Goal: Information Seeking & Learning: Learn about a topic

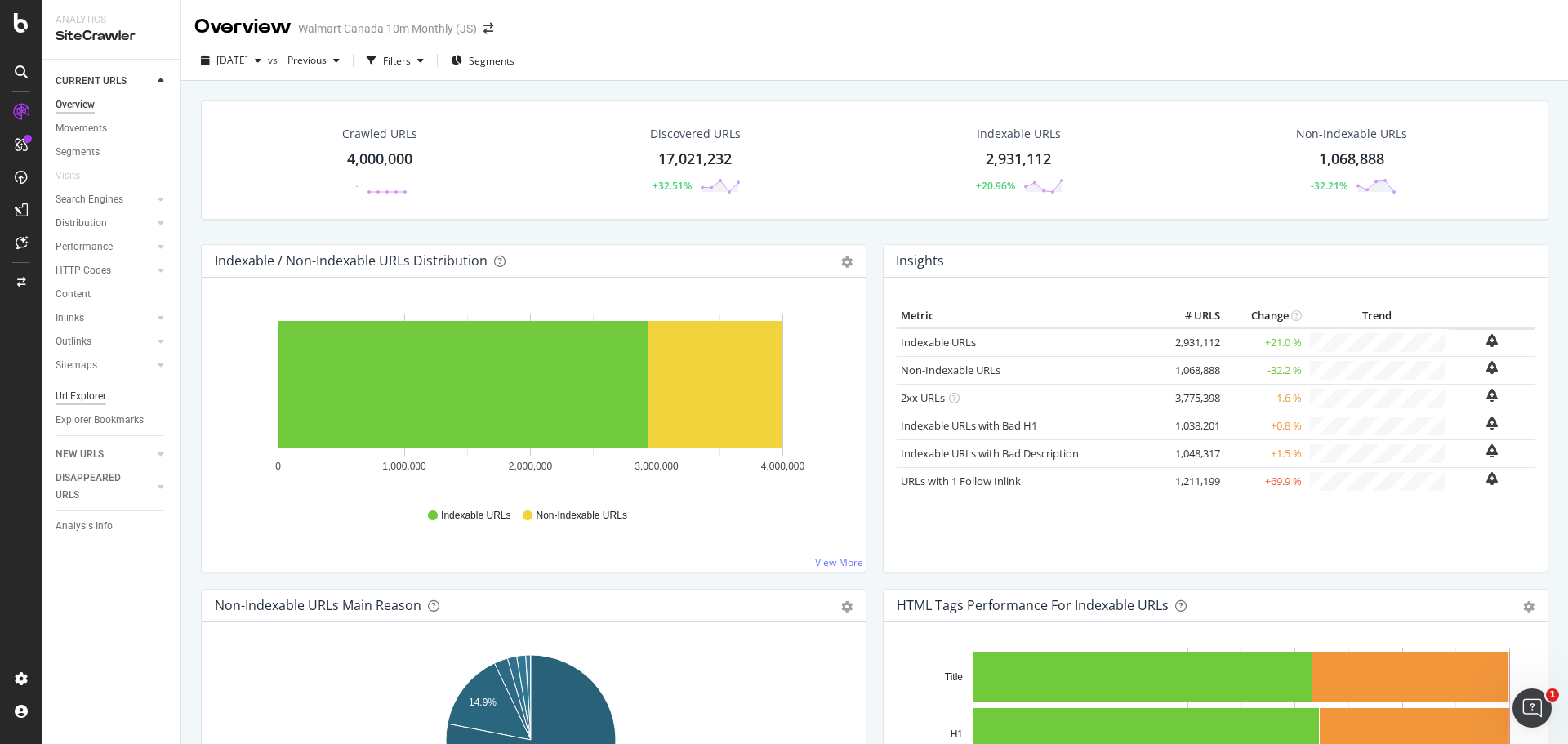
click at [85, 397] on div "Url Explorer" at bounding box center [81, 397] width 51 height 17
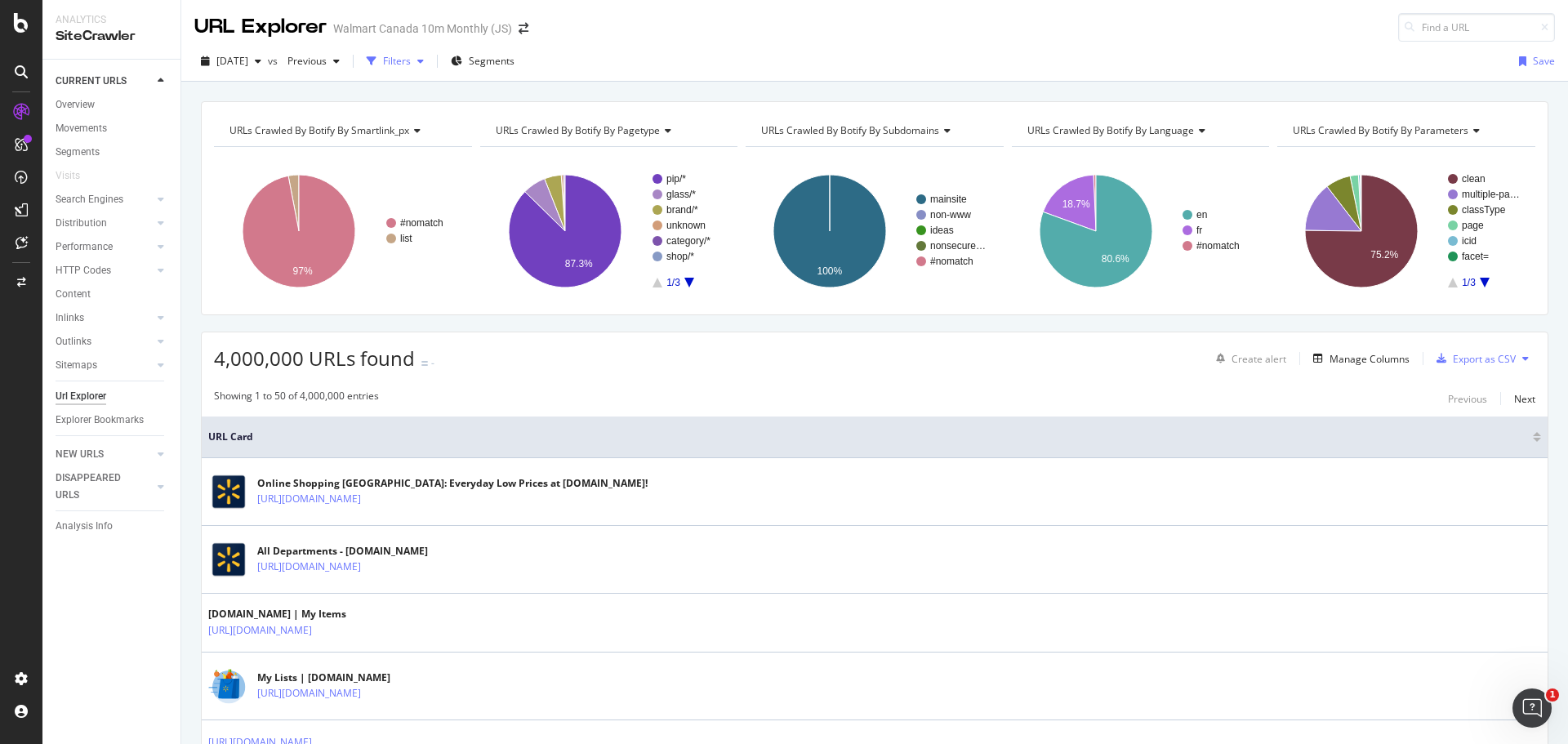
click at [424, 63] on icon "button" at bounding box center [421, 61] width 7 height 9
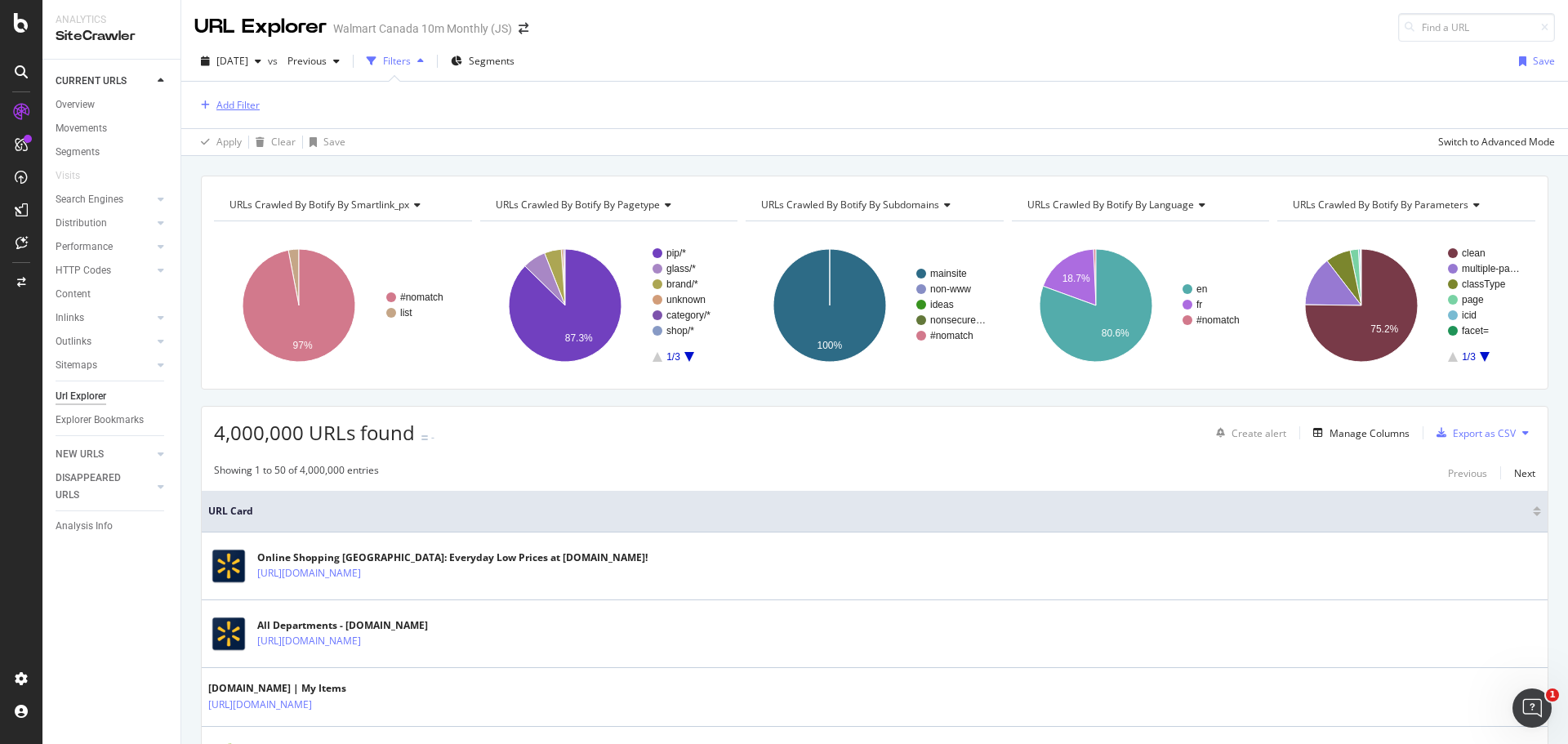
click at [226, 108] on div "Add Filter" at bounding box center [238, 105] width 43 height 14
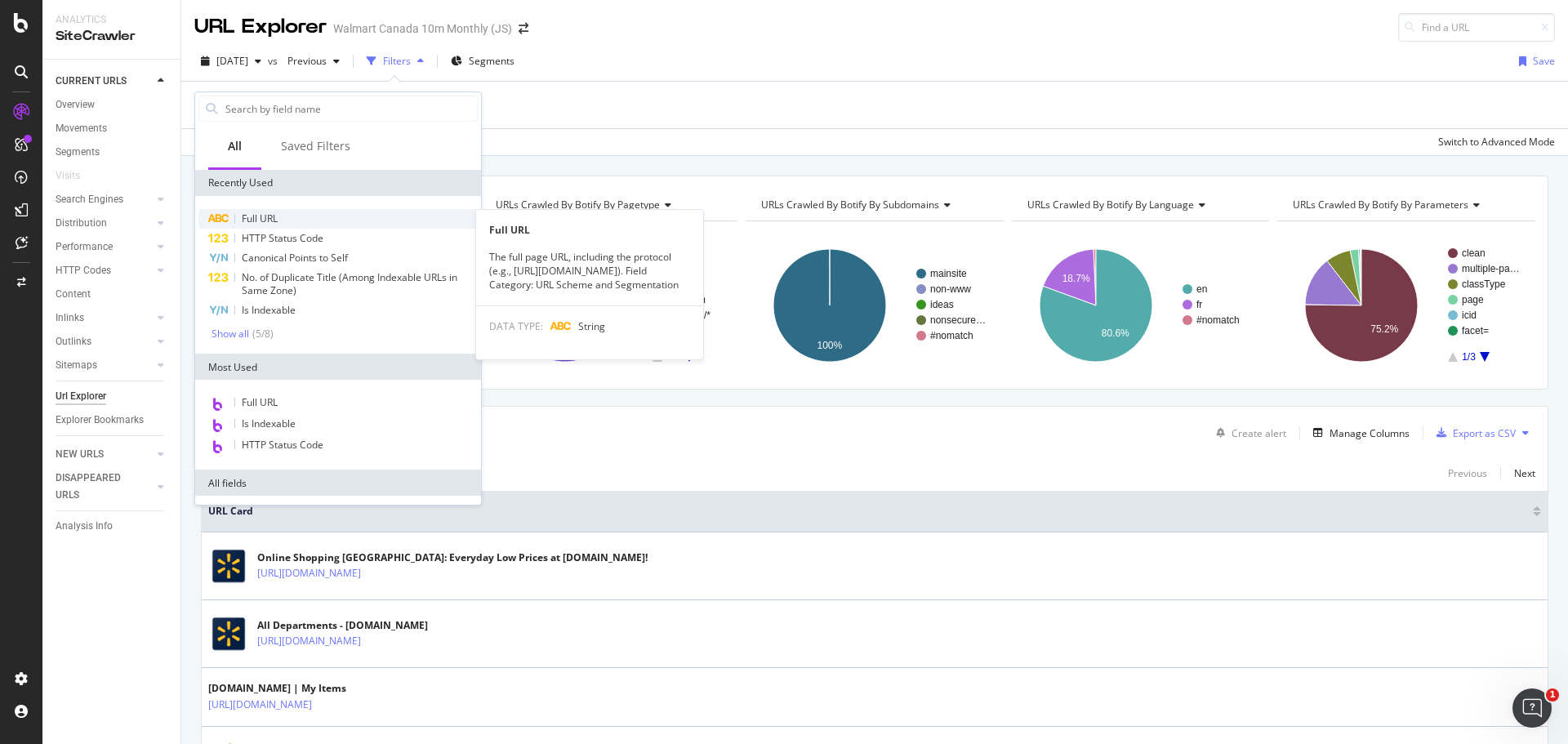
click at [272, 223] on span "Full URL" at bounding box center [259, 218] width 36 height 14
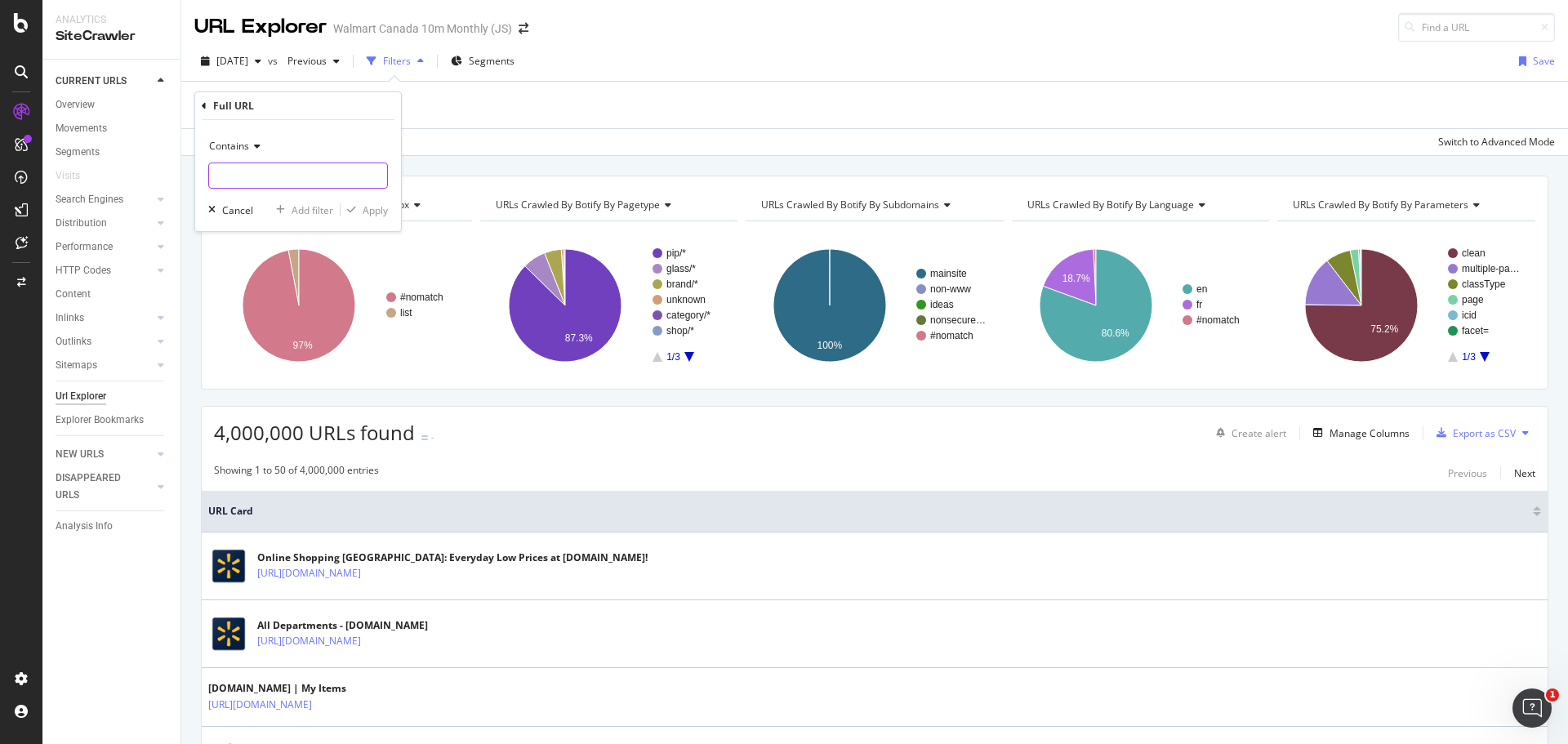
paste input "600019872277"
type input "600019872277"
click at [311, 207] on div "Add filter" at bounding box center [312, 210] width 41 height 14
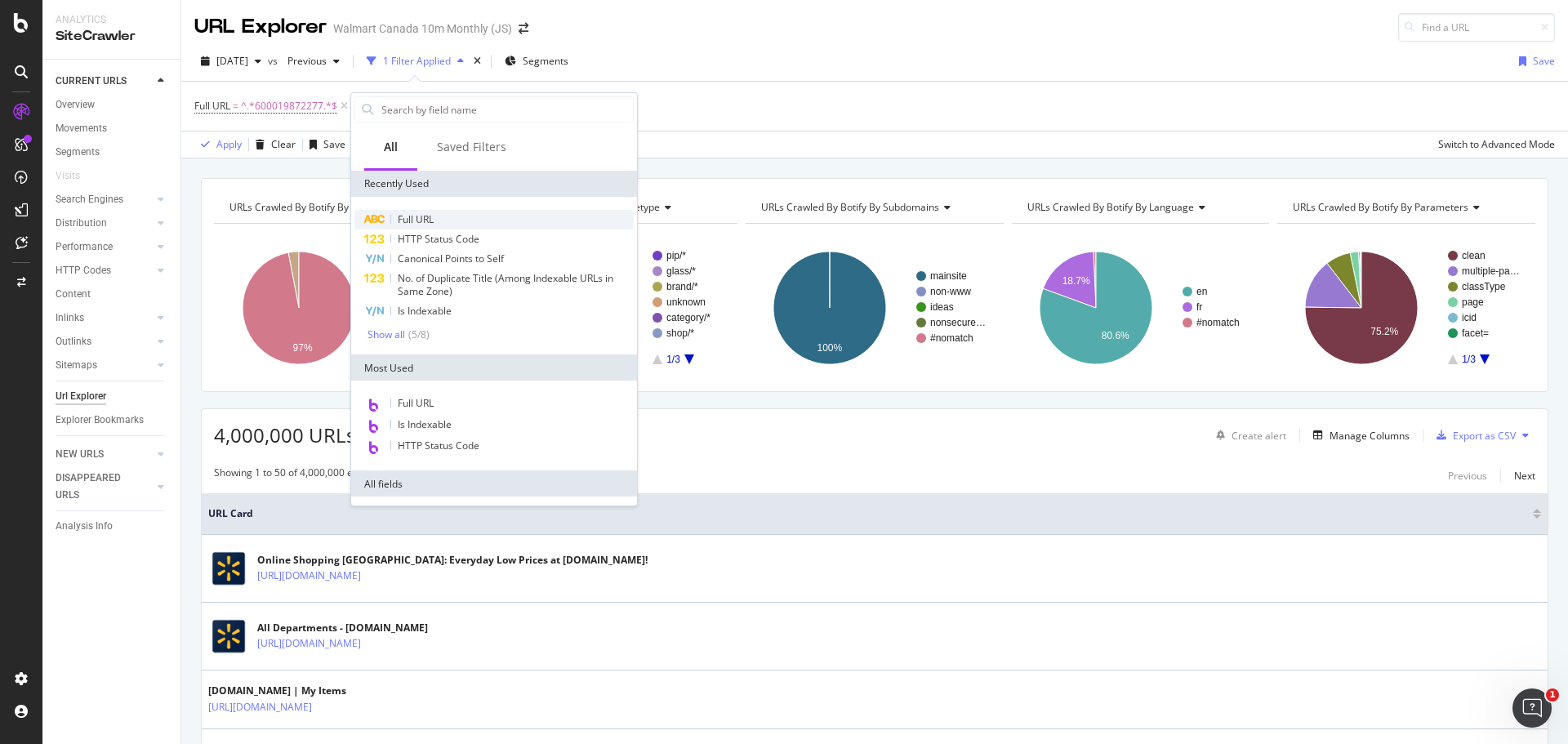
click at [418, 218] on span "Full URL" at bounding box center [416, 219] width 36 height 14
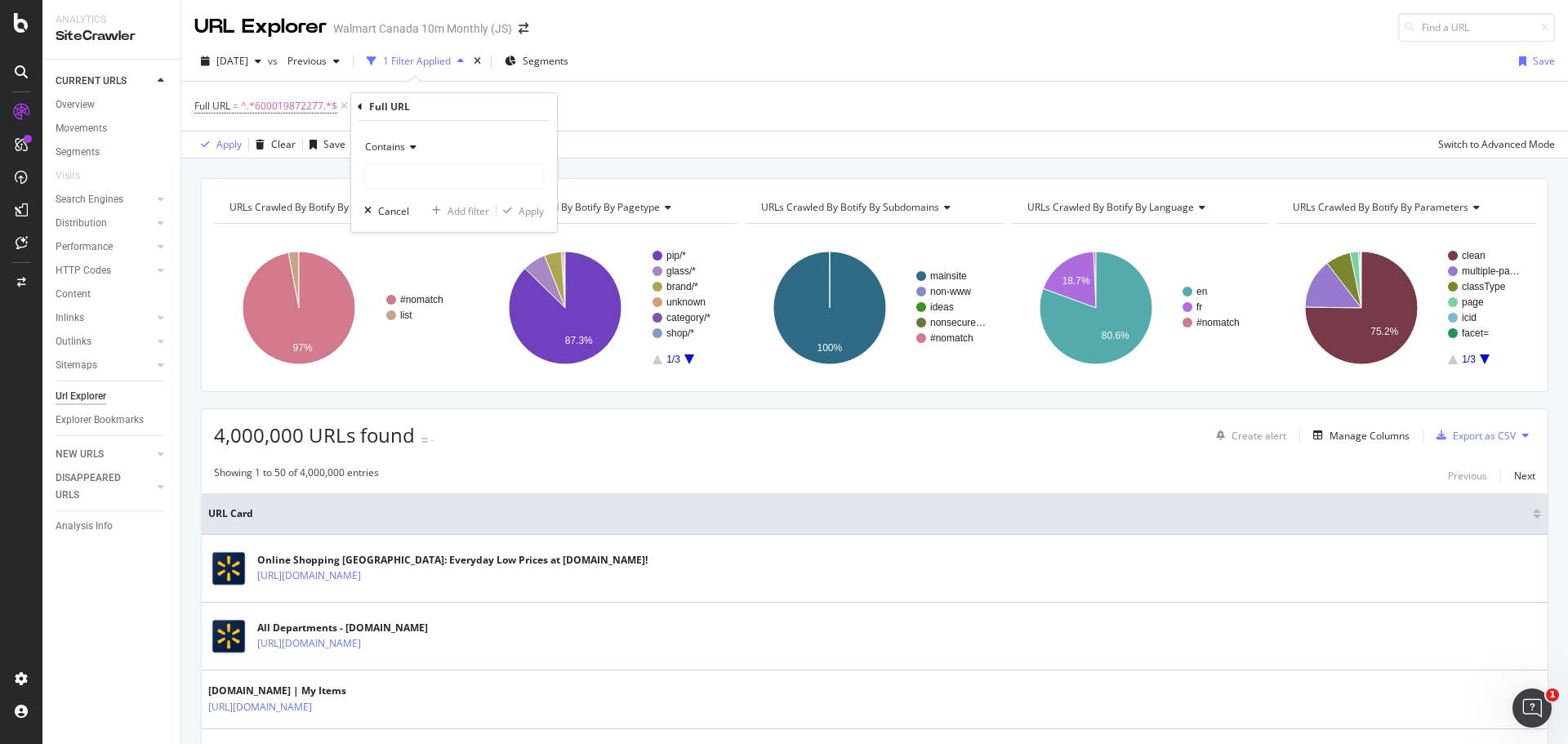
click at [391, 156] on div "Contains" at bounding box center [454, 147] width 180 height 26
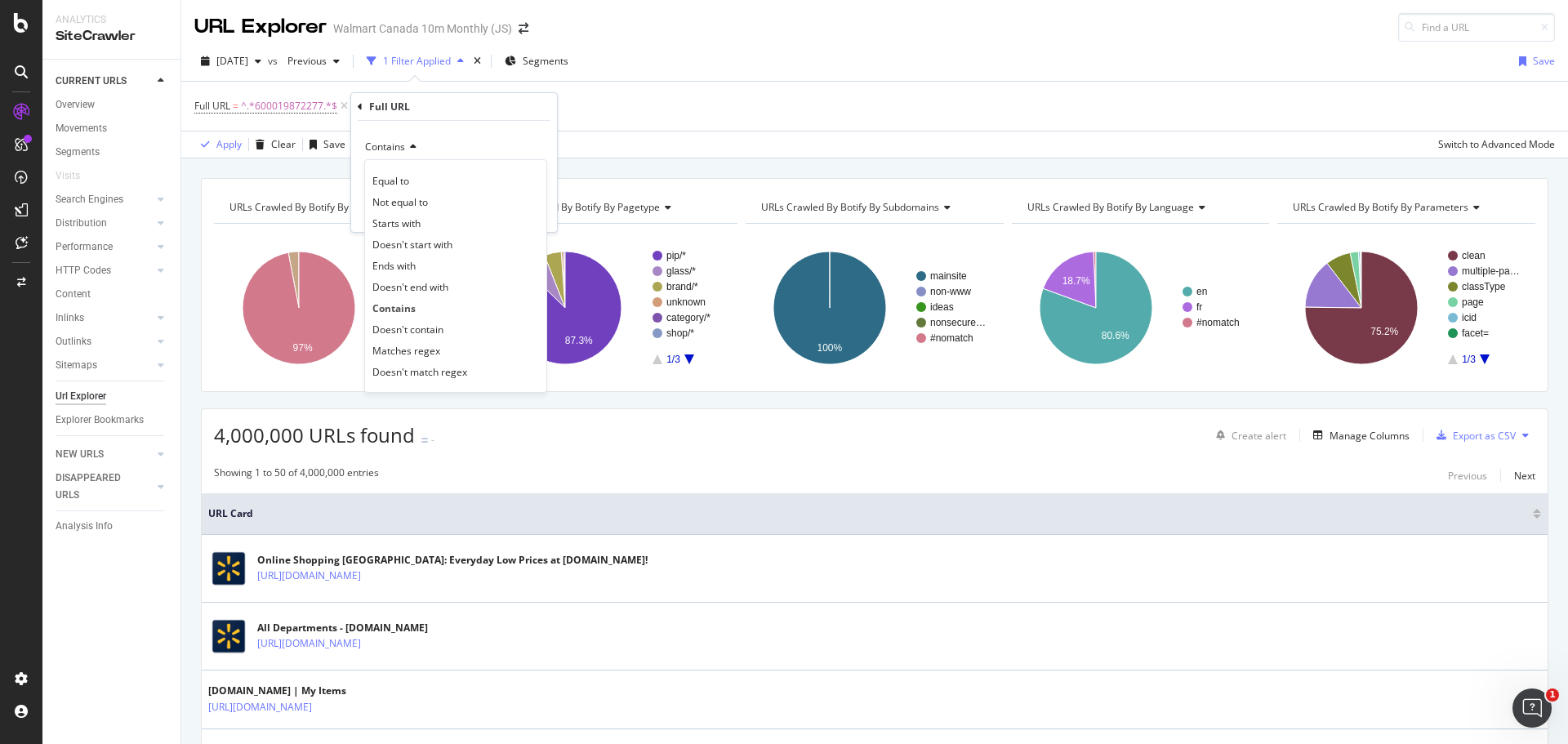
click at [423, 326] on span "Doesn't contain" at bounding box center [408, 330] width 71 height 14
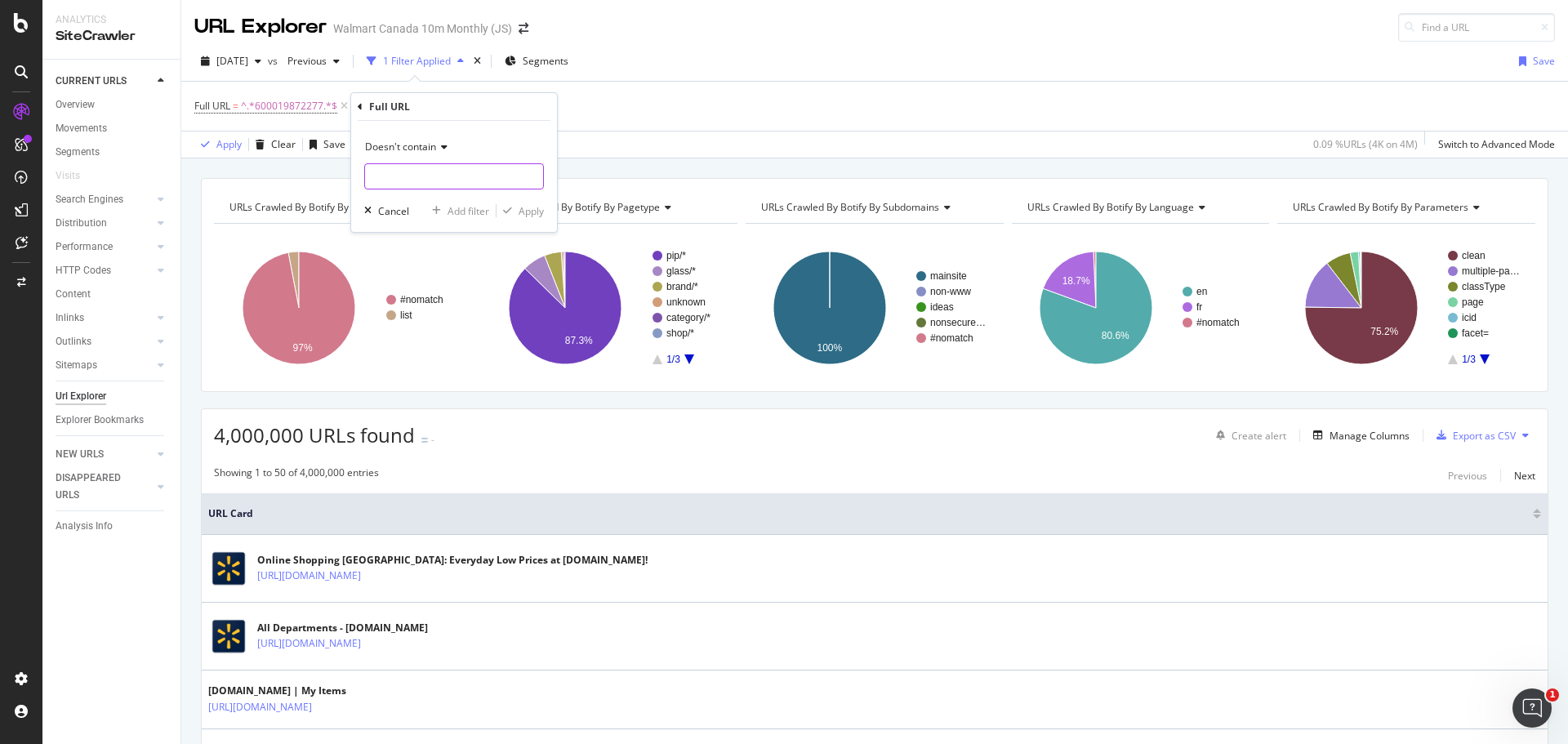
click at [389, 182] on input "text" at bounding box center [454, 176] width 178 height 26
type input "?"
click at [453, 214] on div "Add filter" at bounding box center [468, 211] width 41 height 14
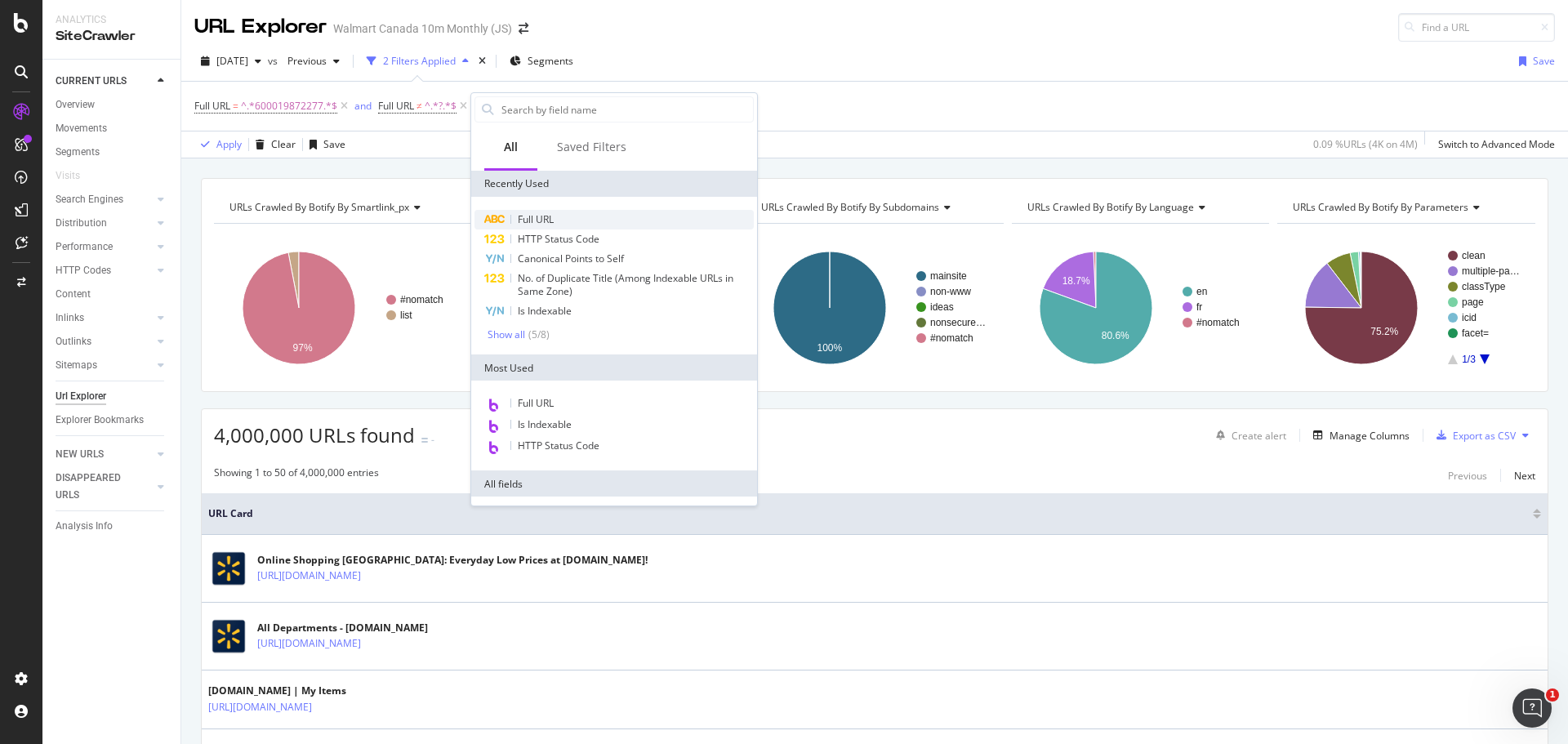
click at [534, 222] on span "Full URL" at bounding box center [536, 219] width 36 height 14
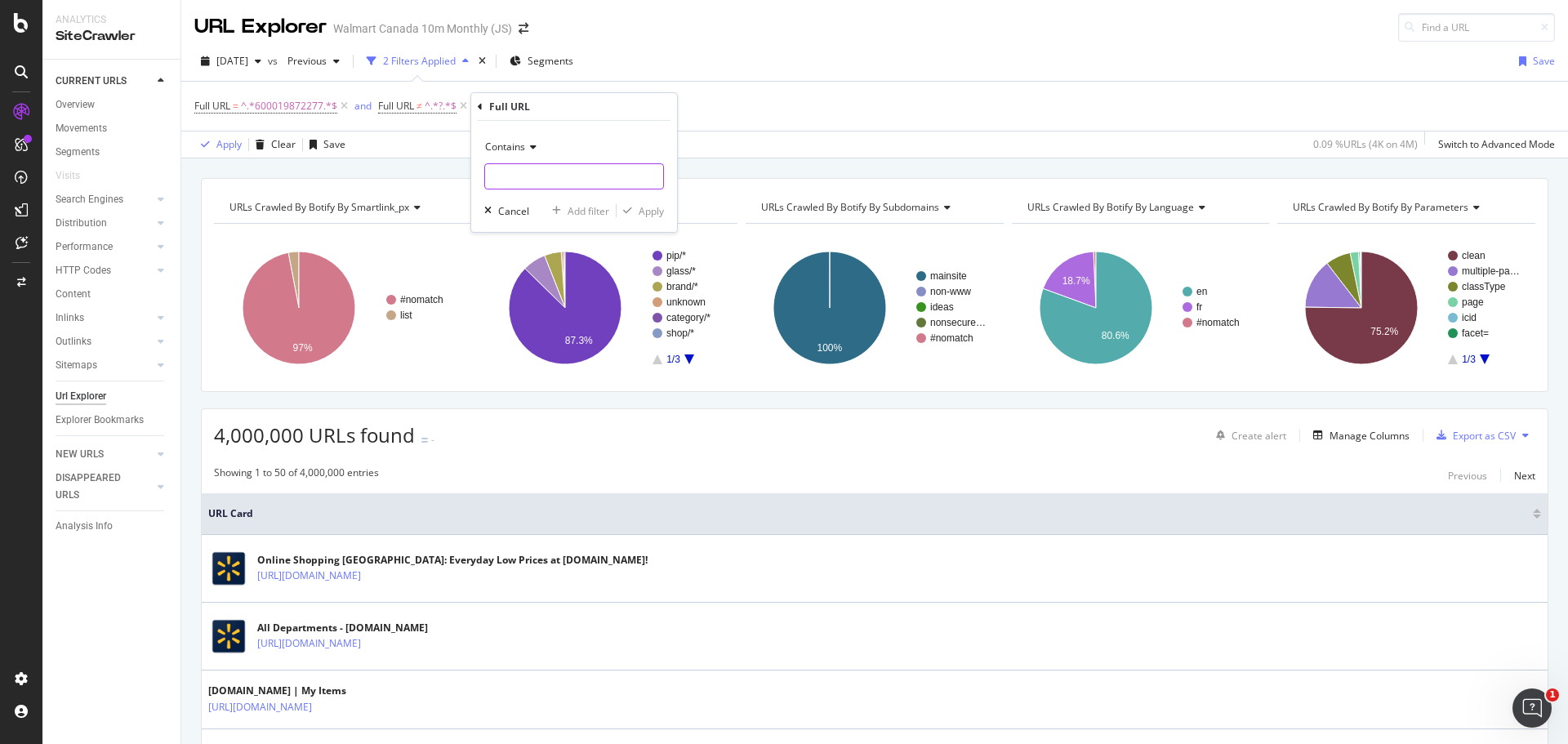
click at [543, 184] on input "text" at bounding box center [574, 176] width 178 height 26
type input "/en/"
click at [652, 208] on div "Apply" at bounding box center [650, 211] width 25 height 14
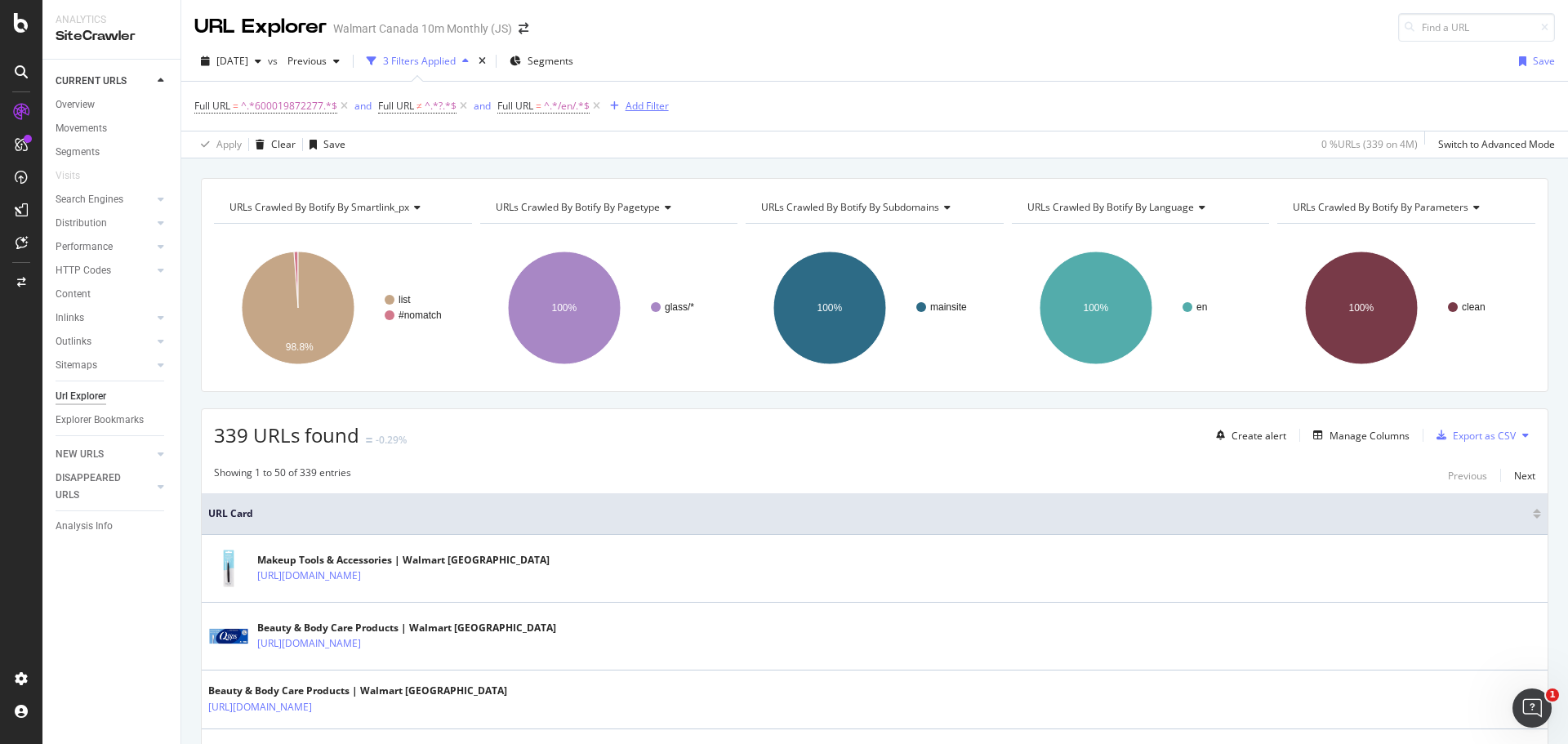
click at [653, 107] on div "Add Filter" at bounding box center [647, 106] width 43 height 14
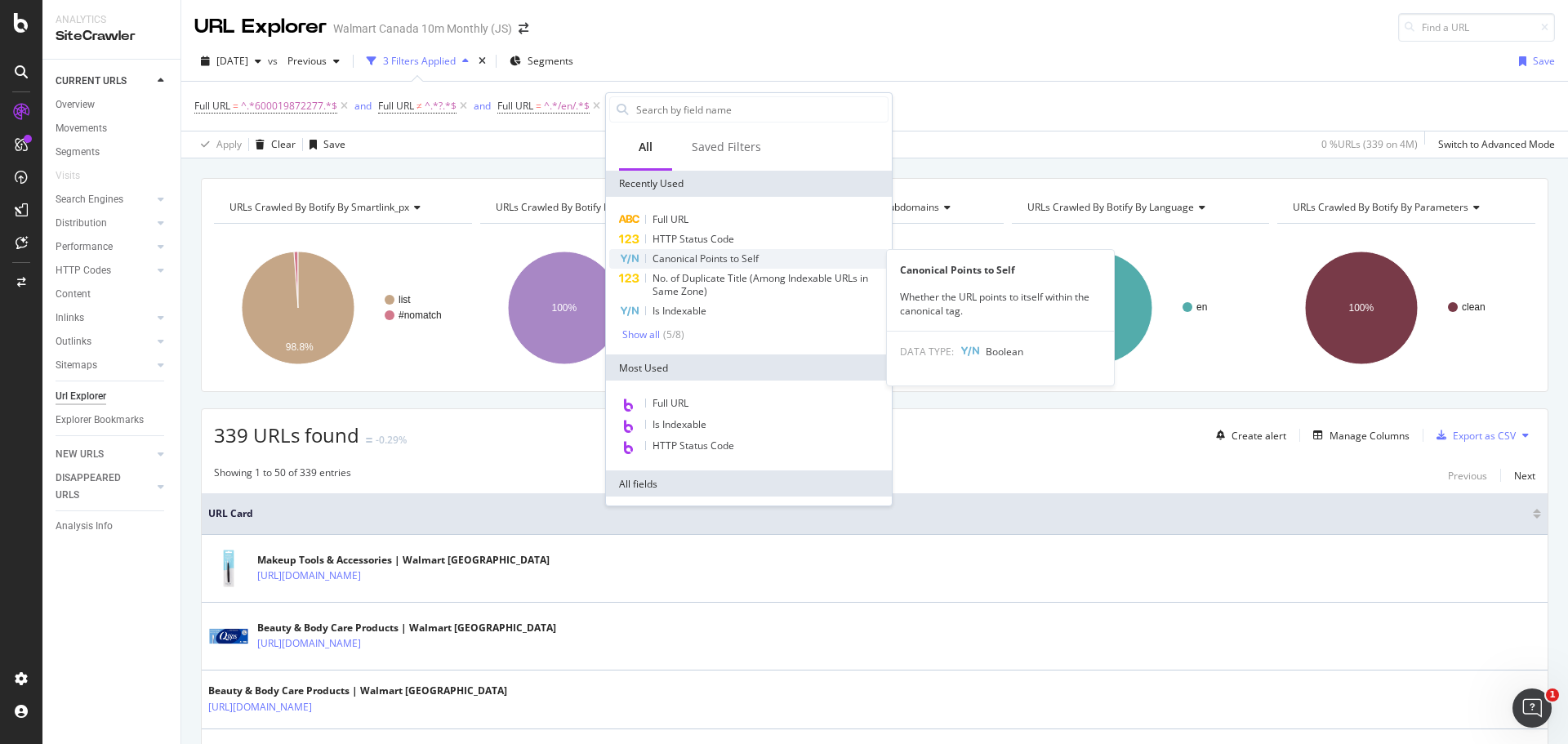
click at [715, 257] on span "Canonical Points to Self" at bounding box center [706, 259] width 107 height 14
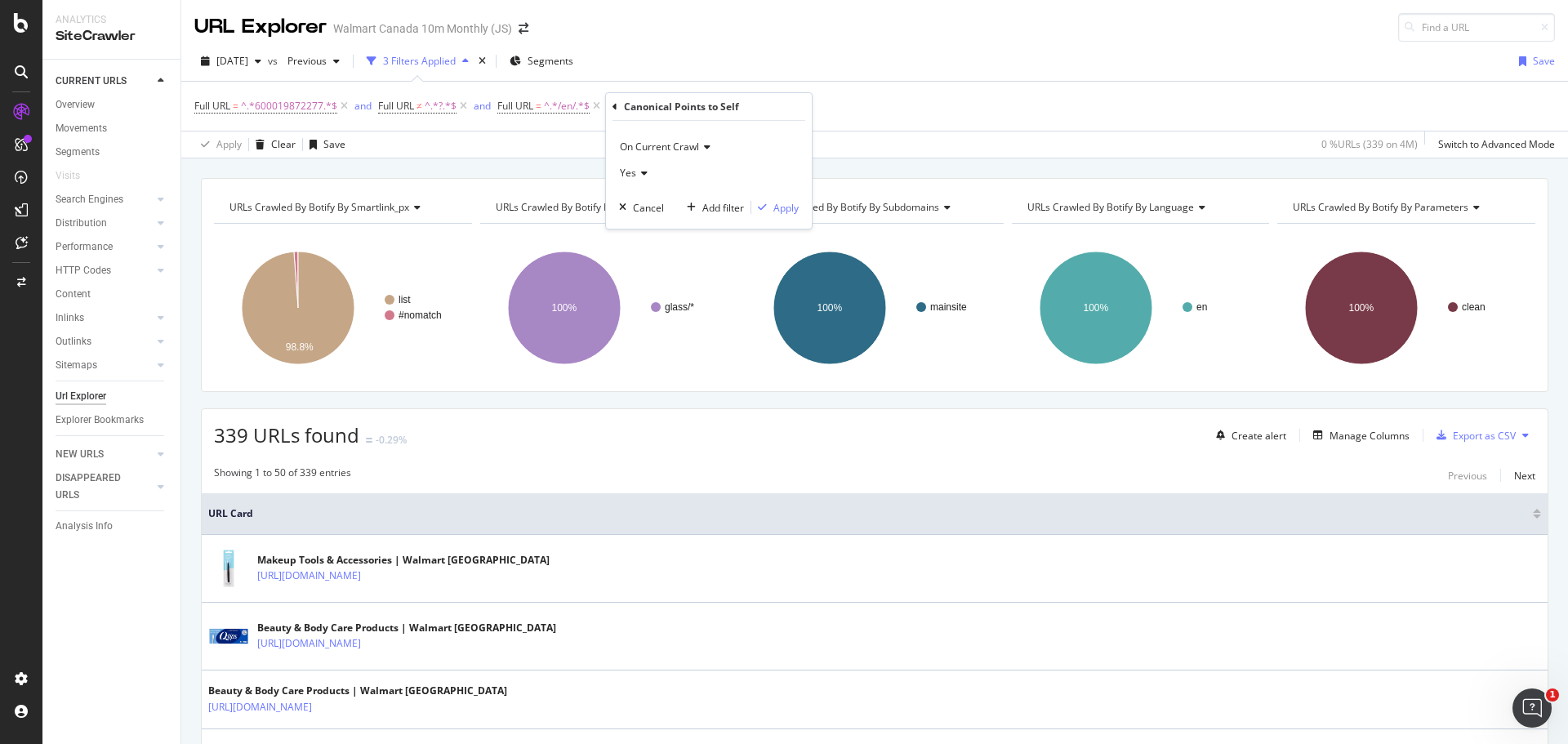
click at [642, 167] on div "Yes" at bounding box center [709, 173] width 180 height 26
click at [654, 230] on div "No" at bounding box center [710, 228] width 174 height 21
click at [786, 210] on div "Apply" at bounding box center [785, 208] width 25 height 14
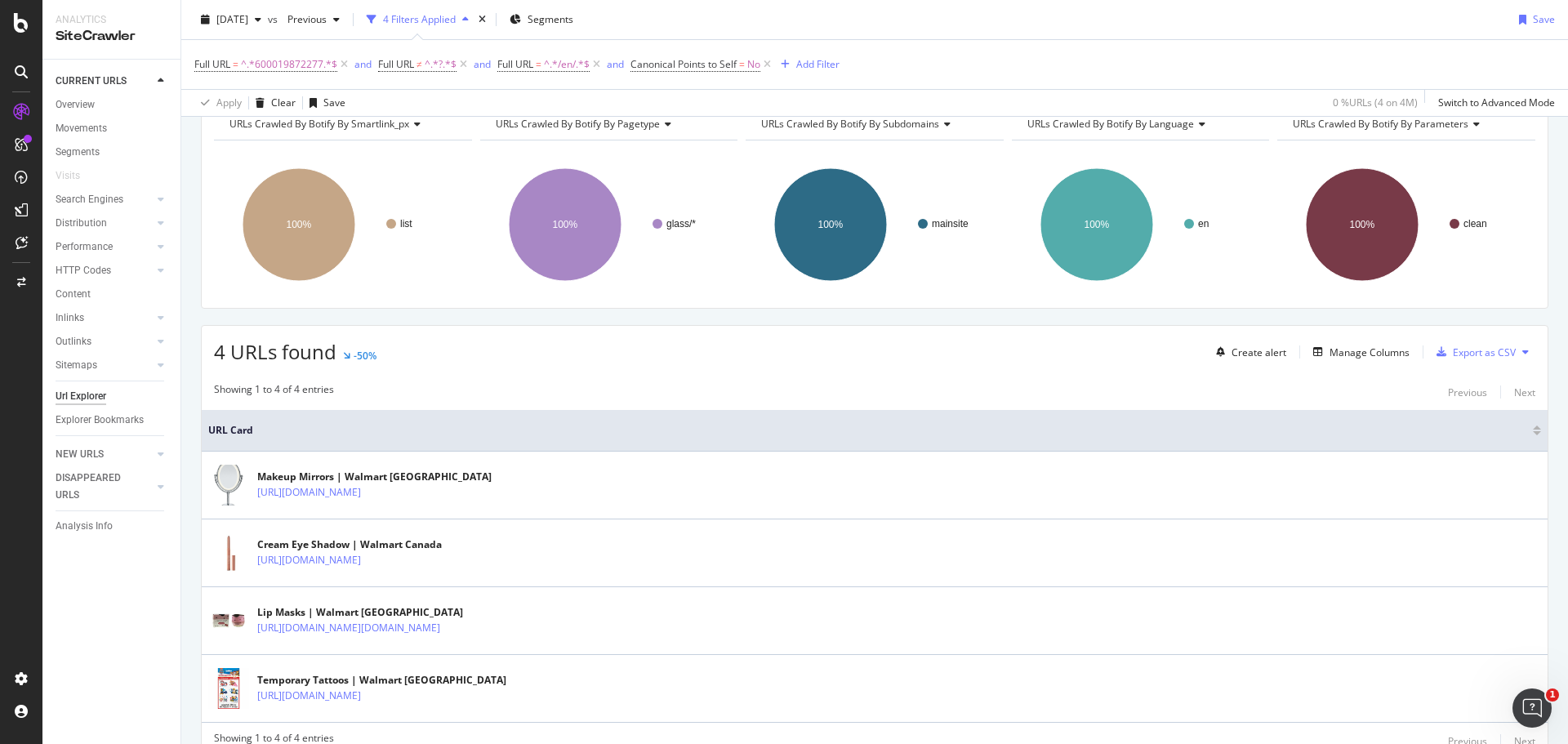
scroll to position [162, 0]
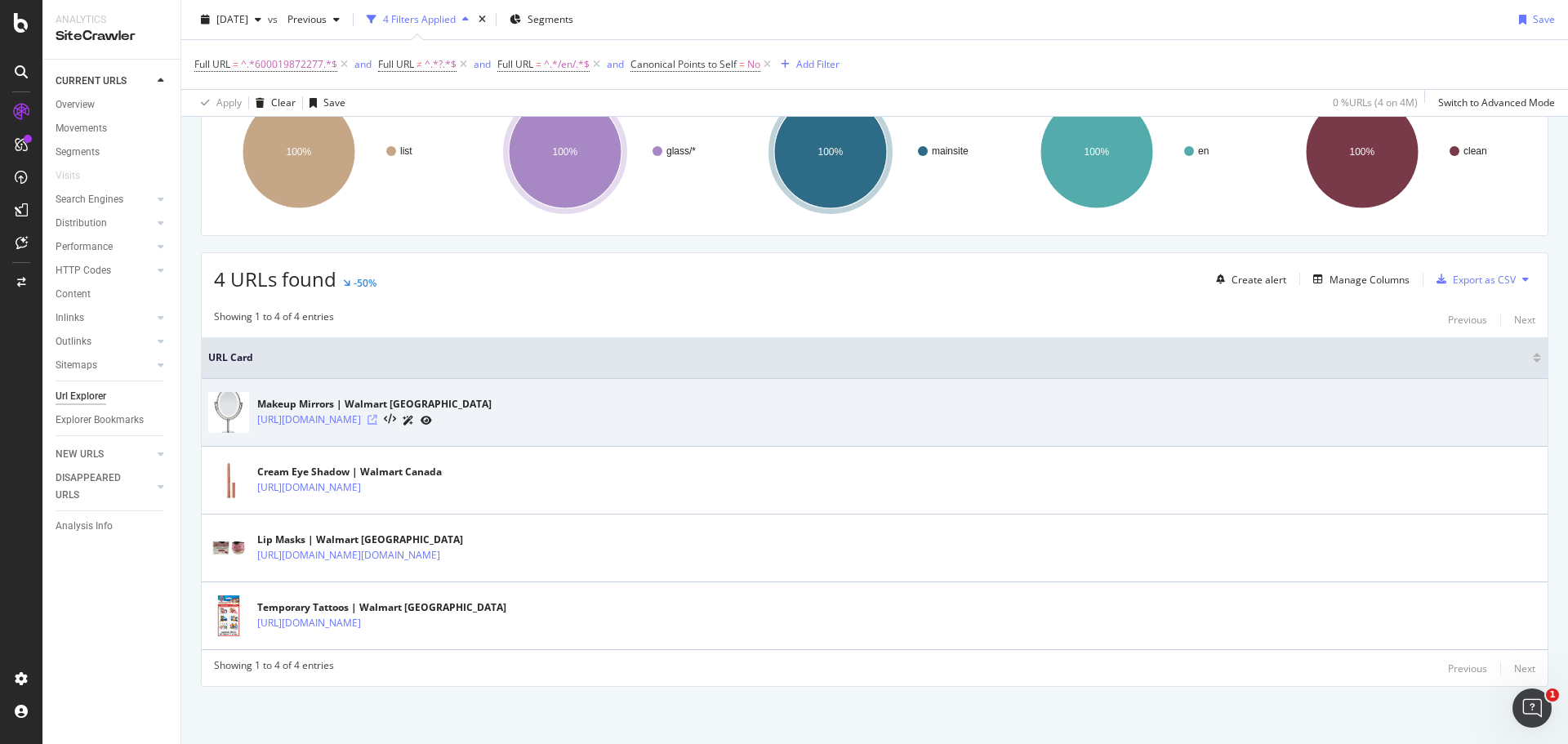
click at [377, 417] on icon at bounding box center [372, 419] width 9 height 9
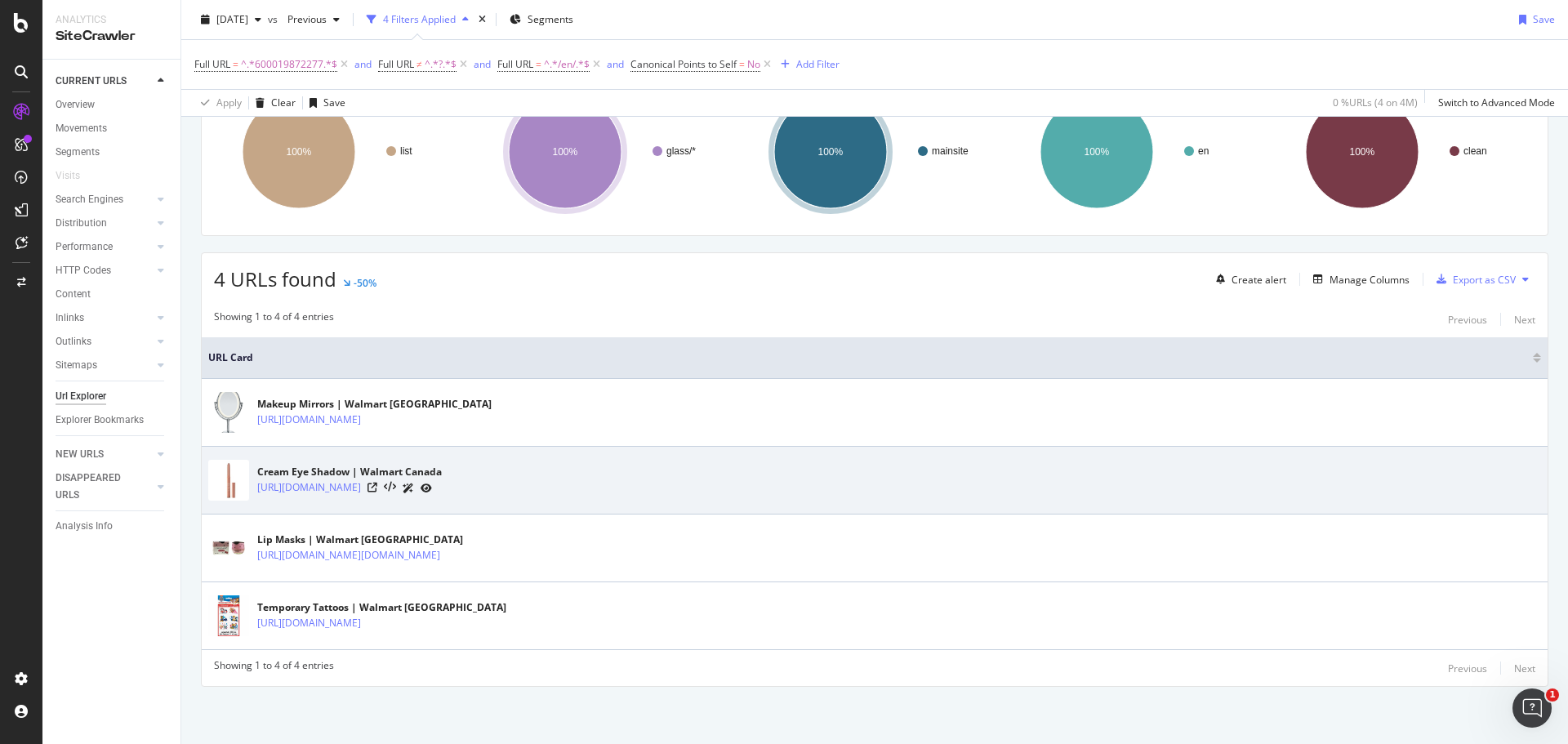
click at [442, 480] on div "[URL][DOMAIN_NAME]" at bounding box center [349, 488] width 185 height 17
click at [377, 486] on icon at bounding box center [372, 487] width 9 height 9
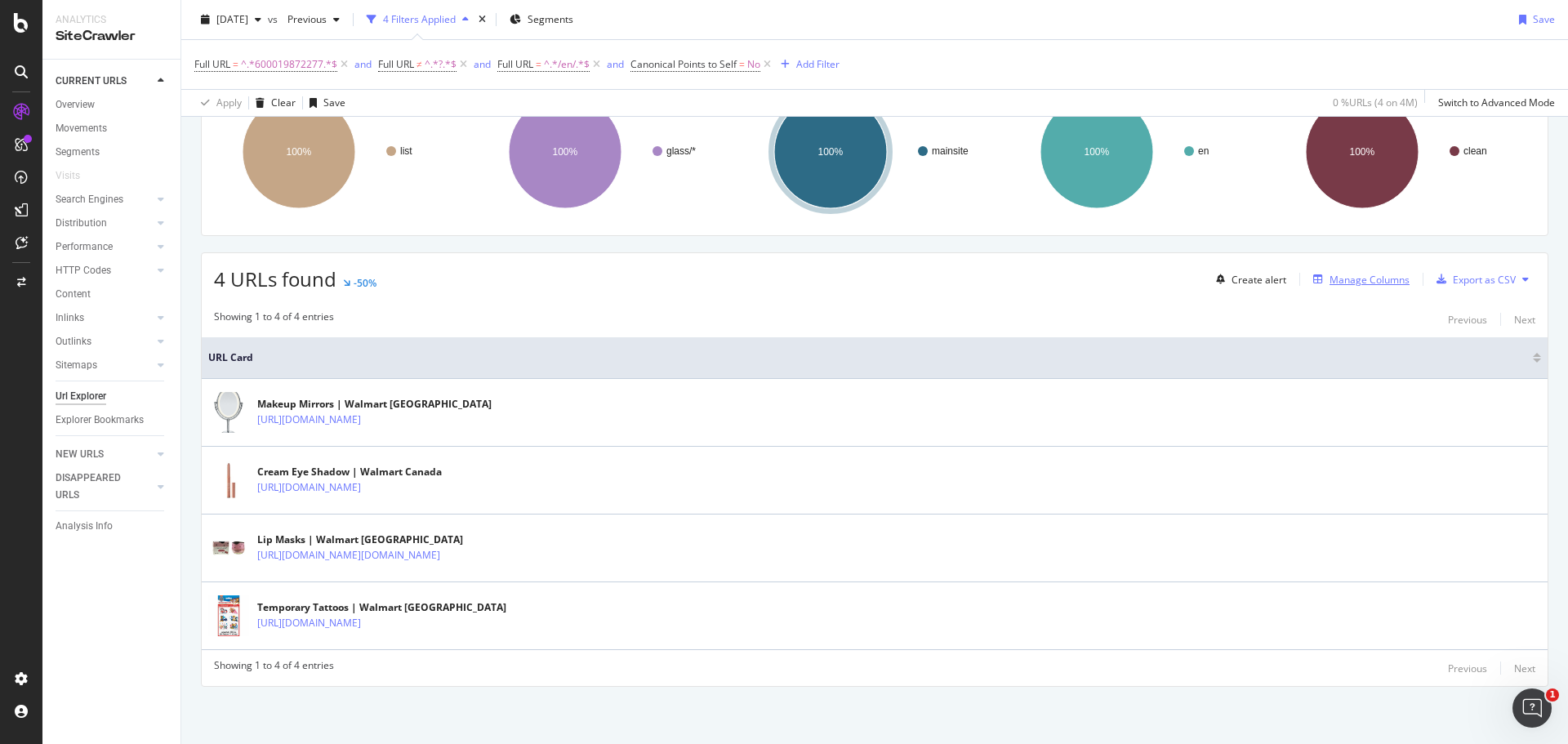
click at [1377, 277] on div "Manage Columns" at bounding box center [1370, 280] width 80 height 14
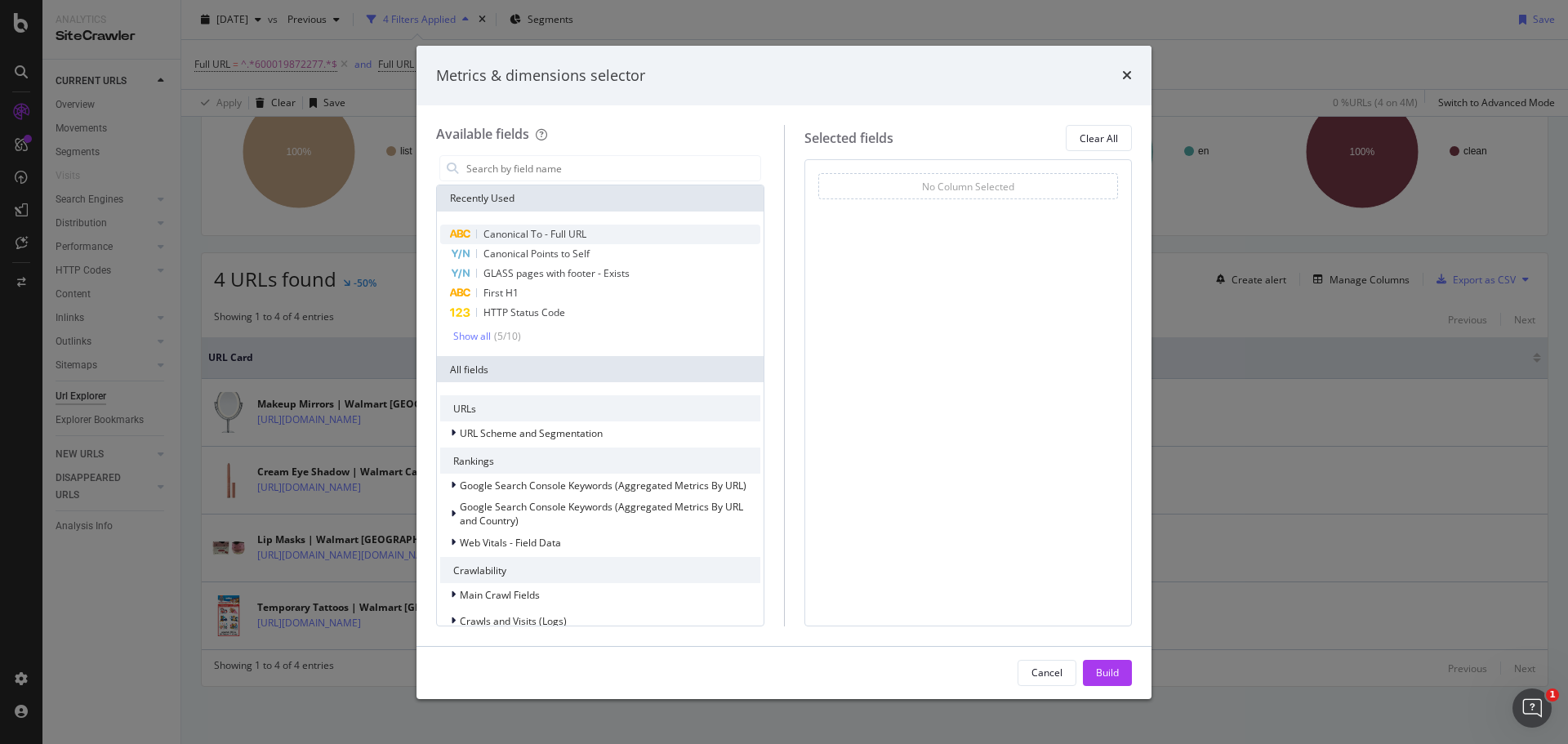
drag, startPoint x: 581, startPoint y: 235, endPoint x: 721, endPoint y: 327, distance: 167.5
click at [581, 235] on span "Canonical To - Full URL" at bounding box center [535, 234] width 103 height 14
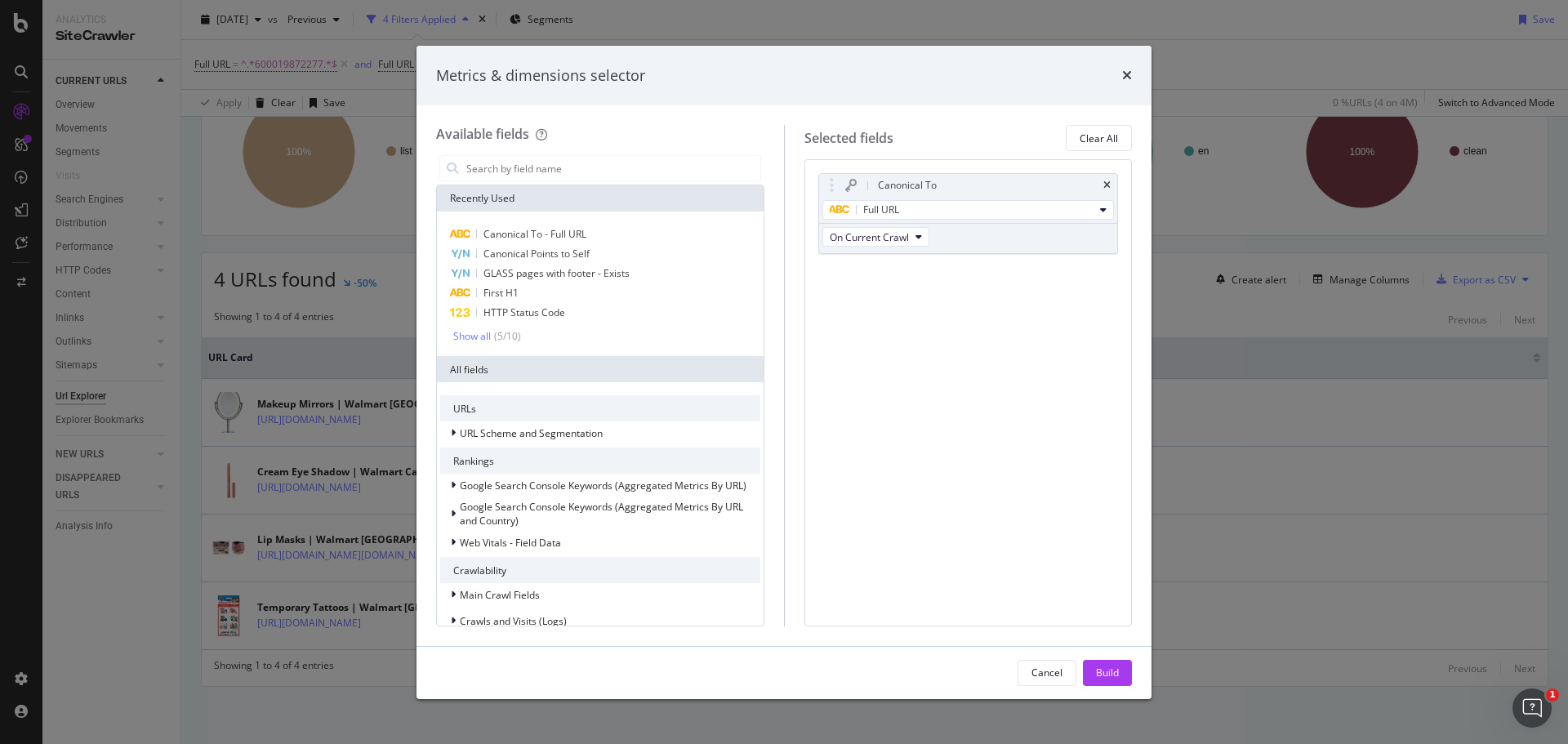
click at [1133, 686] on div "Cancel Build" at bounding box center [784, 673] width 735 height 52
click at [1118, 677] on div "Build" at bounding box center [1107, 673] width 23 height 14
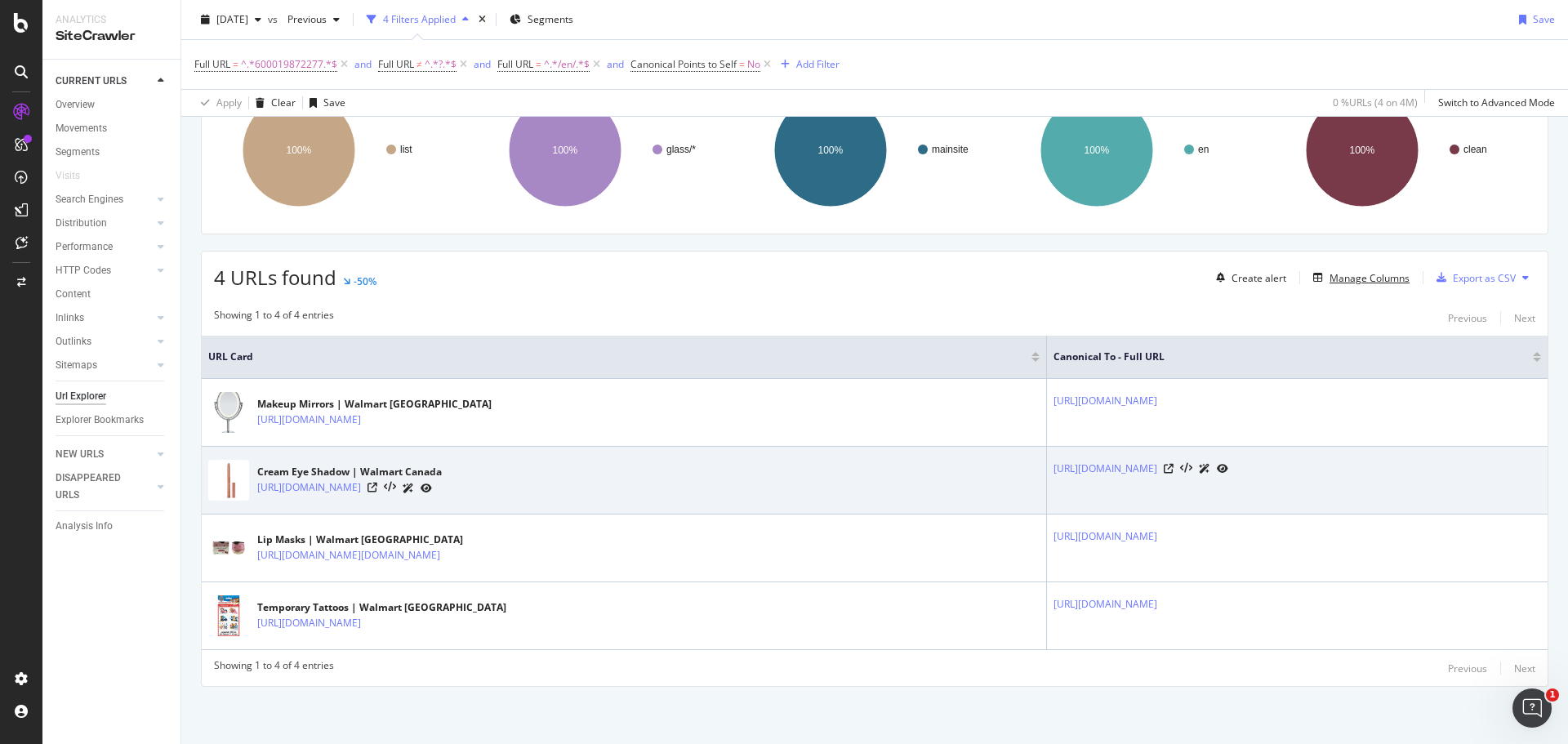
scroll to position [193, 0]
click at [1174, 464] on icon at bounding box center [1168, 468] width 9 height 9
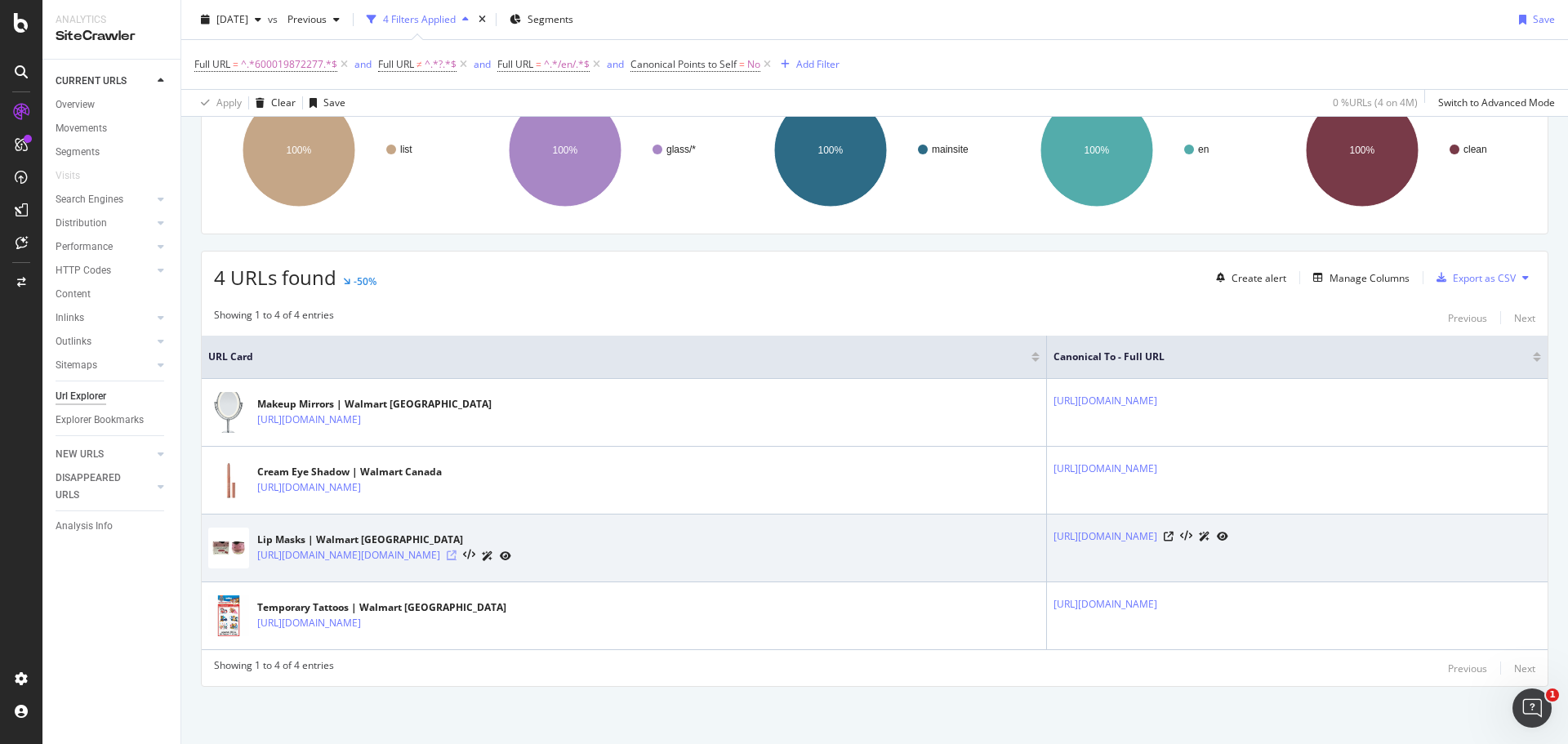
click at [456, 551] on icon at bounding box center [451, 555] width 9 height 9
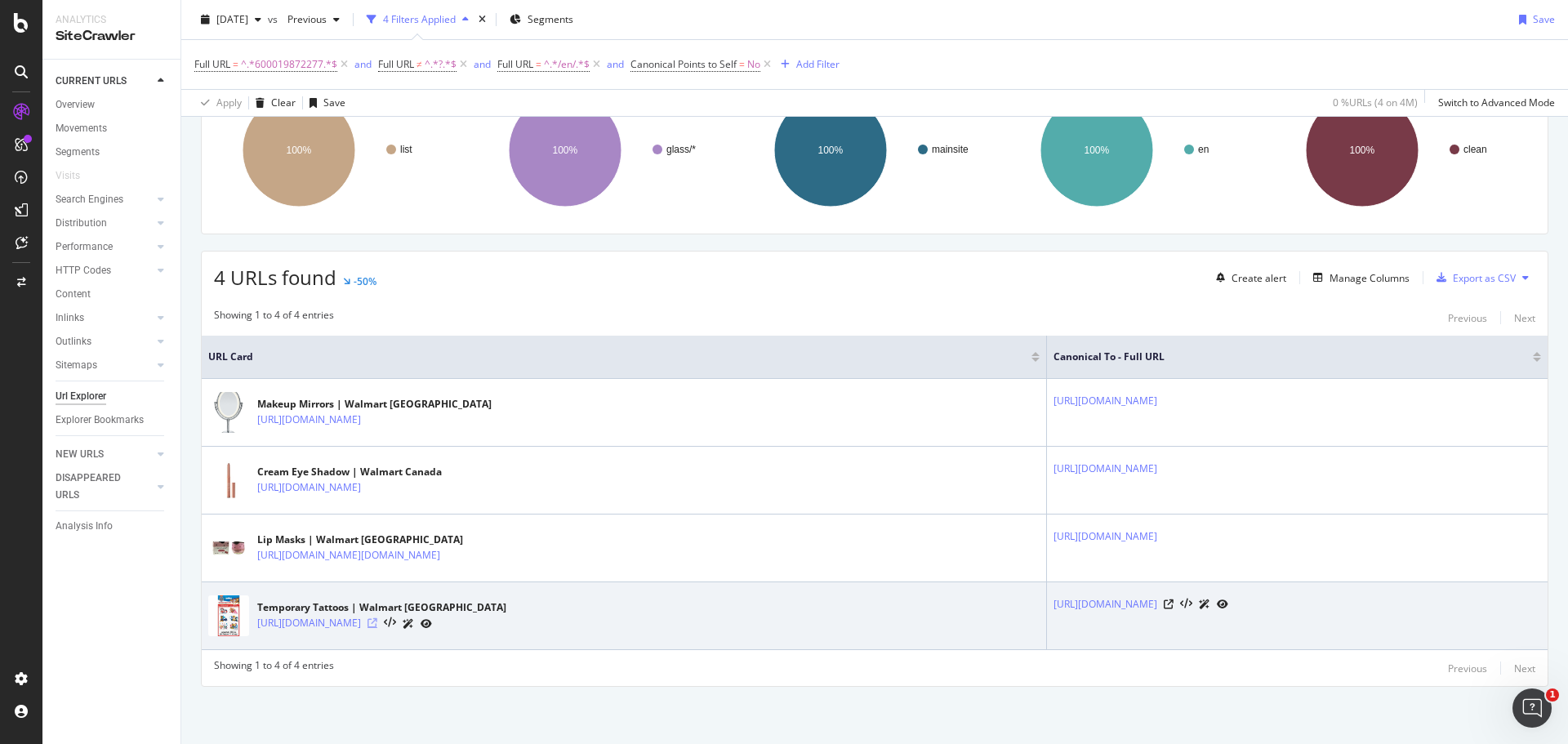
click at [377, 622] on icon at bounding box center [372, 623] width 9 height 9
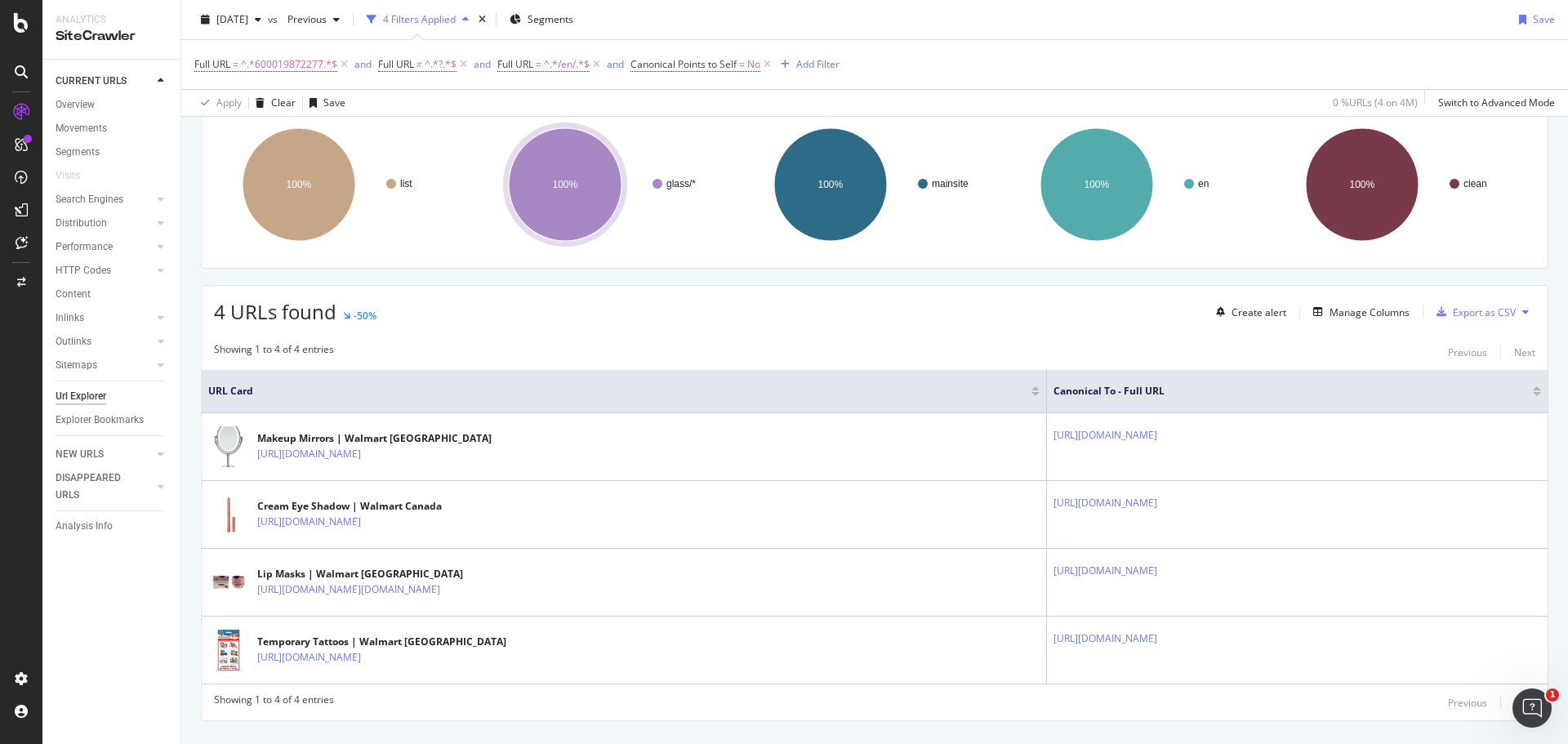
scroll to position [30, 0]
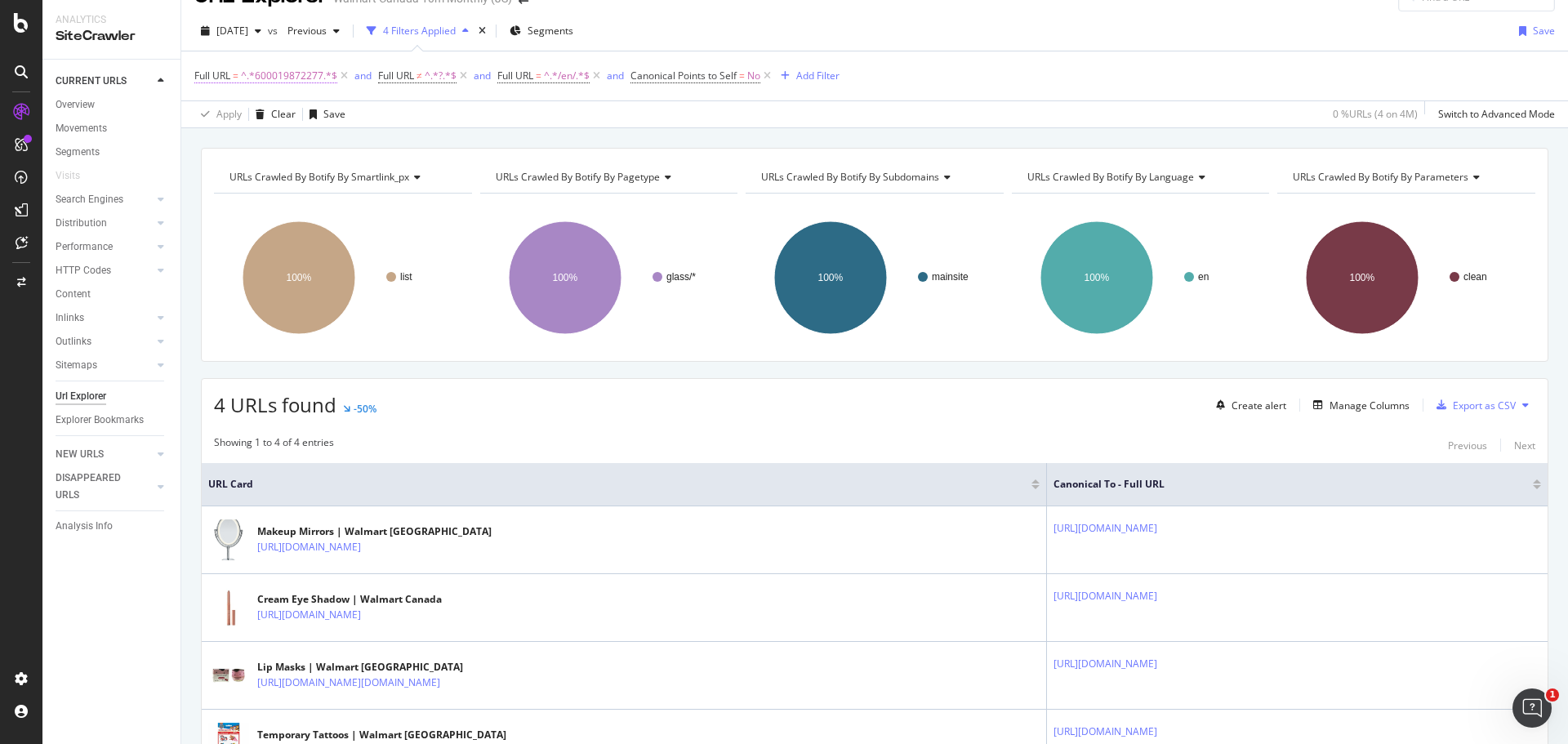
click at [302, 76] on span "^.*600019872277.*$" at bounding box center [289, 76] width 96 height 23
click at [316, 148] on input "600019872277" at bounding box center [286, 143] width 155 height 26
paste input "21021"
type input "21021"
click at [371, 175] on div "Apply" at bounding box center [375, 179] width 25 height 14
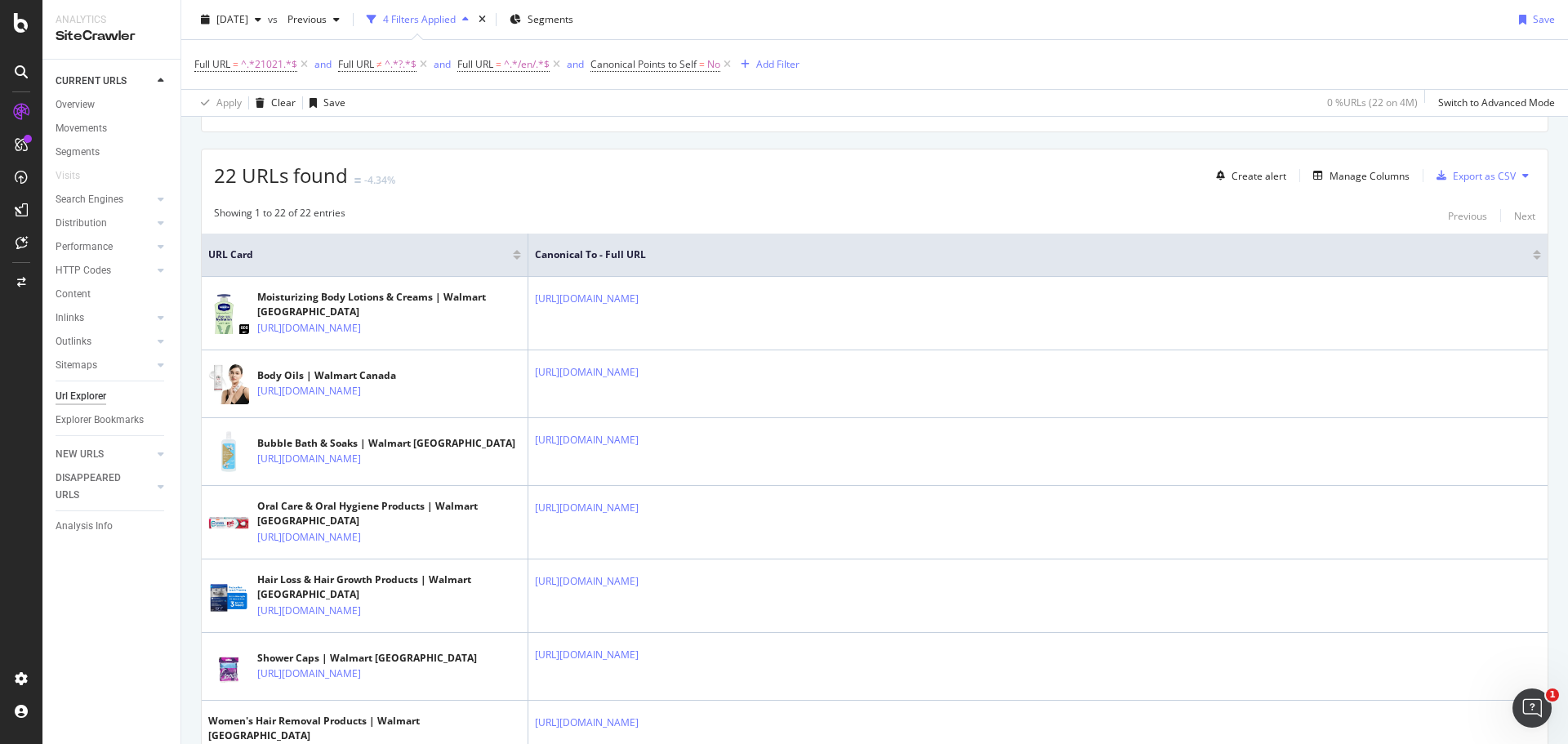
scroll to position [406, 0]
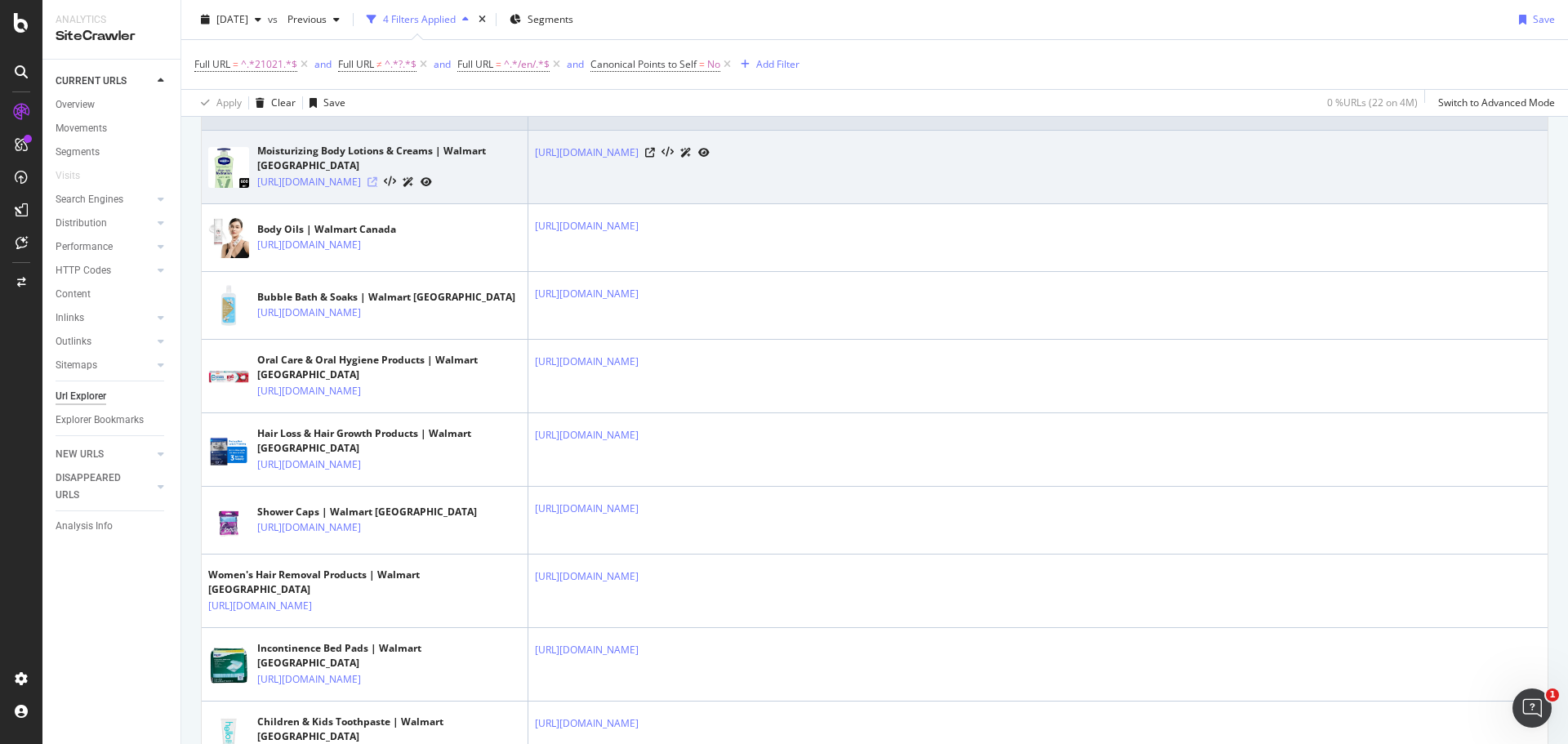
click at [377, 187] on icon at bounding box center [372, 181] width 9 height 9
click at [655, 149] on icon at bounding box center [650, 152] width 9 height 9
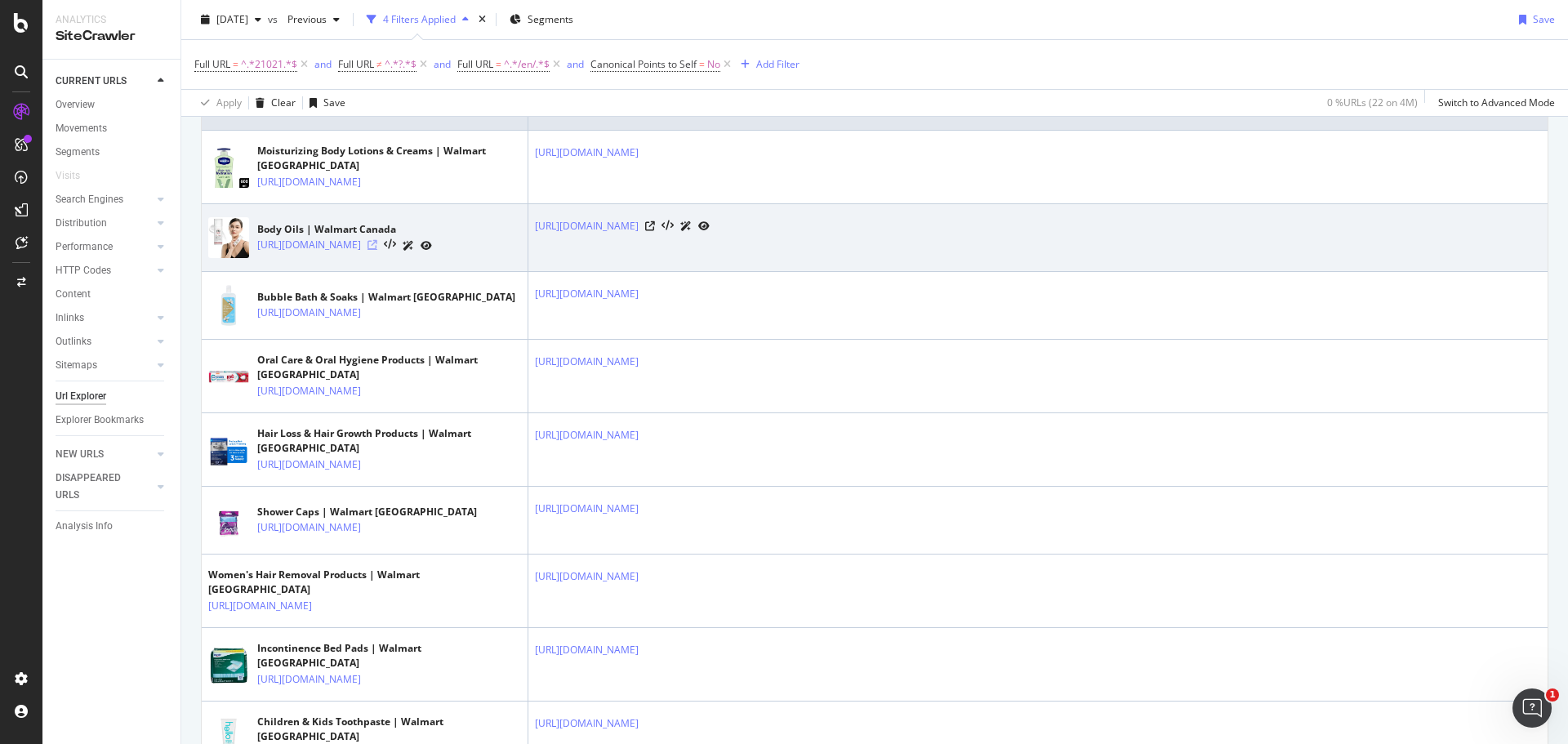
click at [377, 250] on icon at bounding box center [372, 245] width 9 height 9
click at [638, 235] on link "[URL][DOMAIN_NAME]" at bounding box center [587, 226] width 104 height 16
click at [655, 231] on icon at bounding box center [650, 226] width 9 height 9
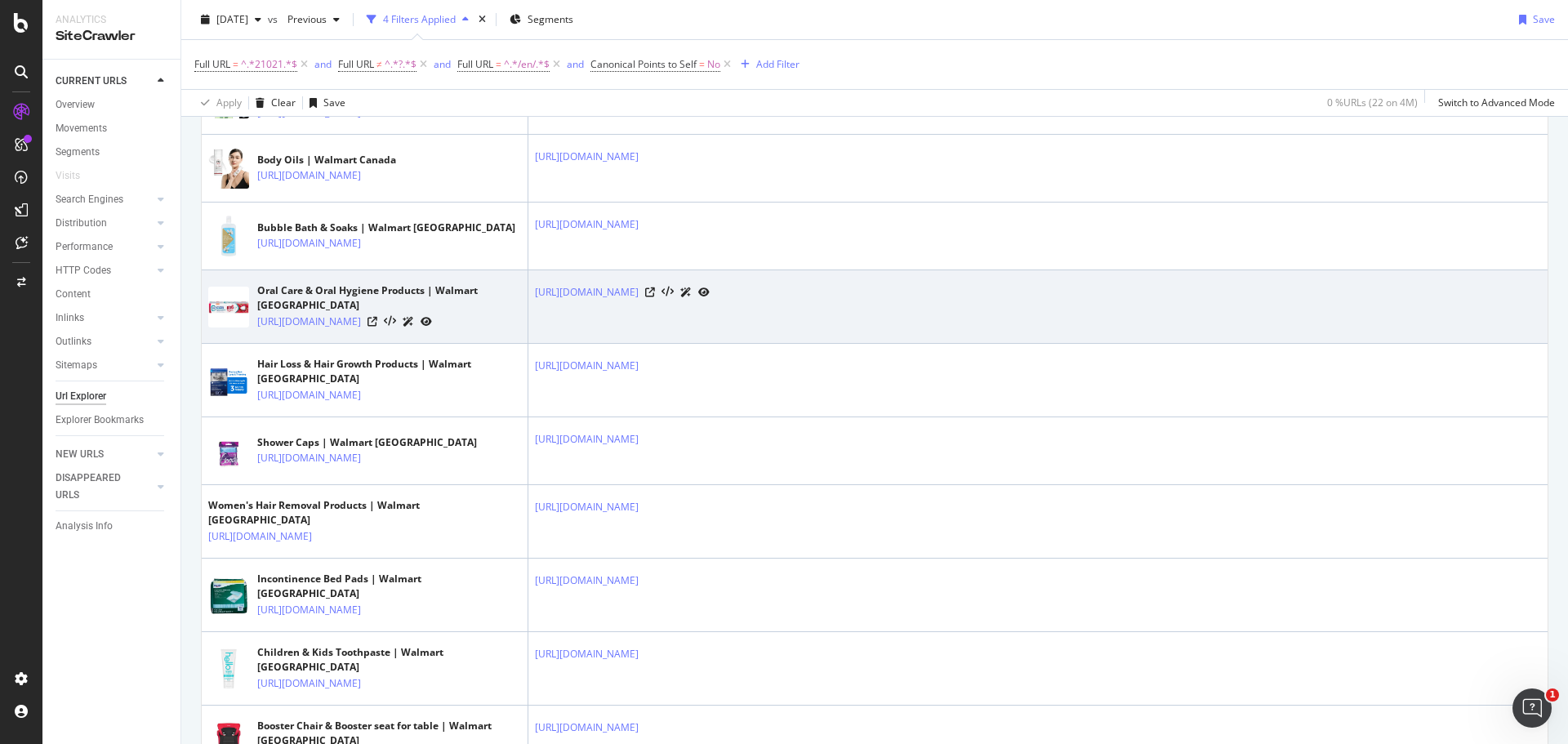
scroll to position [570, 0]
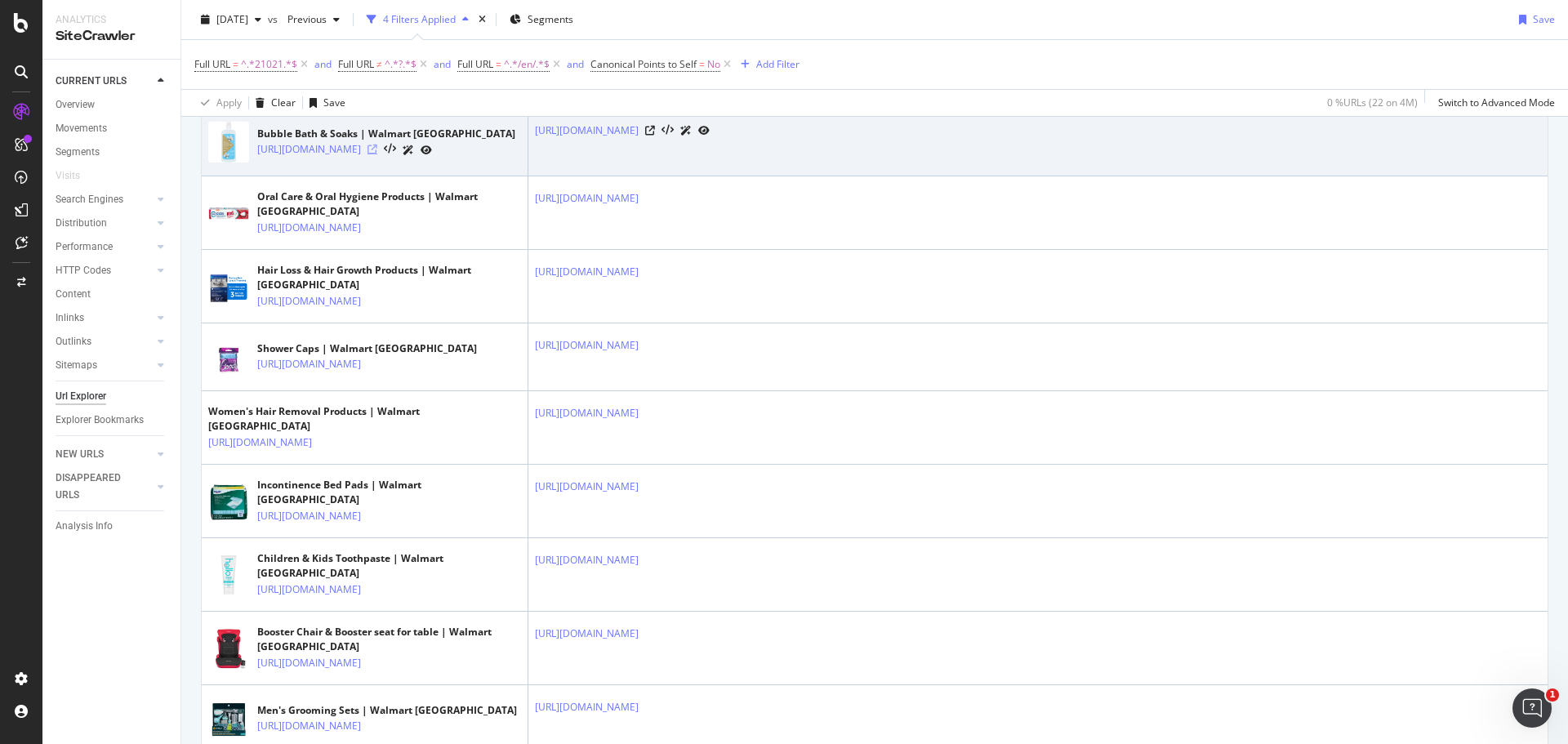
click at [377, 155] on icon at bounding box center [372, 149] width 9 height 9
click at [655, 136] on icon at bounding box center [650, 130] width 9 height 9
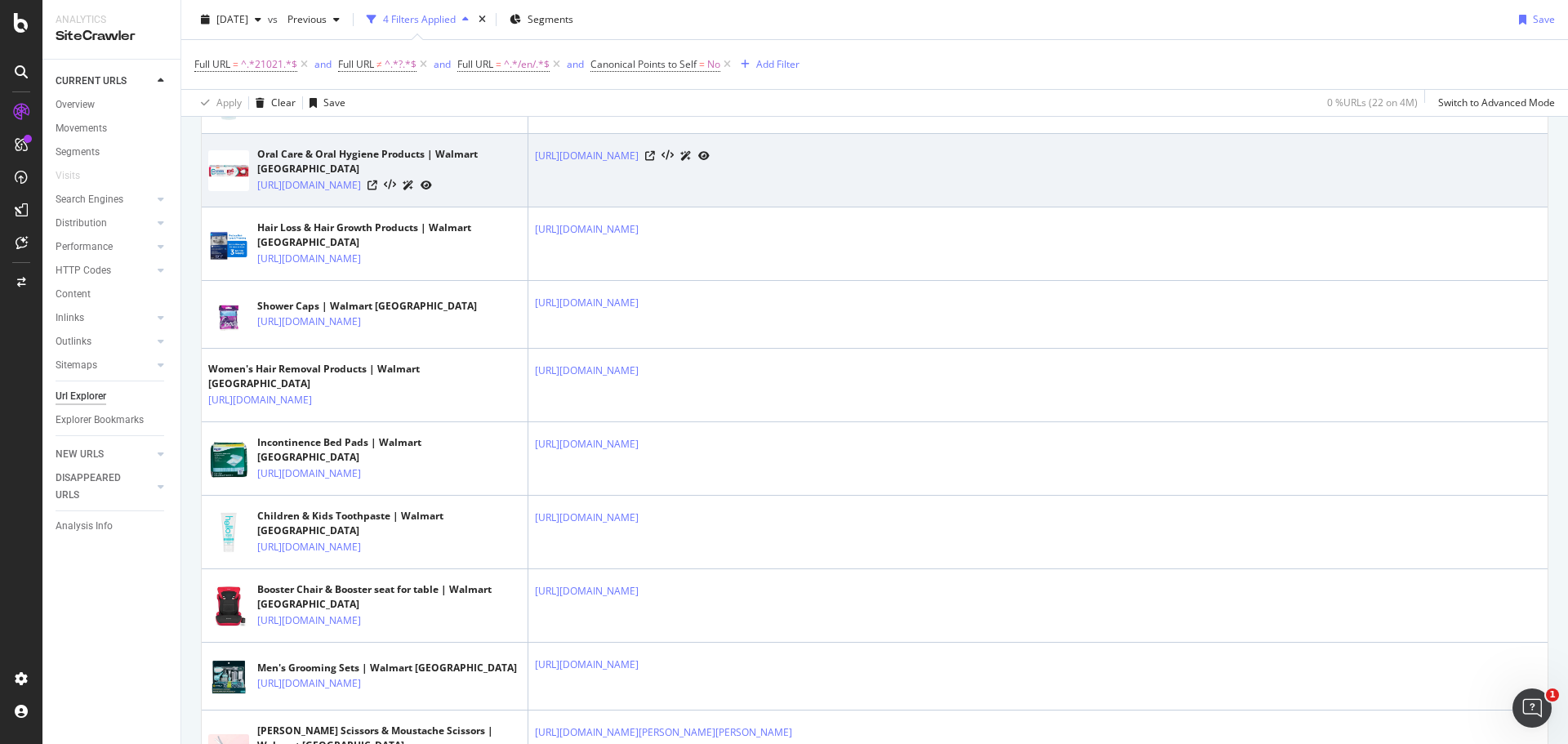
scroll to position [651, 0]
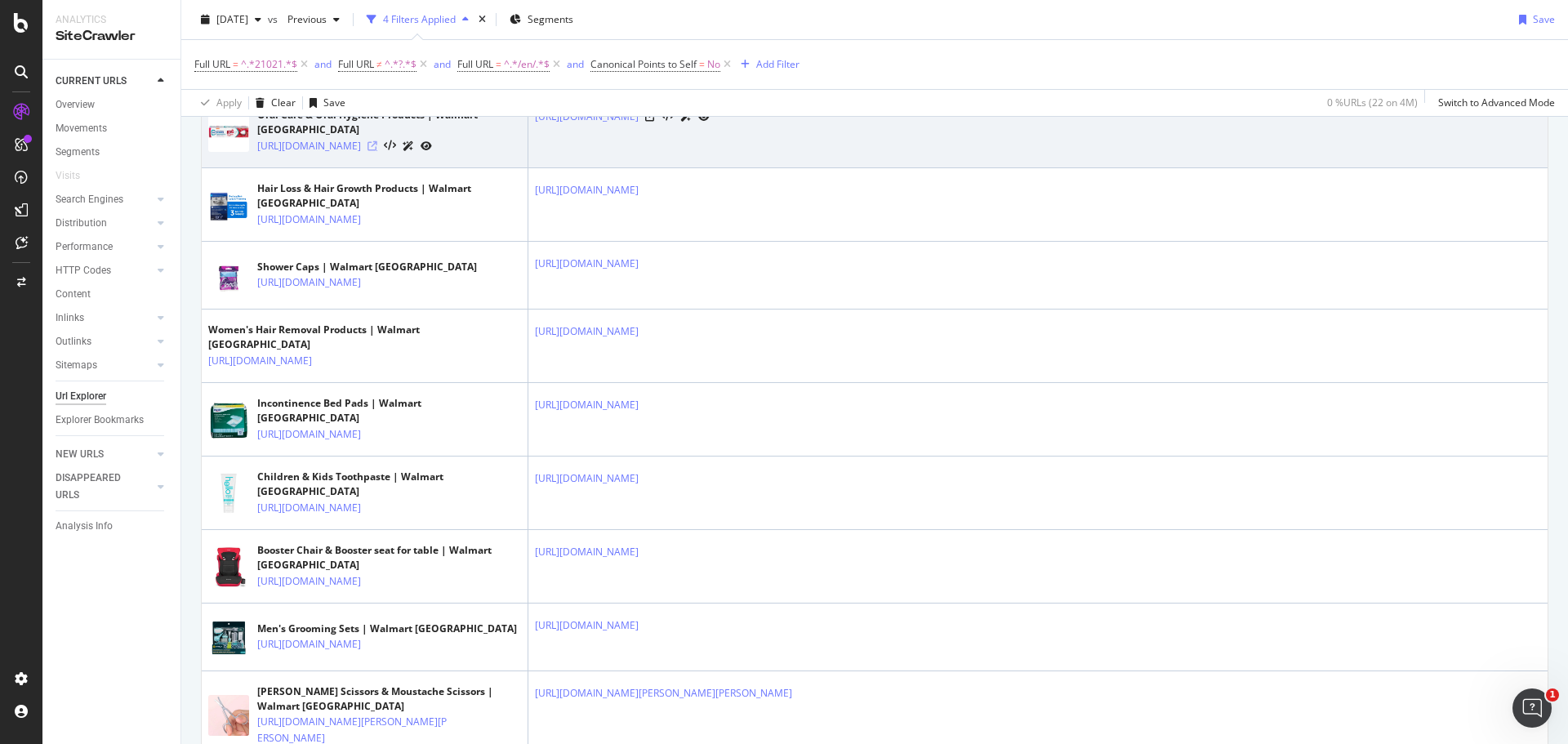
click at [377, 151] on icon at bounding box center [372, 145] width 9 height 9
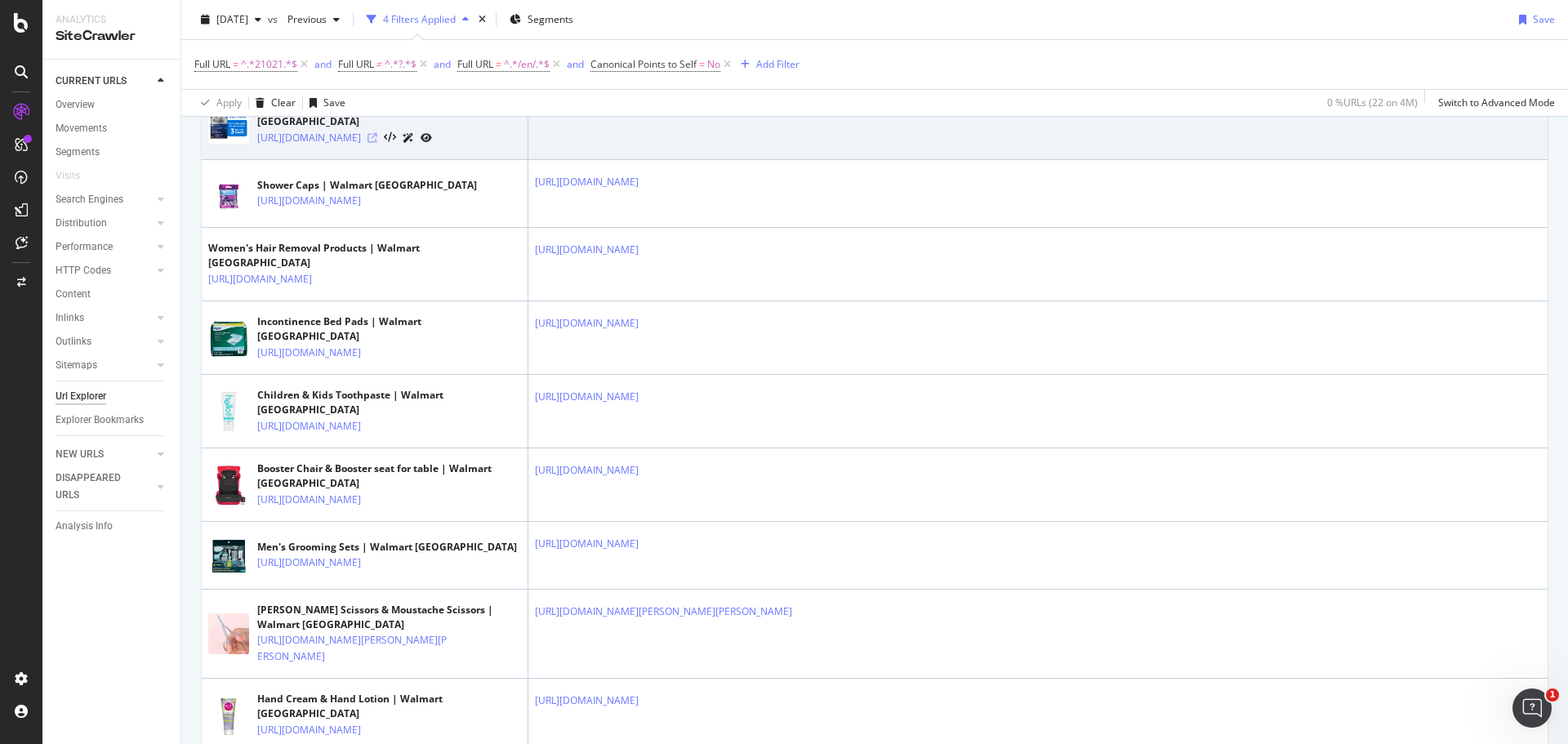
click at [377, 143] on icon at bounding box center [372, 137] width 9 height 9
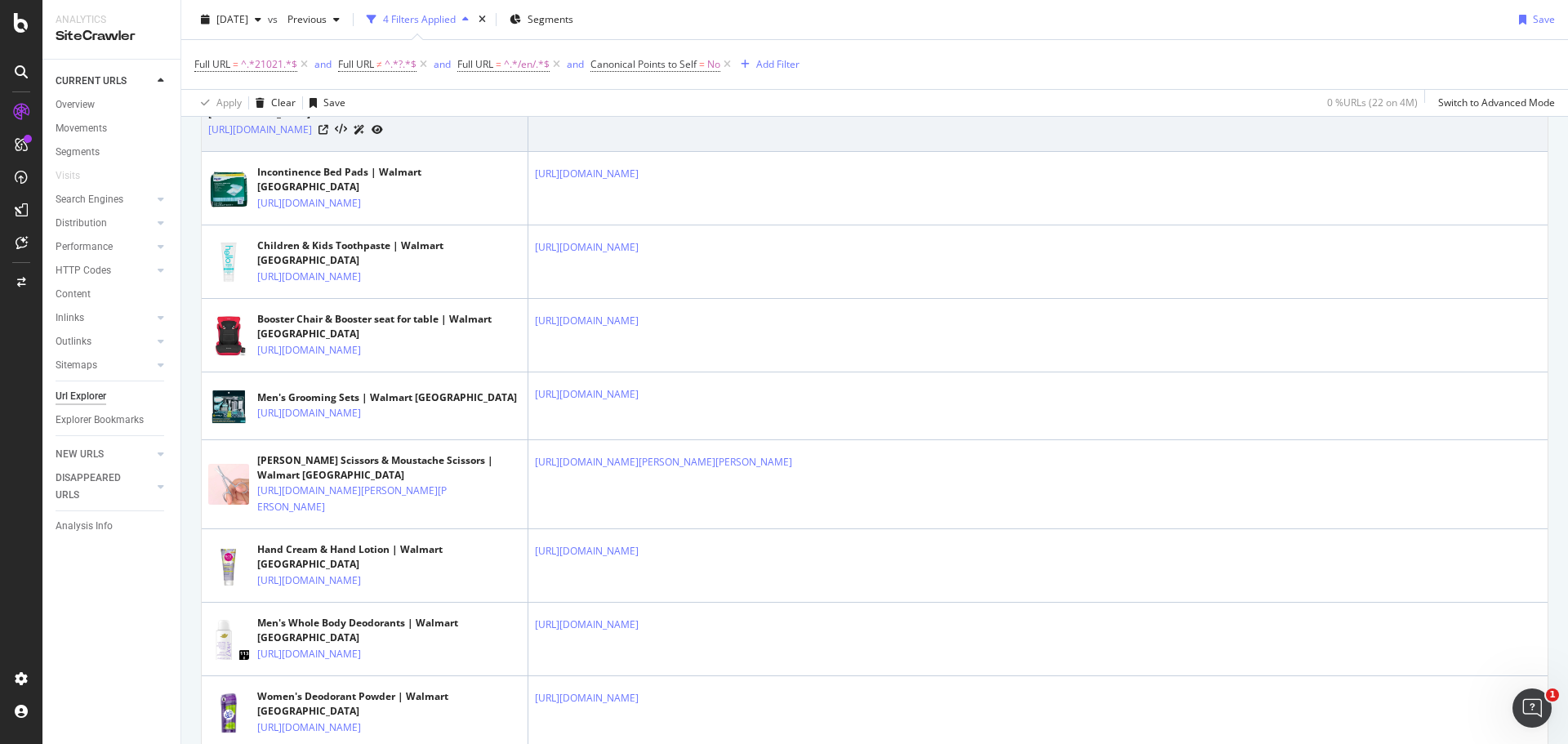
scroll to position [896, 0]
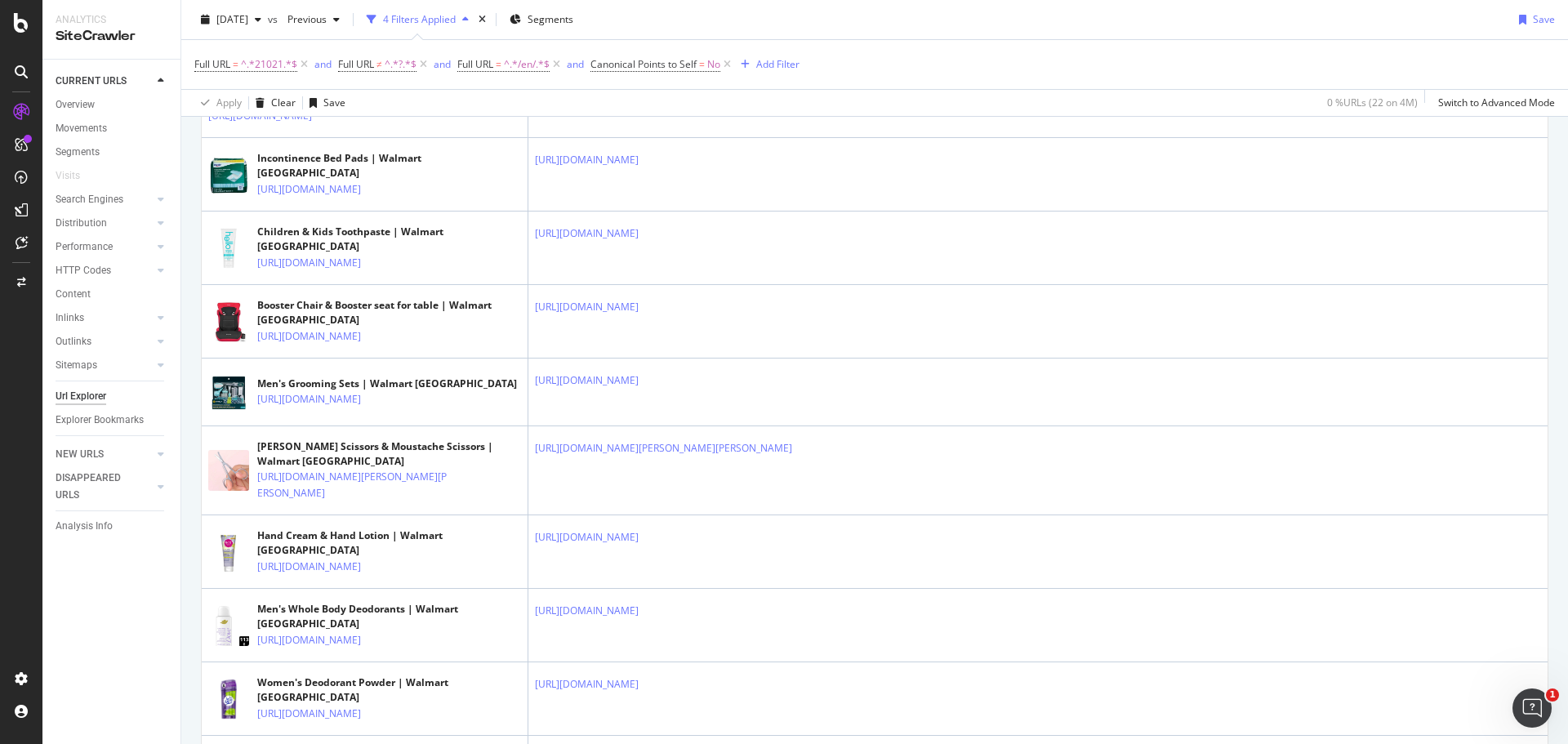
click at [377, 42] on icon at bounding box center [372, 37] width 9 height 9
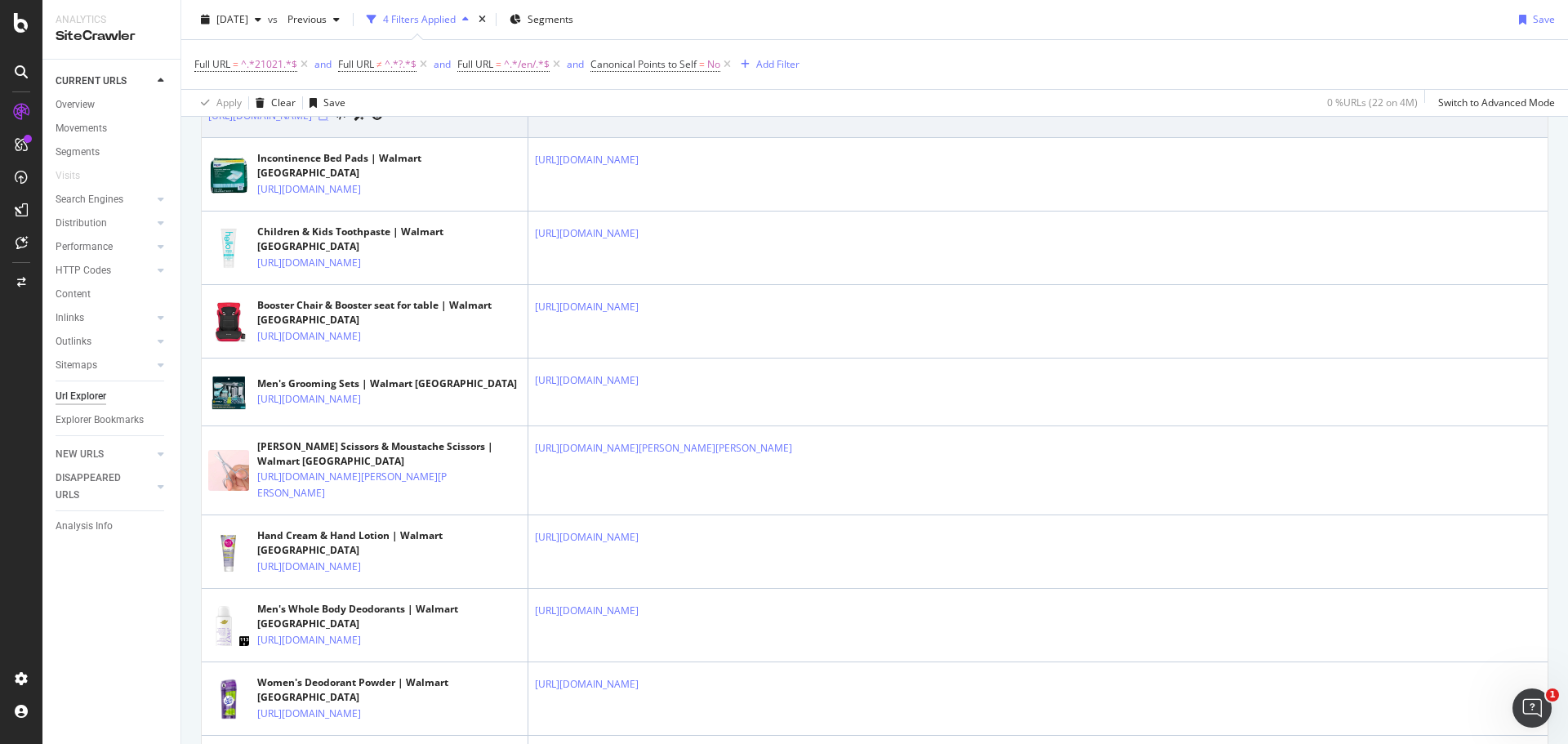
click at [328, 121] on icon at bounding box center [323, 115] width 9 height 9
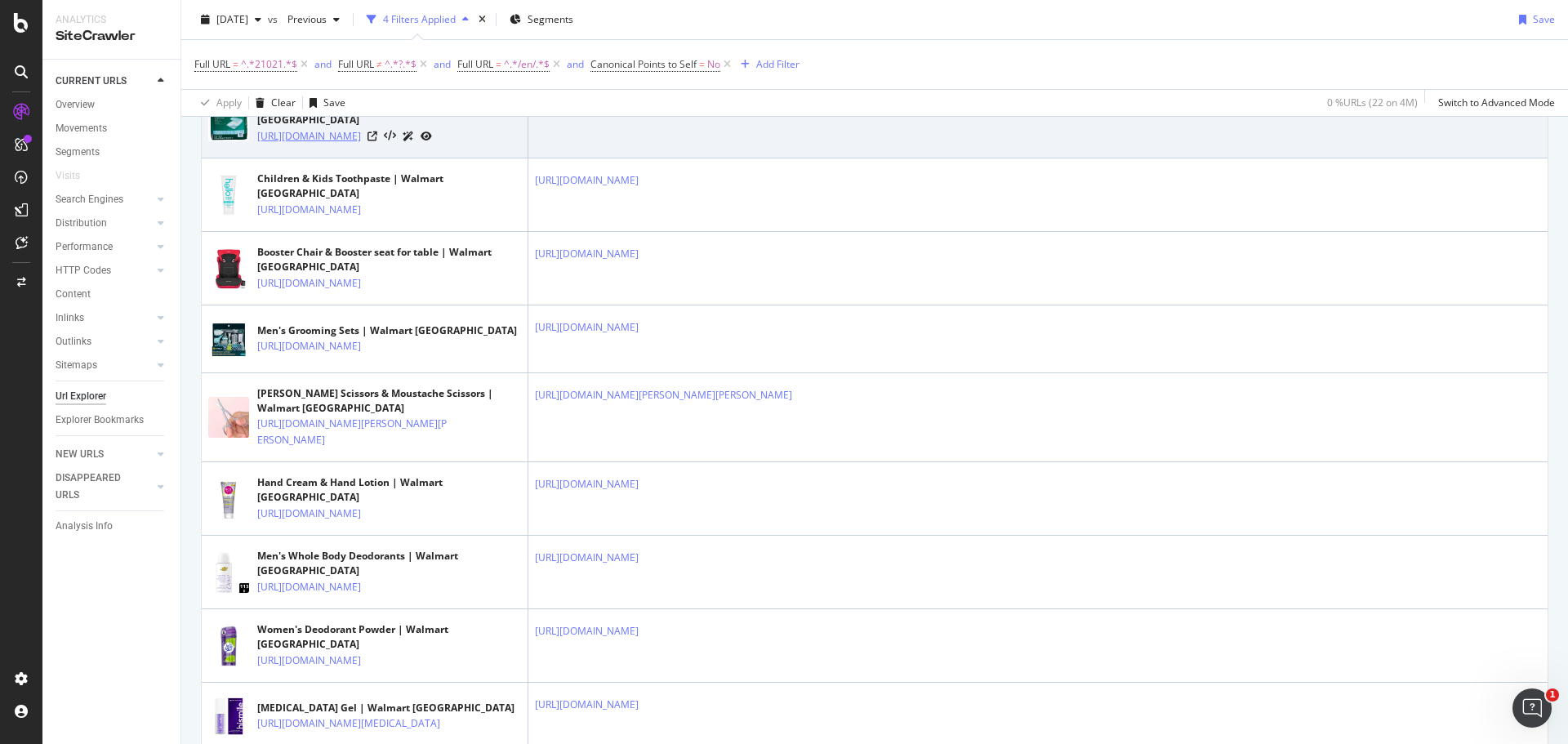
scroll to position [978, 0]
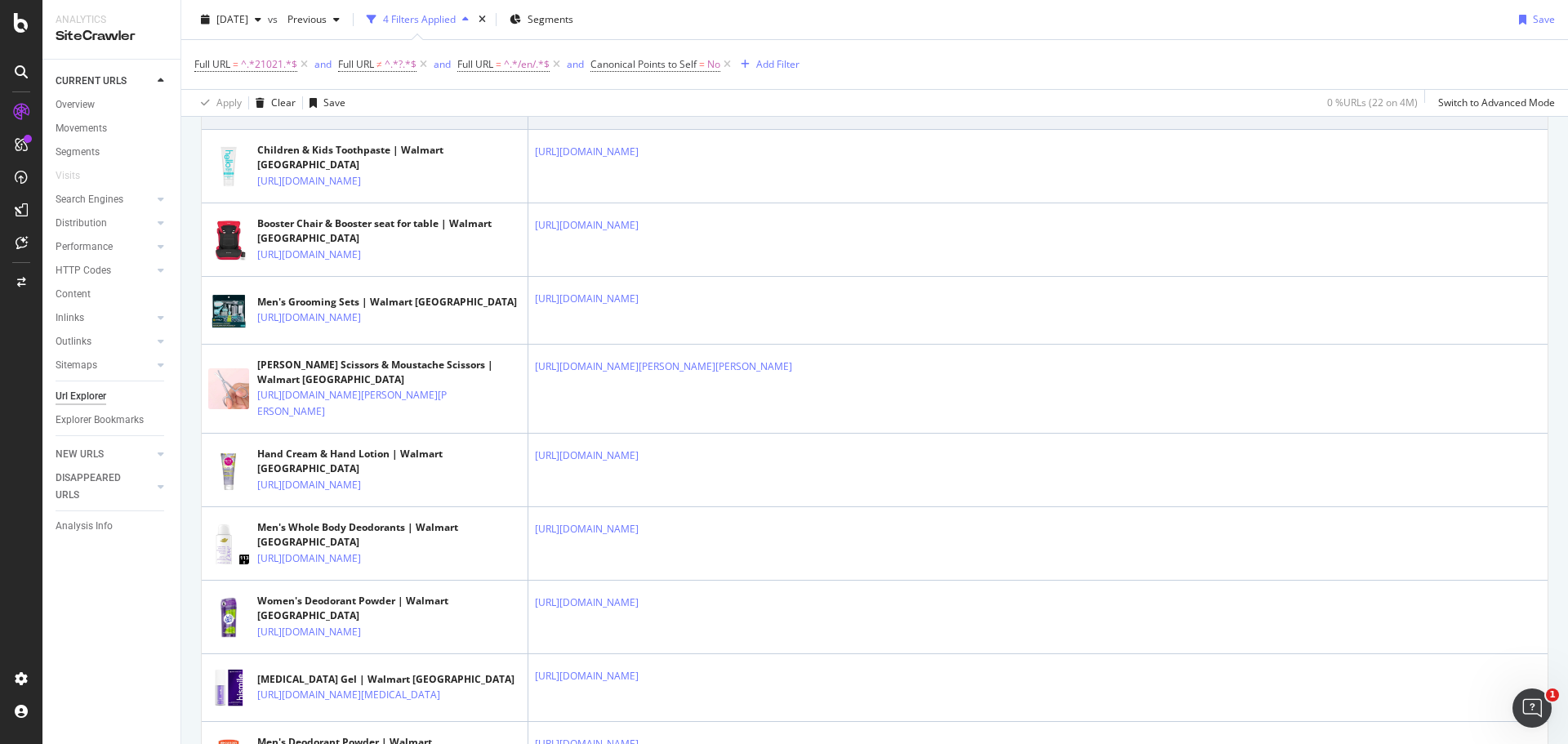
click at [377, 113] on icon at bounding box center [372, 107] width 9 height 9
click at [655, 83] on icon at bounding box center [650, 78] width 9 height 9
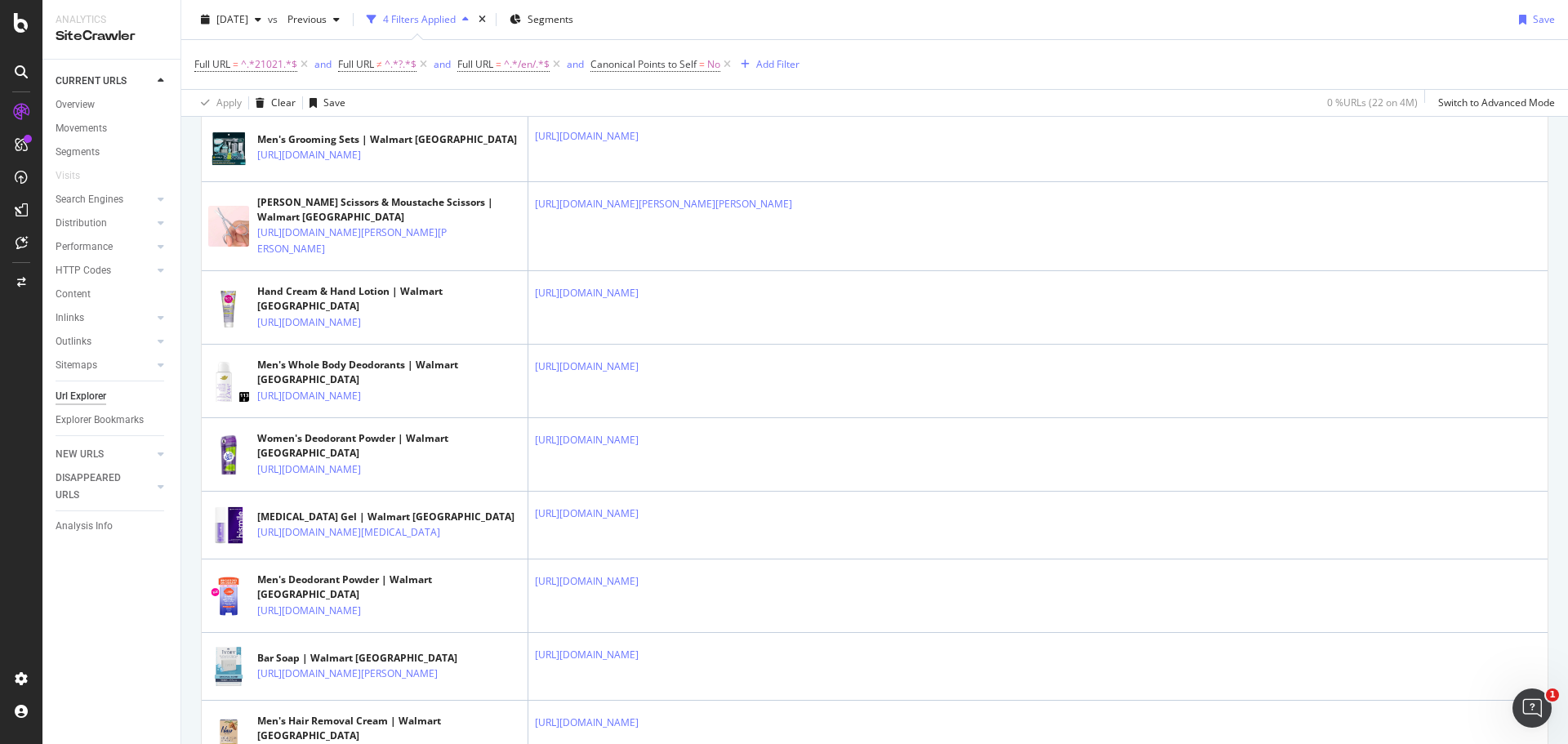
scroll to position [1141, 0]
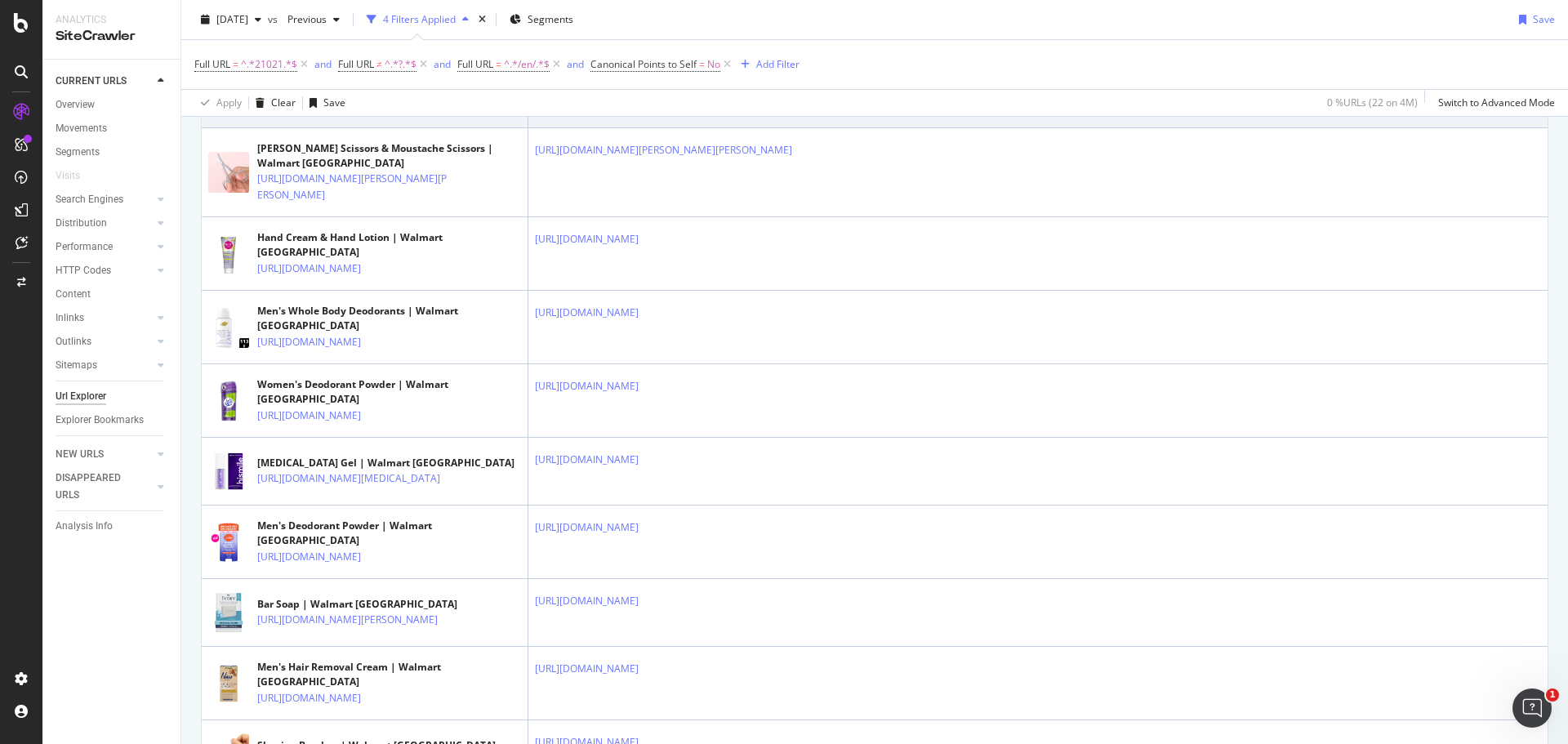
scroll to position [1223, 0]
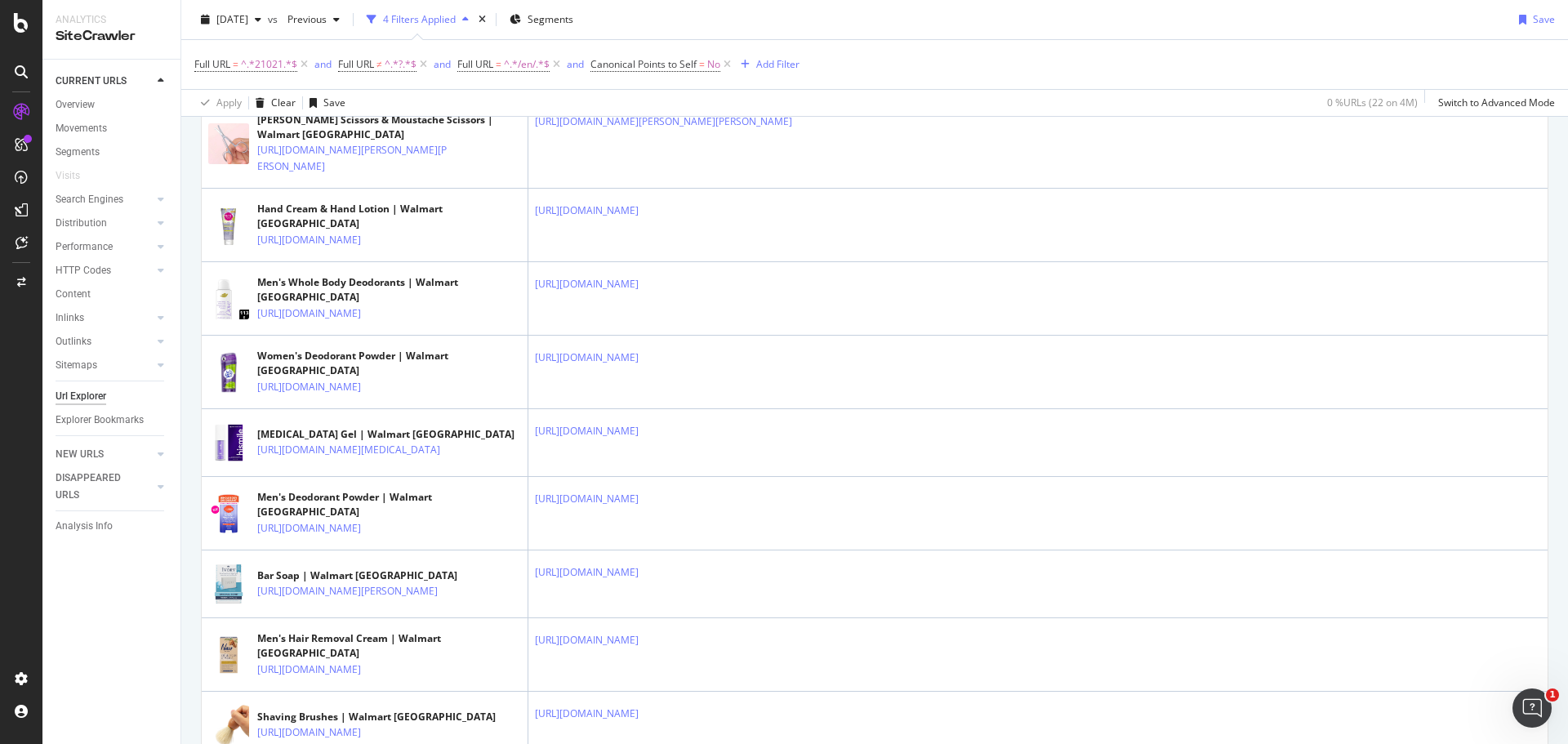
click at [377, 15] on icon at bounding box center [372, 9] width 9 height 9
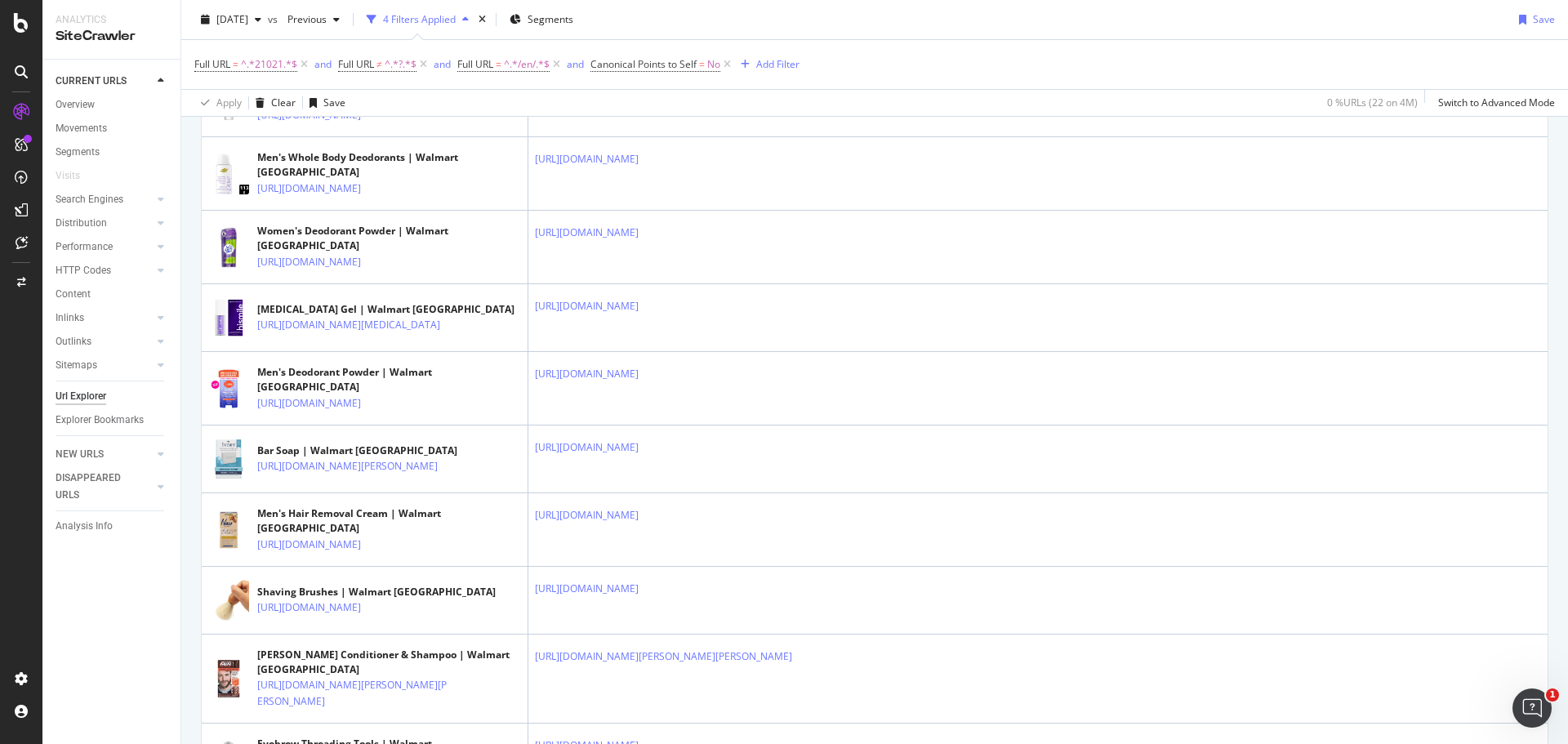
scroll to position [1386, 0]
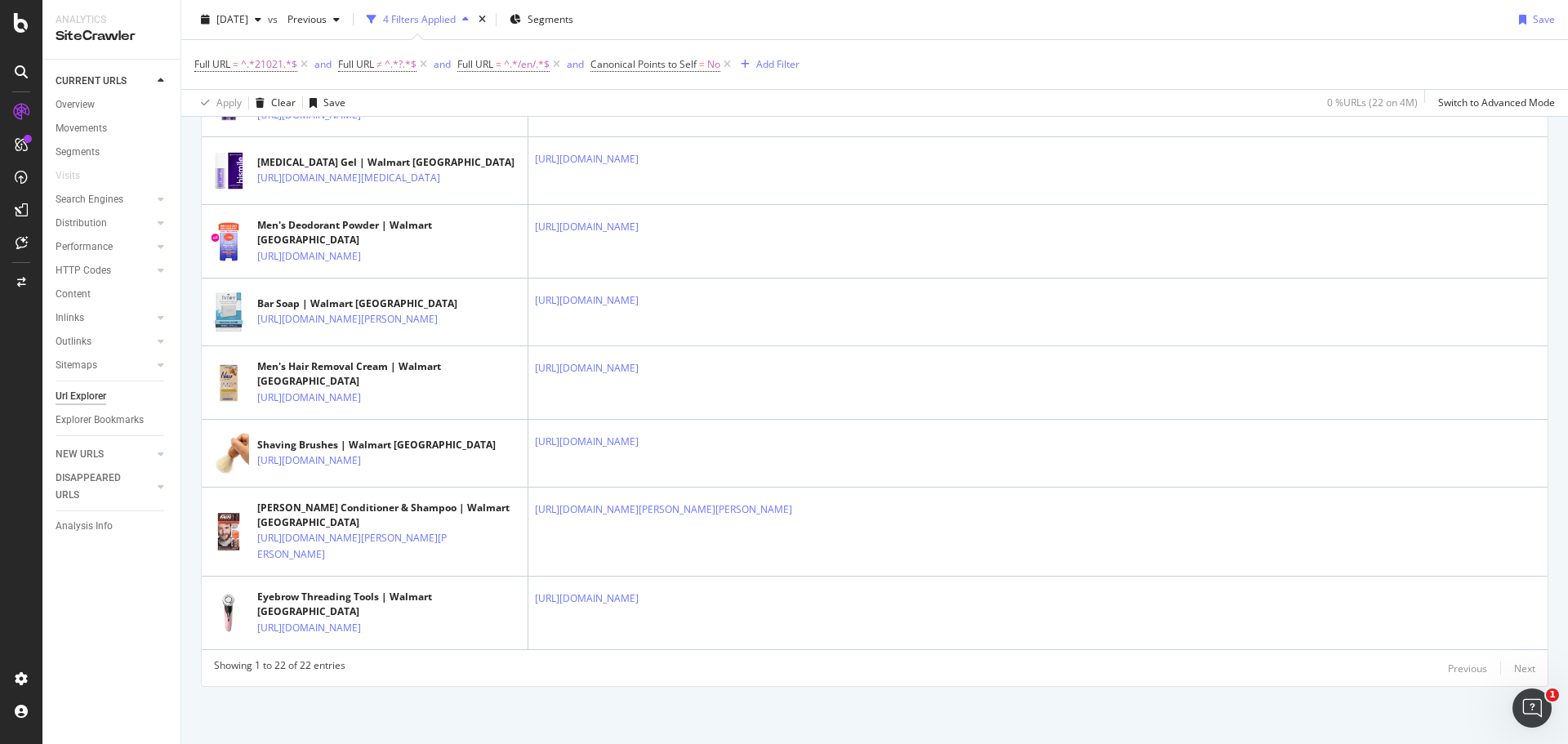
scroll to position [1631, 0]
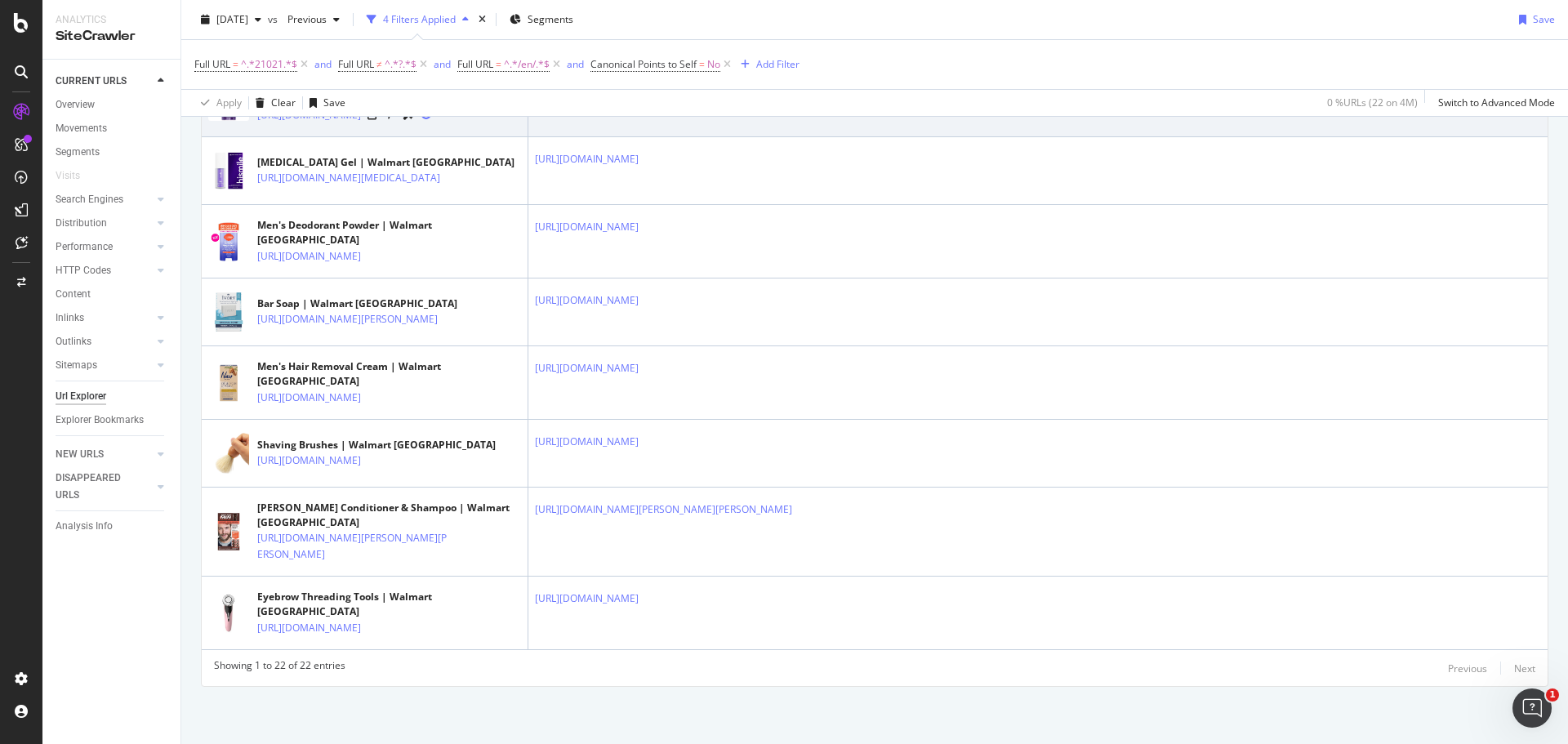
scroll to position [1713, 0]
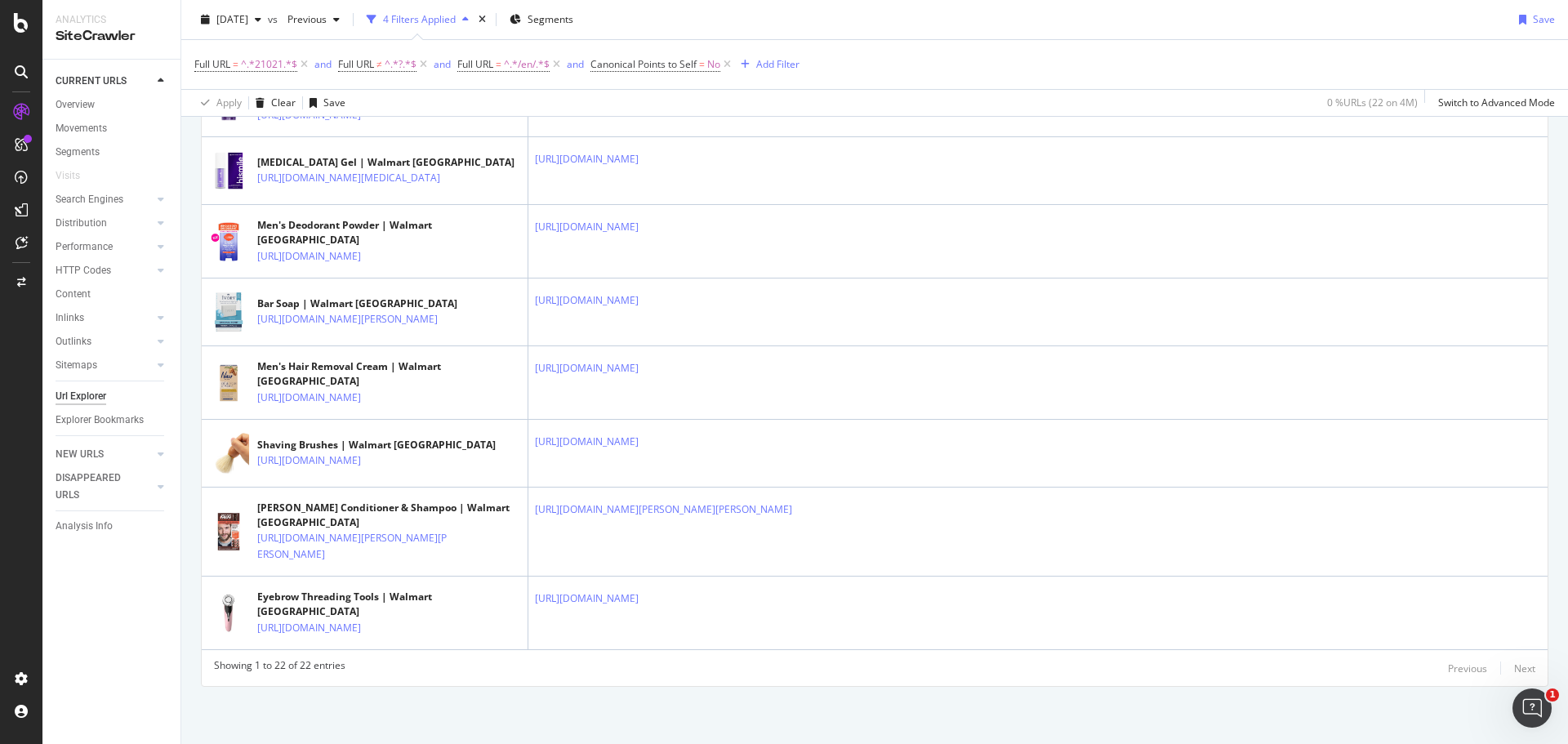
click at [377, 46] on icon at bounding box center [372, 41] width 9 height 9
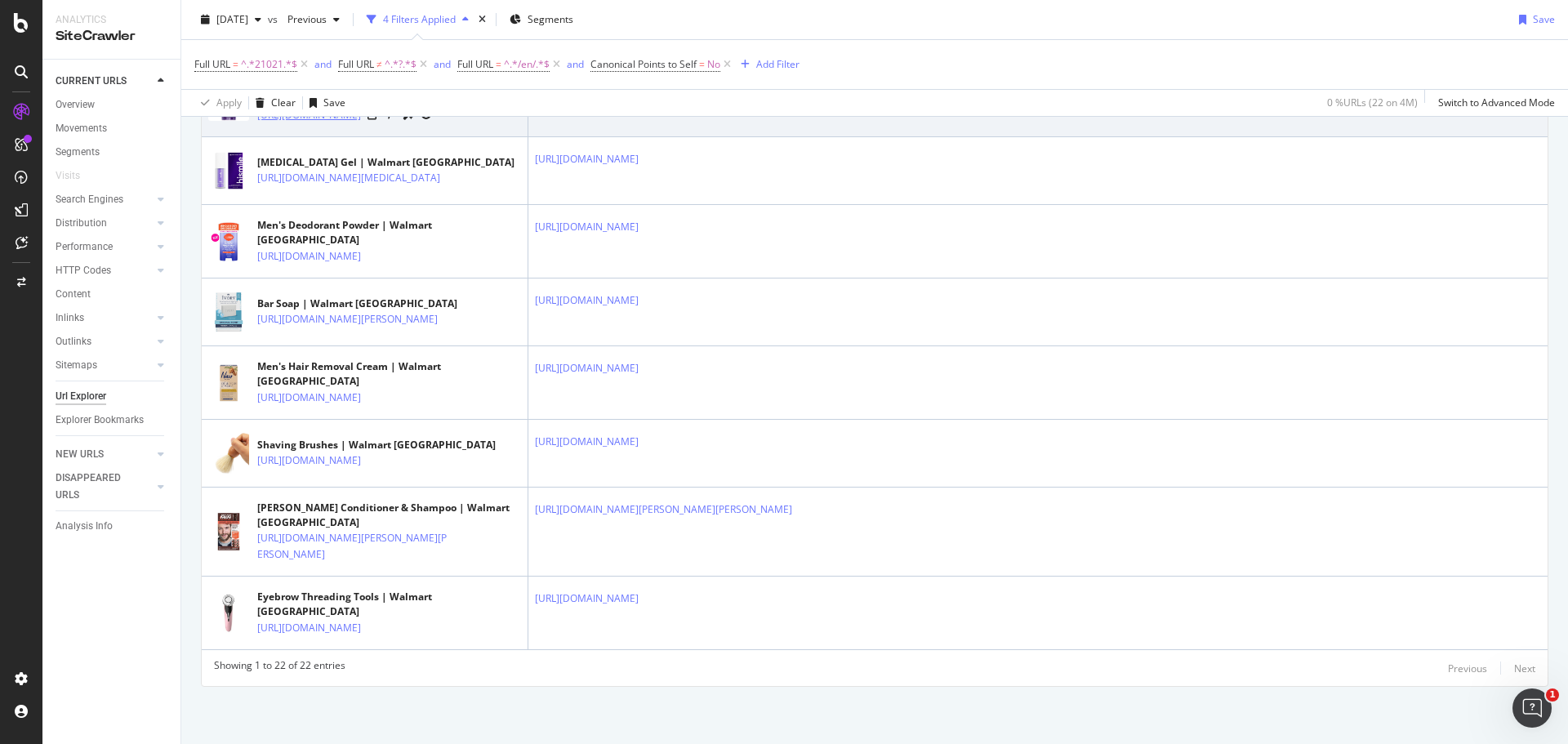
scroll to position [1795, 0]
click at [377, 120] on icon at bounding box center [372, 114] width 9 height 9
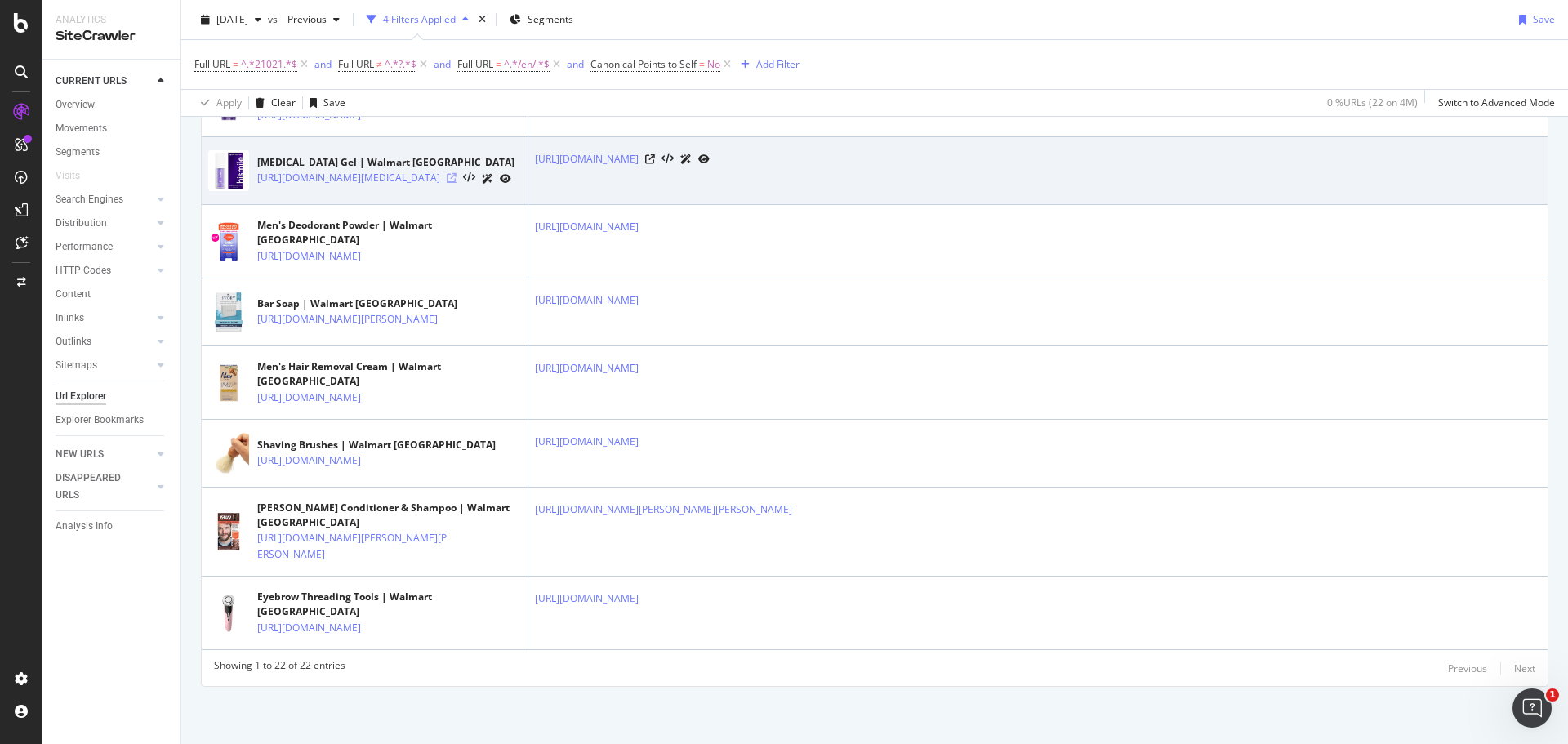
click at [456, 183] on icon at bounding box center [451, 178] width 9 height 9
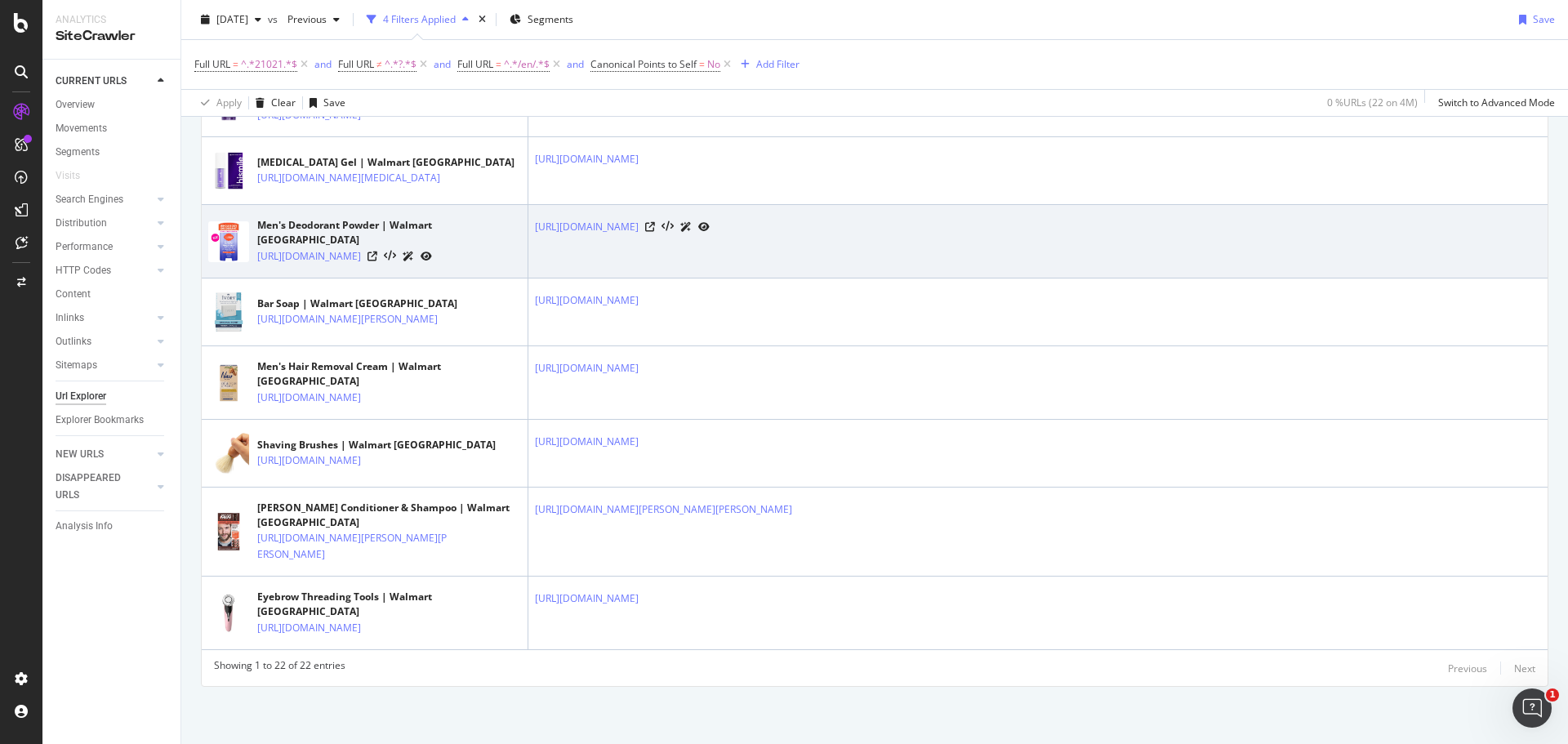
scroll to position [2040, 0]
click at [377, 252] on icon at bounding box center [372, 256] width 9 height 9
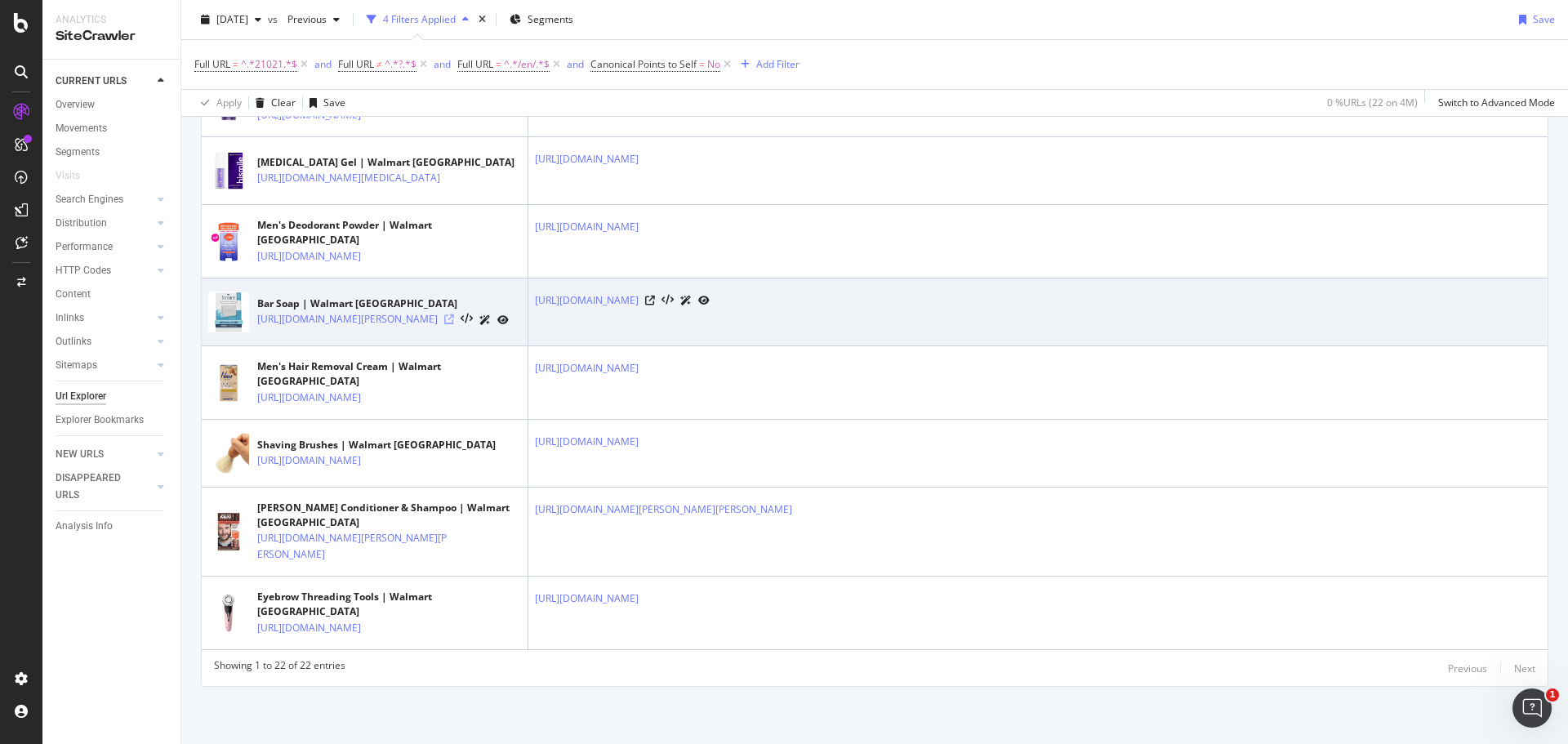
click at [455, 314] on icon at bounding box center [448, 319] width 9 height 9
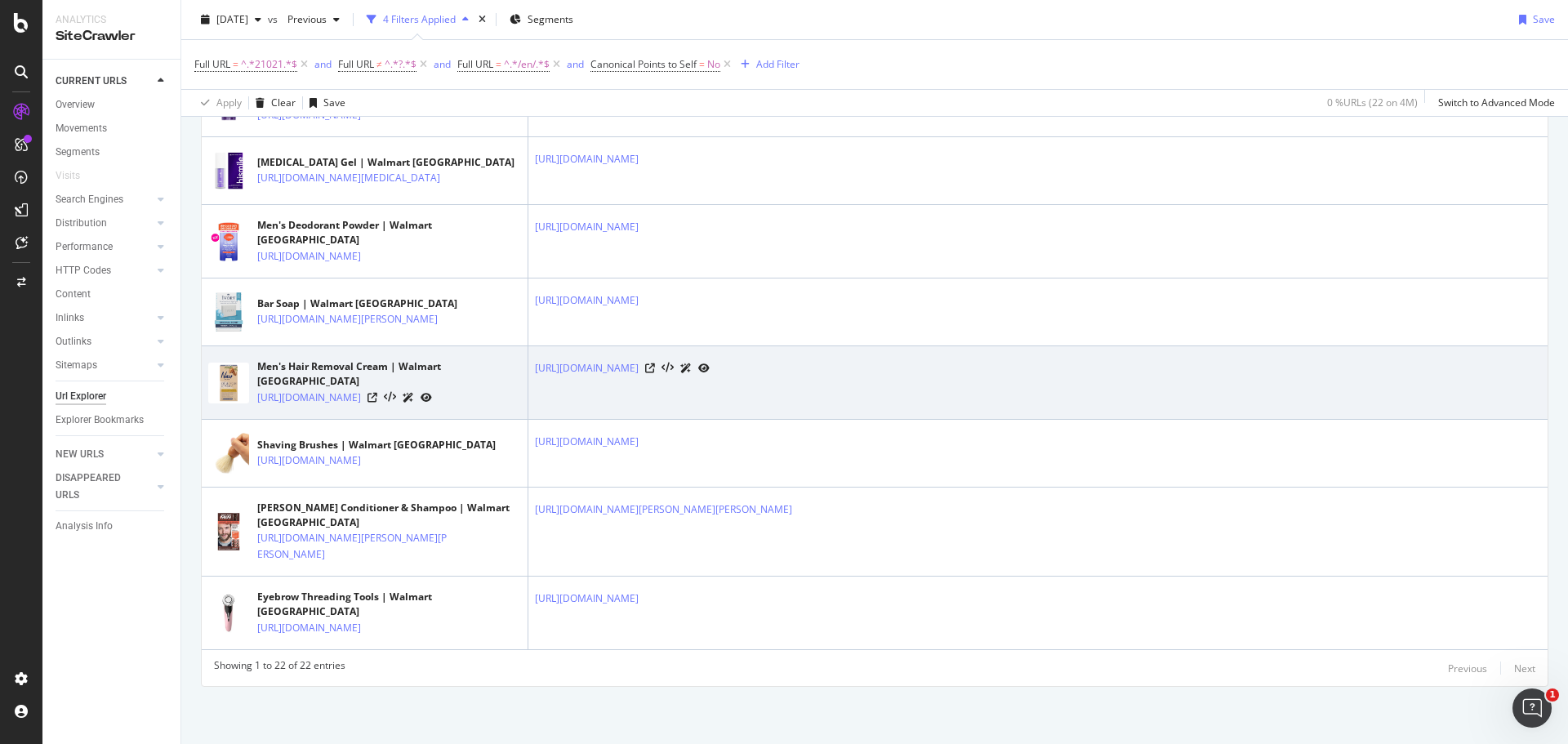
scroll to position [2203, 0]
click at [377, 393] on icon at bounding box center [372, 397] width 9 height 9
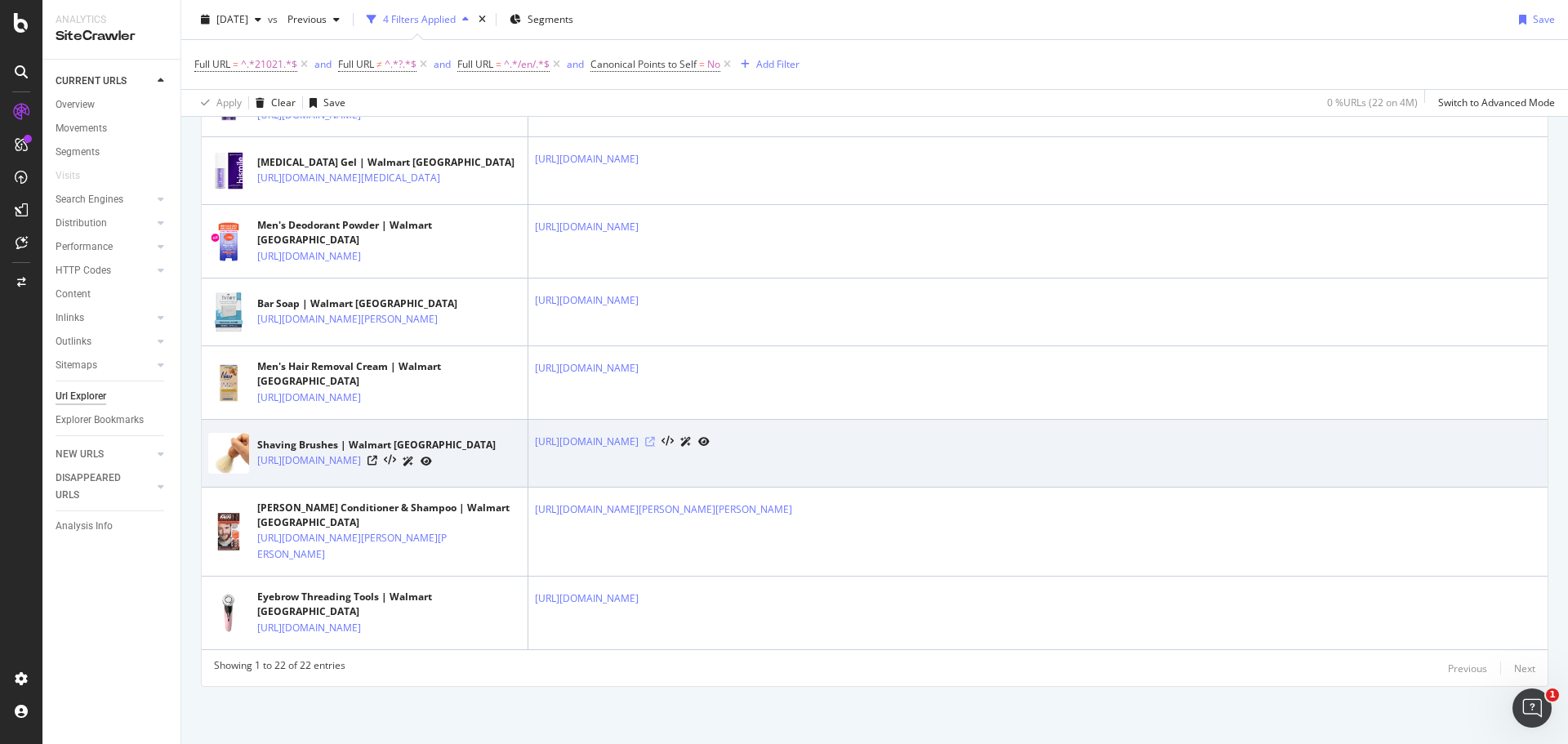
click at [655, 437] on icon at bounding box center [650, 442] width 9 height 9
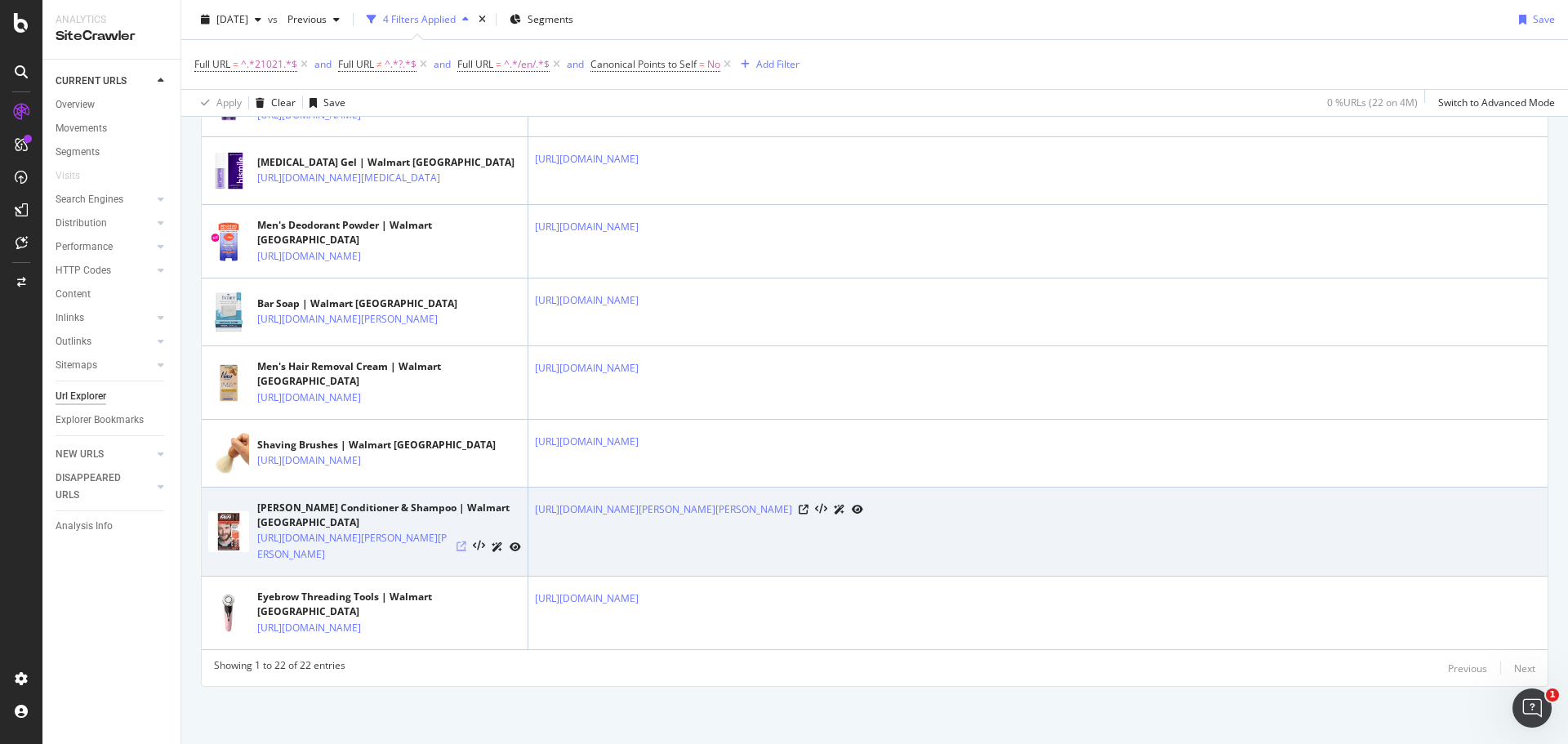
click at [465, 541] on icon at bounding box center [461, 546] width 9 height 9
click at [808, 505] on icon at bounding box center [803, 509] width 9 height 9
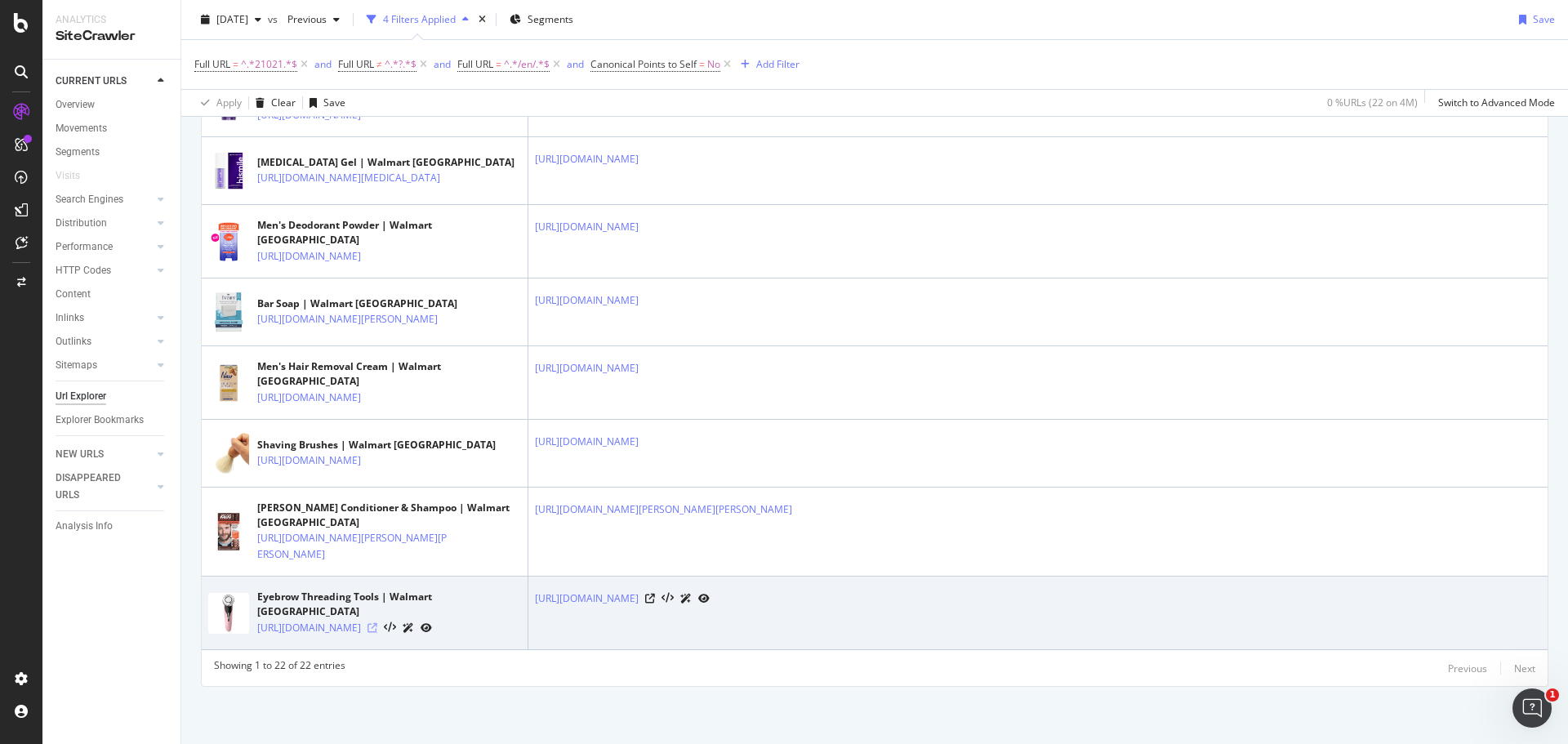
click at [377, 623] on icon at bounding box center [372, 627] width 9 height 9
click at [710, 589] on div at bounding box center [677, 598] width 64 height 17
click at [655, 594] on icon at bounding box center [650, 598] width 9 height 9
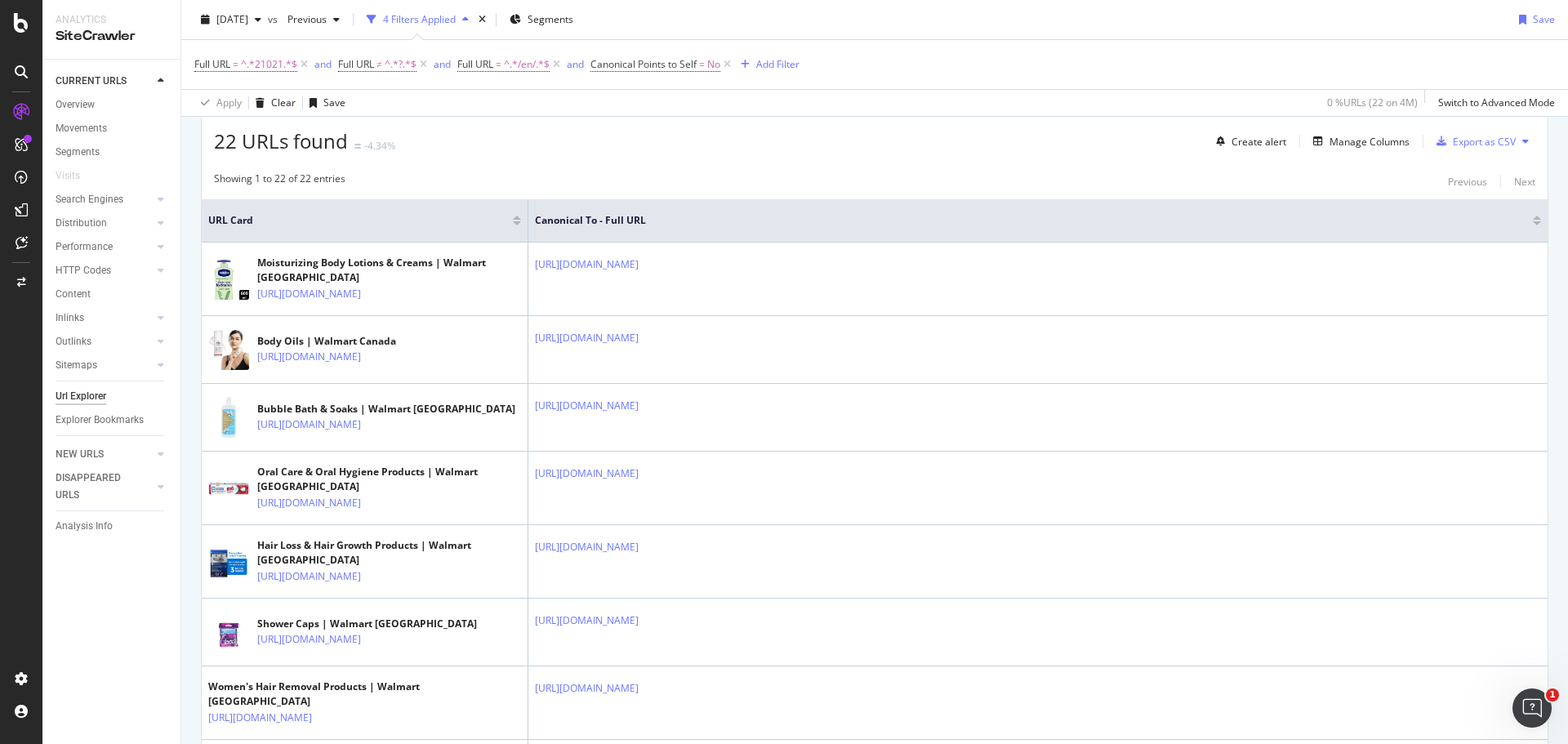
scroll to position [0, 0]
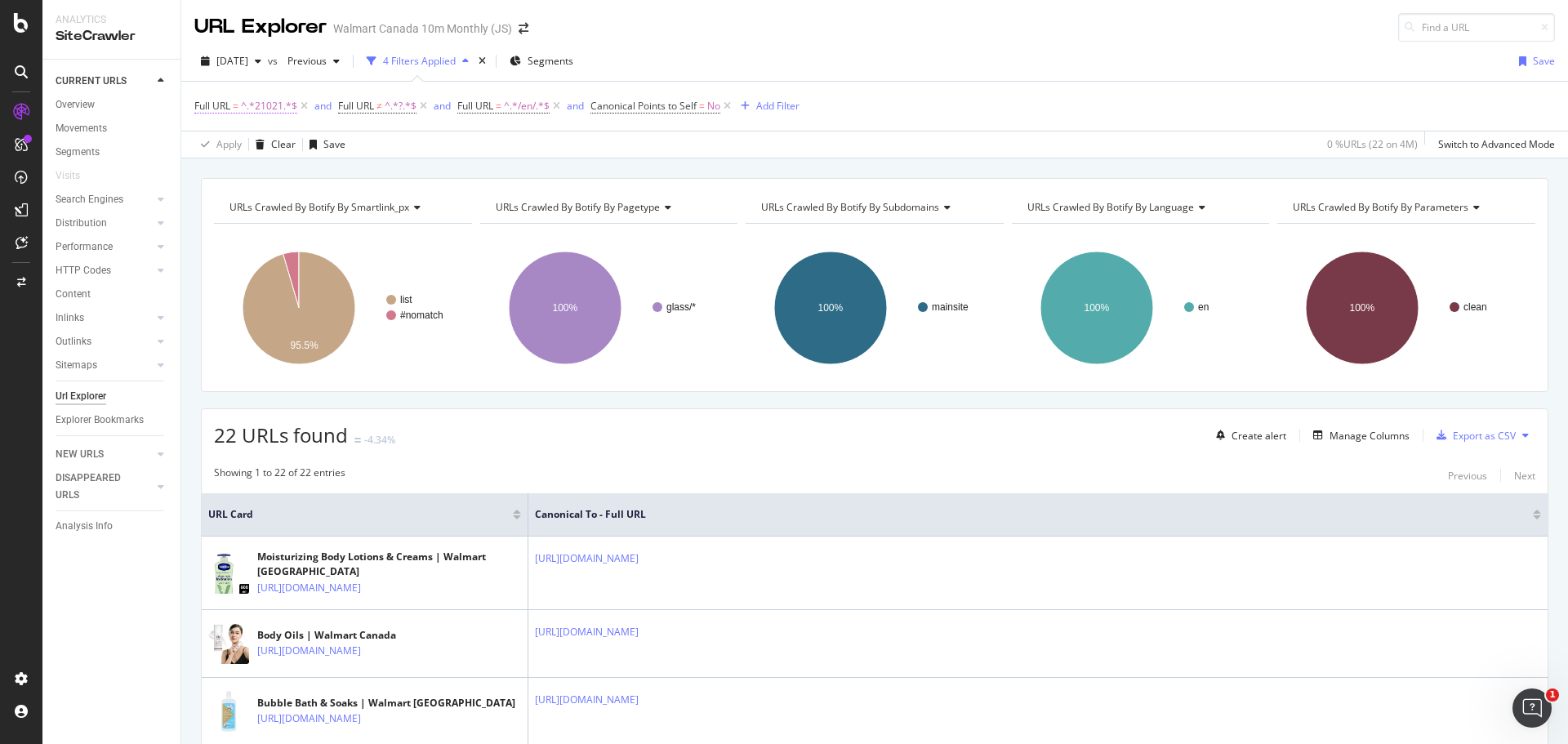
click at [259, 101] on span "^.*21021.*$" at bounding box center [269, 106] width 57 height 23
paste input "[CREDIT_CARD_NUMBER]"
type input "[CREDIT_CARD_NUMBER]"
click at [375, 216] on div "Apply" at bounding box center [363, 208] width 47 height 15
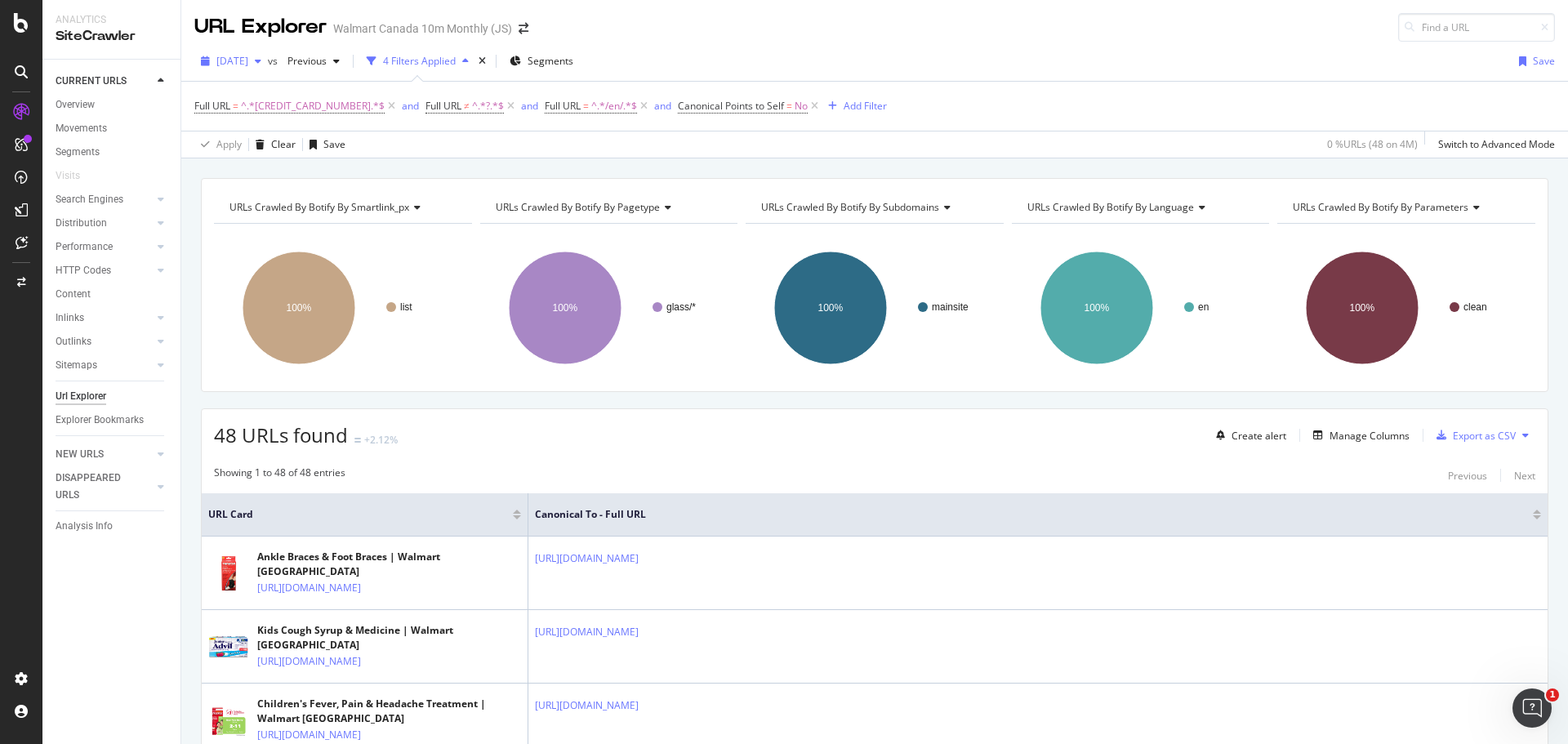
click at [248, 67] on span "[DATE]" at bounding box center [232, 61] width 32 height 14
click at [268, 62] on div "button" at bounding box center [258, 61] width 20 height 9
click at [1455, 446] on div "Export as CSV" at bounding box center [1473, 435] width 86 height 25
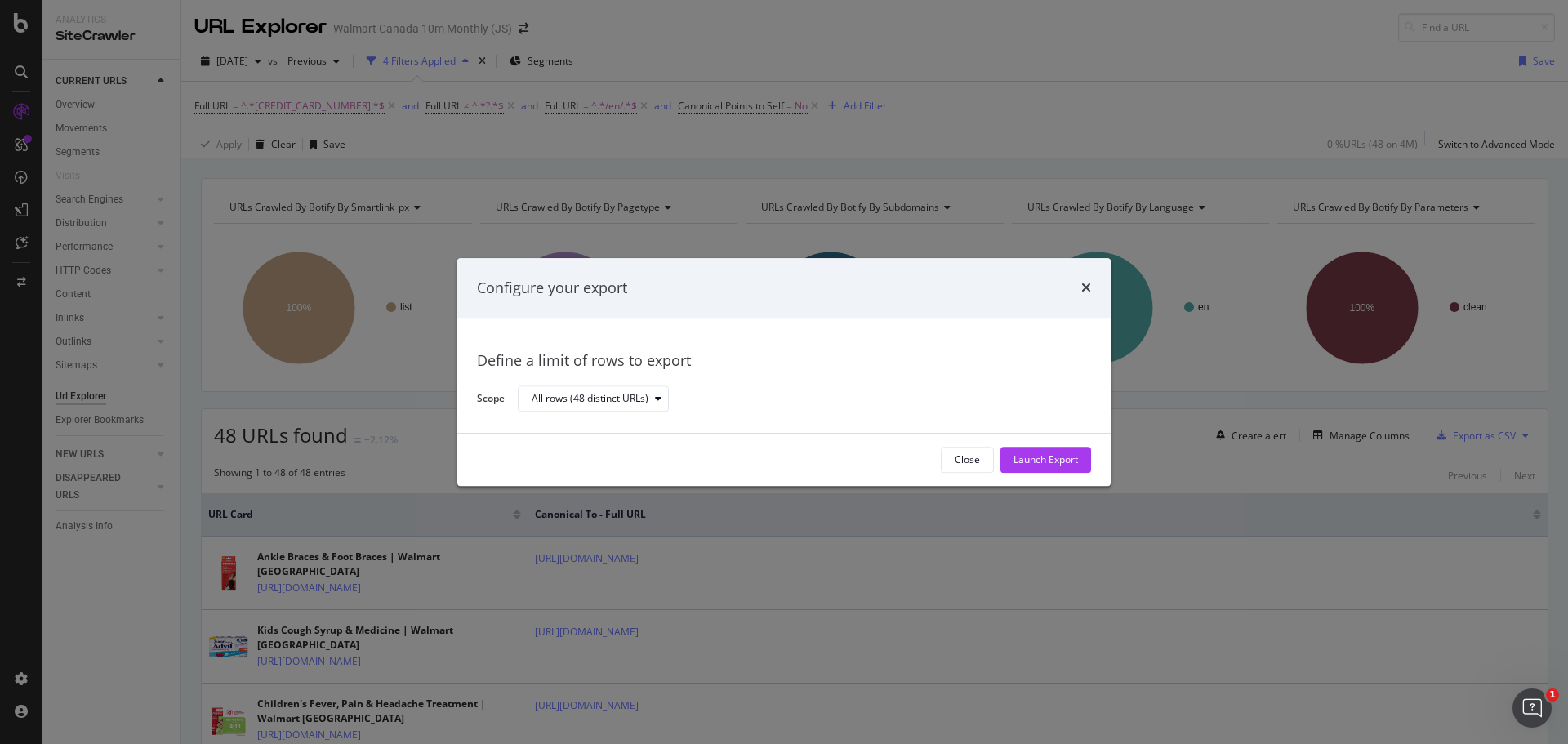
drag, startPoint x: 1077, startPoint y: 468, endPoint x: 1066, endPoint y: 463, distance: 12.1
click at [1076, 468] on div "Launch Export" at bounding box center [1046, 460] width 64 height 25
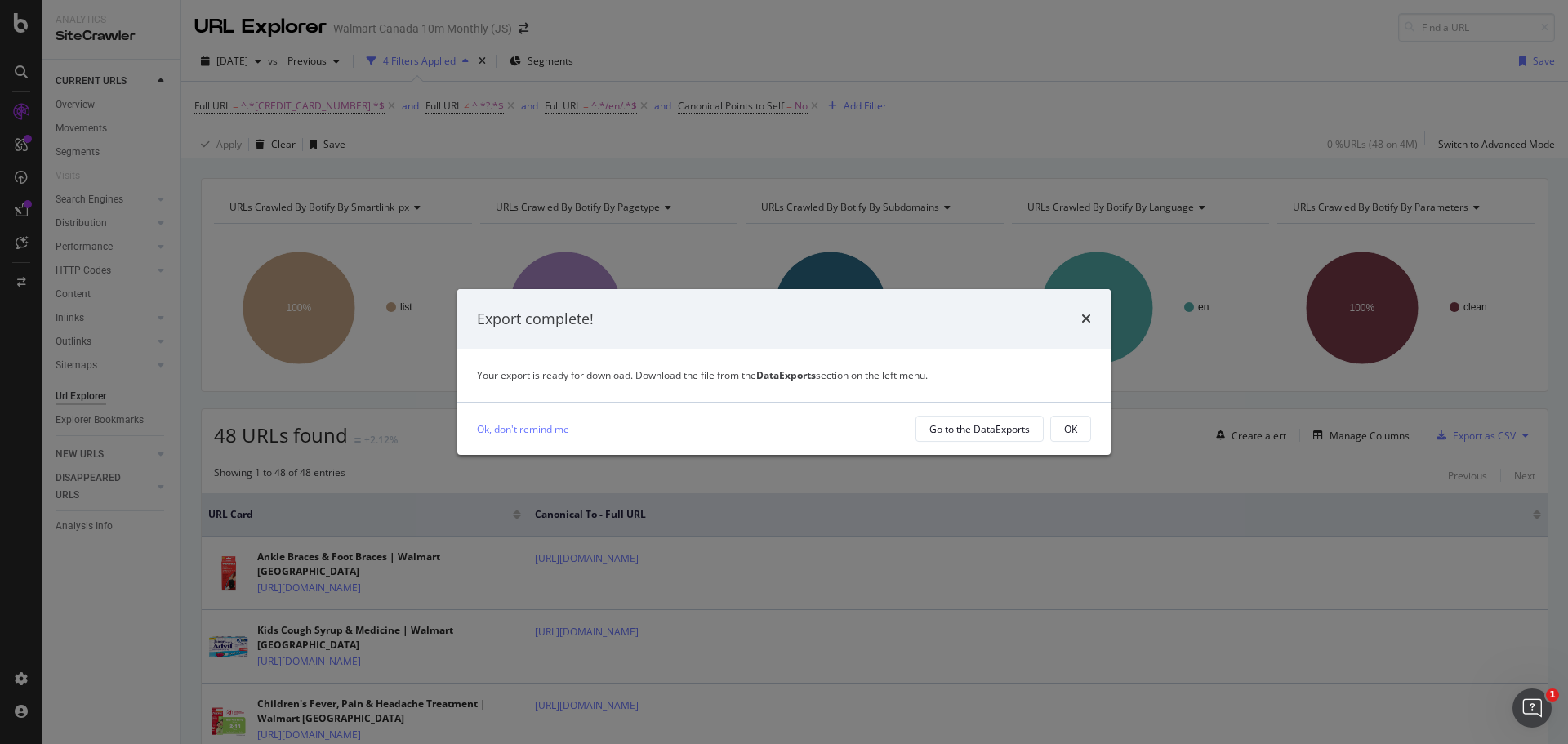
drag, startPoint x: 237, startPoint y: 439, endPoint x: 220, endPoint y: 435, distance: 17.5
click at [220, 435] on body "Analytics SiteCrawler CURRENT URLS Overview Movements Segments Visits Search En…" at bounding box center [784, 372] width 1568 height 744
click at [986, 438] on div "Go to the DataExports" at bounding box center [979, 429] width 101 height 23
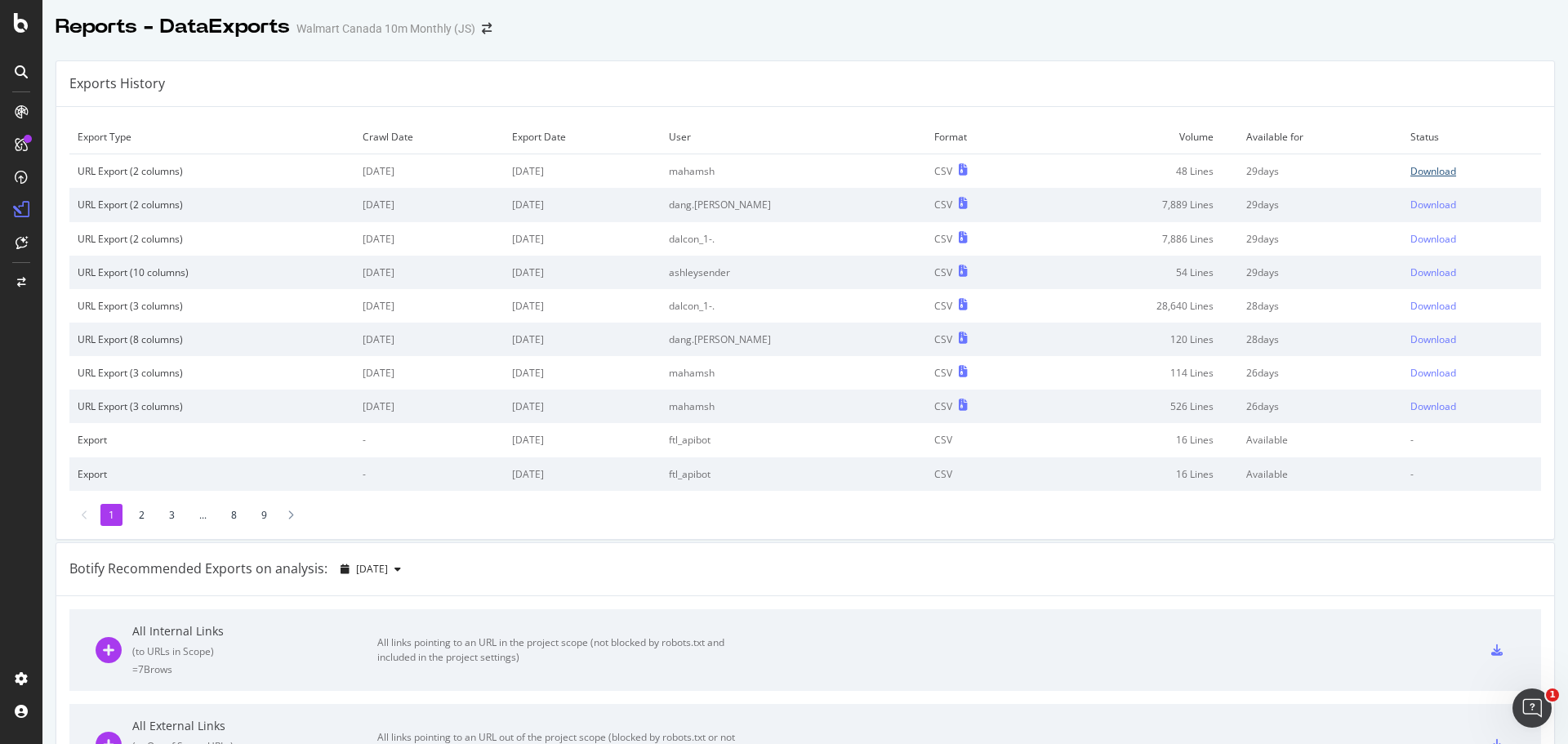
click at [1411, 174] on div "Download" at bounding box center [1433, 171] width 46 height 14
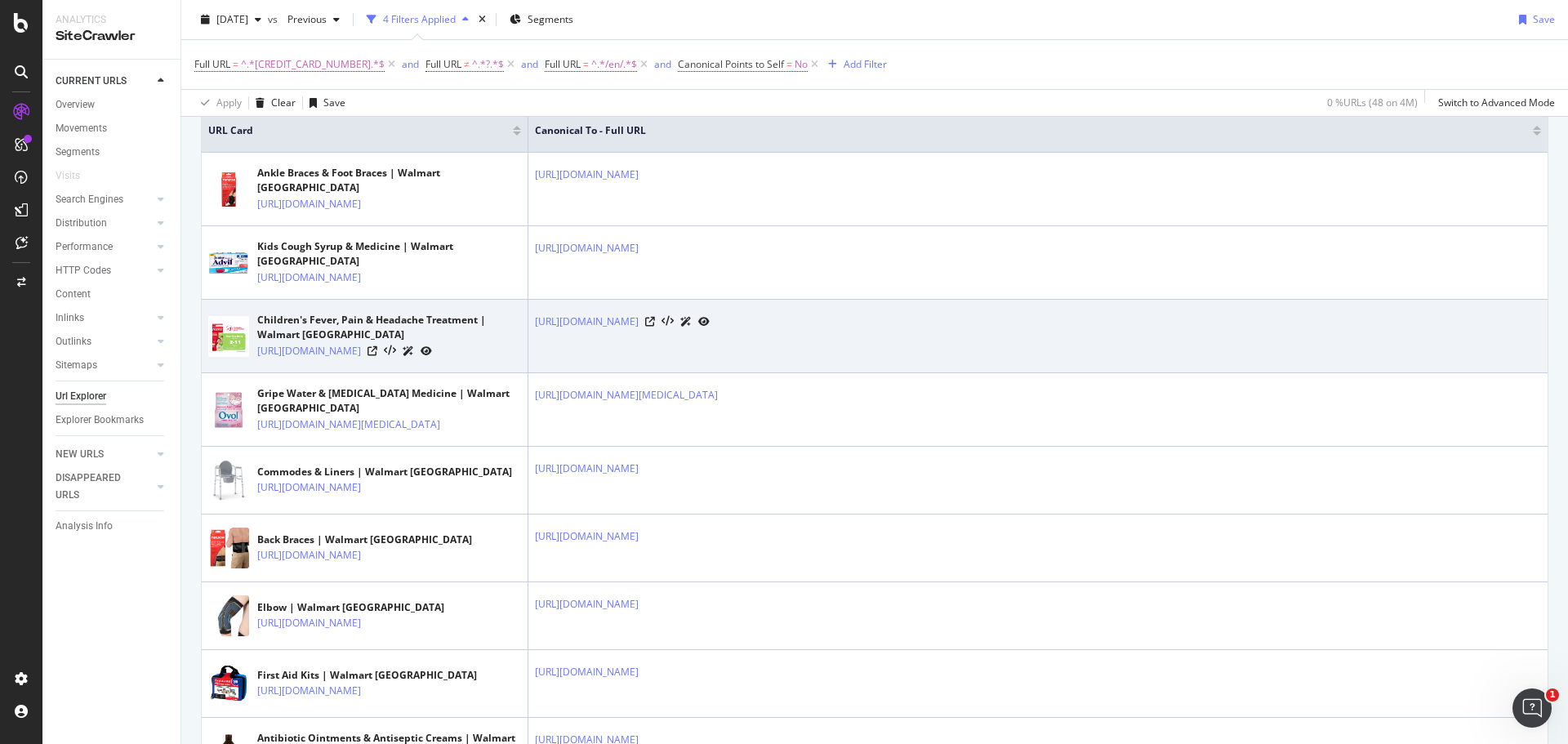
scroll to position [408, 0]
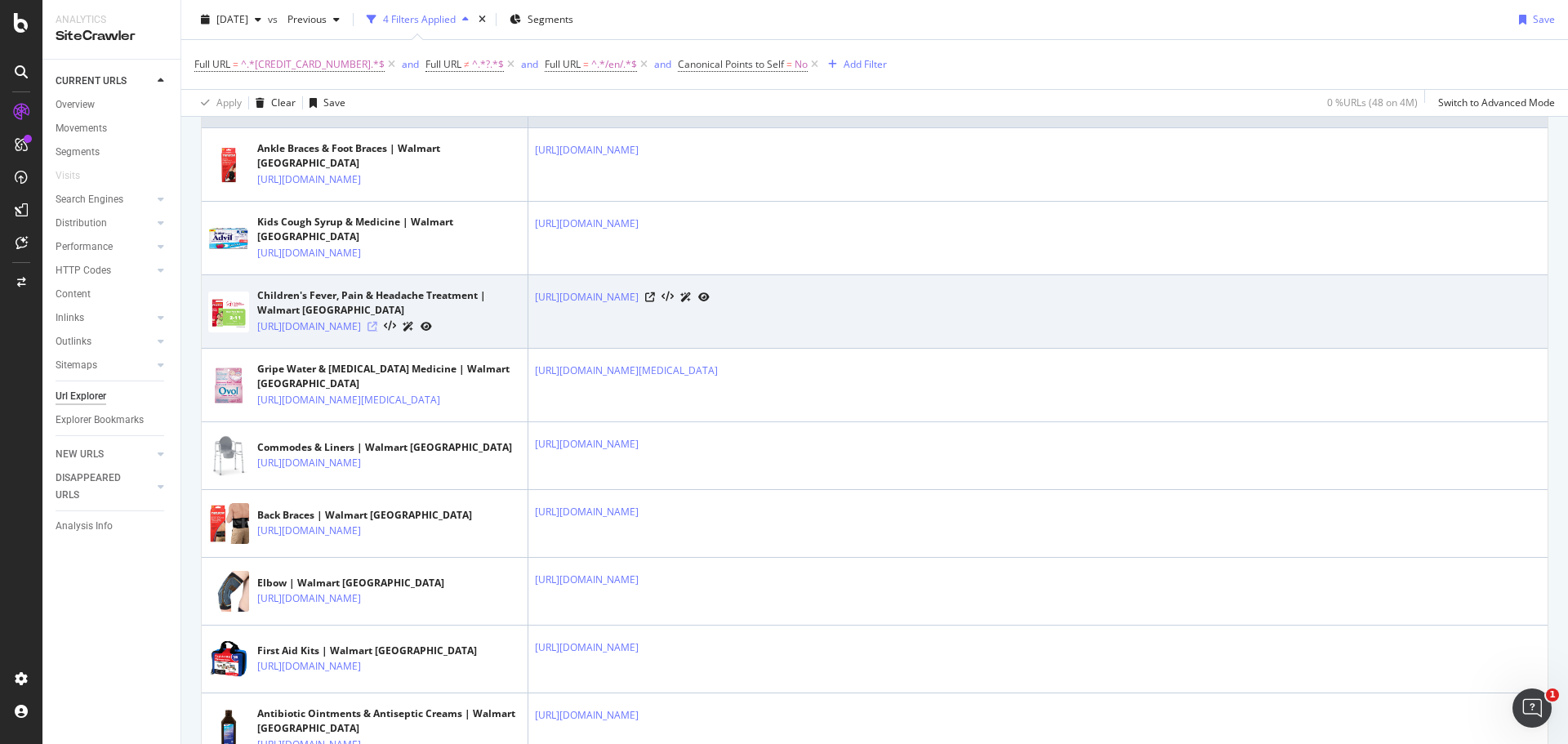
click at [377, 332] on icon at bounding box center [372, 326] width 9 height 9
click at [1060, 306] on div "[URL][DOMAIN_NAME]" at bounding box center [1038, 297] width 1006 height 17
click at [655, 302] on icon at bounding box center [650, 296] width 9 height 9
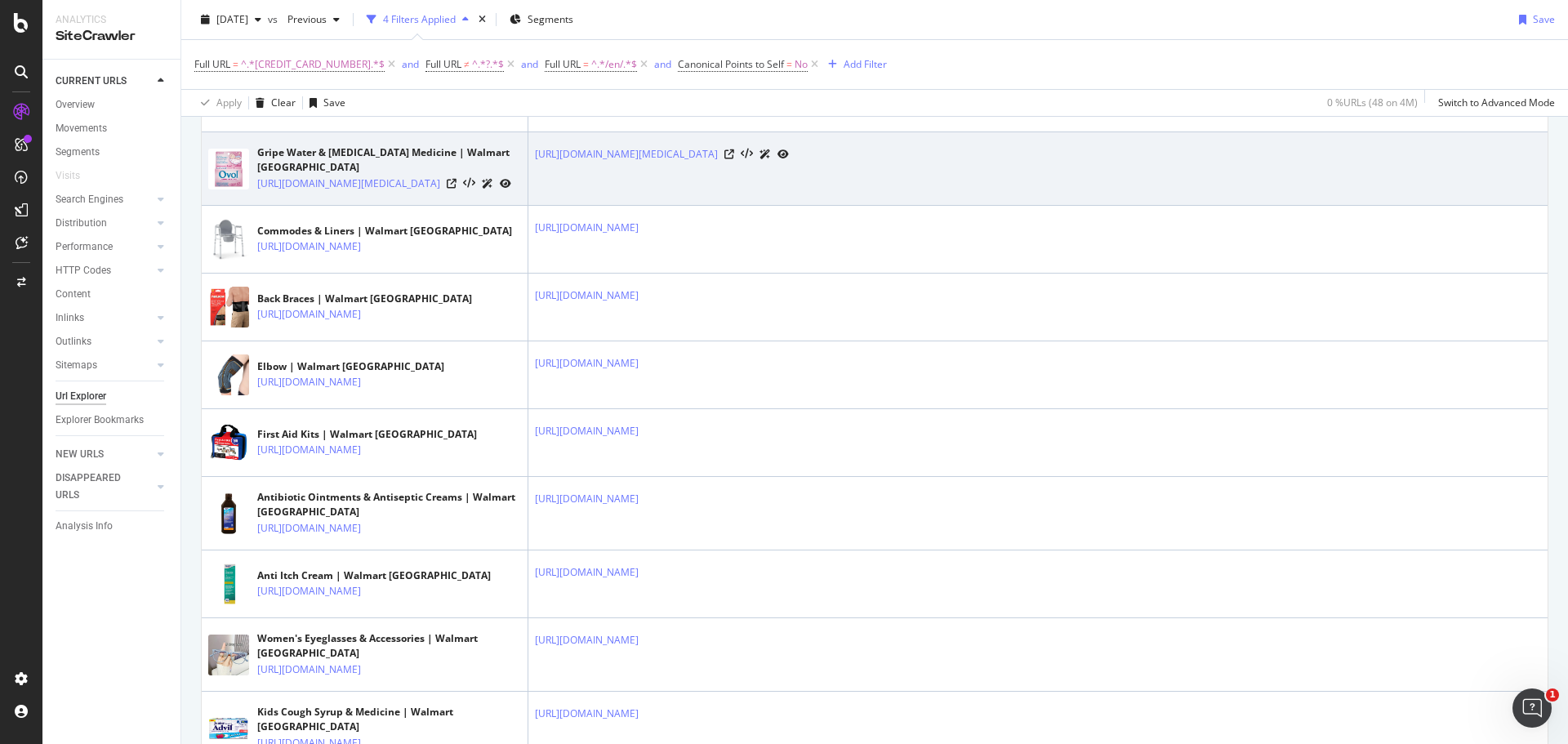
scroll to position [654, 0]
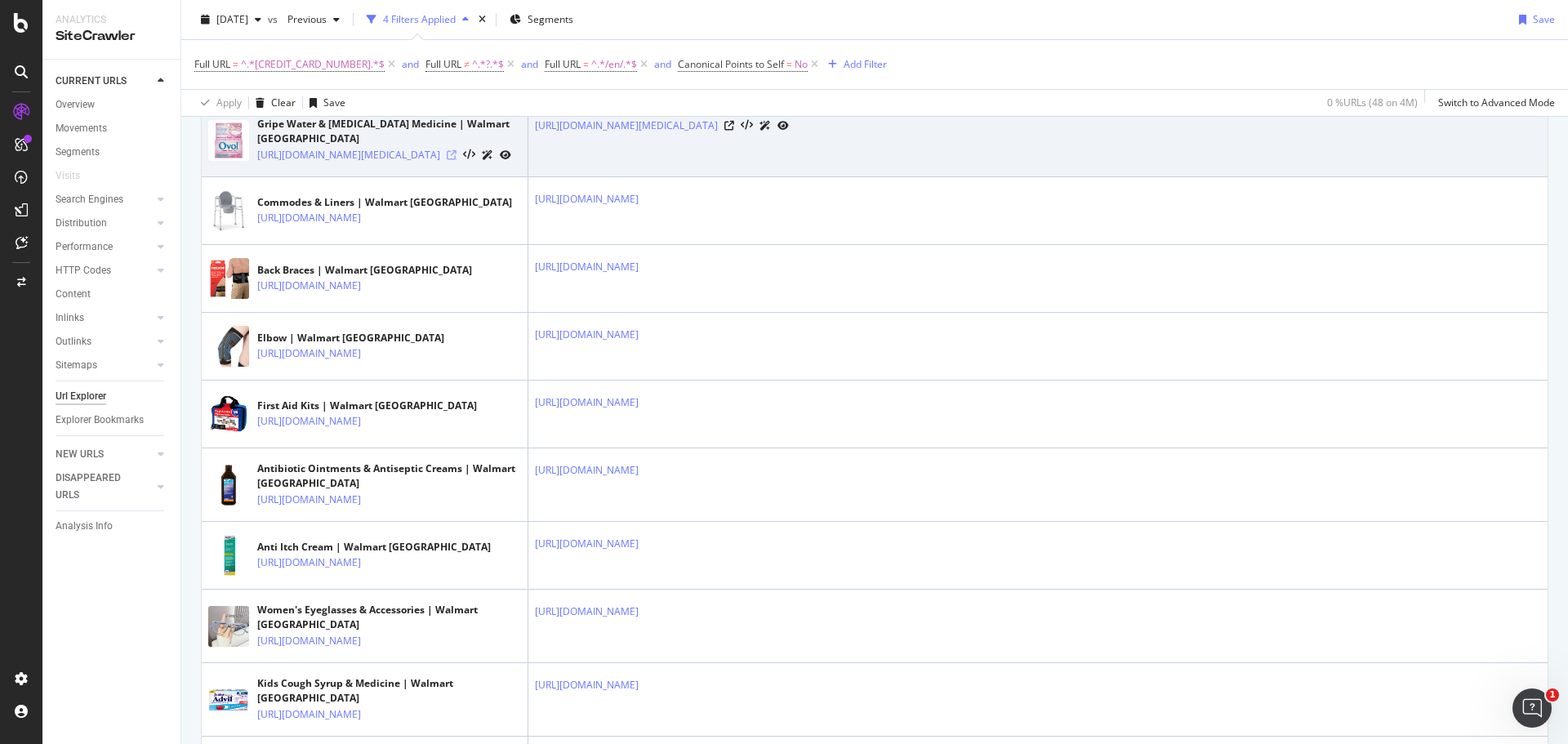
click at [456, 160] on icon at bounding box center [451, 155] width 9 height 9
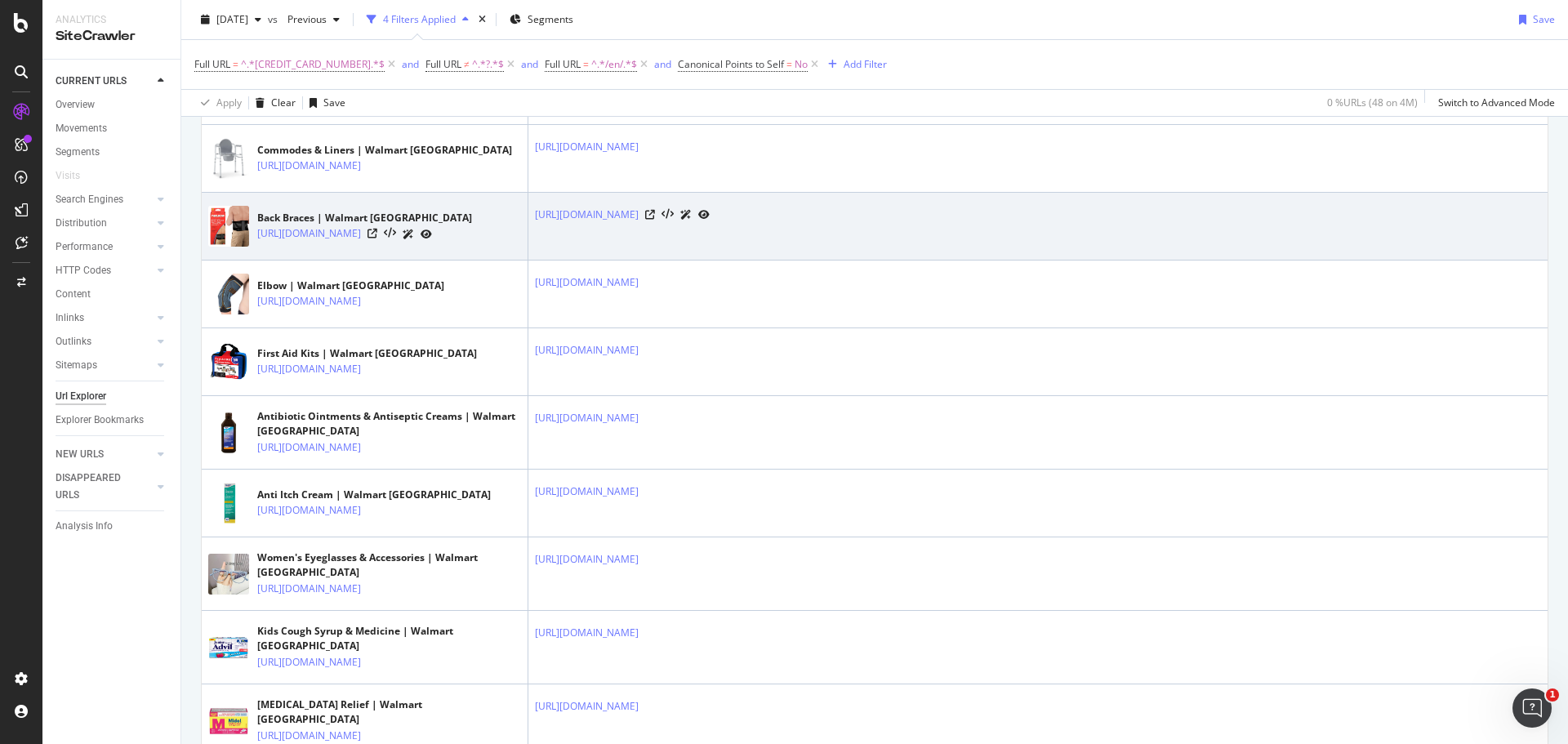
scroll to position [735, 0]
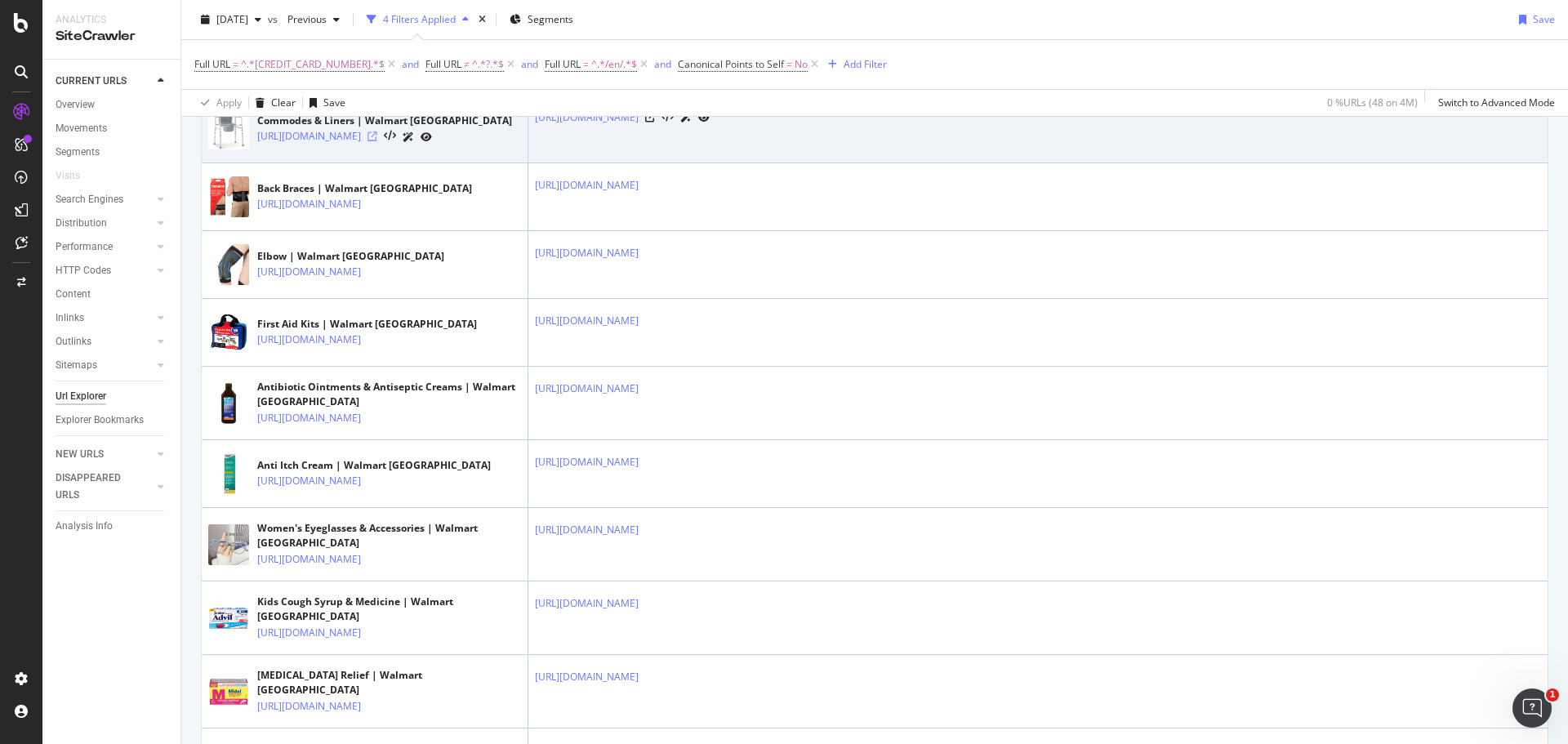
click at [377, 141] on icon at bounding box center [372, 136] width 9 height 9
click at [655, 123] on icon at bounding box center [650, 117] width 9 height 9
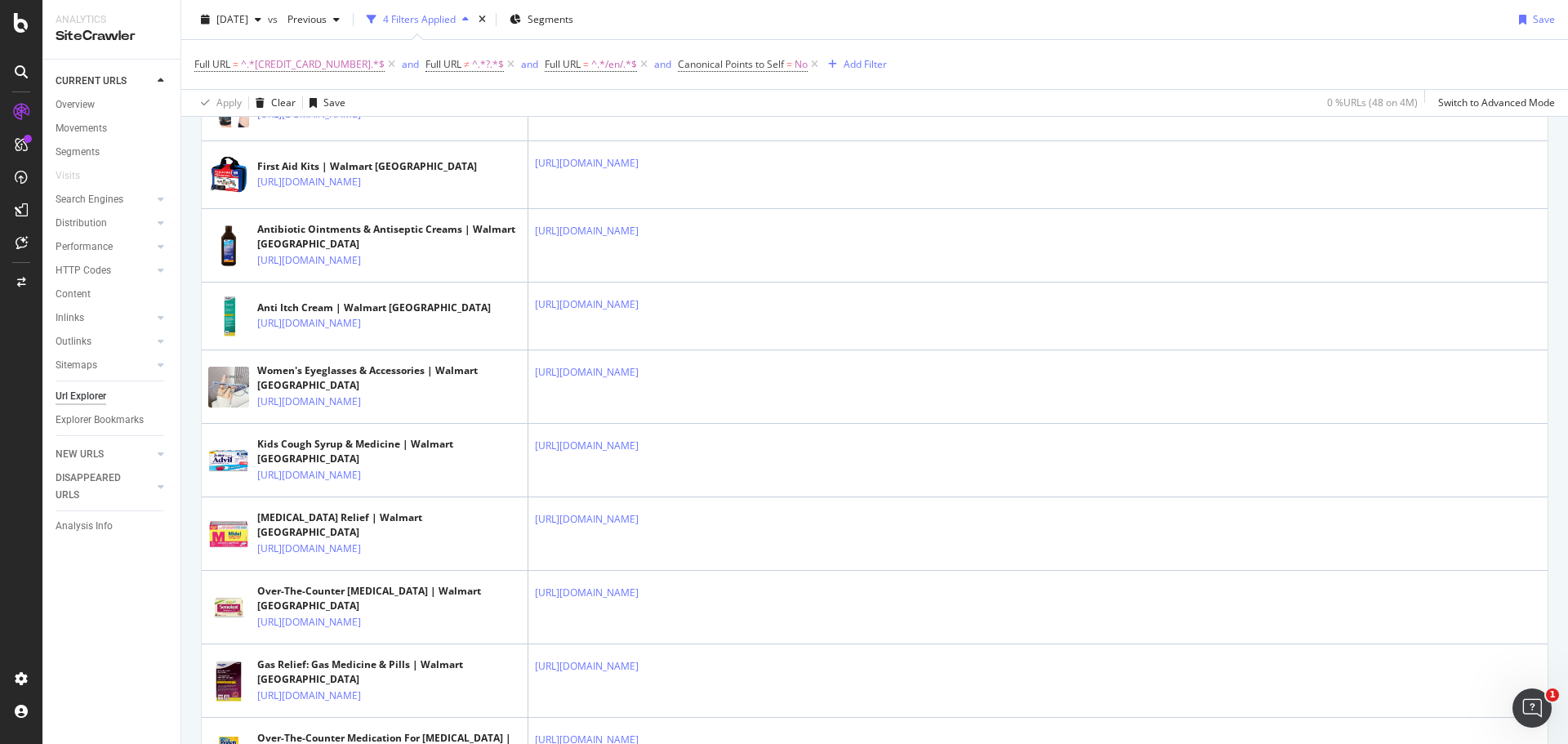
scroll to position [899, 0]
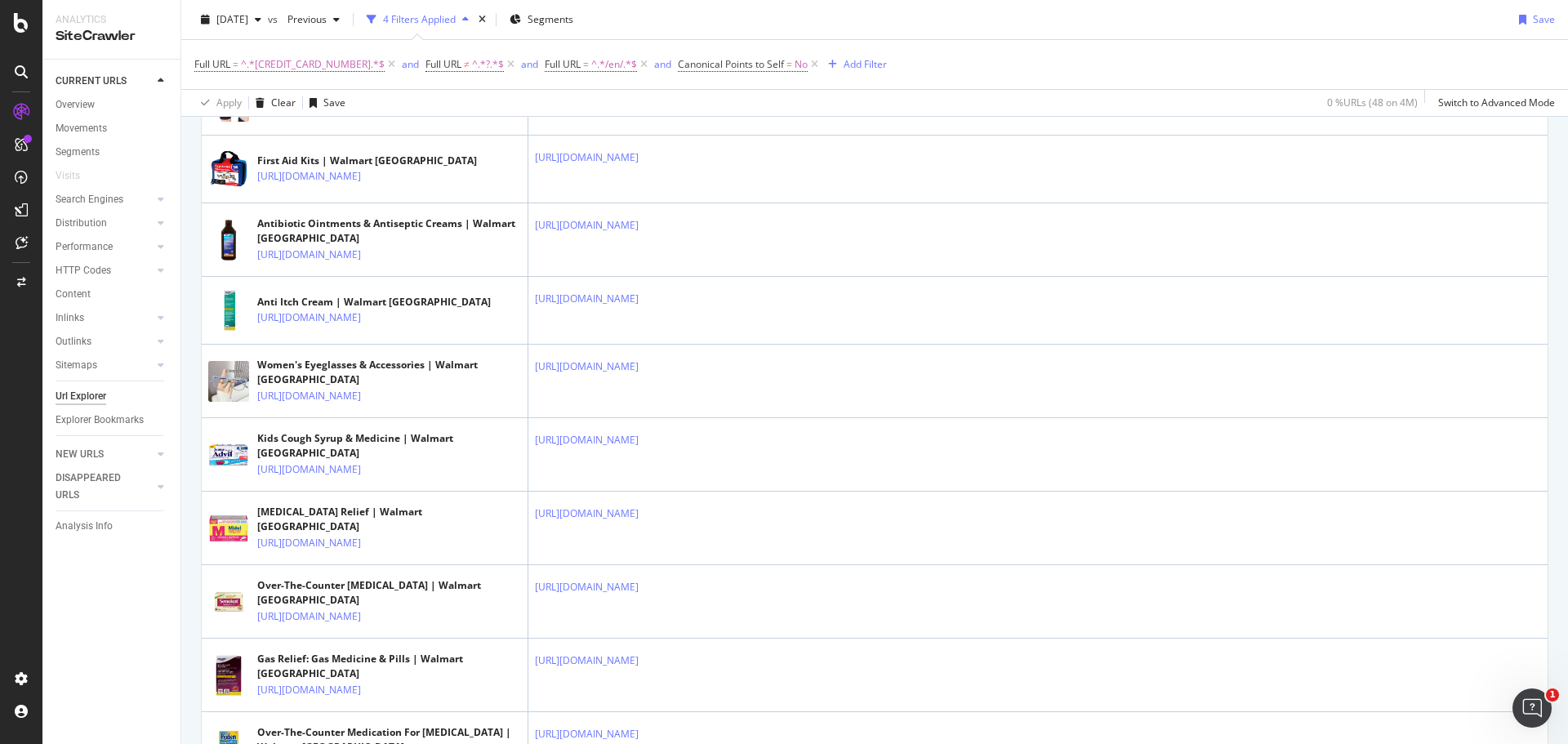
click at [377, 46] on icon at bounding box center [372, 40] width 9 height 9
click at [655, 27] on icon at bounding box center [650, 21] width 9 height 9
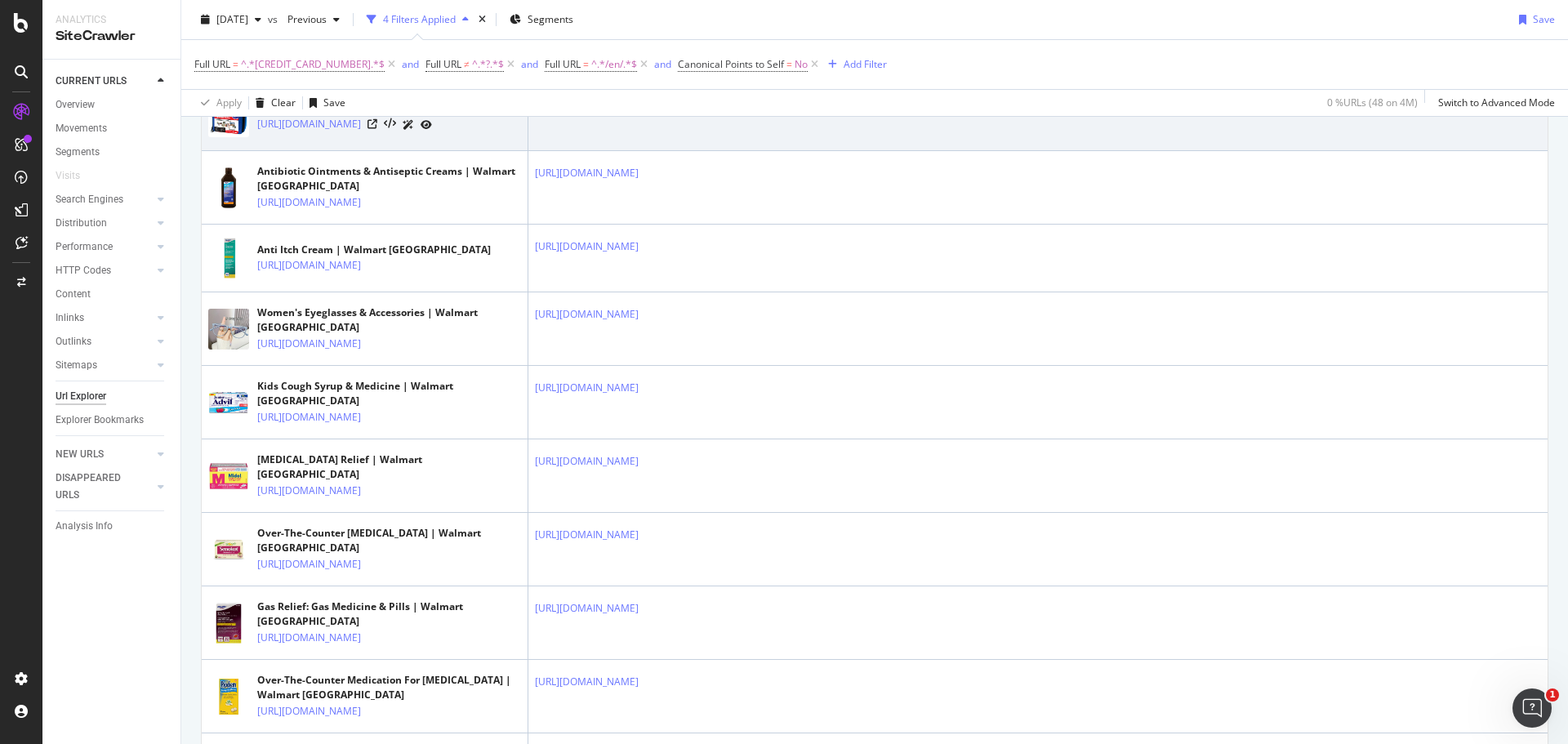
scroll to position [980, 0]
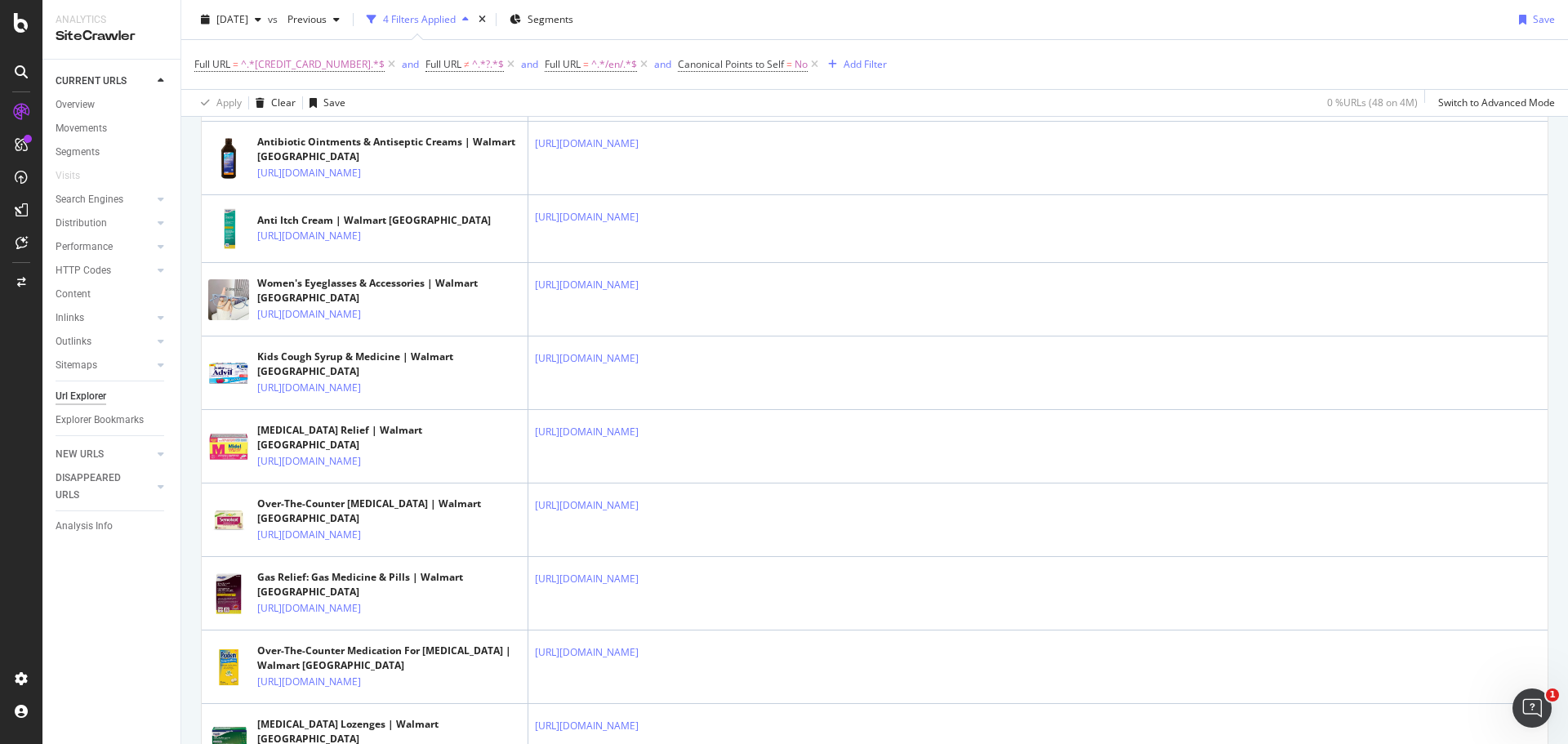
click at [377, 32] on icon at bounding box center [372, 27] width 9 height 9
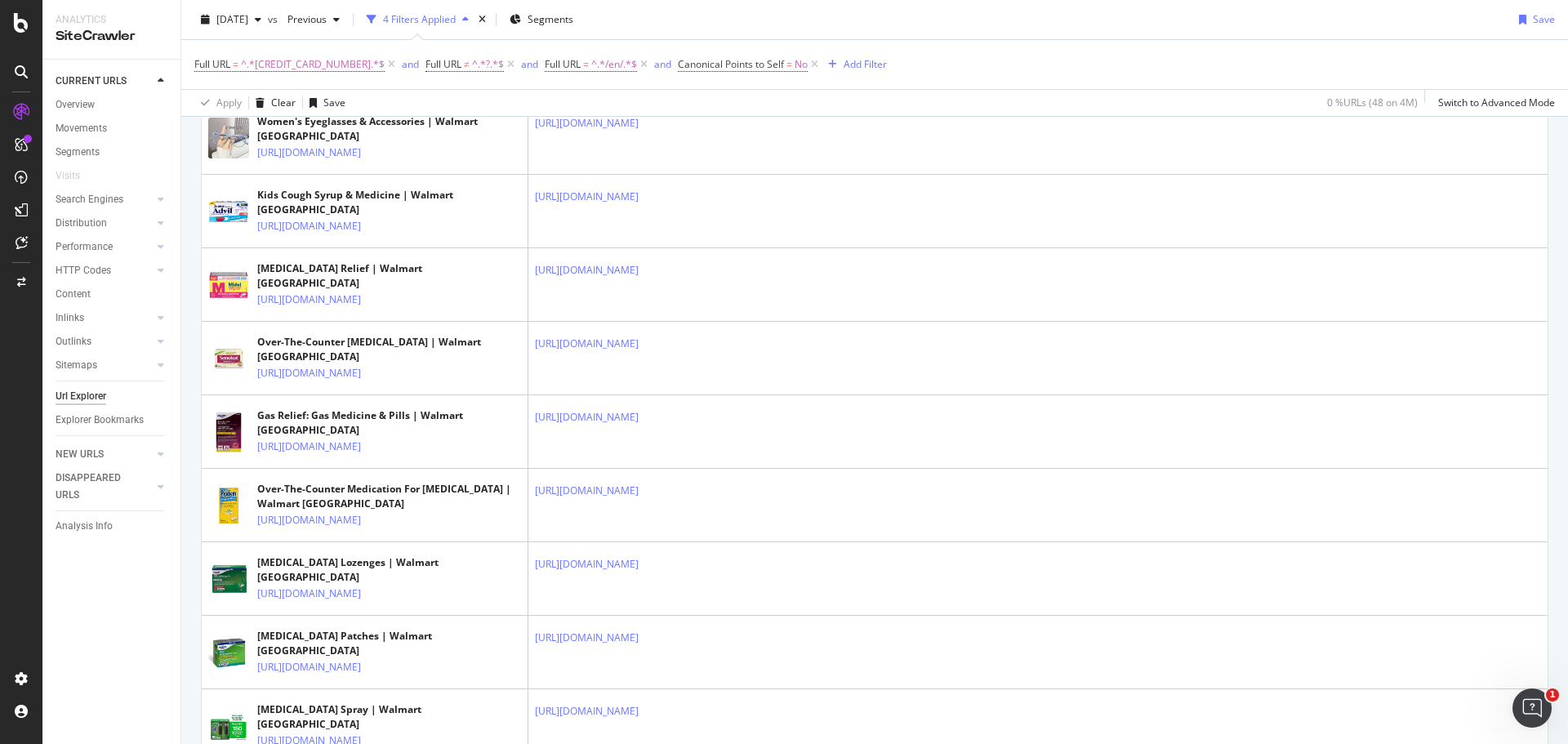
scroll to position [1143, 0]
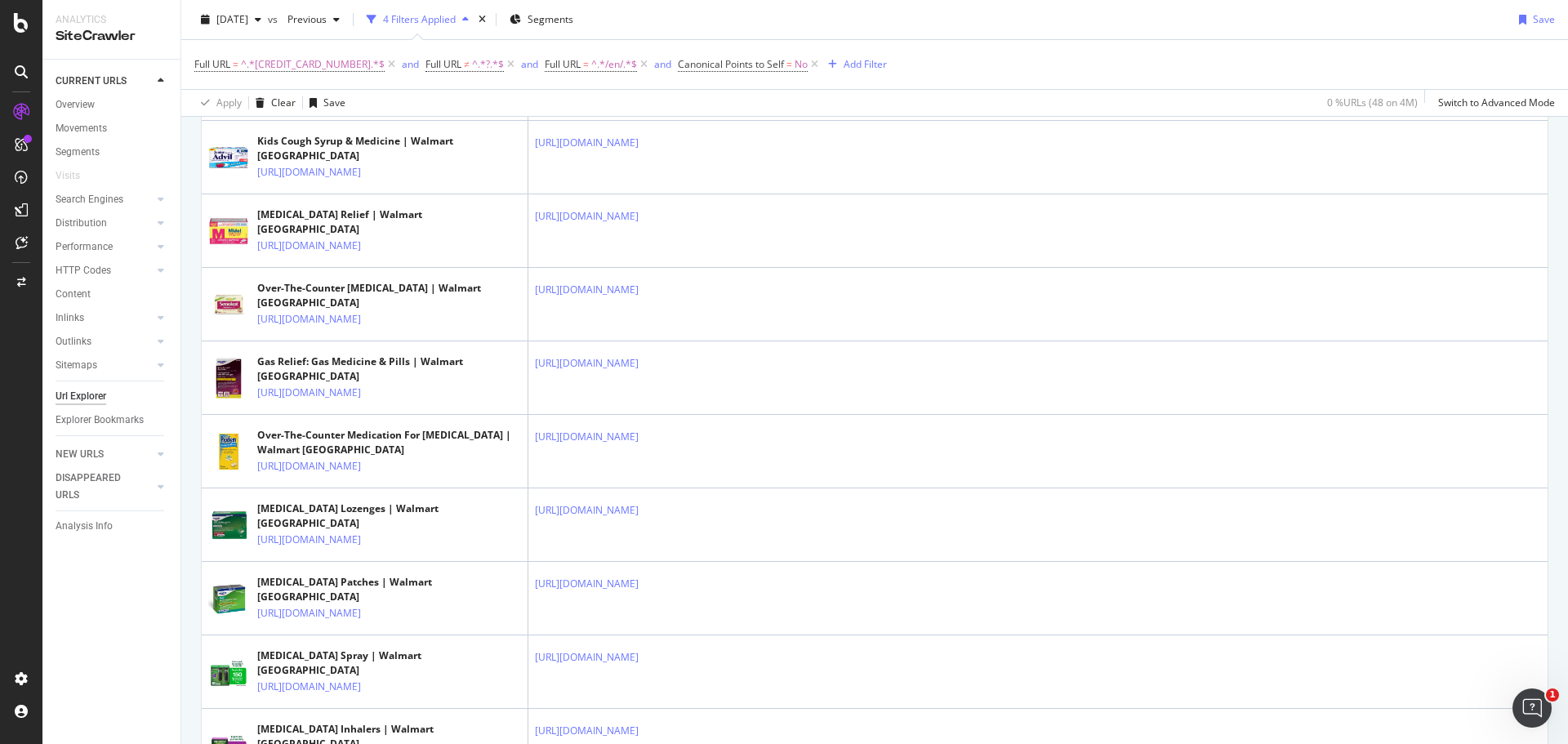
scroll to position [1225, 0]
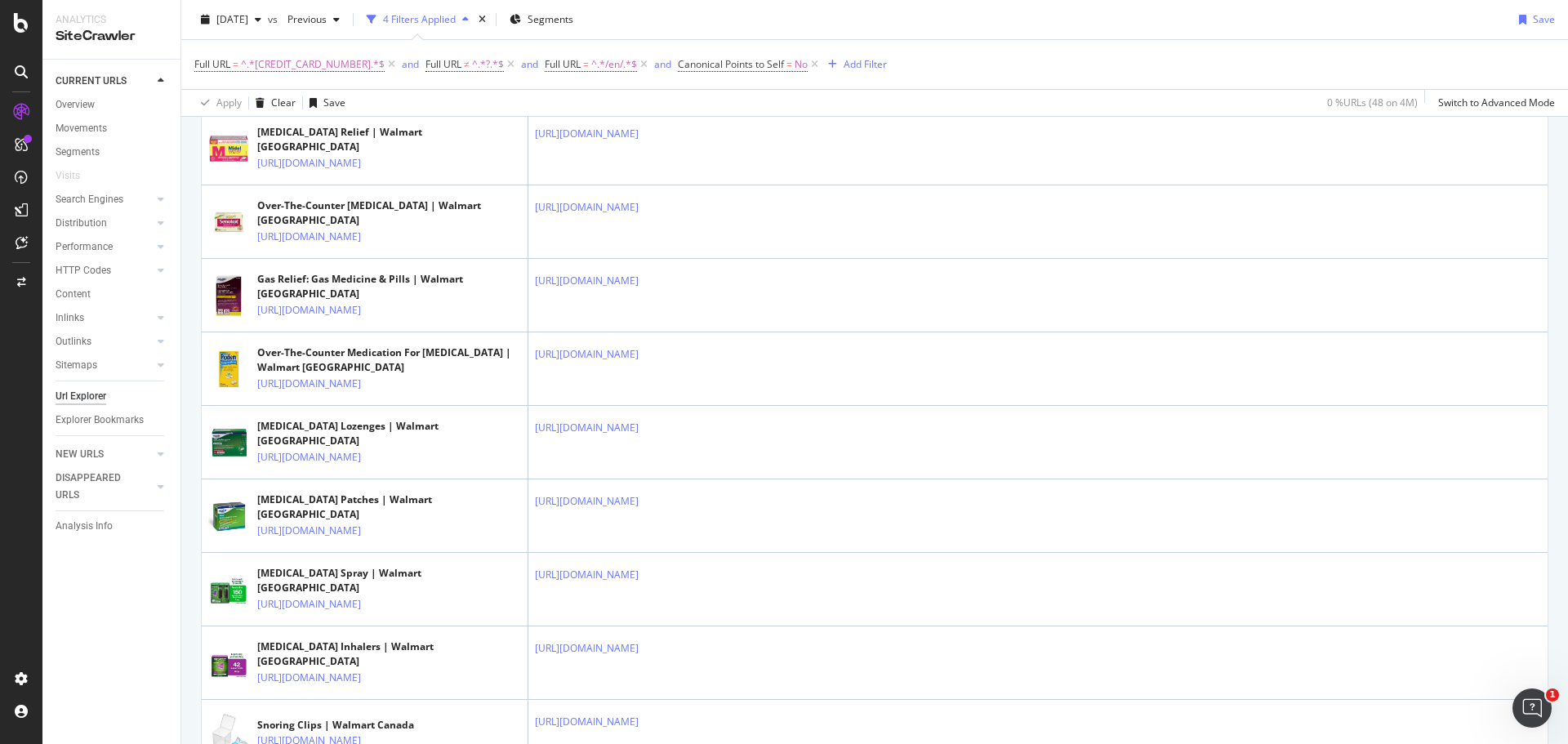
scroll to position [1307, 0]
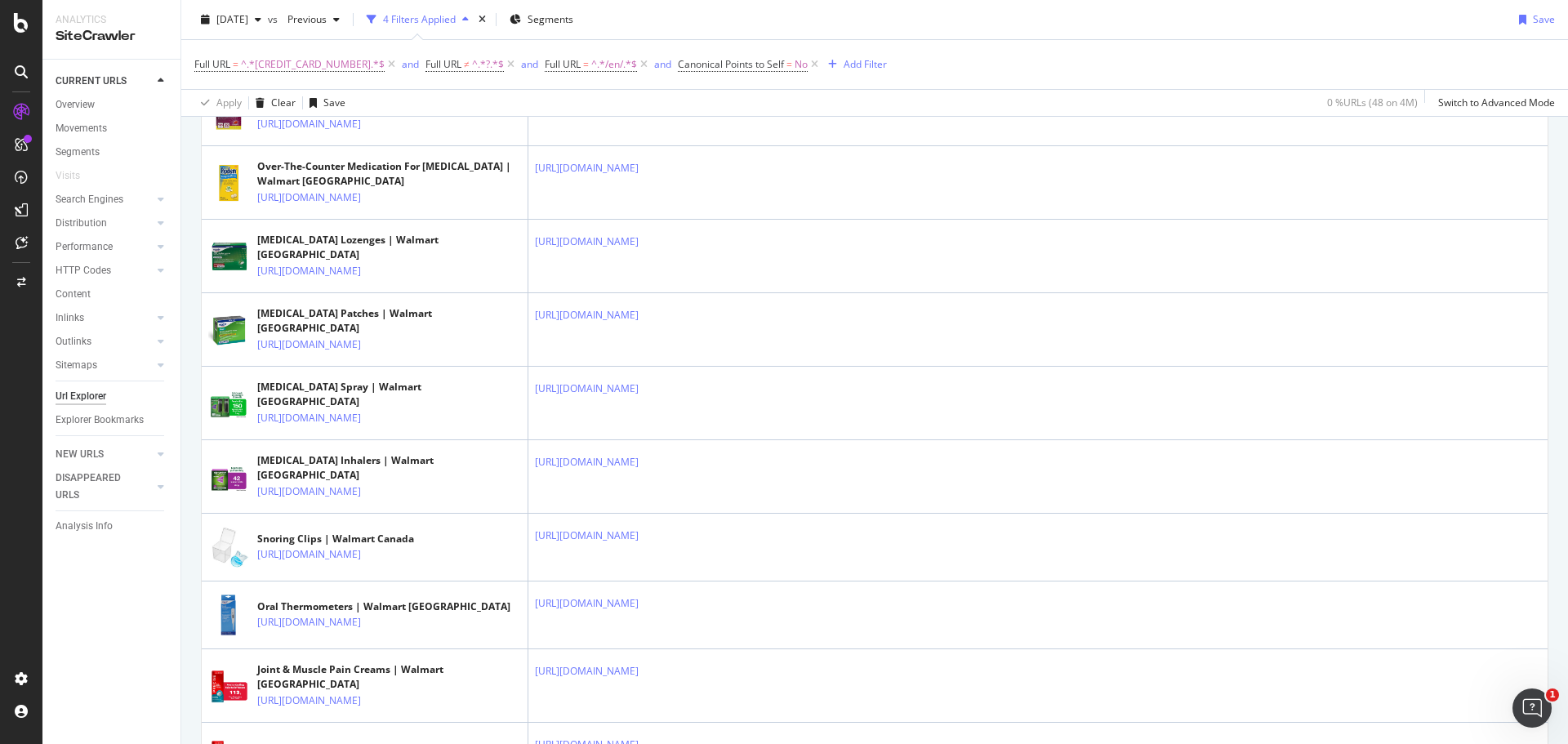
scroll to position [1470, 0]
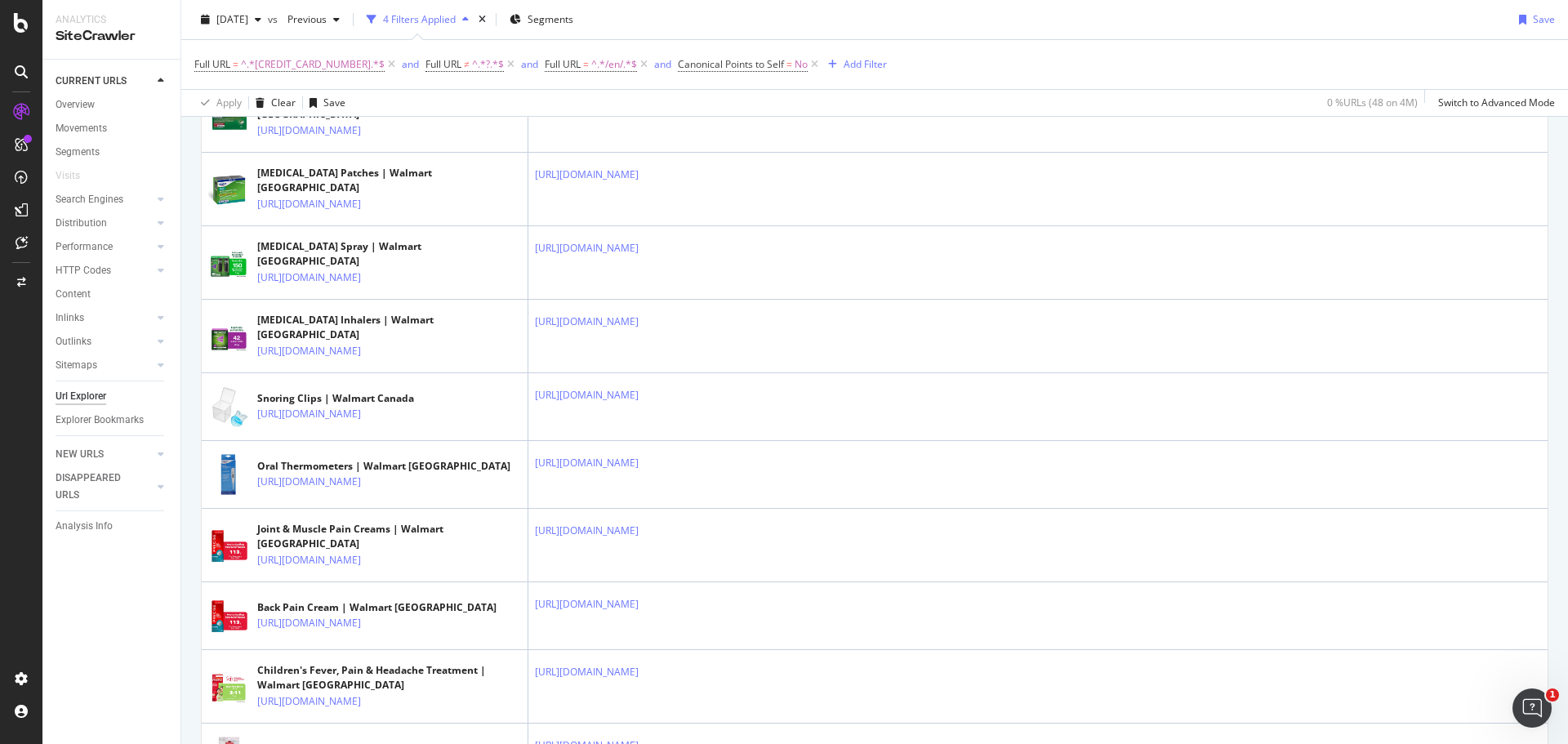
scroll to position [1633, 0]
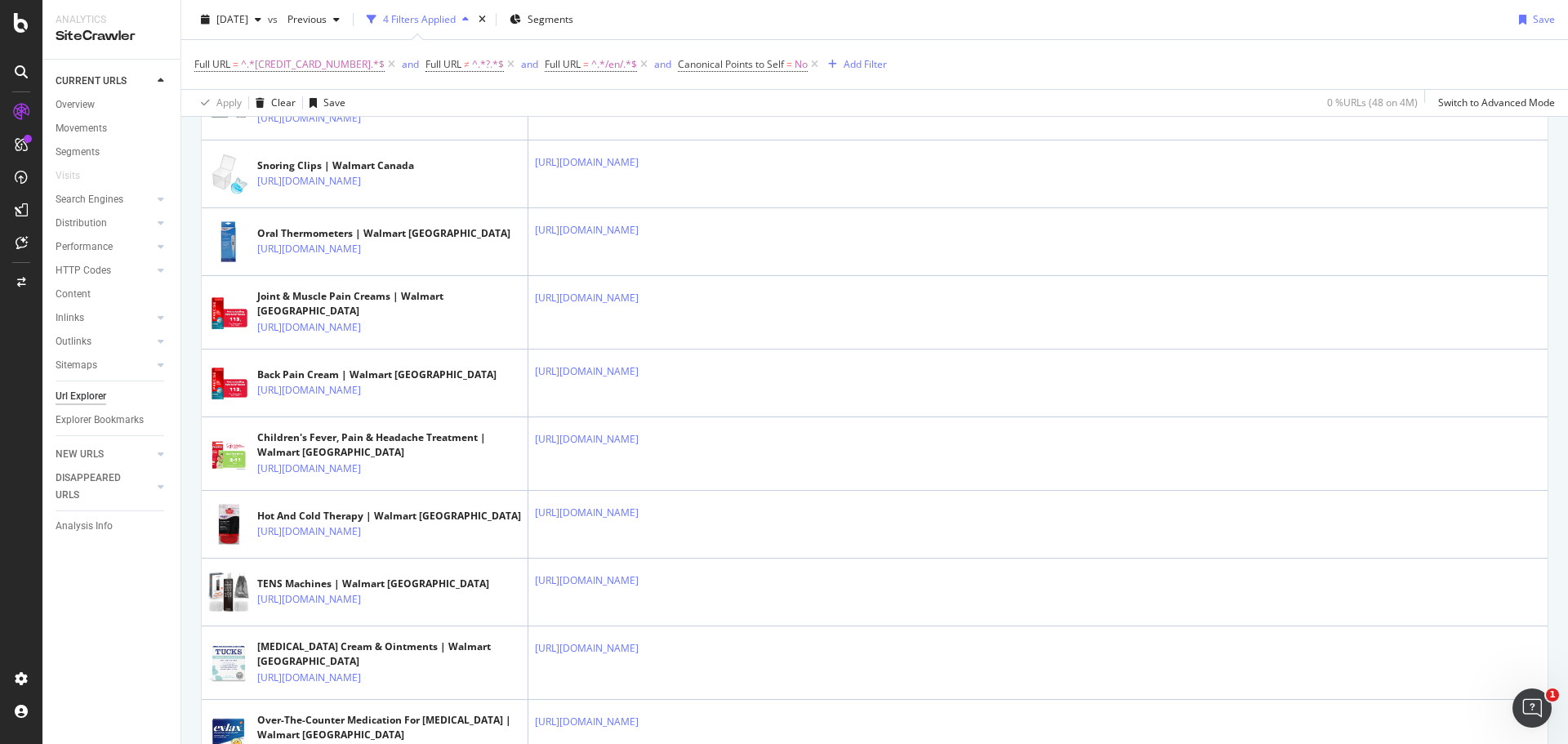
scroll to position [1797, 0]
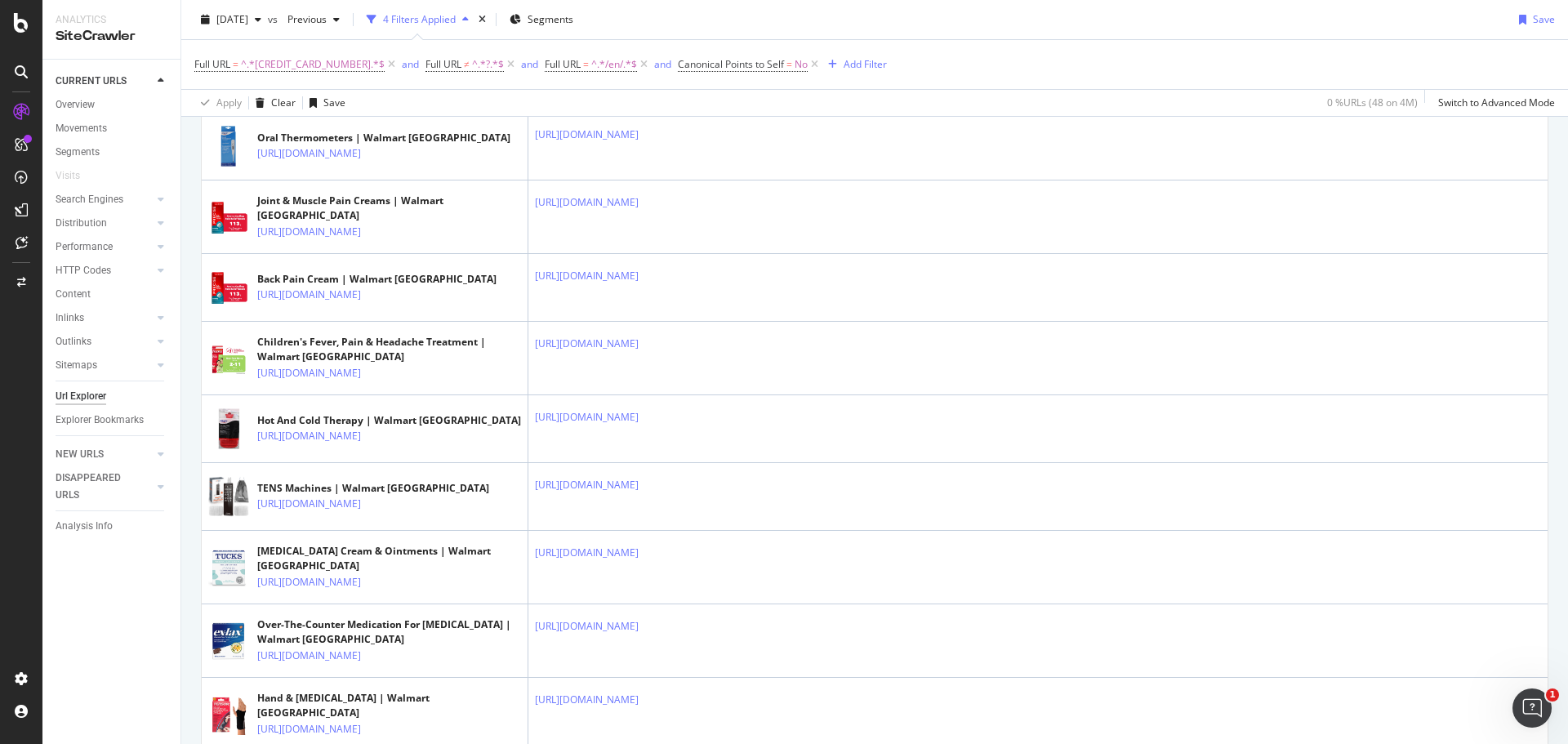
scroll to position [1961, 0]
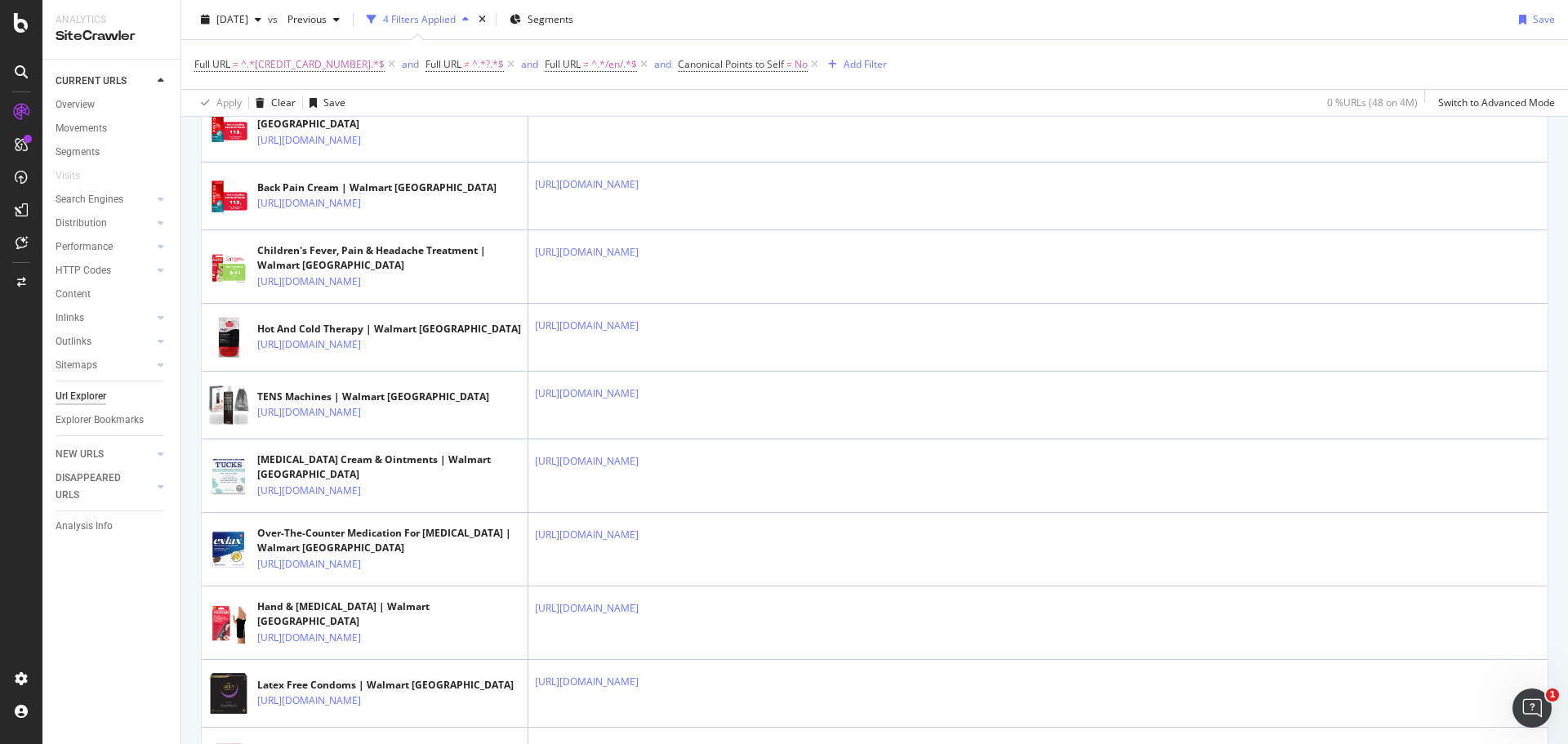
scroll to position [2124, 0]
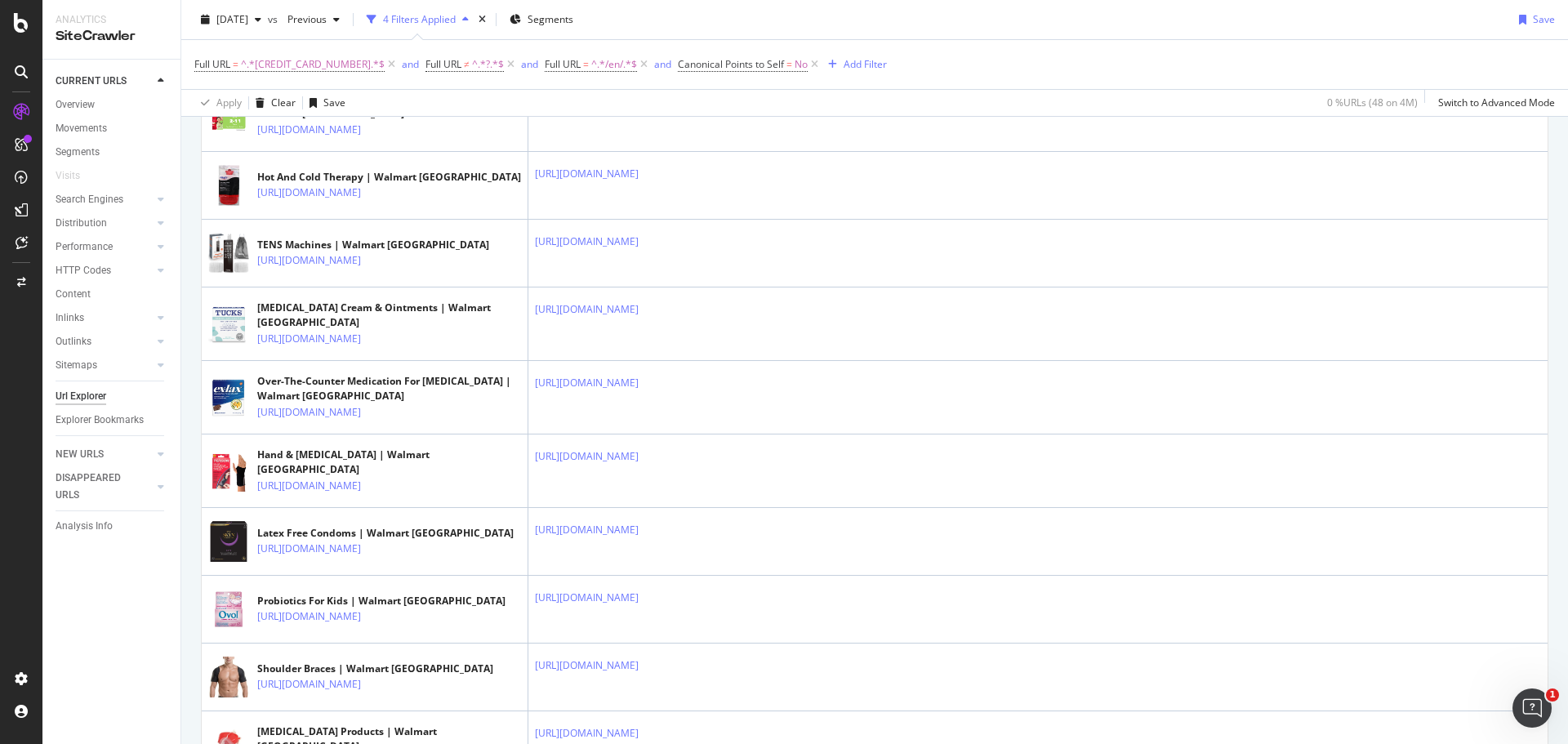
scroll to position [2205, 0]
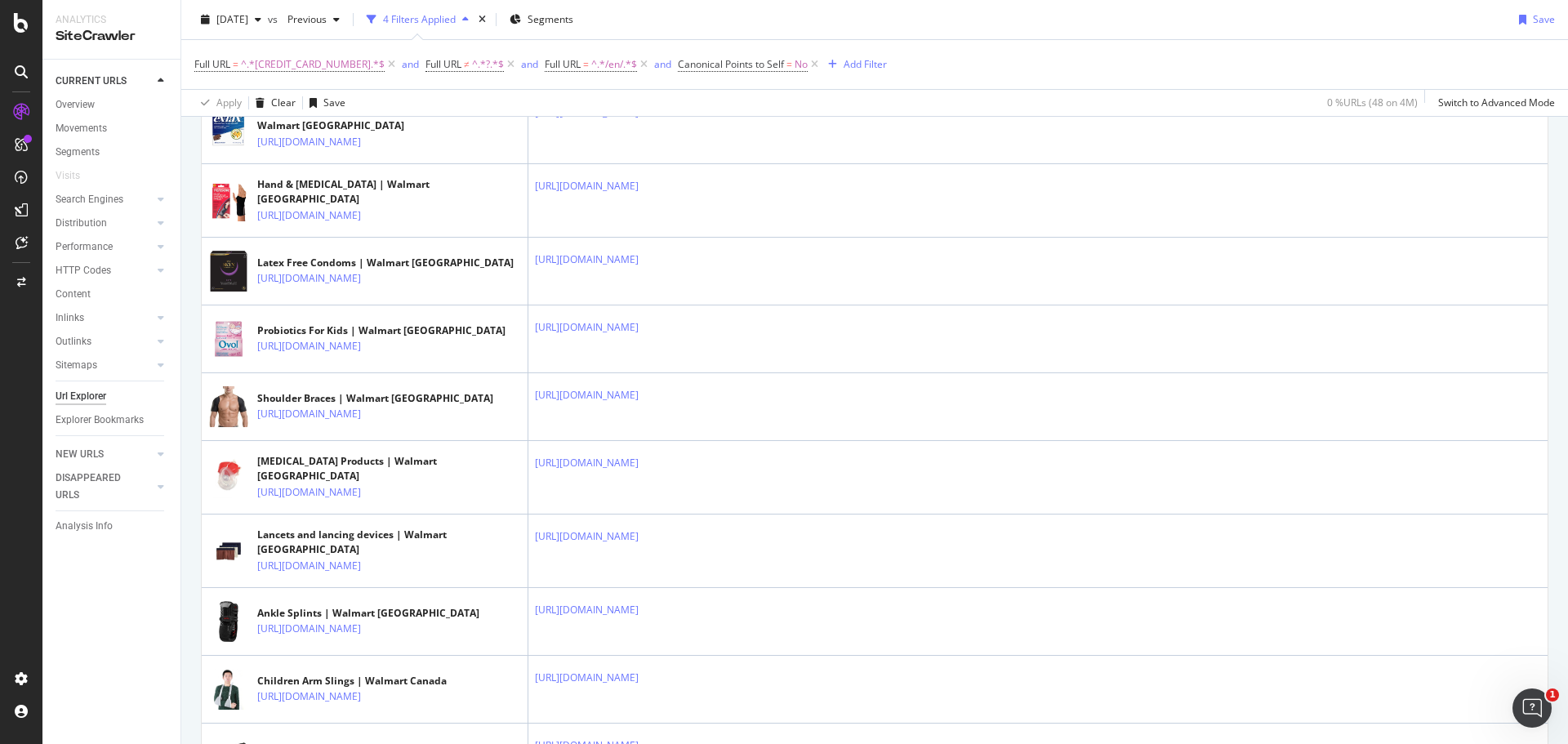
scroll to position [2532, 0]
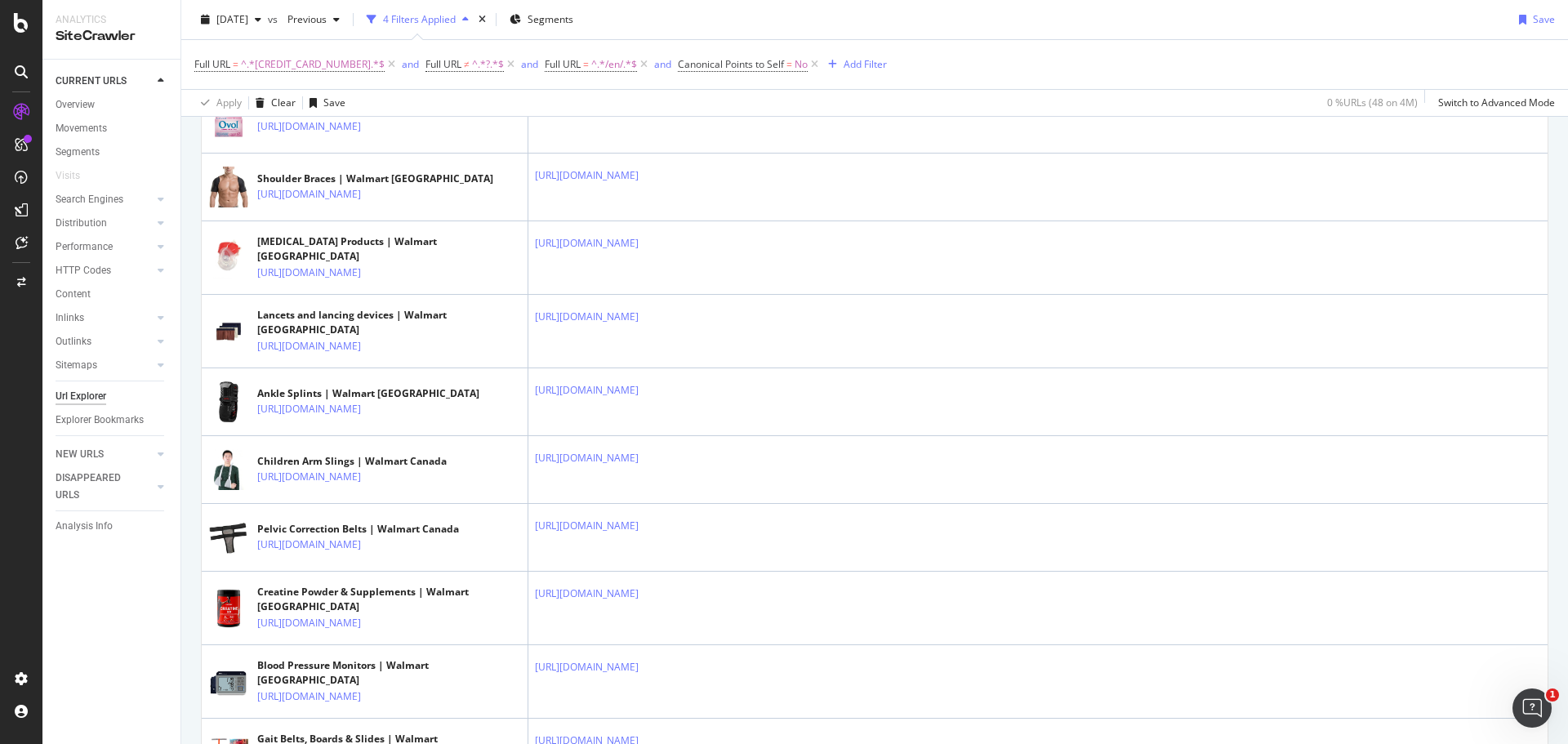
scroll to position [2695, 0]
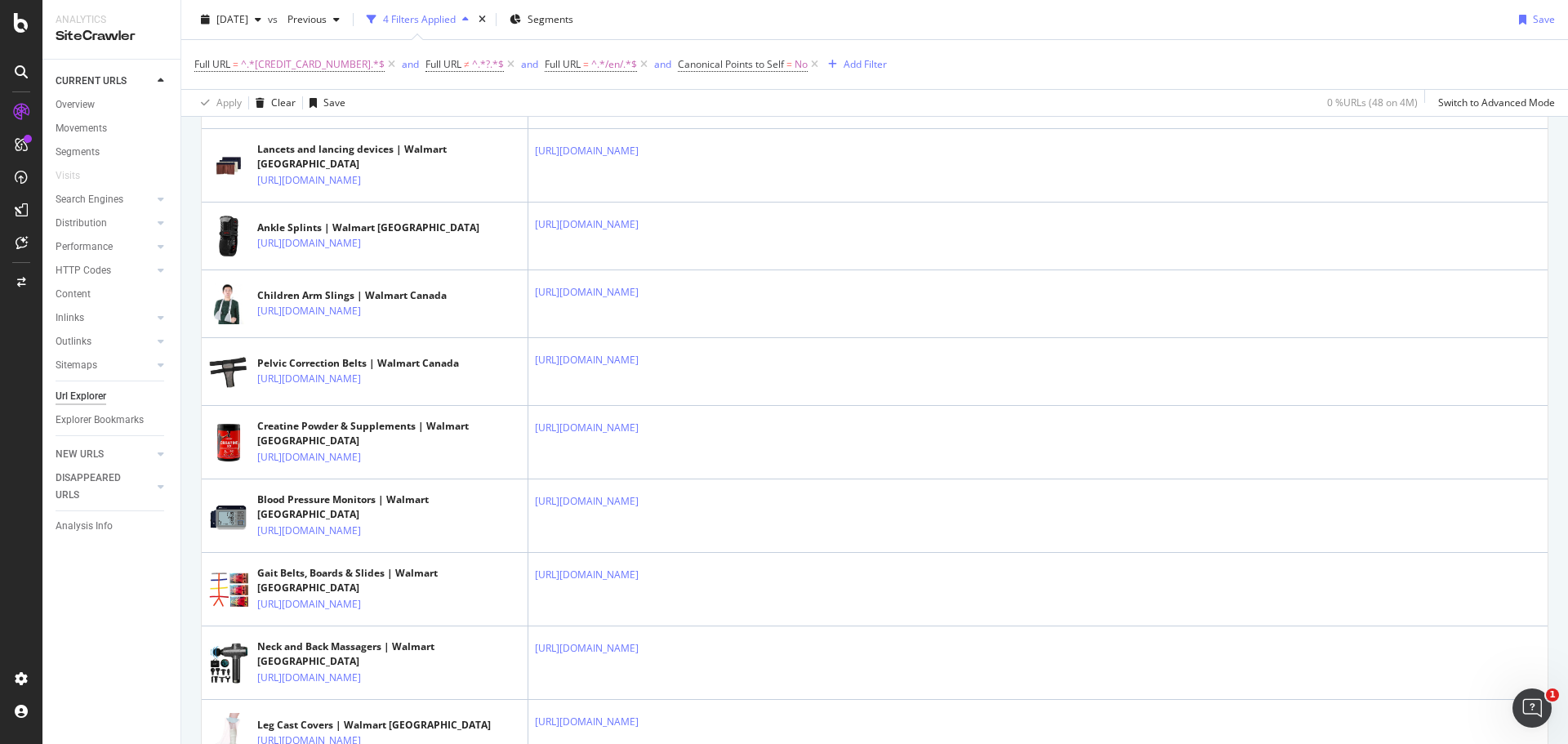
scroll to position [2858, 0]
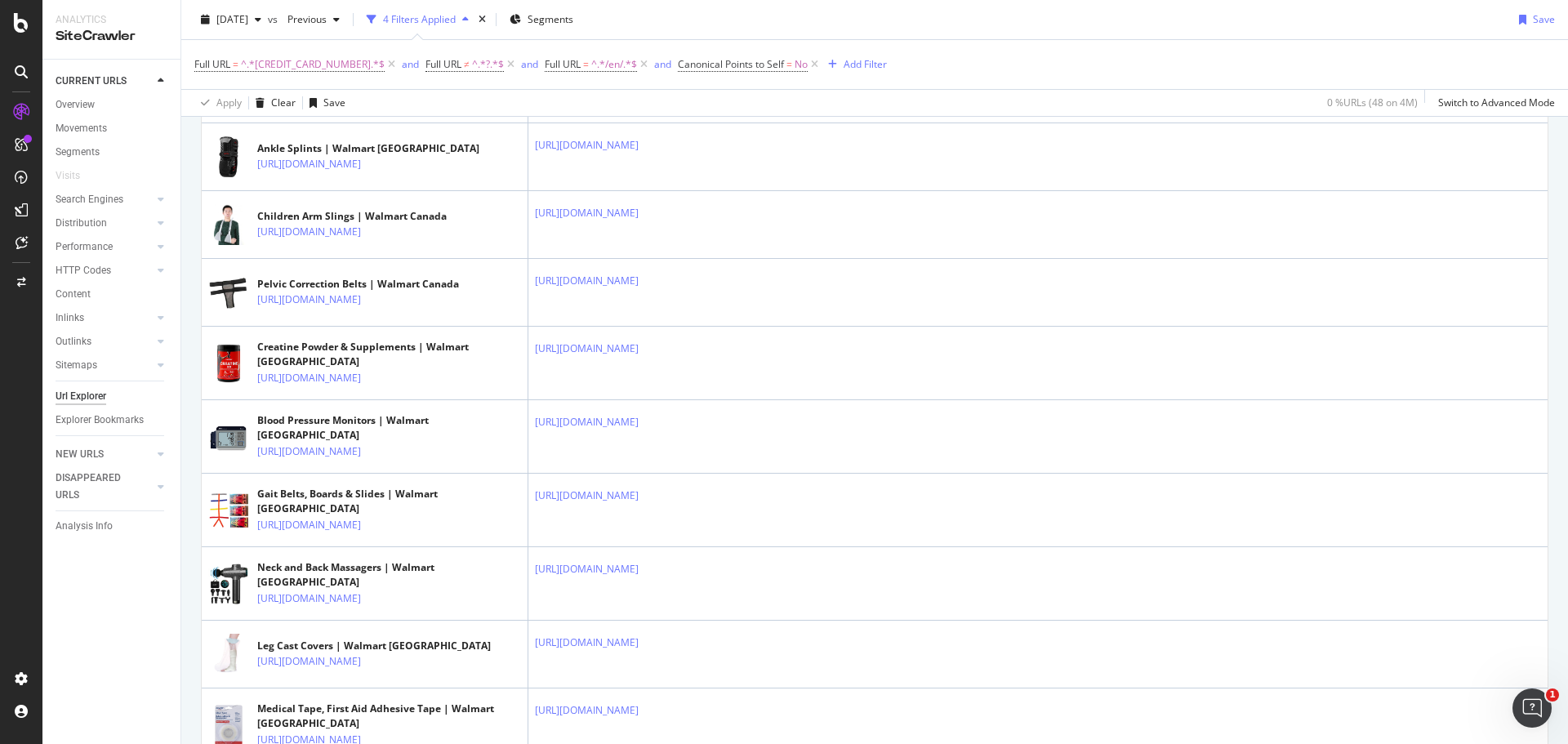
scroll to position [2940, 0]
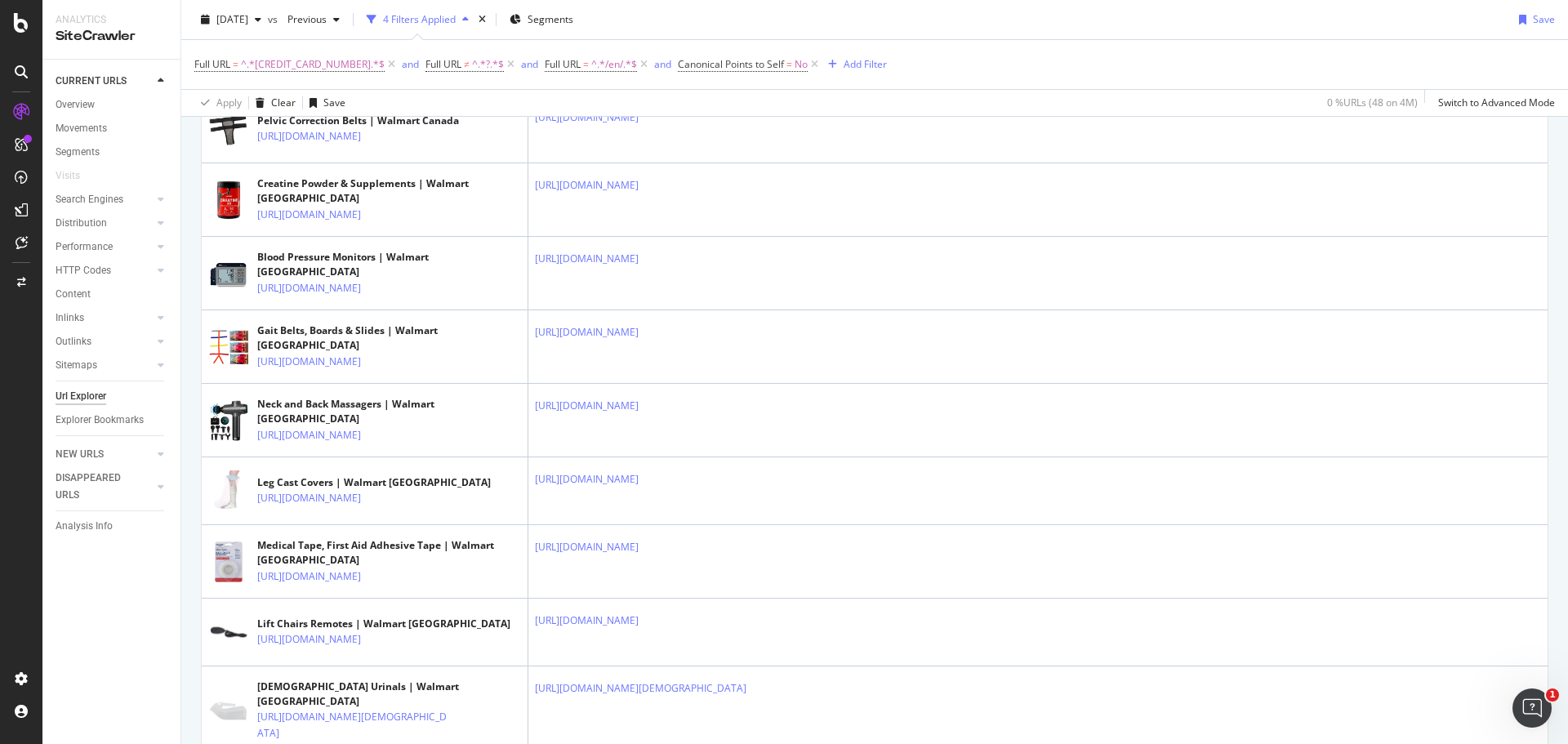
scroll to position [3104, 0]
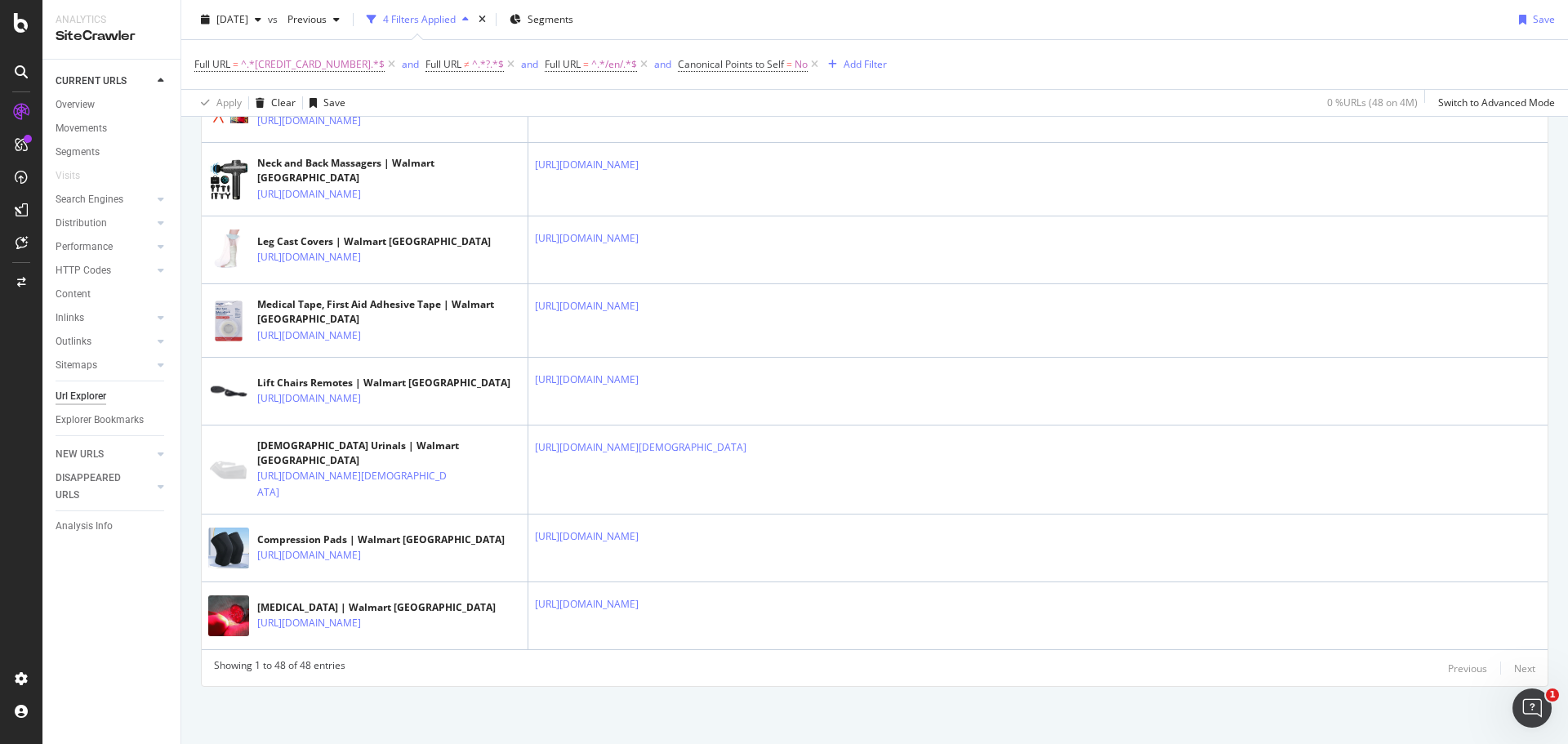
scroll to position [3349, 0]
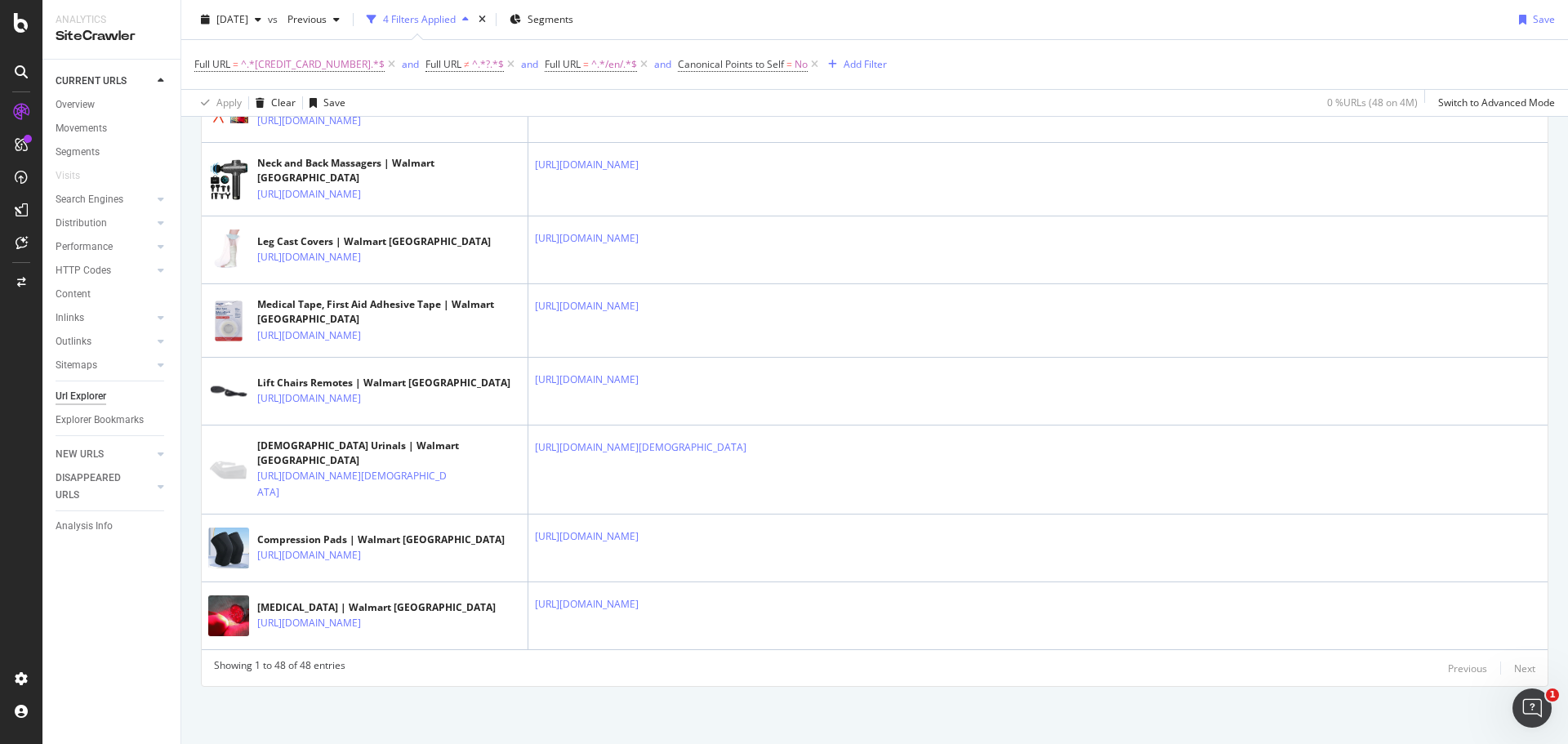
scroll to position [3757, 0]
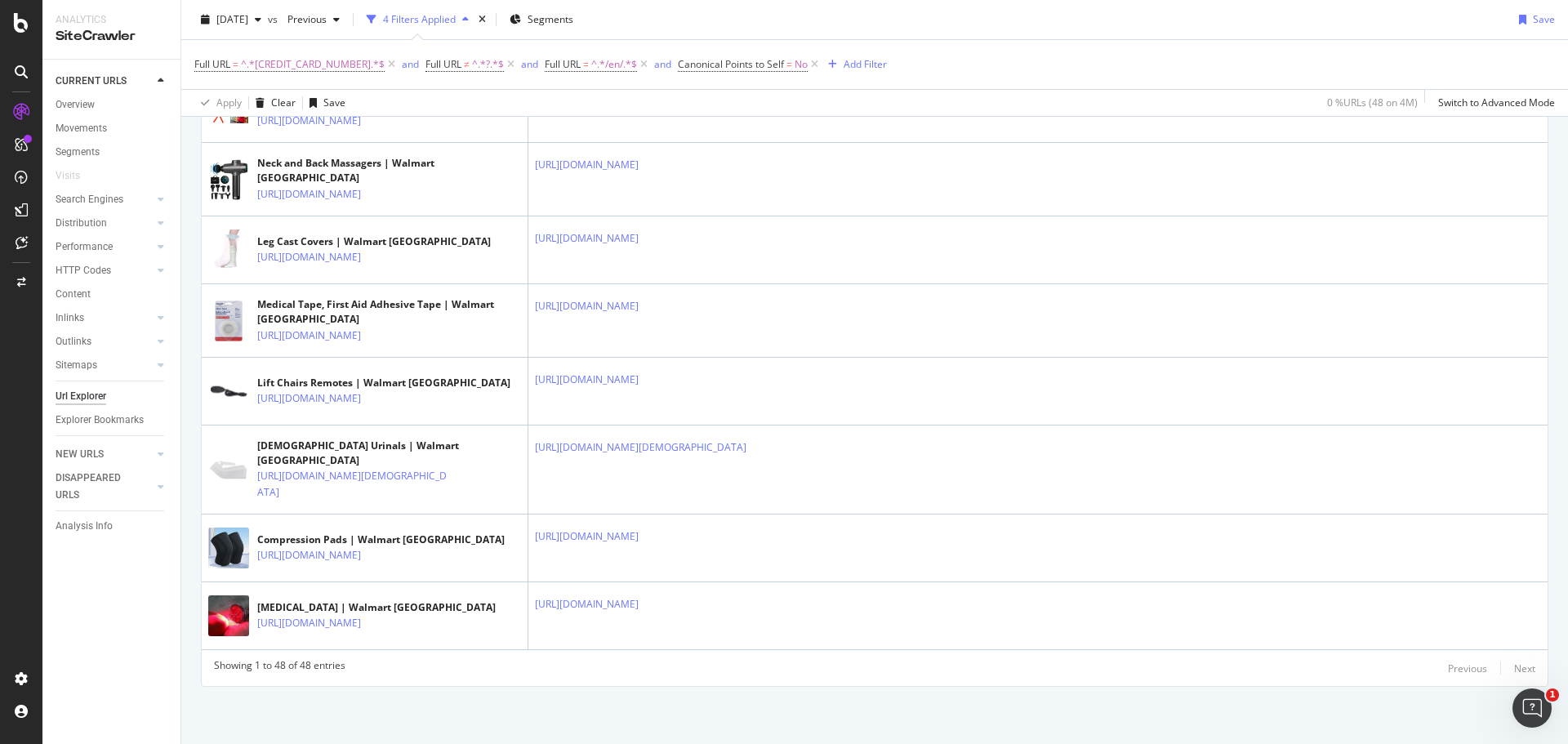
click at [377, 52] on icon at bounding box center [372, 46] width 9 height 9
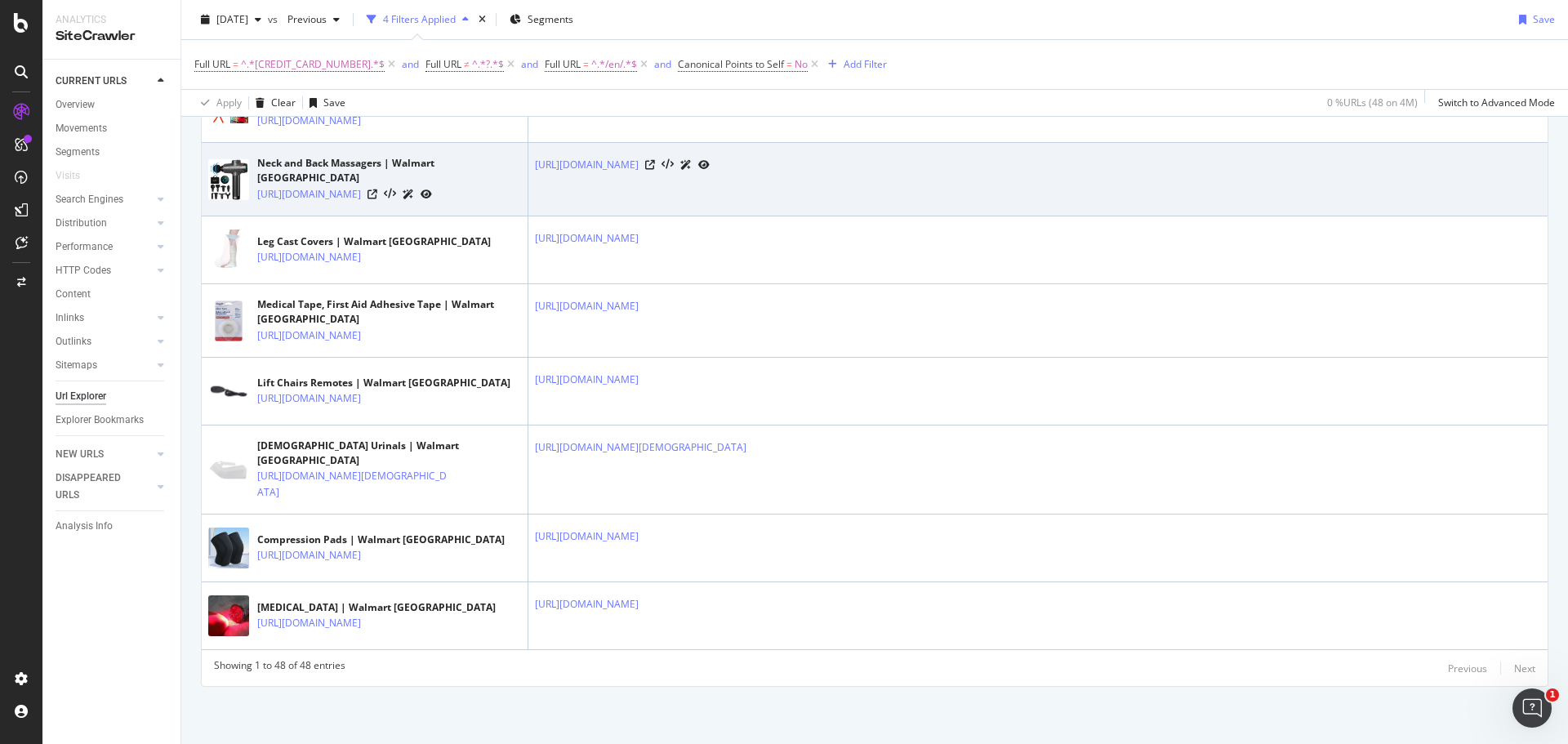
scroll to position [4411, 0]
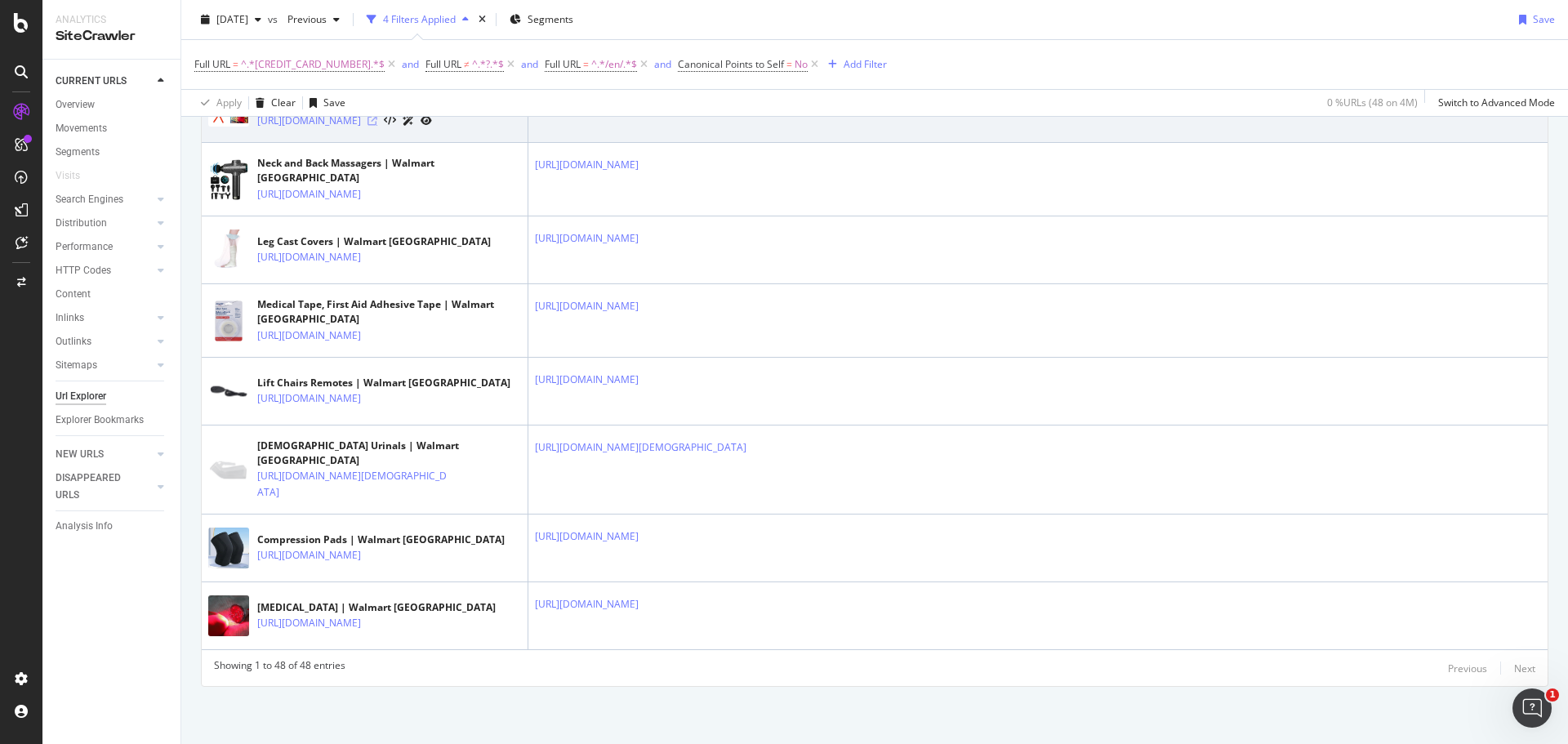
click at [377, 125] on icon at bounding box center [372, 120] width 9 height 9
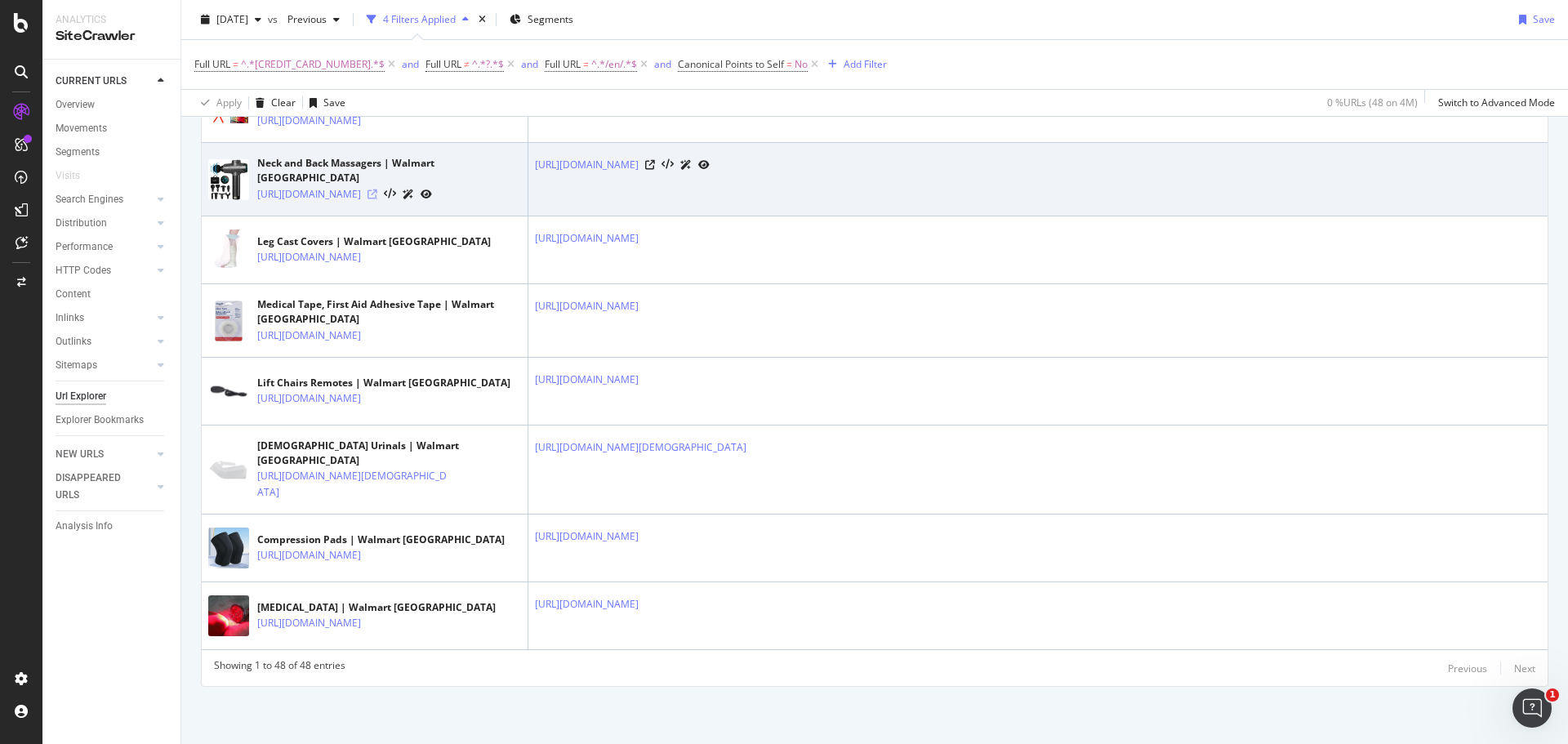
click at [377, 199] on icon at bounding box center [372, 194] width 9 height 9
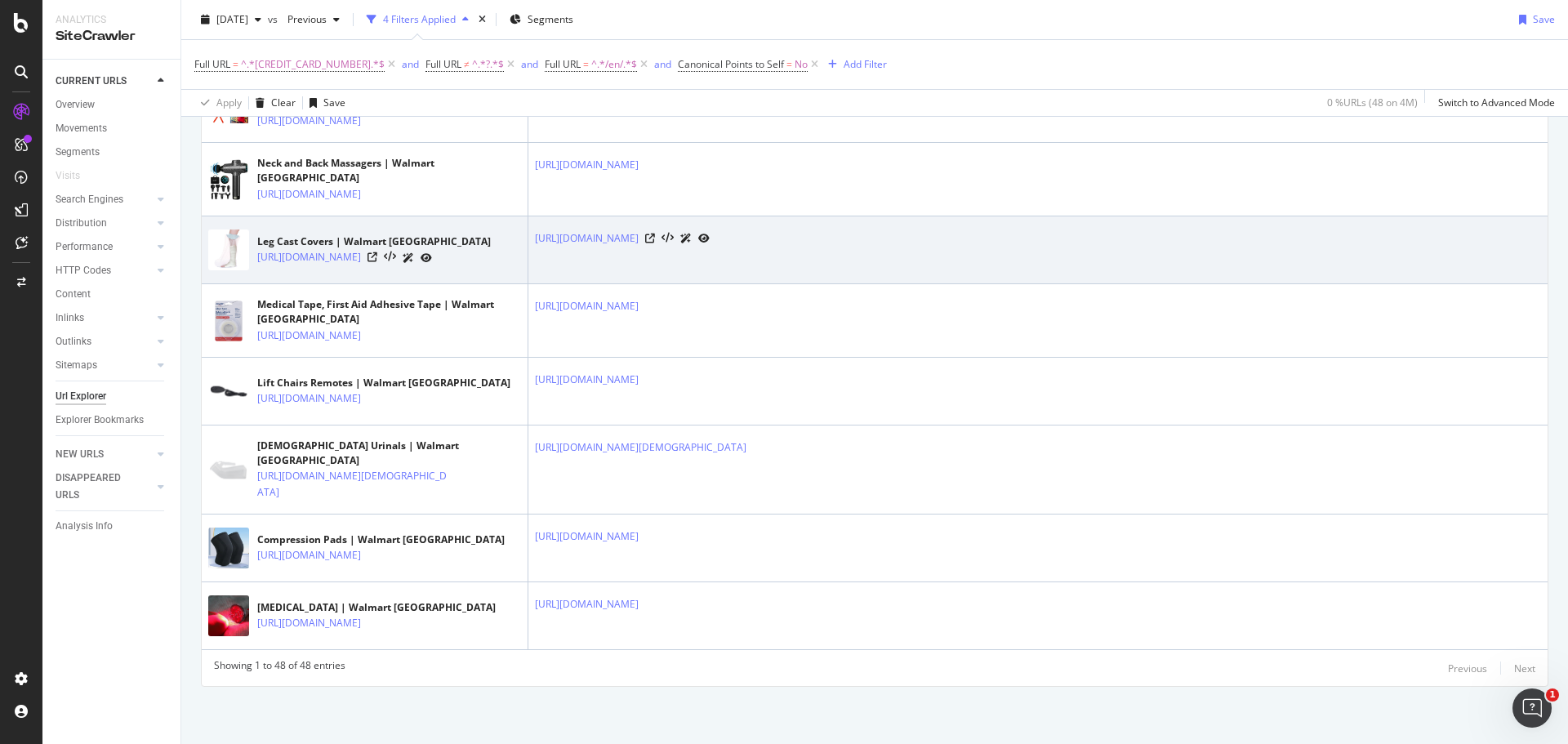
scroll to position [4574, 0]
click at [377, 253] on icon at bounding box center [372, 257] width 9 height 9
click at [655, 234] on icon at bounding box center [650, 238] width 9 height 9
click at [710, 229] on div at bounding box center [677, 238] width 64 height 17
click at [655, 234] on icon at bounding box center [650, 238] width 9 height 9
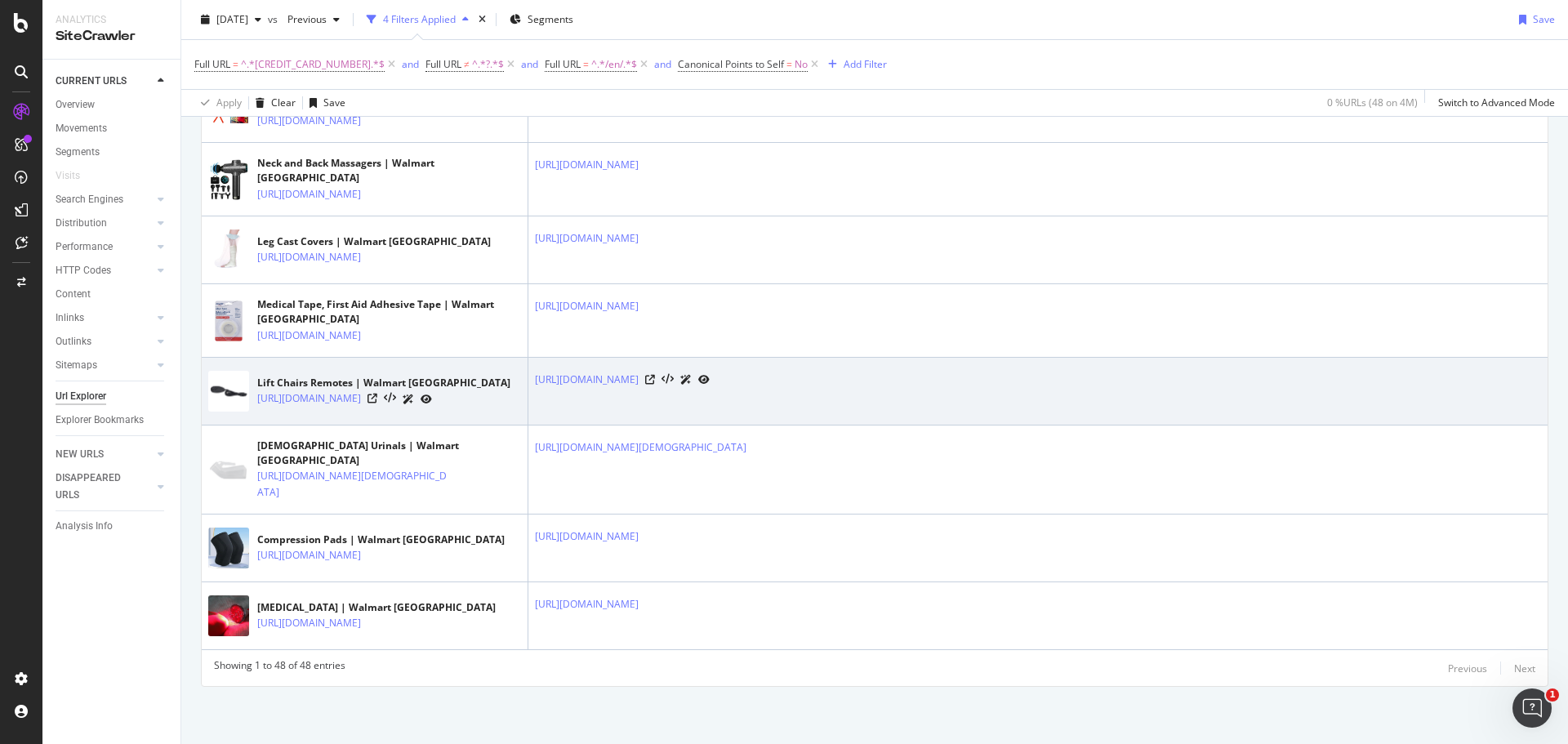
scroll to position [4737, 0]
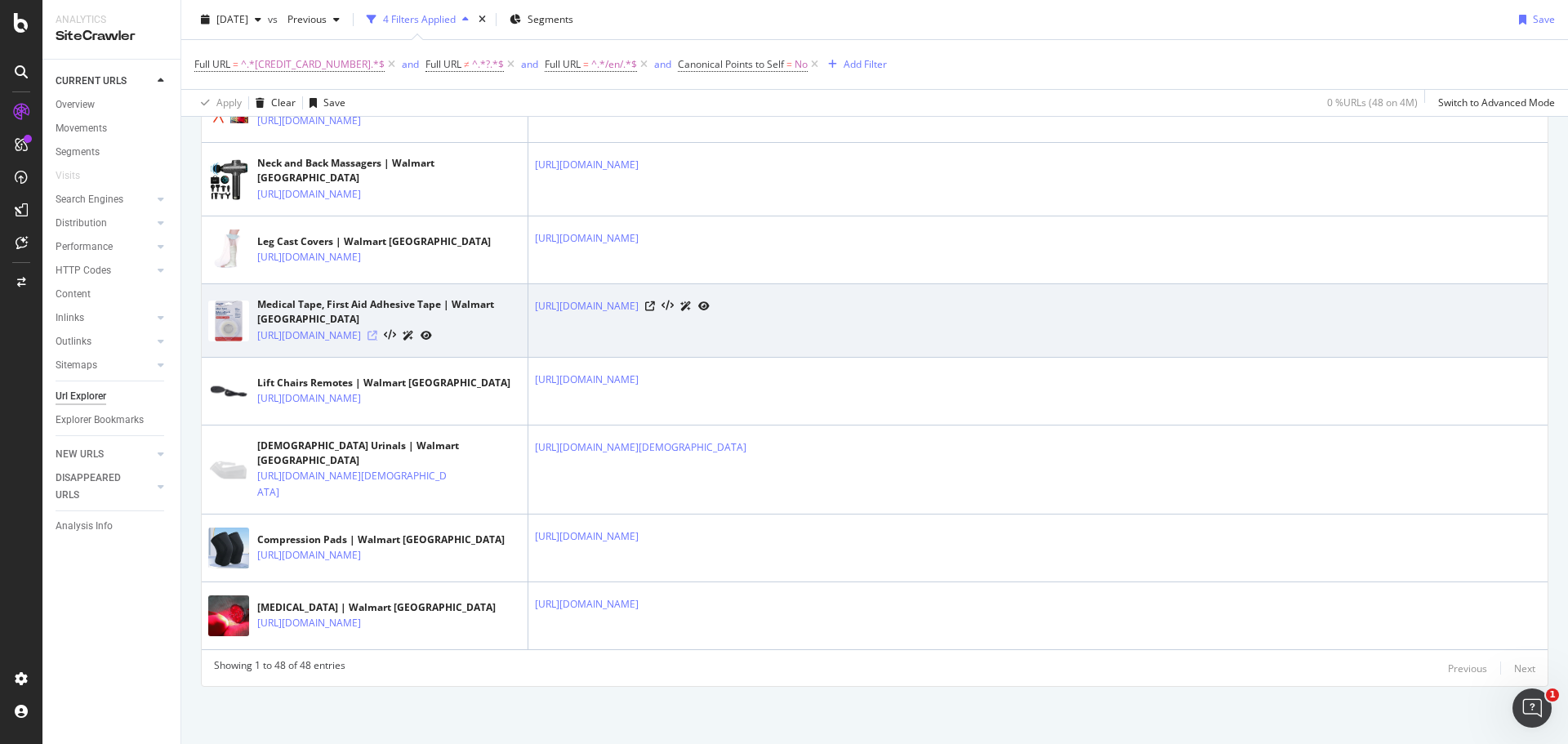
click at [377, 331] on icon at bounding box center [372, 335] width 9 height 9
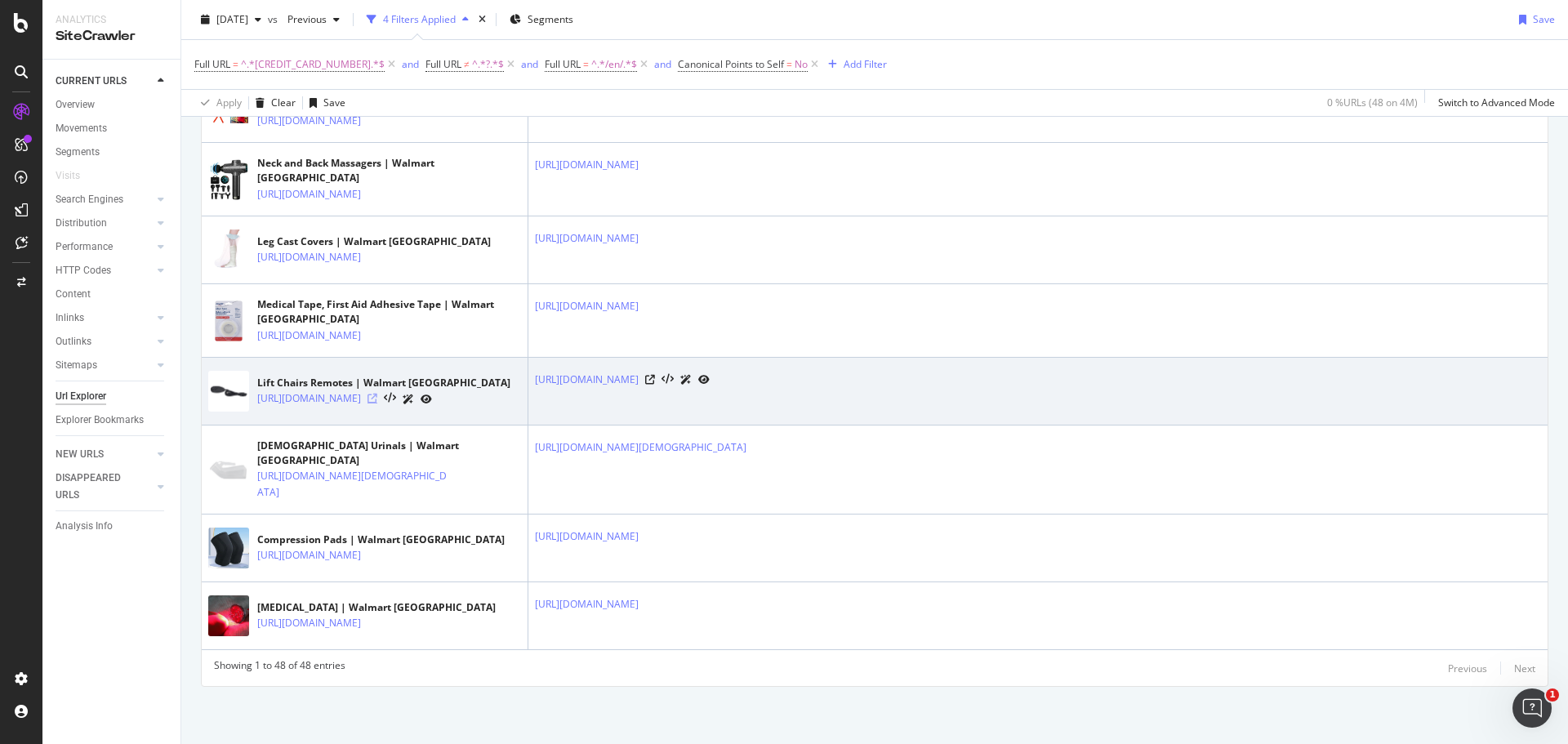
scroll to position [4784, 0]
click at [377, 393] on icon at bounding box center [372, 398] width 9 height 9
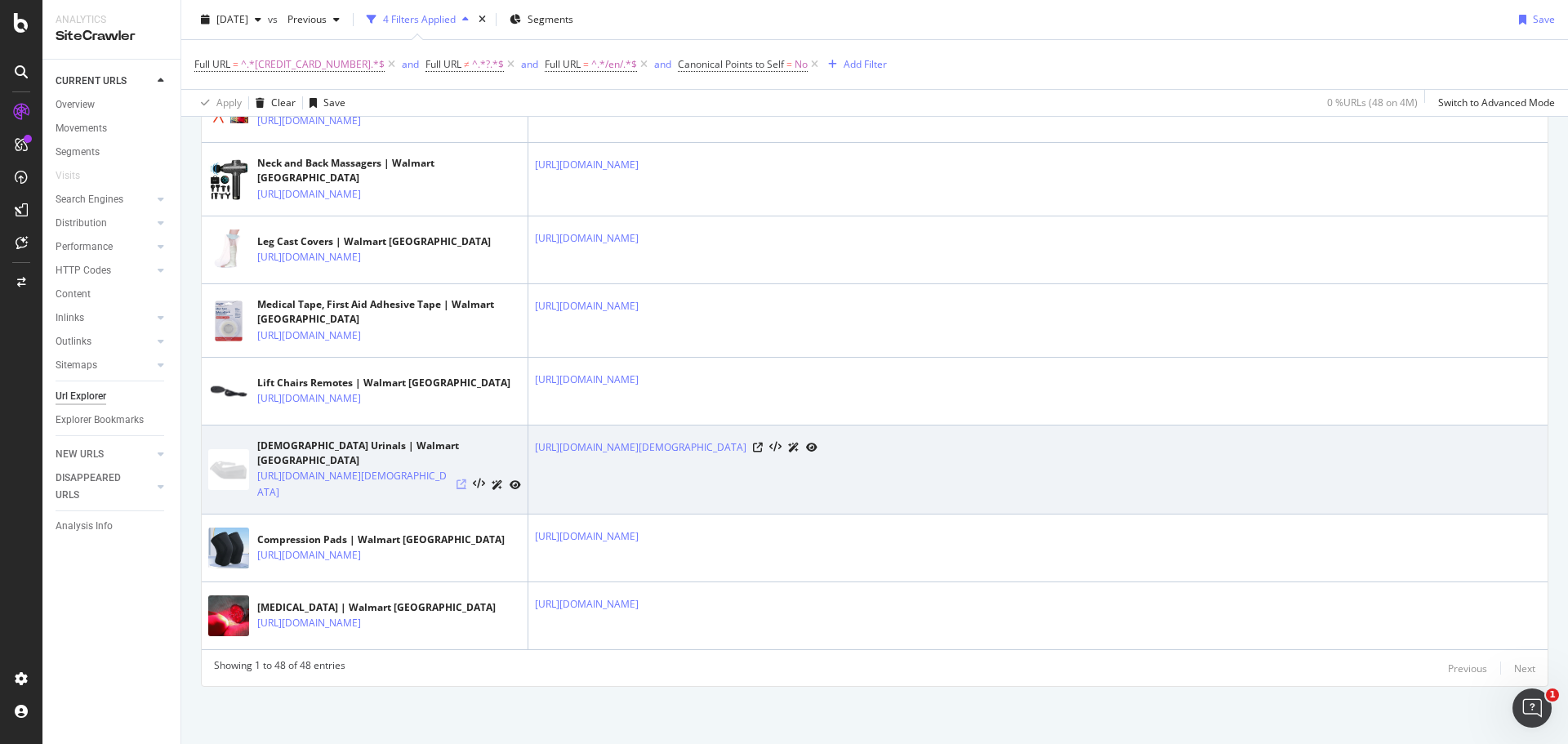
click at [464, 479] on icon at bounding box center [461, 484] width 9 height 9
click at [763, 442] on icon at bounding box center [758, 447] width 9 height 9
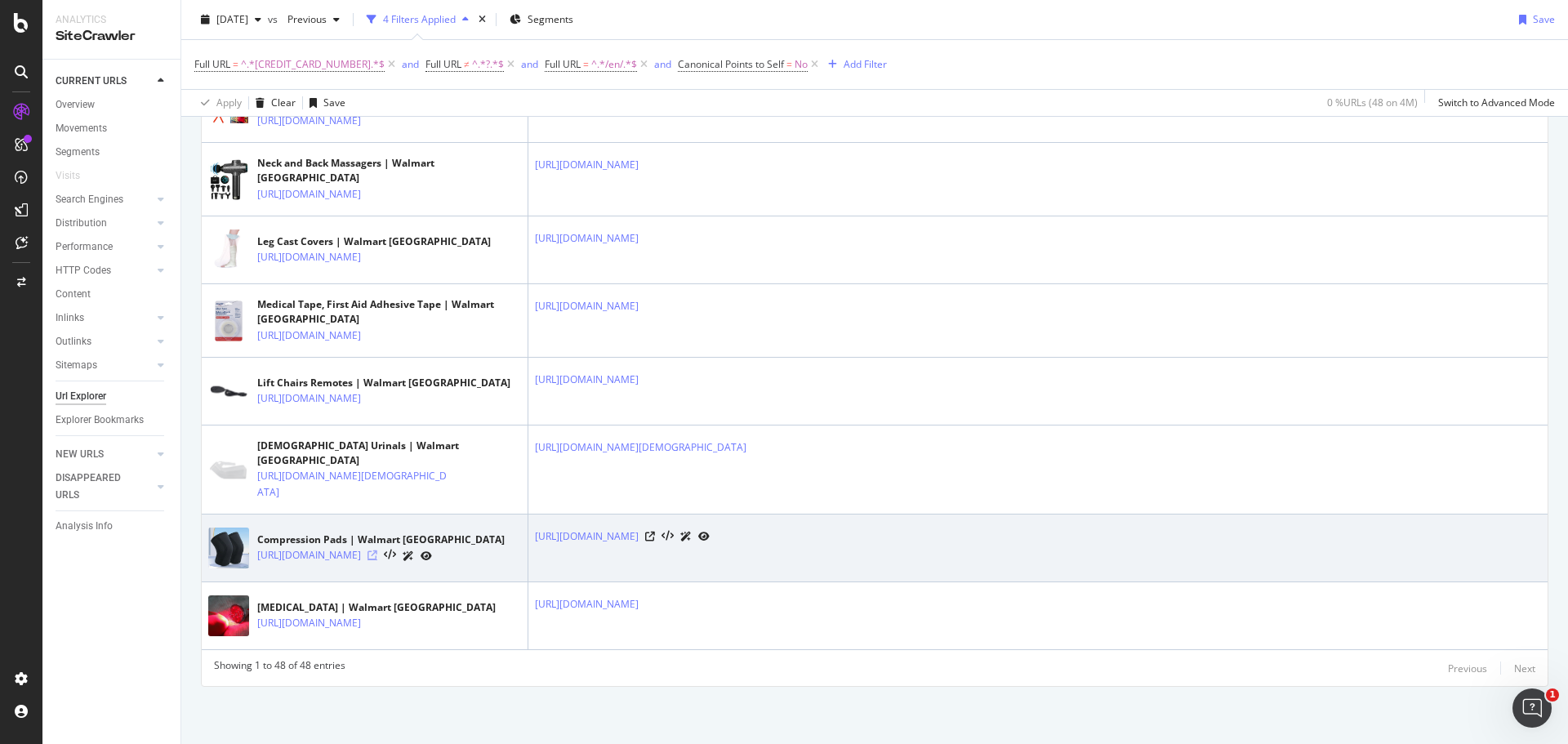
click at [377, 551] on icon at bounding box center [372, 555] width 9 height 9
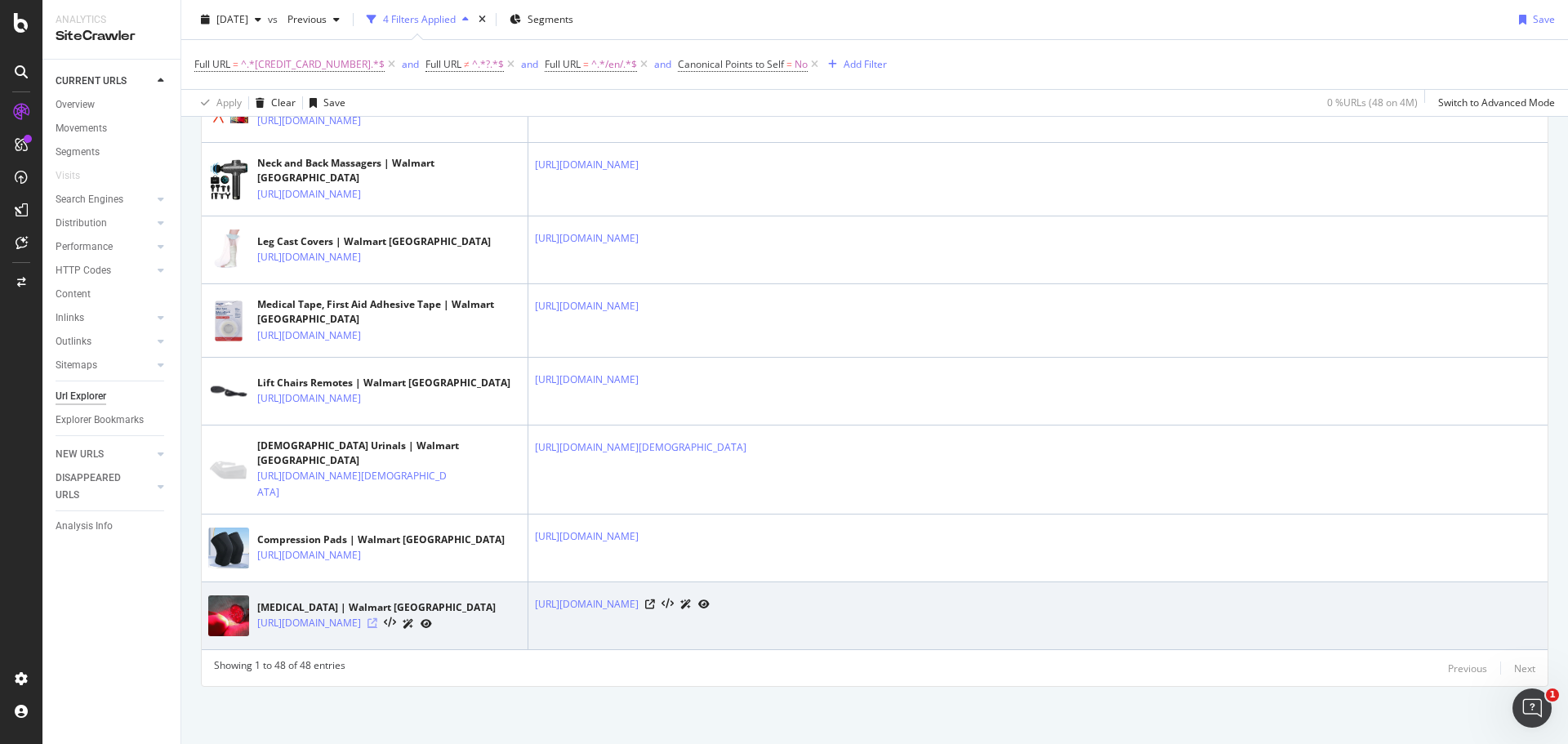
click at [377, 619] on icon at bounding box center [372, 623] width 9 height 9
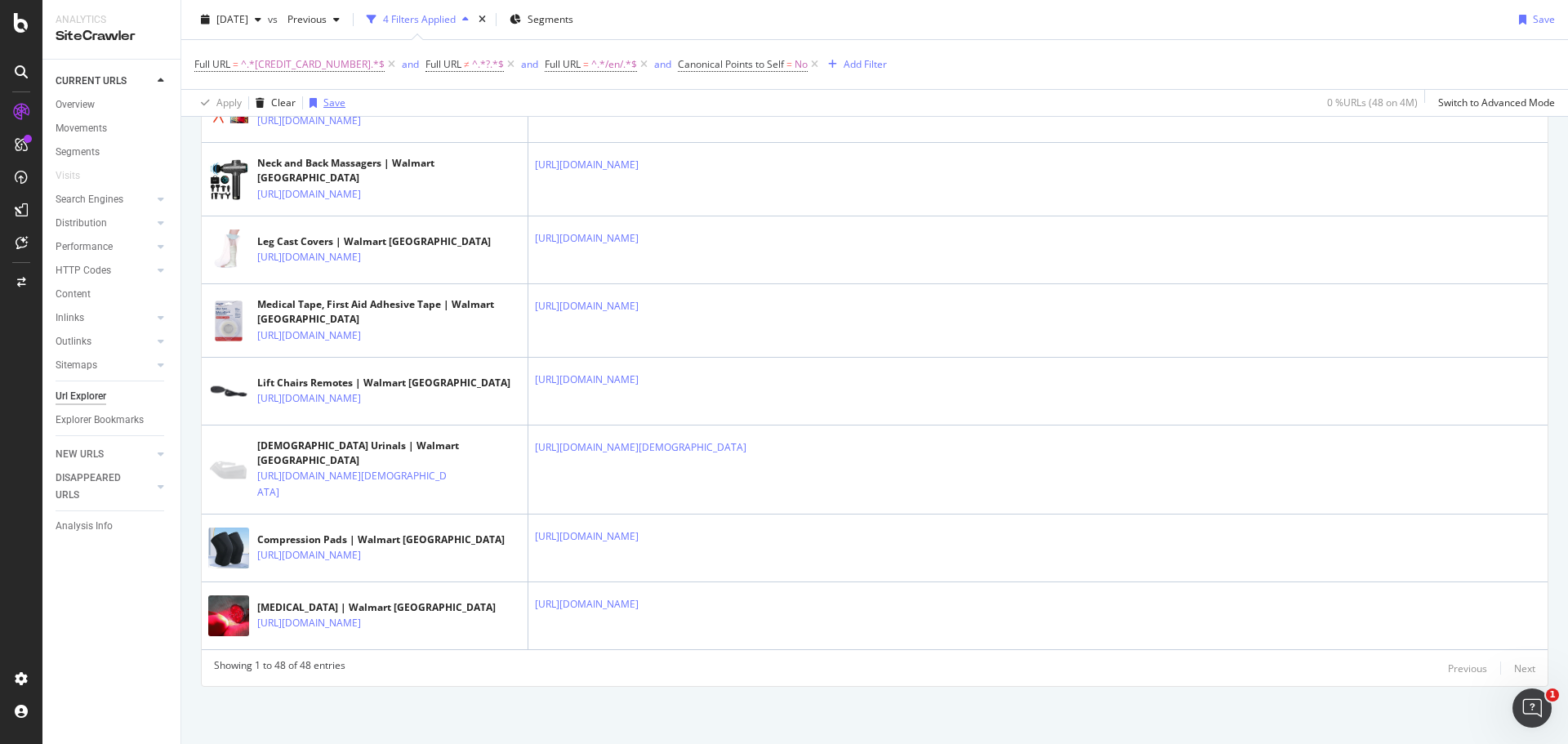
scroll to position [3885, 0]
click at [286, 67] on span "^.*[CREDIT_CARD_NUMBER].*$" at bounding box center [312, 64] width 143 height 23
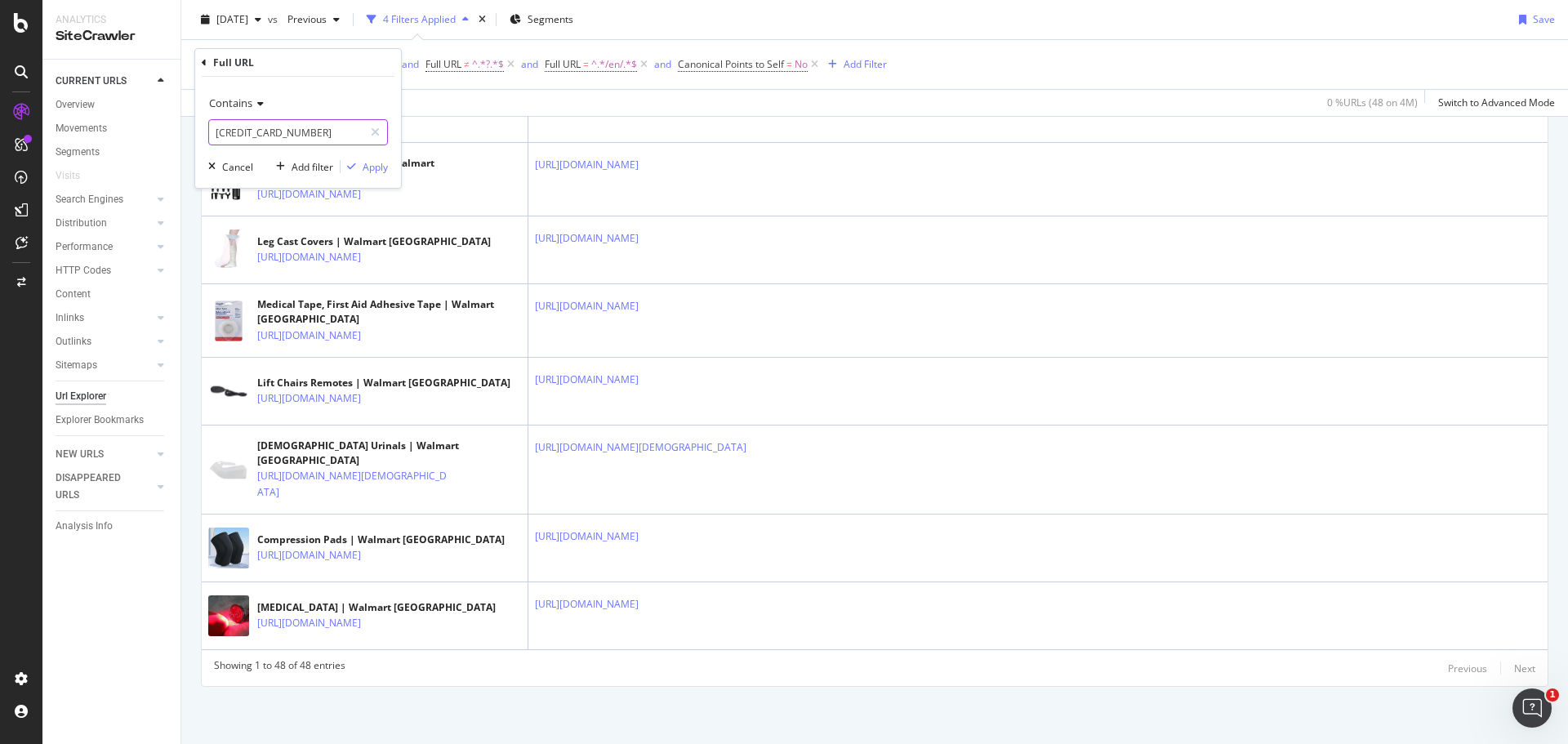
click at [302, 132] on input "[CREDIT_CARD_NUMBER]" at bounding box center [286, 132] width 155 height 26
paste input "21084"
type input "21084"
click at [369, 168] on div "Apply" at bounding box center [375, 167] width 25 height 14
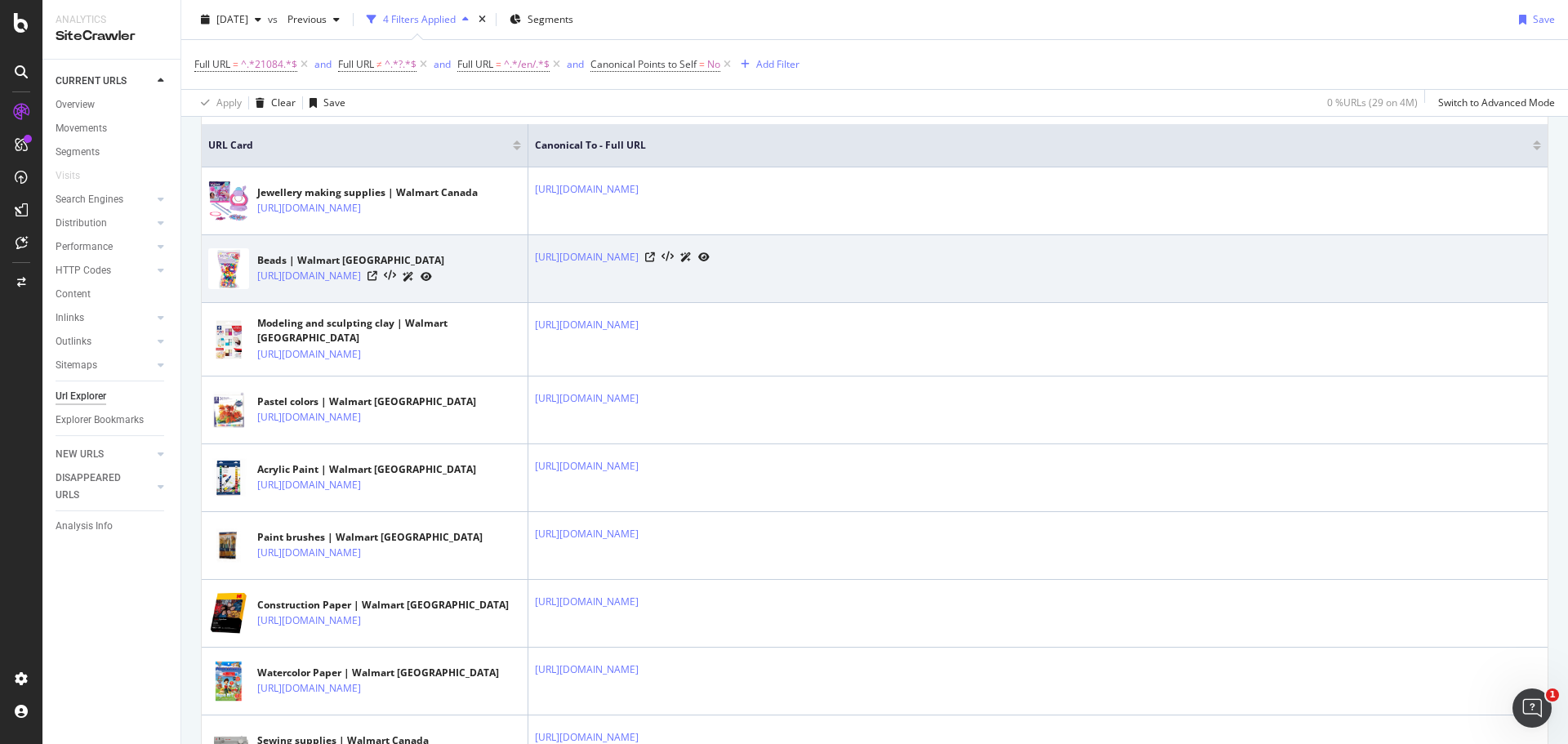
scroll to position [490, 0]
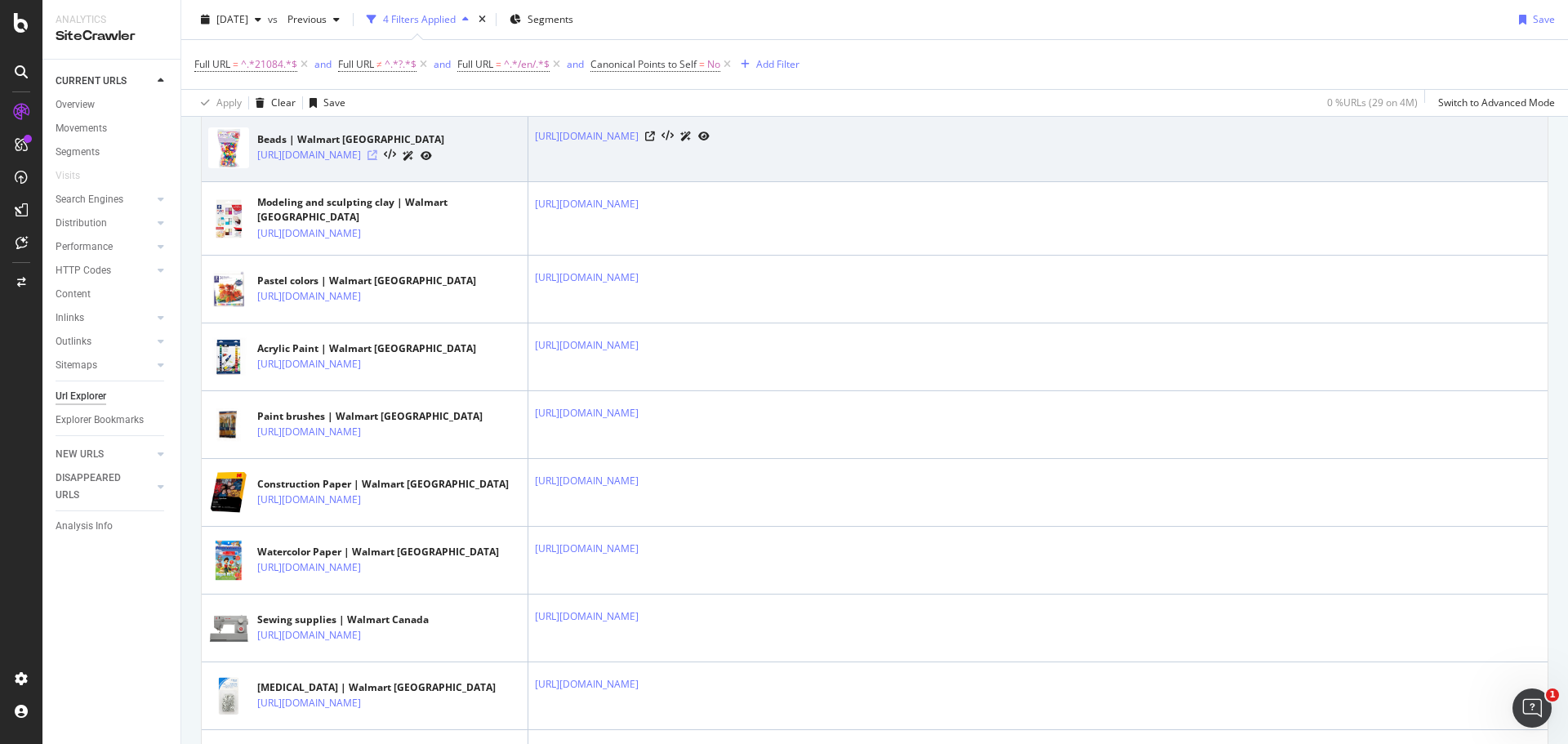
click at [377, 160] on icon at bounding box center [372, 155] width 9 height 9
click at [655, 141] on icon at bounding box center [650, 136] width 9 height 9
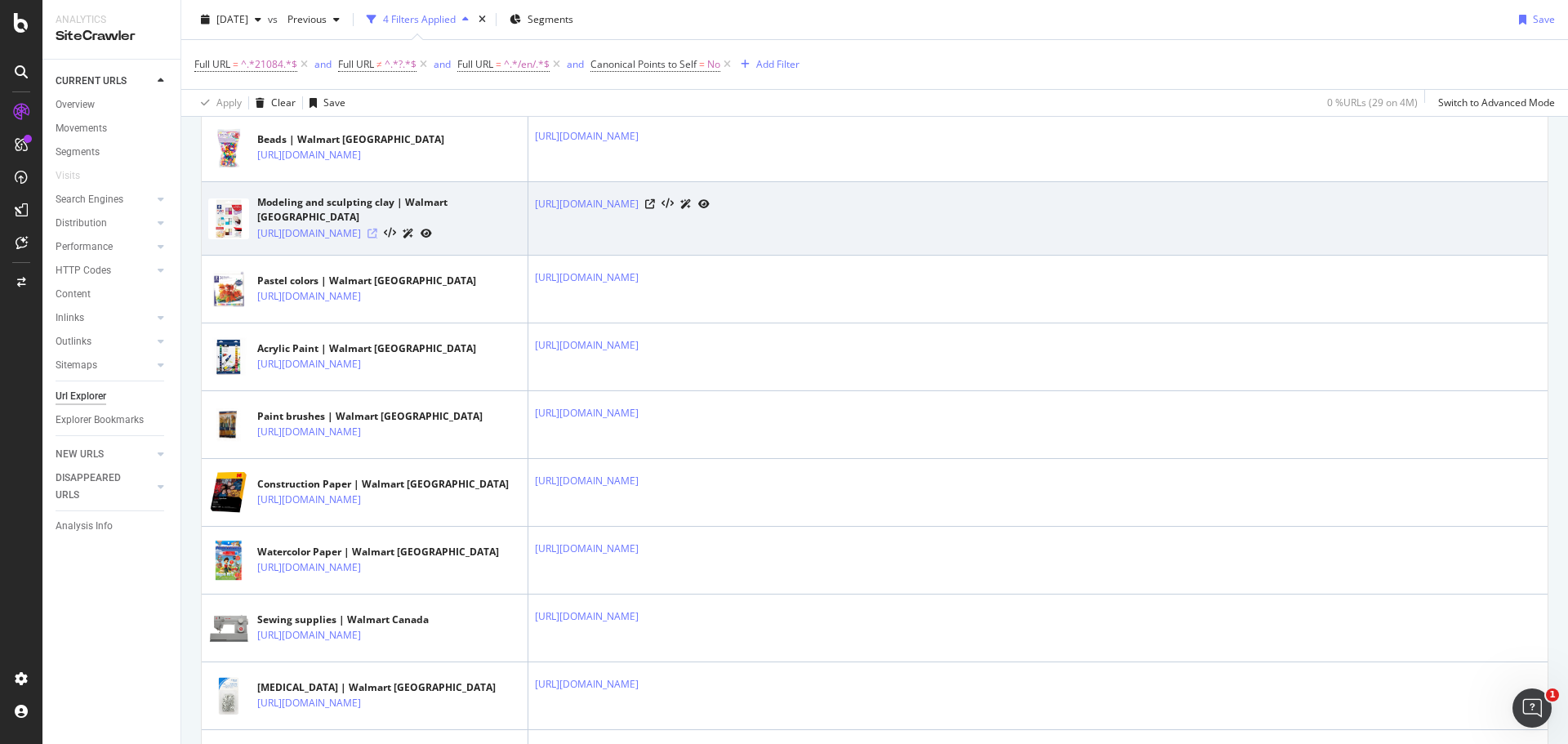
click at [377, 239] on icon at bounding box center [372, 233] width 9 height 9
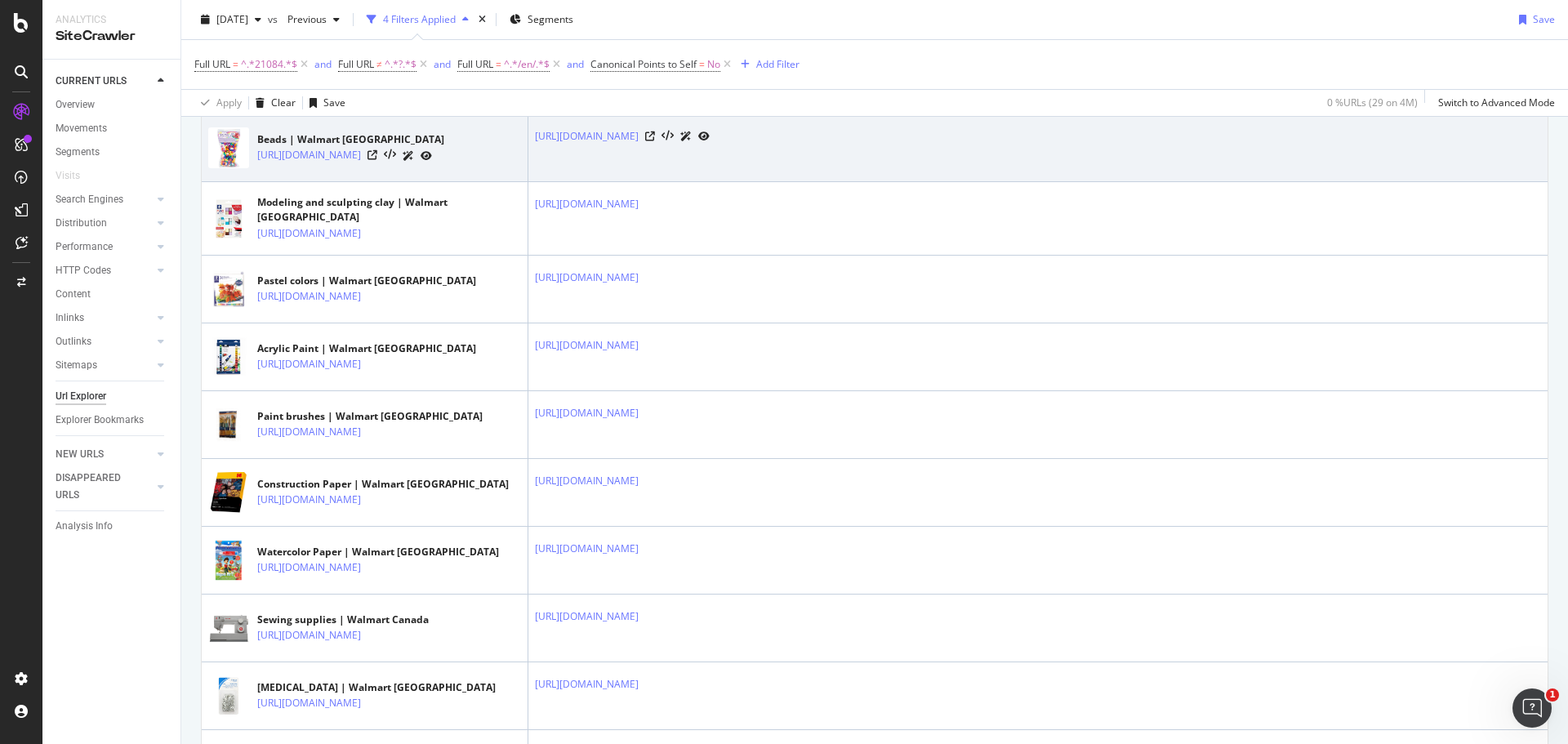
drag, startPoint x: 1224, startPoint y: 246, endPoint x: 1165, endPoint y: 222, distance: 63.7
click at [710, 212] on div at bounding box center [677, 204] width 64 height 17
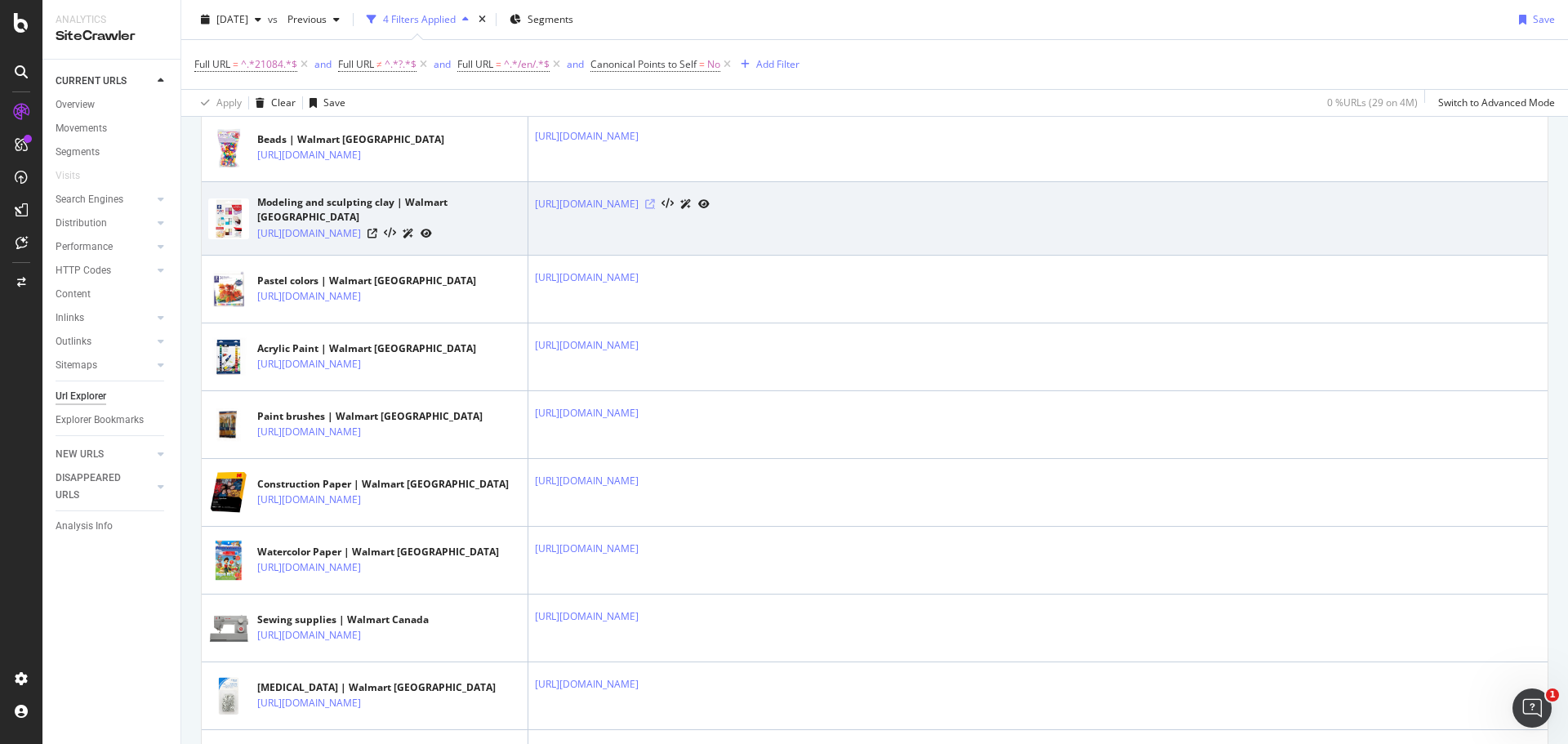
click at [655, 209] on icon at bounding box center [650, 204] width 9 height 9
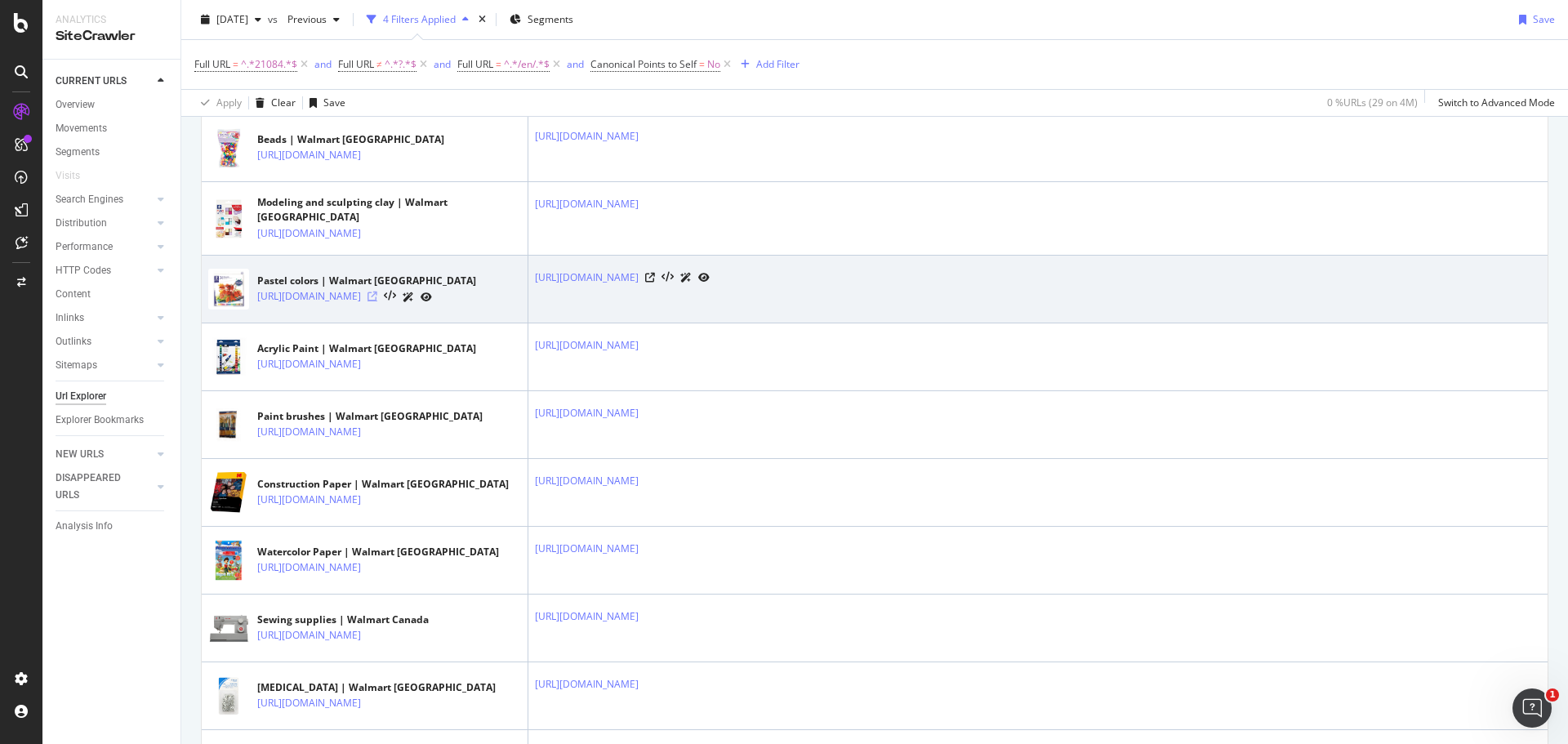
click at [377, 302] on icon at bounding box center [372, 296] width 9 height 9
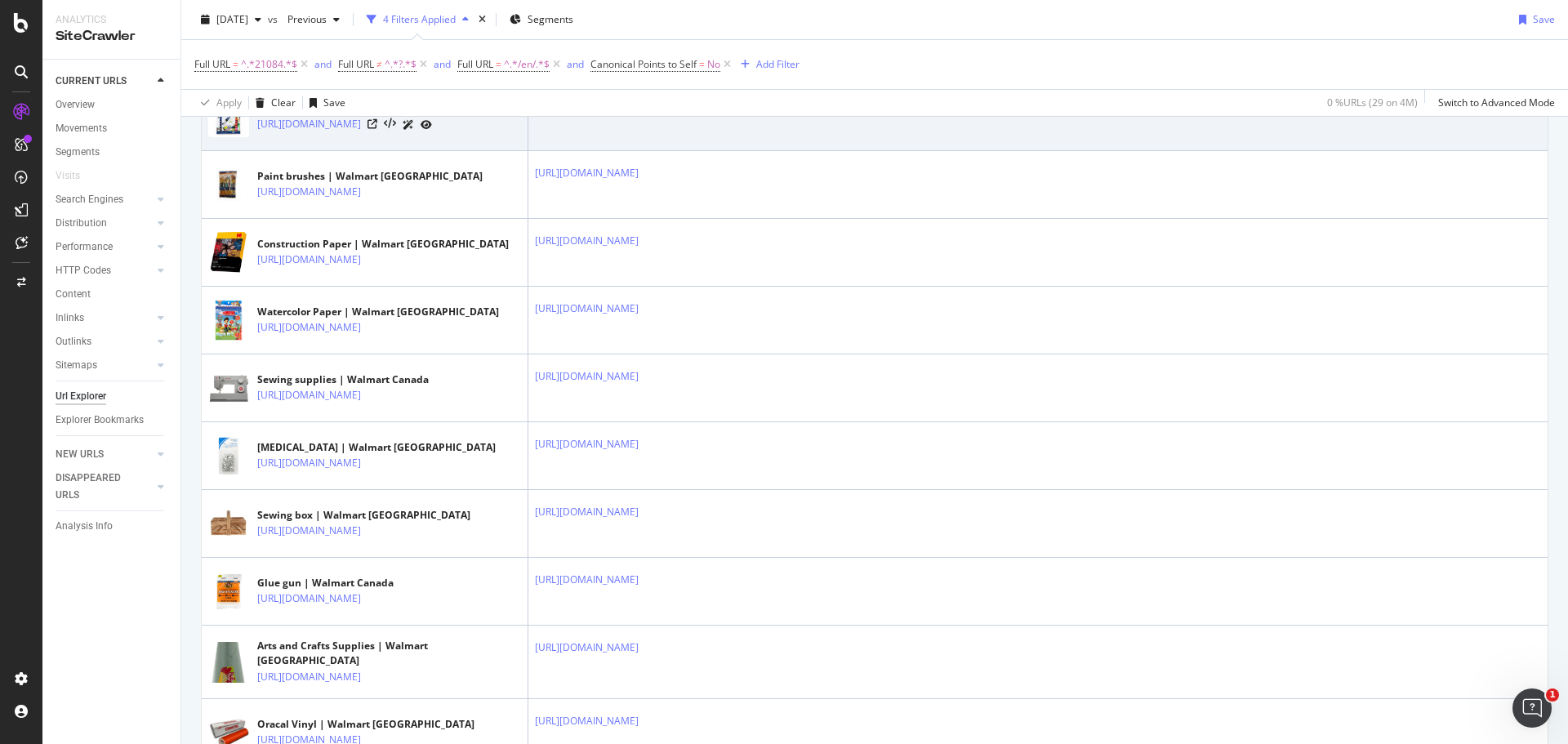
scroll to position [735, 0]
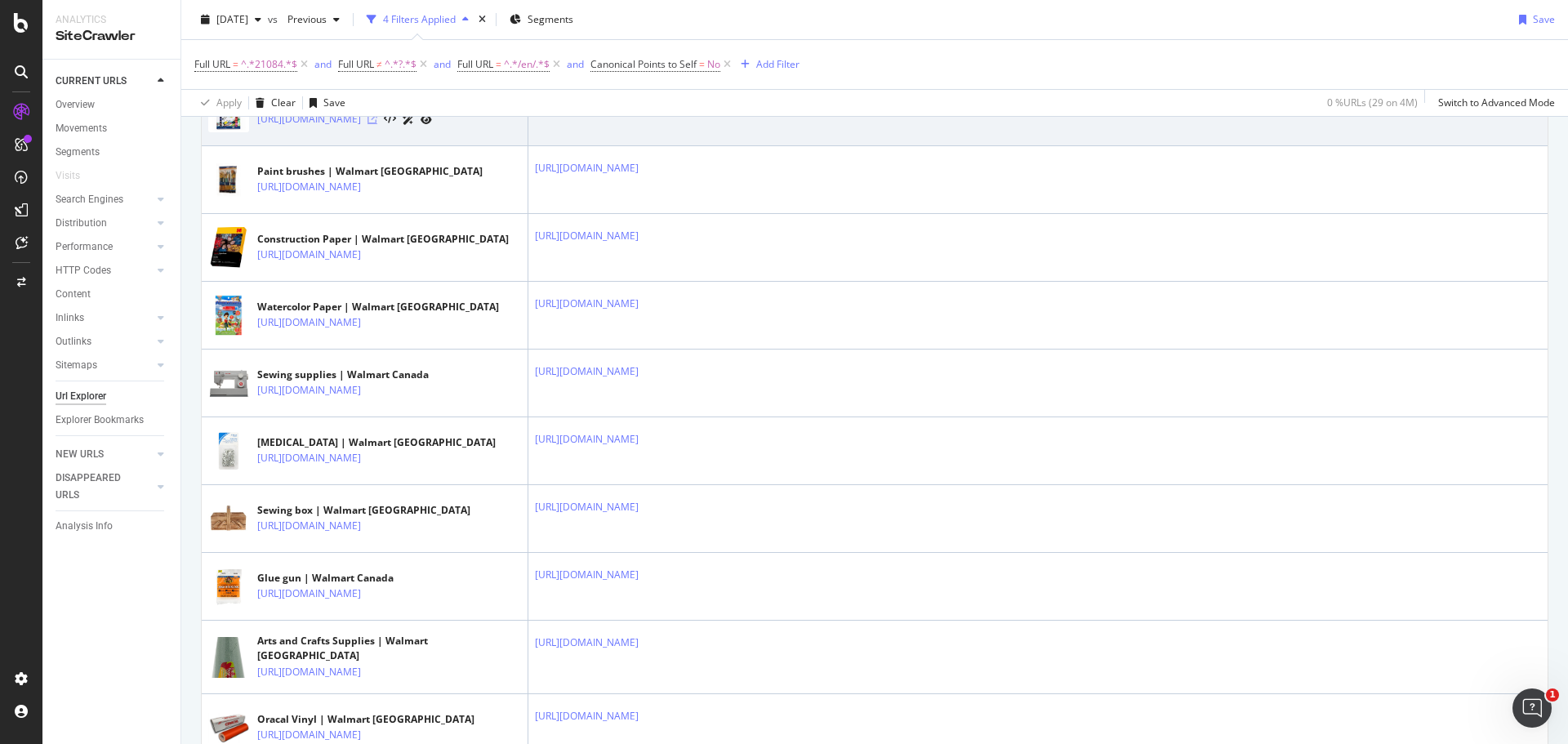
click at [377, 125] on icon at bounding box center [372, 119] width 9 height 9
click at [655, 106] on icon at bounding box center [650, 100] width 9 height 9
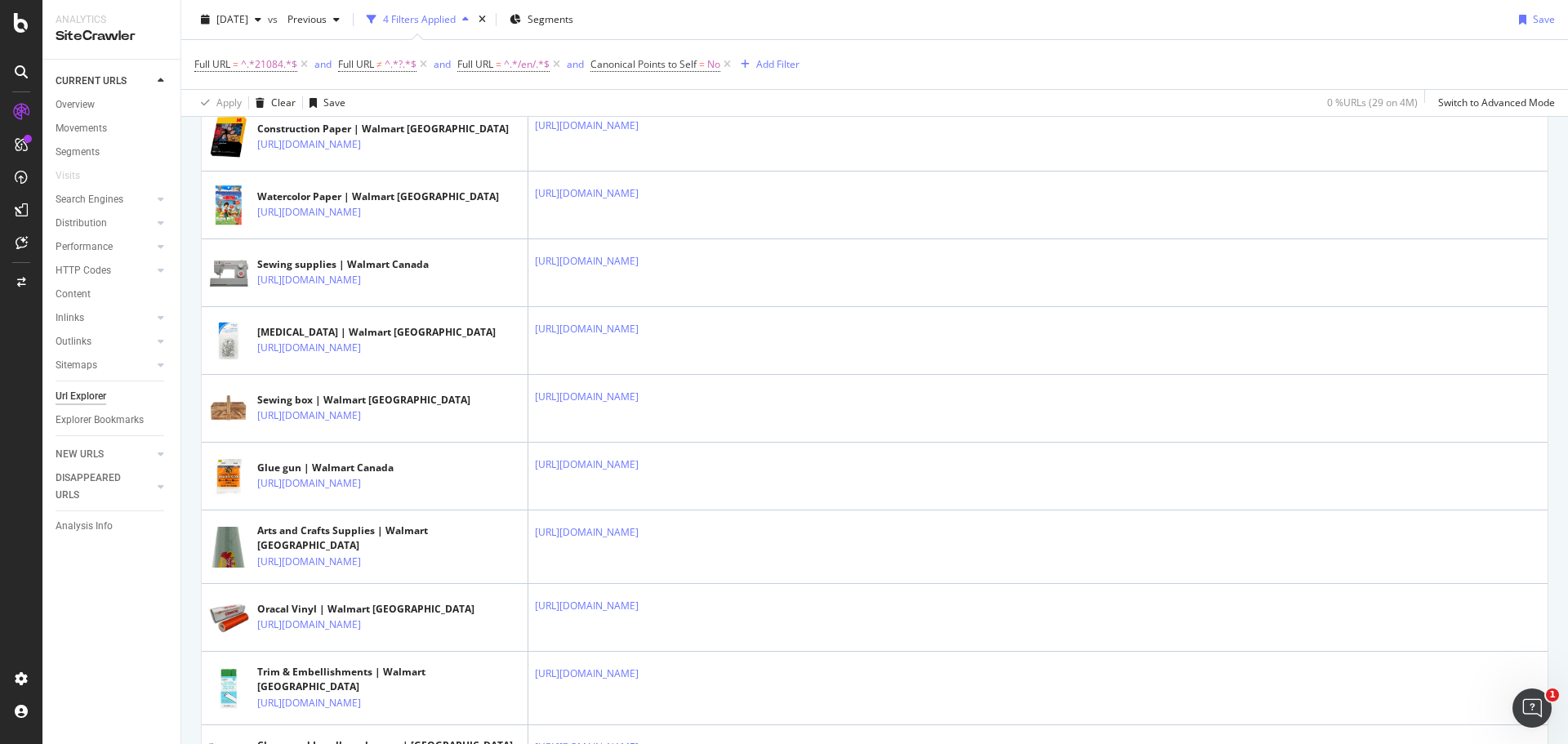
scroll to position [817, 0]
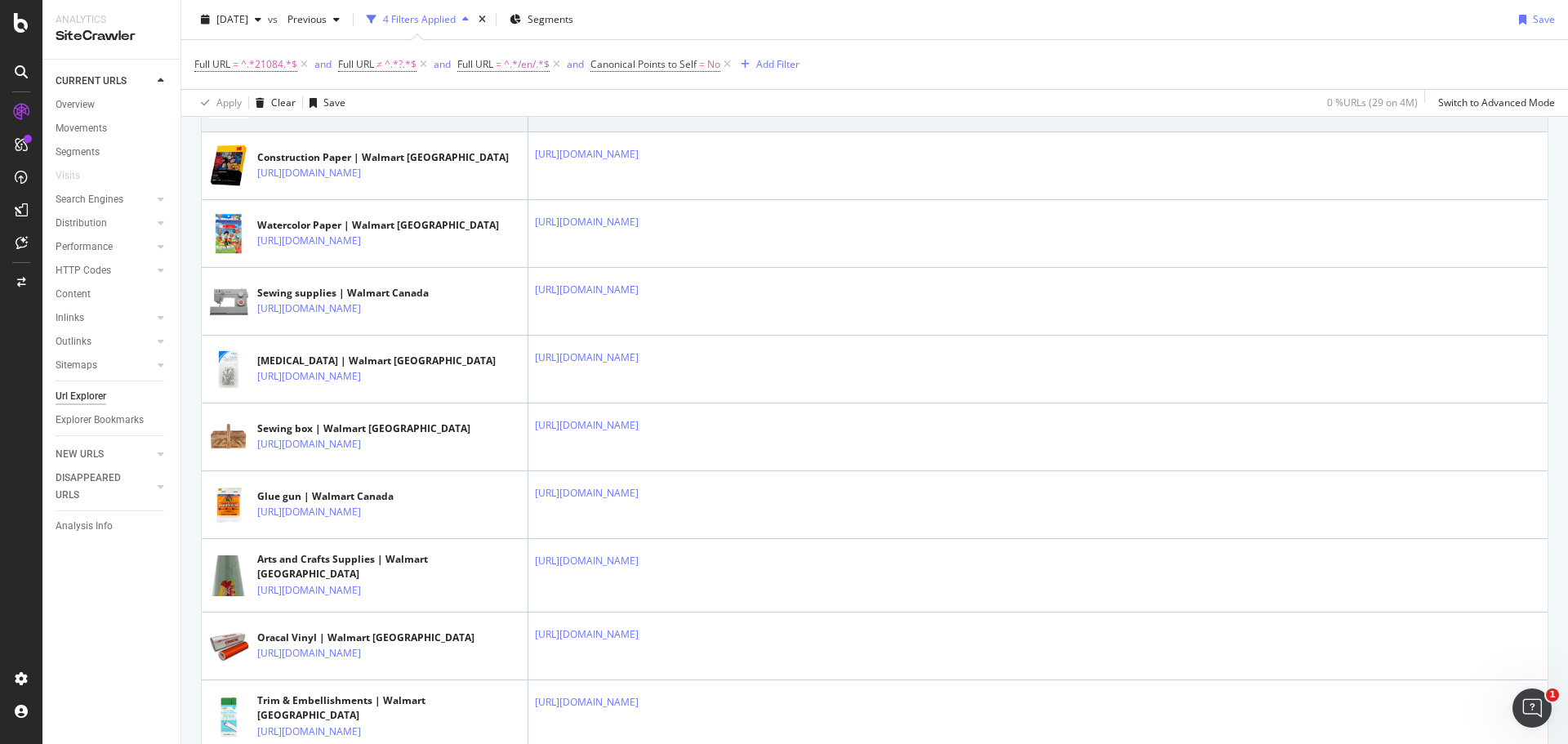
click at [377, 110] on icon at bounding box center [372, 105] width 9 height 9
click at [655, 91] on icon at bounding box center [650, 86] width 9 height 9
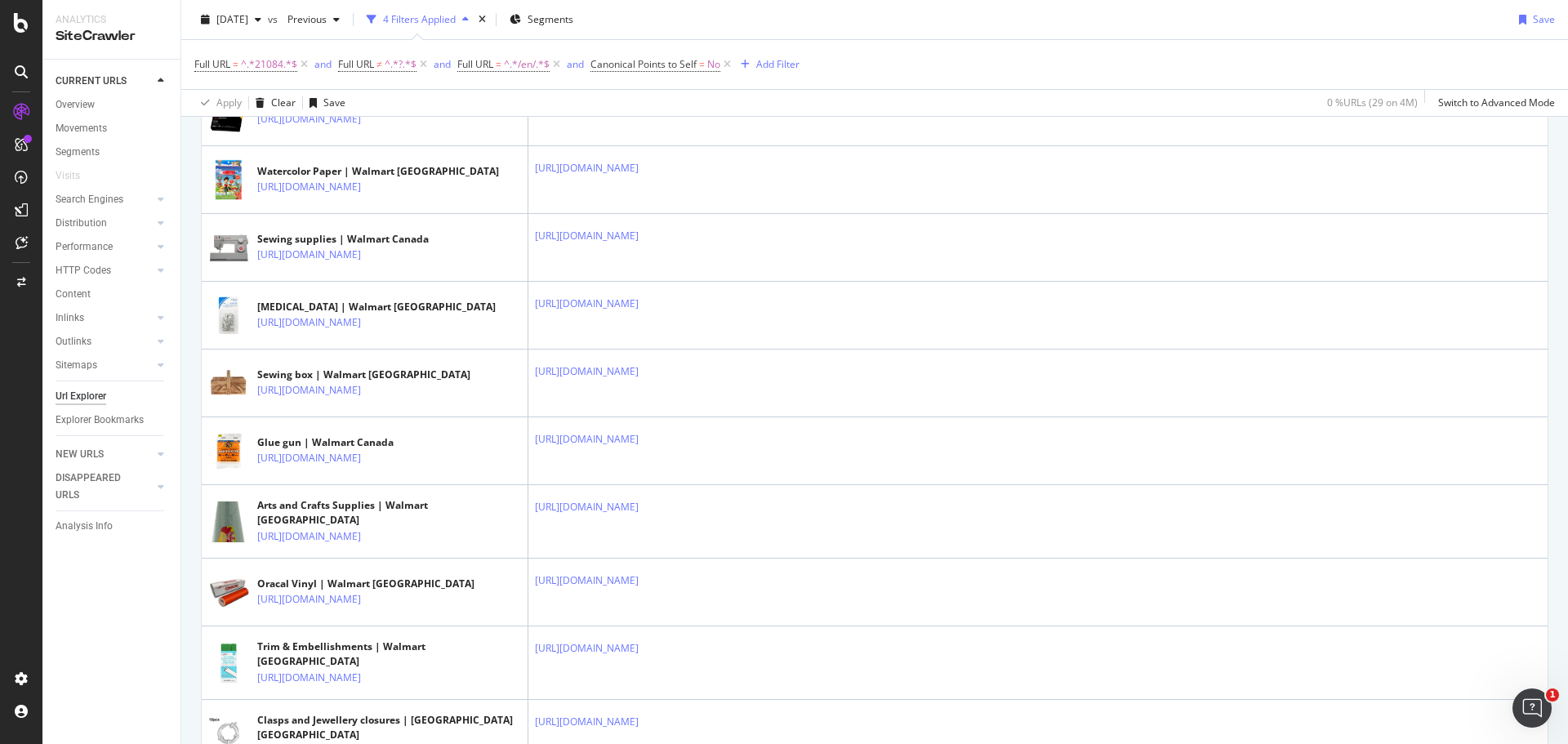
scroll to position [899, 0]
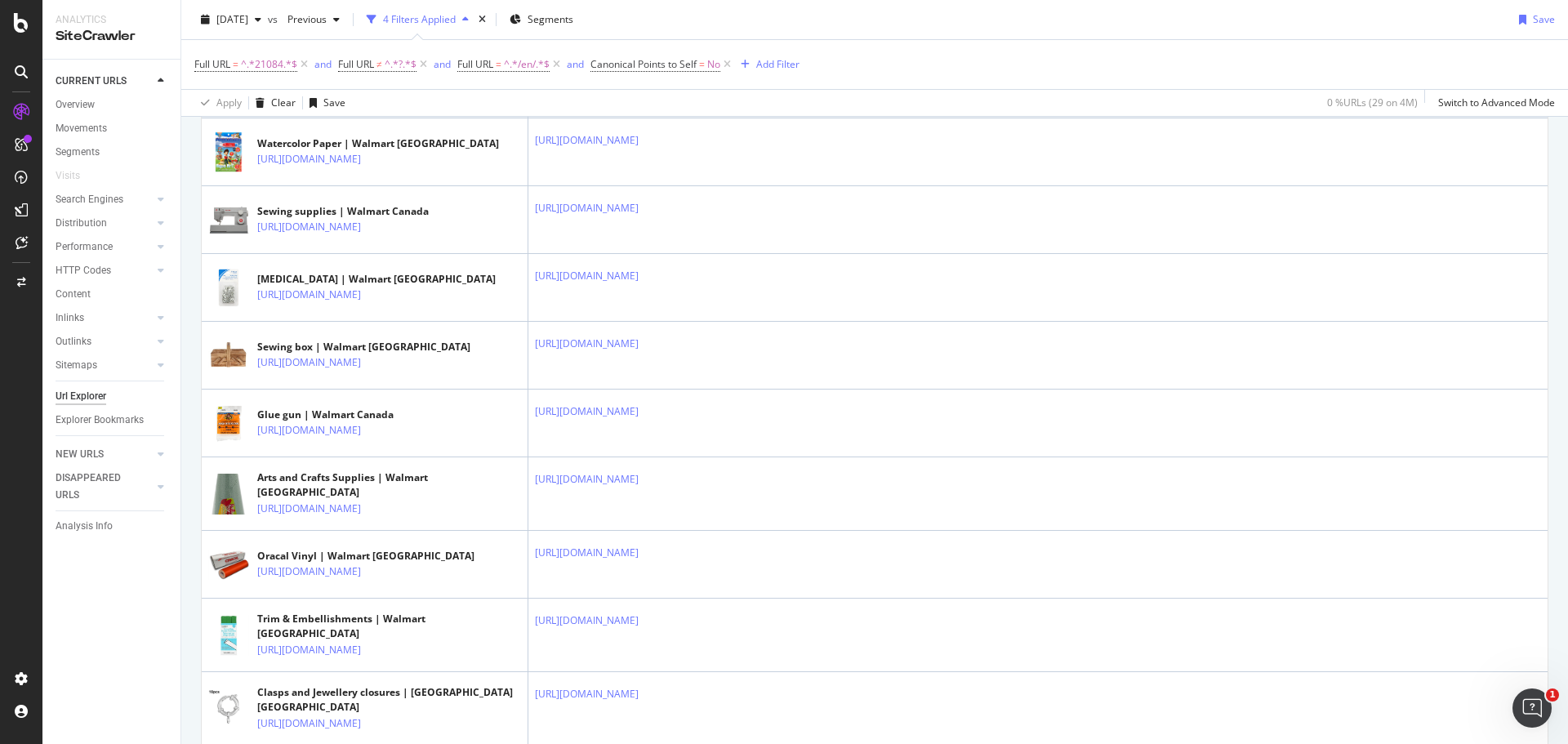
click at [377, 96] on icon at bounding box center [372, 91] width 9 height 9
click at [655, 77] on icon at bounding box center [650, 72] width 9 height 9
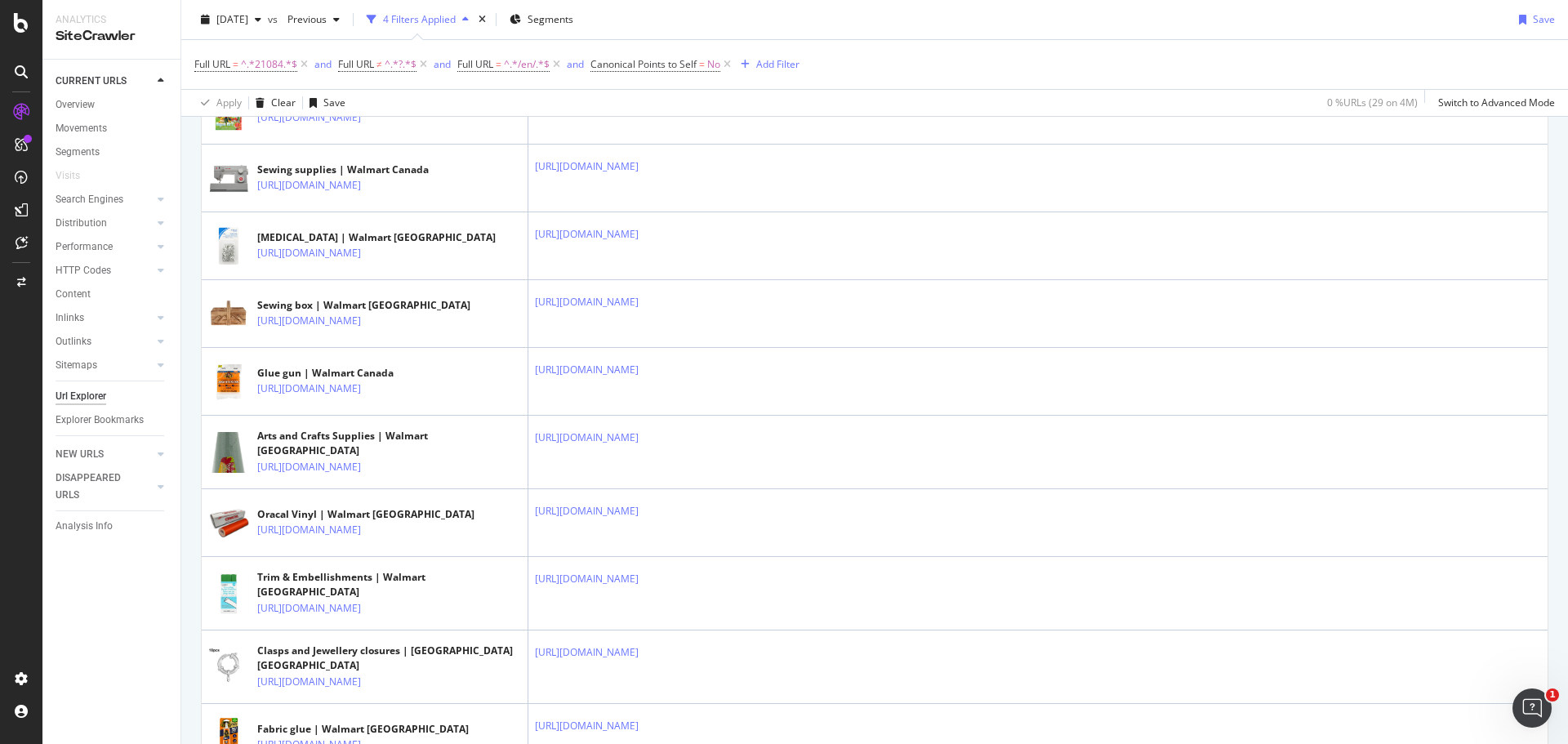
scroll to position [980, 0]
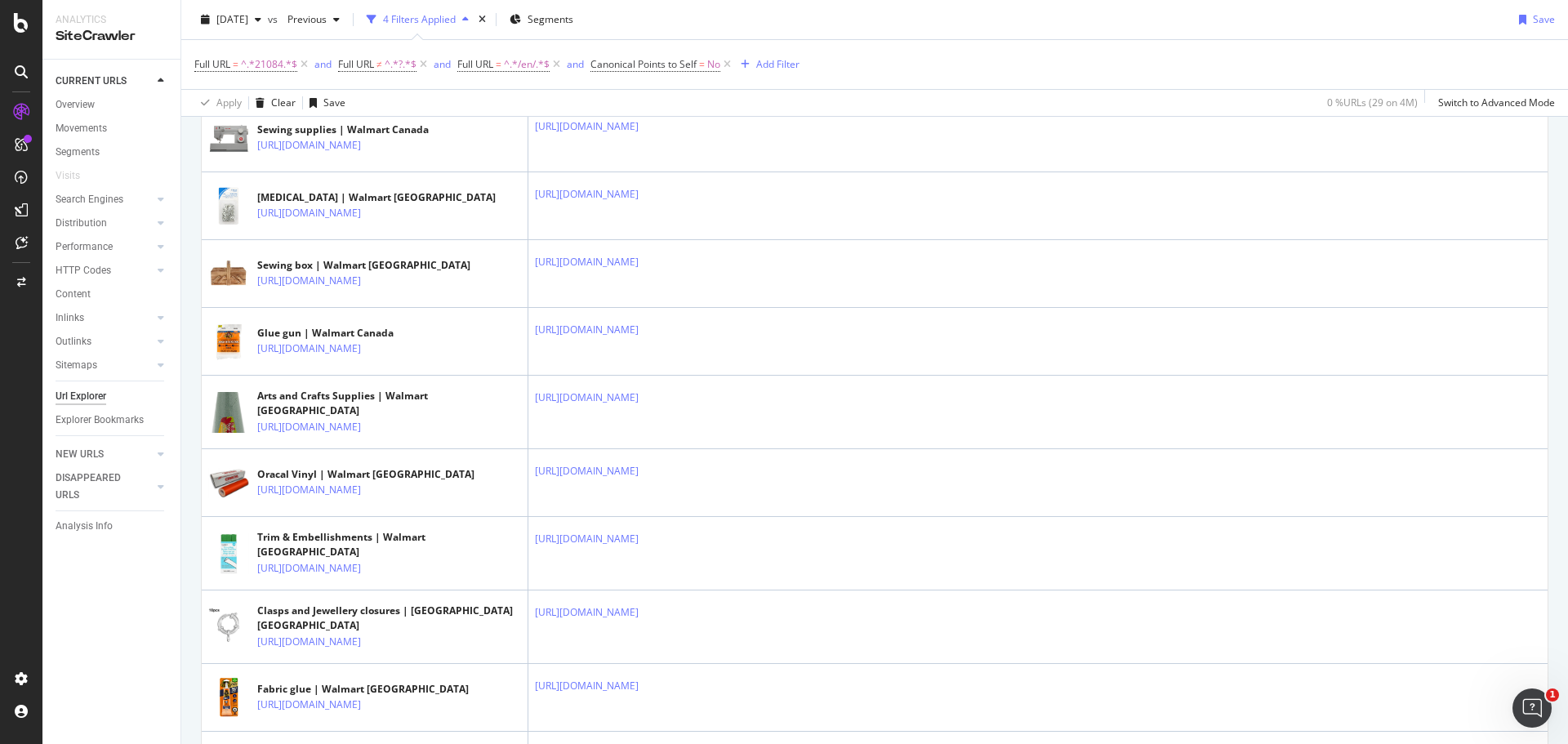
click at [377, 82] on icon at bounding box center [372, 77] width 9 height 9
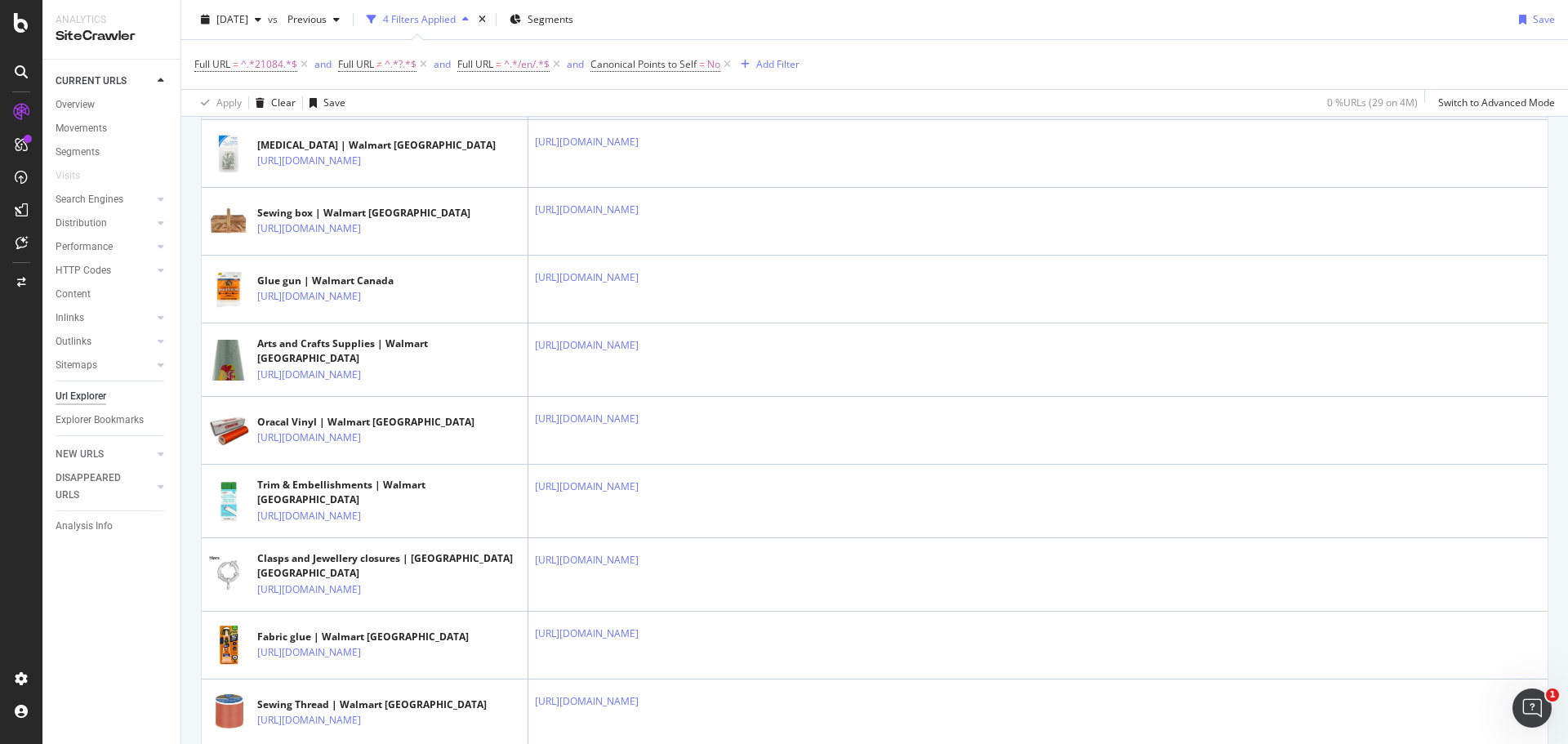
scroll to position [1062, 0]
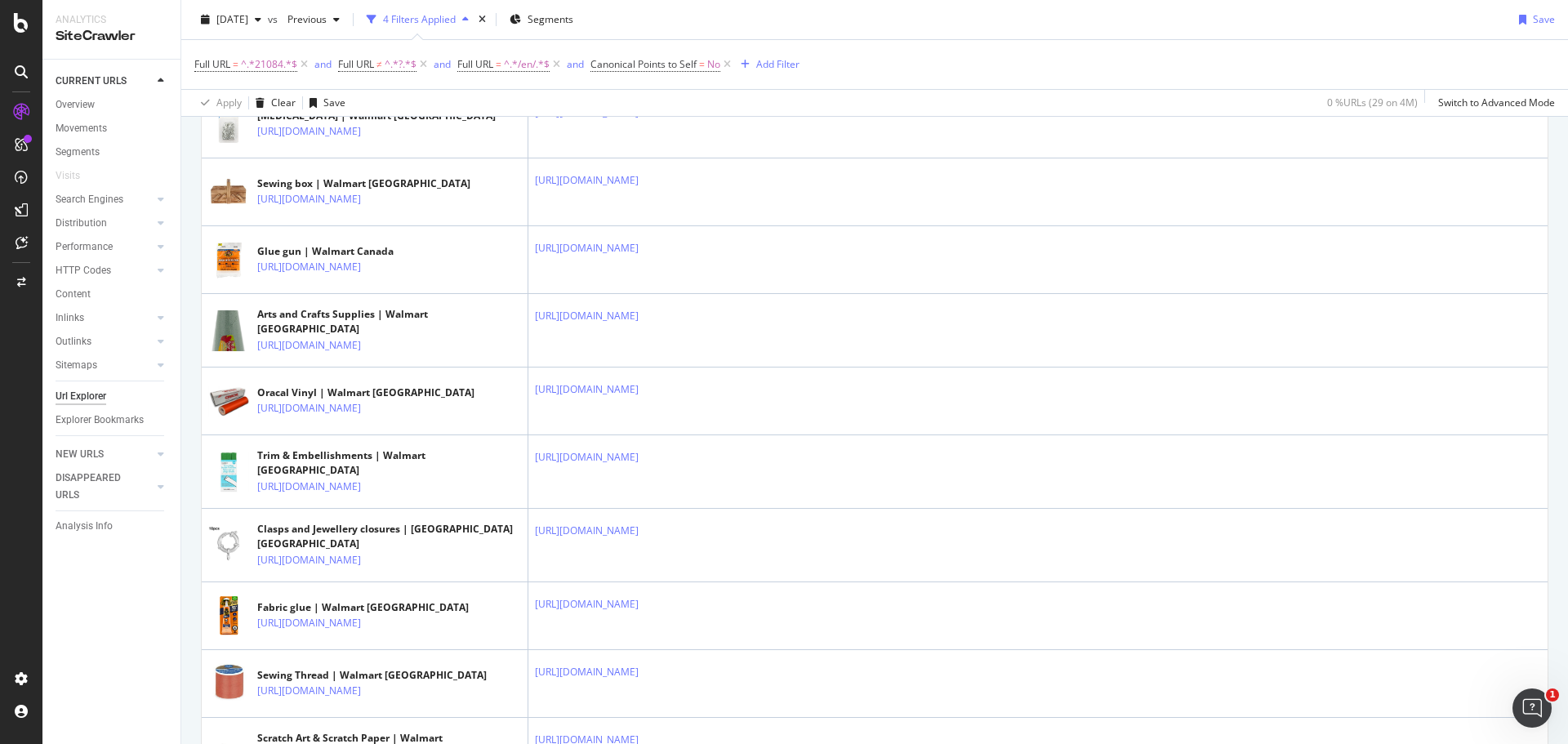
click at [377, 69] on icon at bounding box center [372, 63] width 9 height 9
click at [655, 50] on icon at bounding box center [650, 45] width 9 height 9
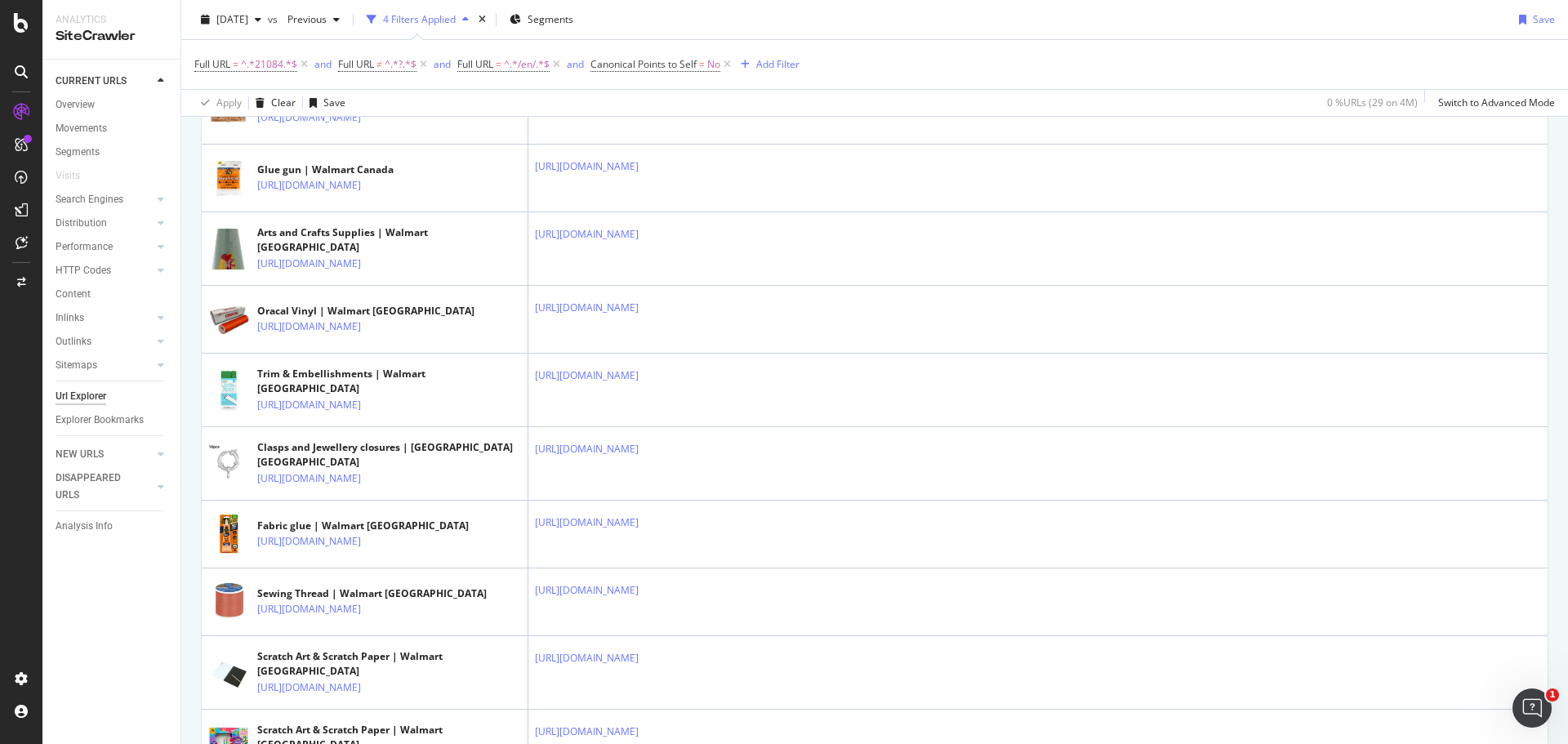
scroll to position [1225, 0]
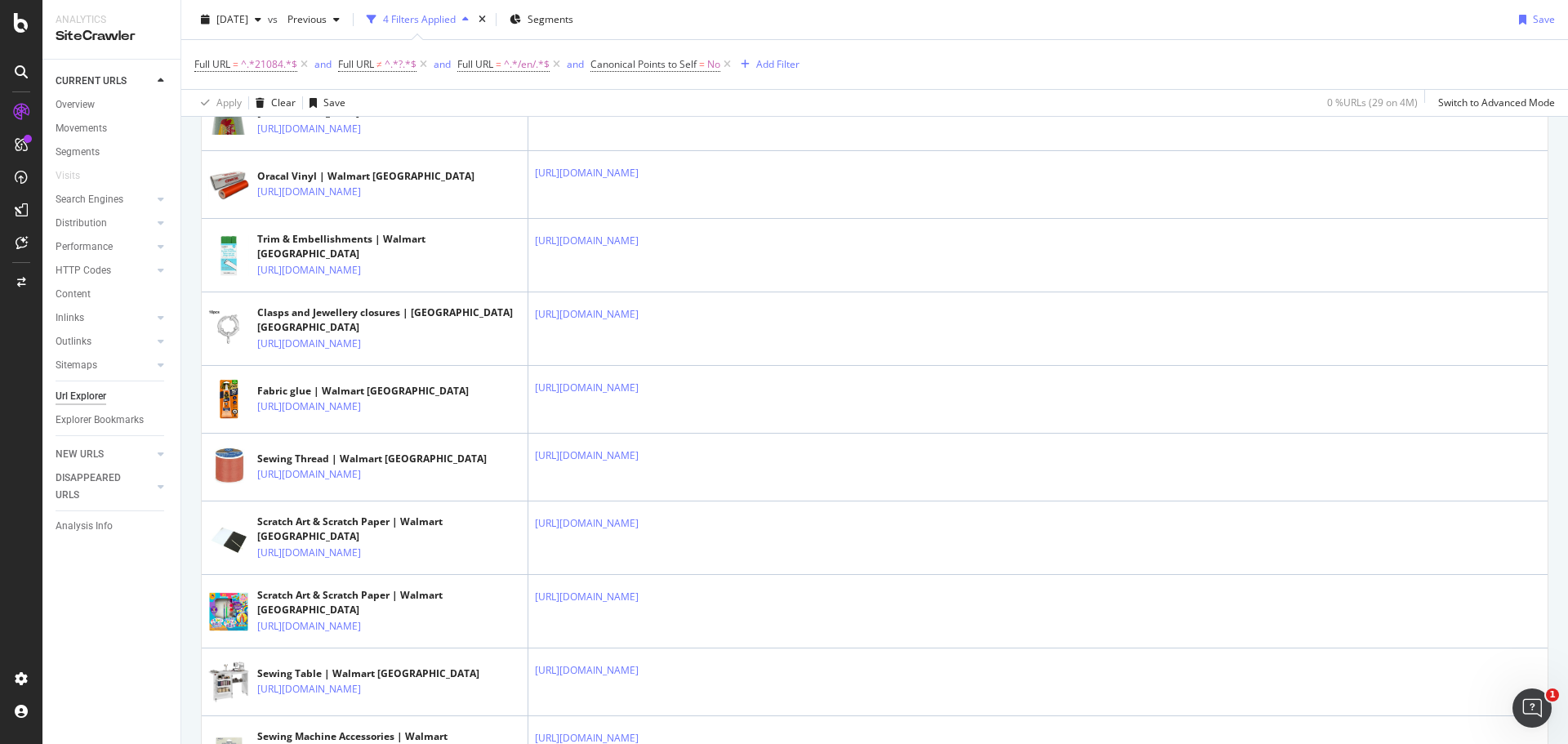
scroll to position [1307, 0]
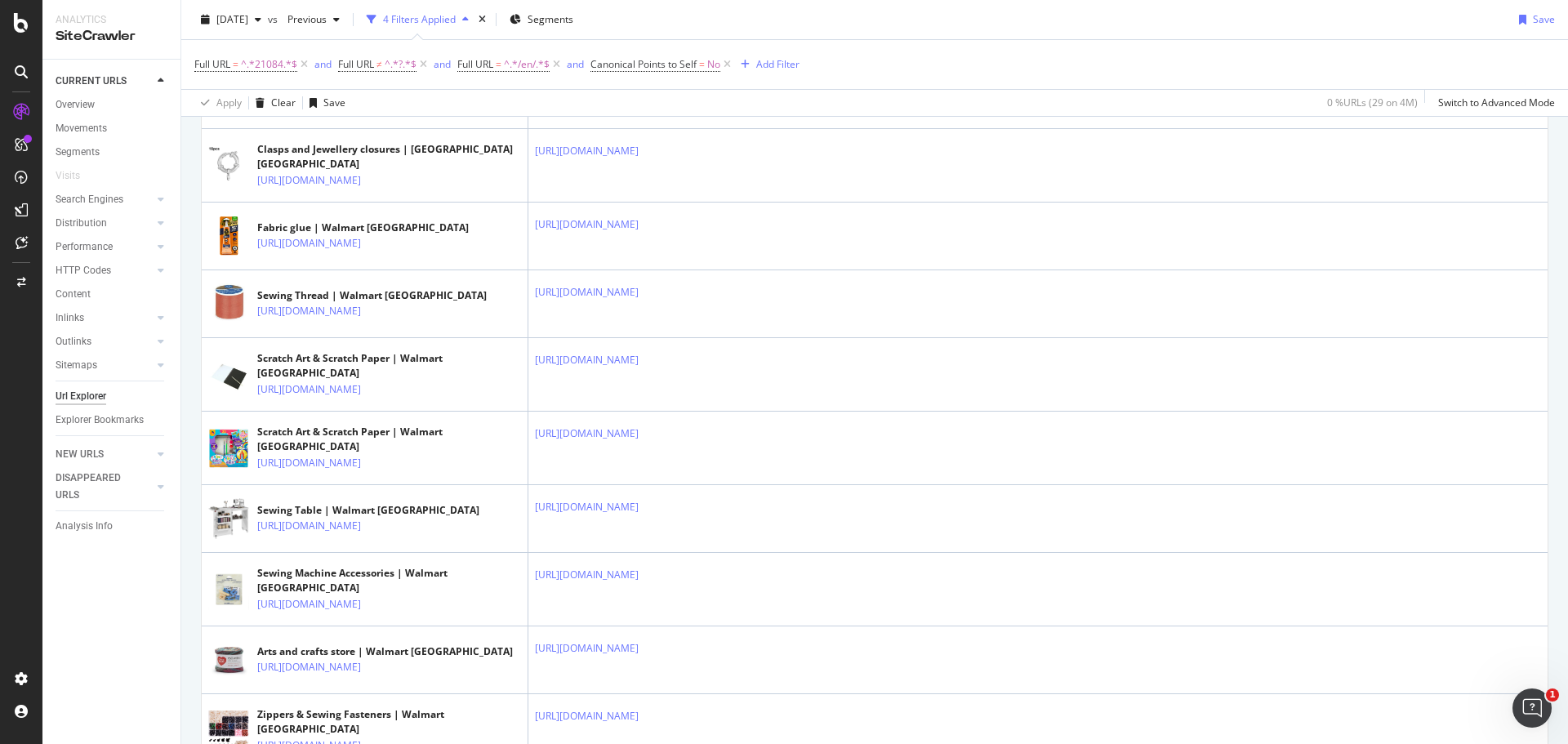
scroll to position [1470, 0]
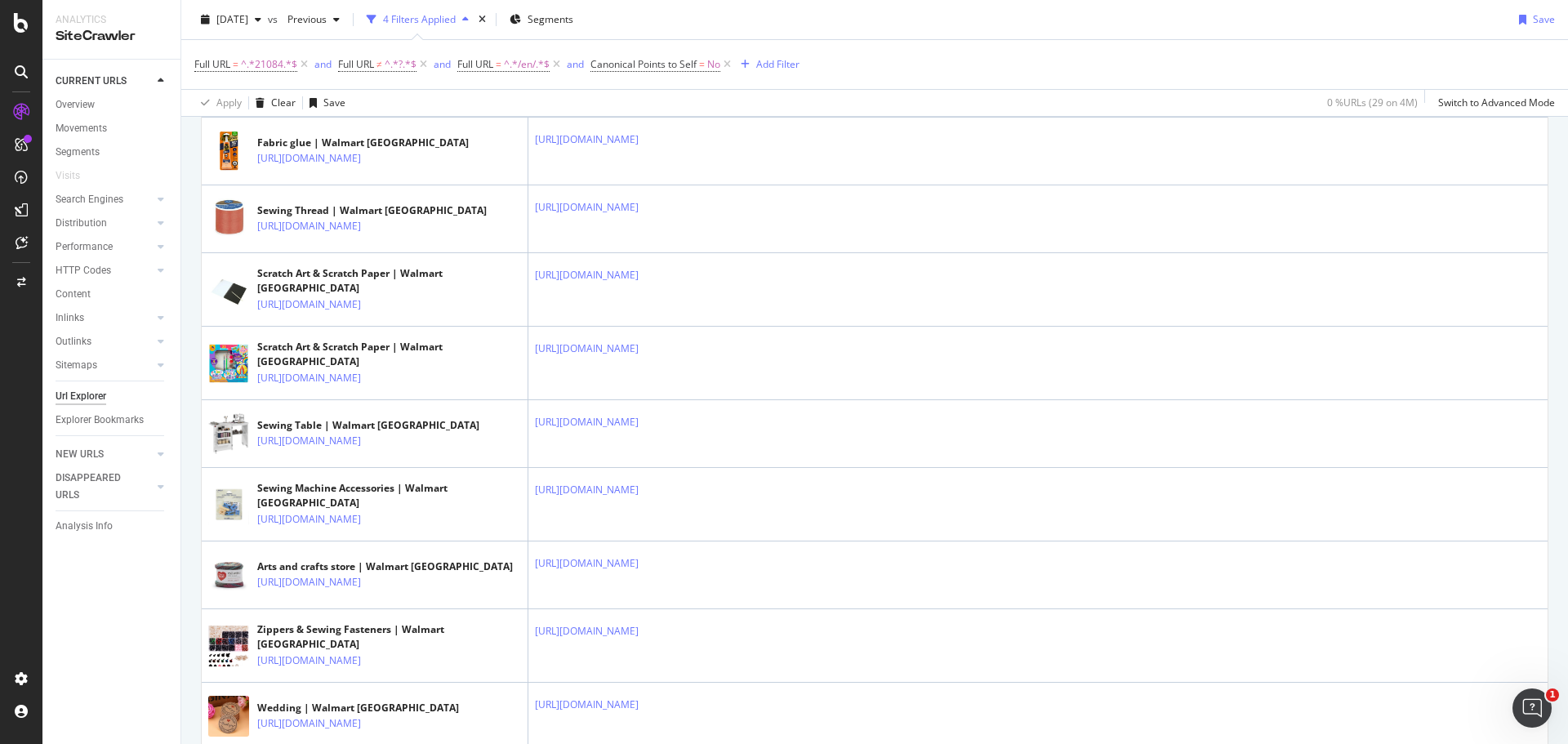
scroll to position [1552, 0]
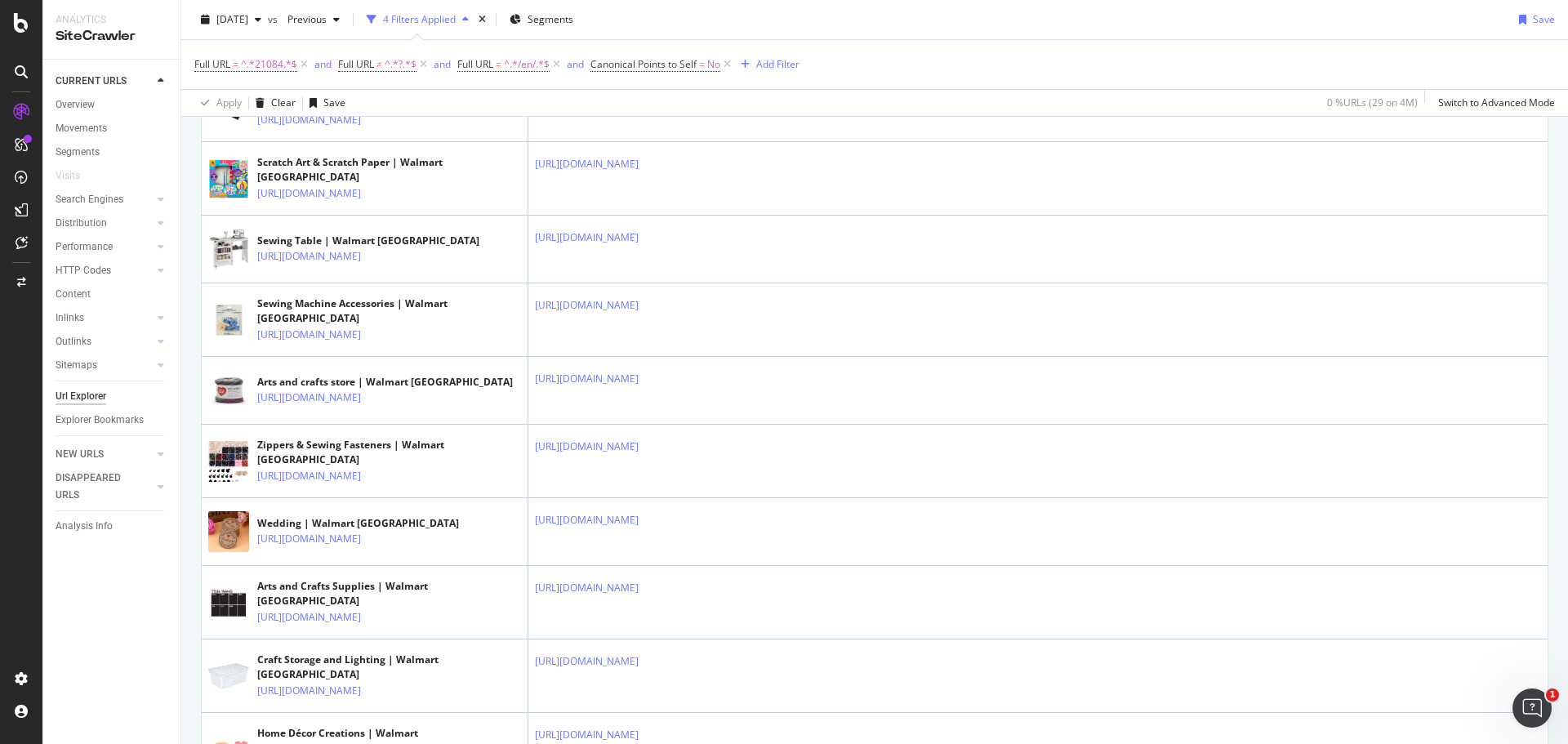
scroll to position [1715, 0]
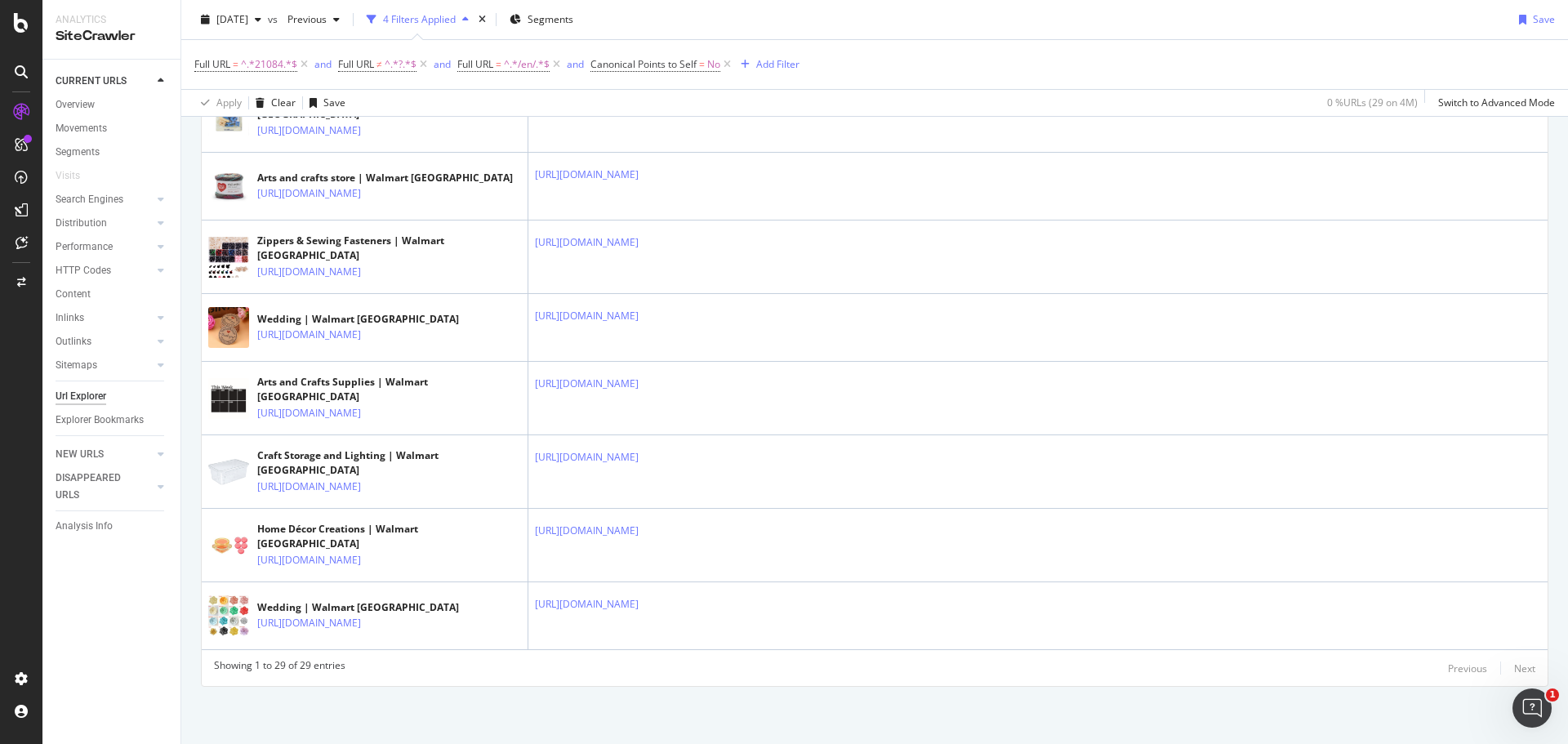
scroll to position [1961, 0]
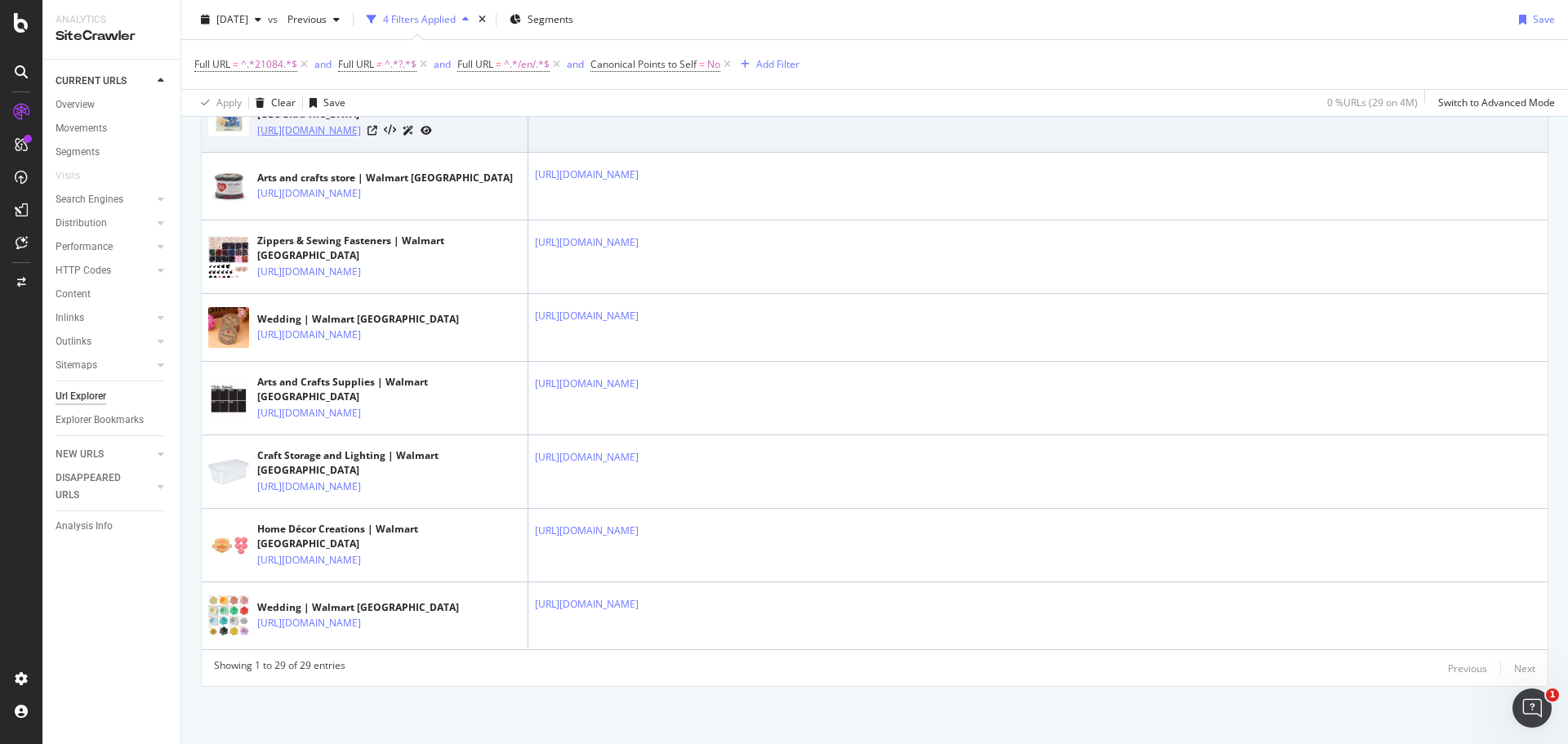
scroll to position [2287, 0]
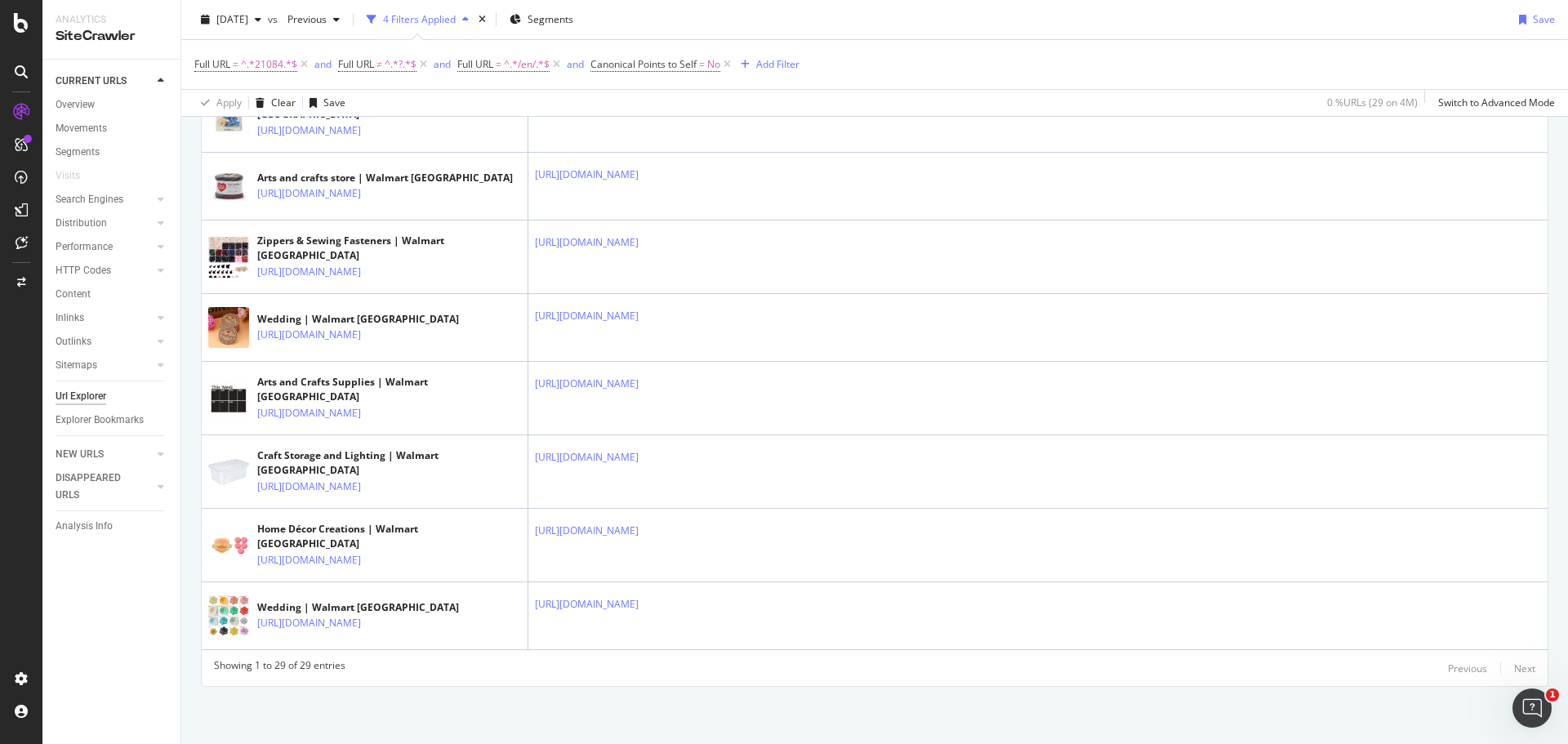
click at [377, 58] on icon at bounding box center [372, 52] width 9 height 9
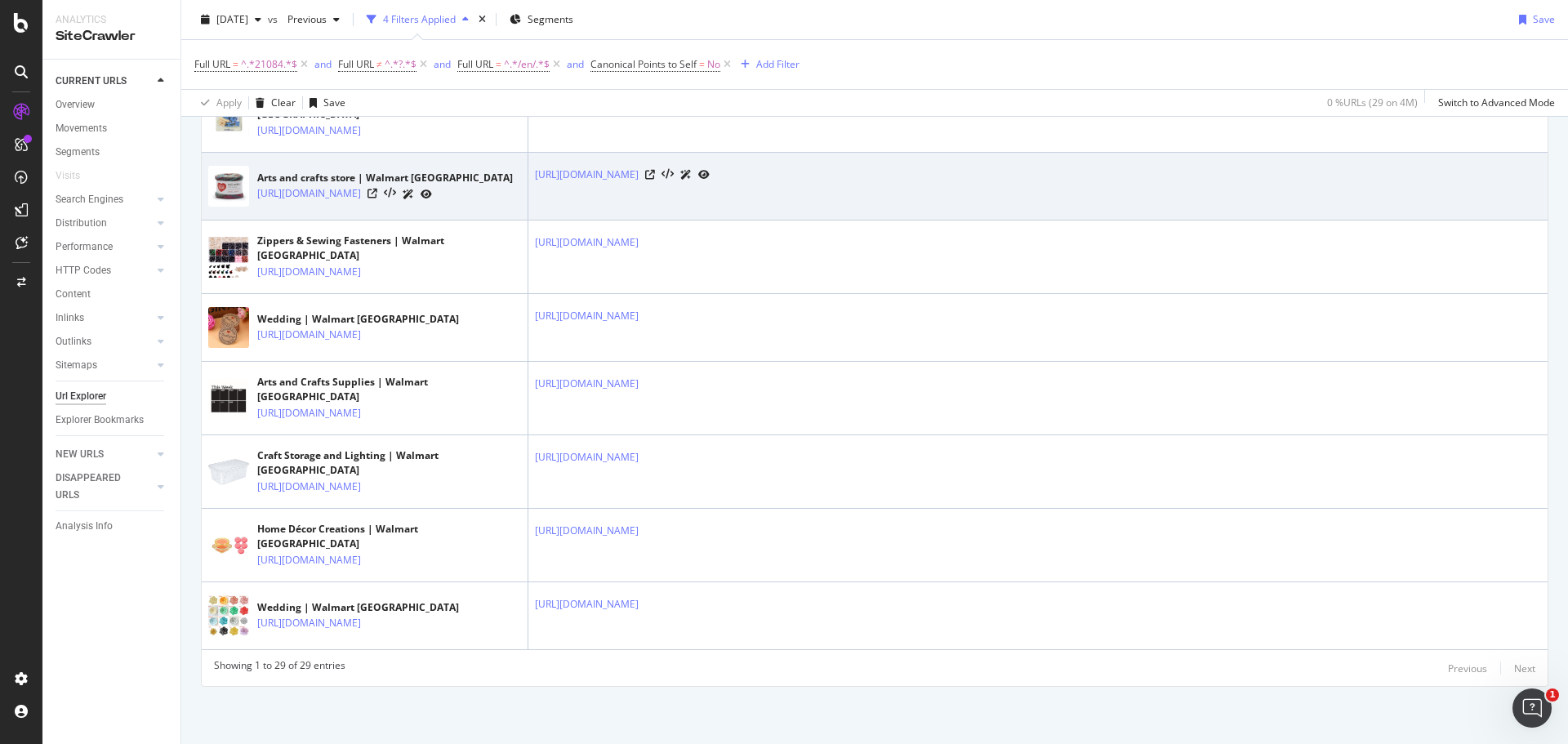
scroll to position [2369, 0]
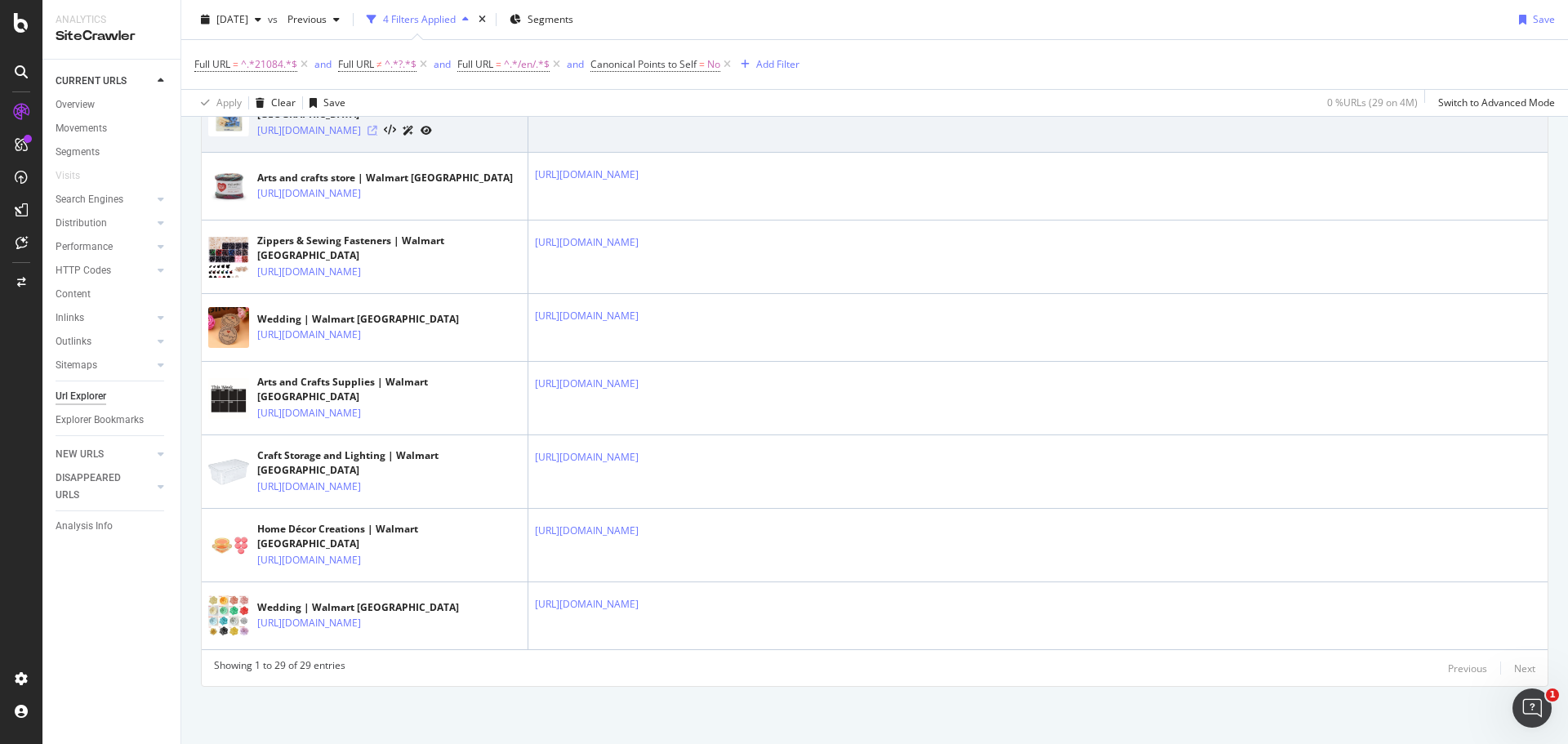
click at [377, 136] on icon at bounding box center [372, 130] width 9 height 9
click at [655, 107] on icon at bounding box center [650, 101] width 9 height 9
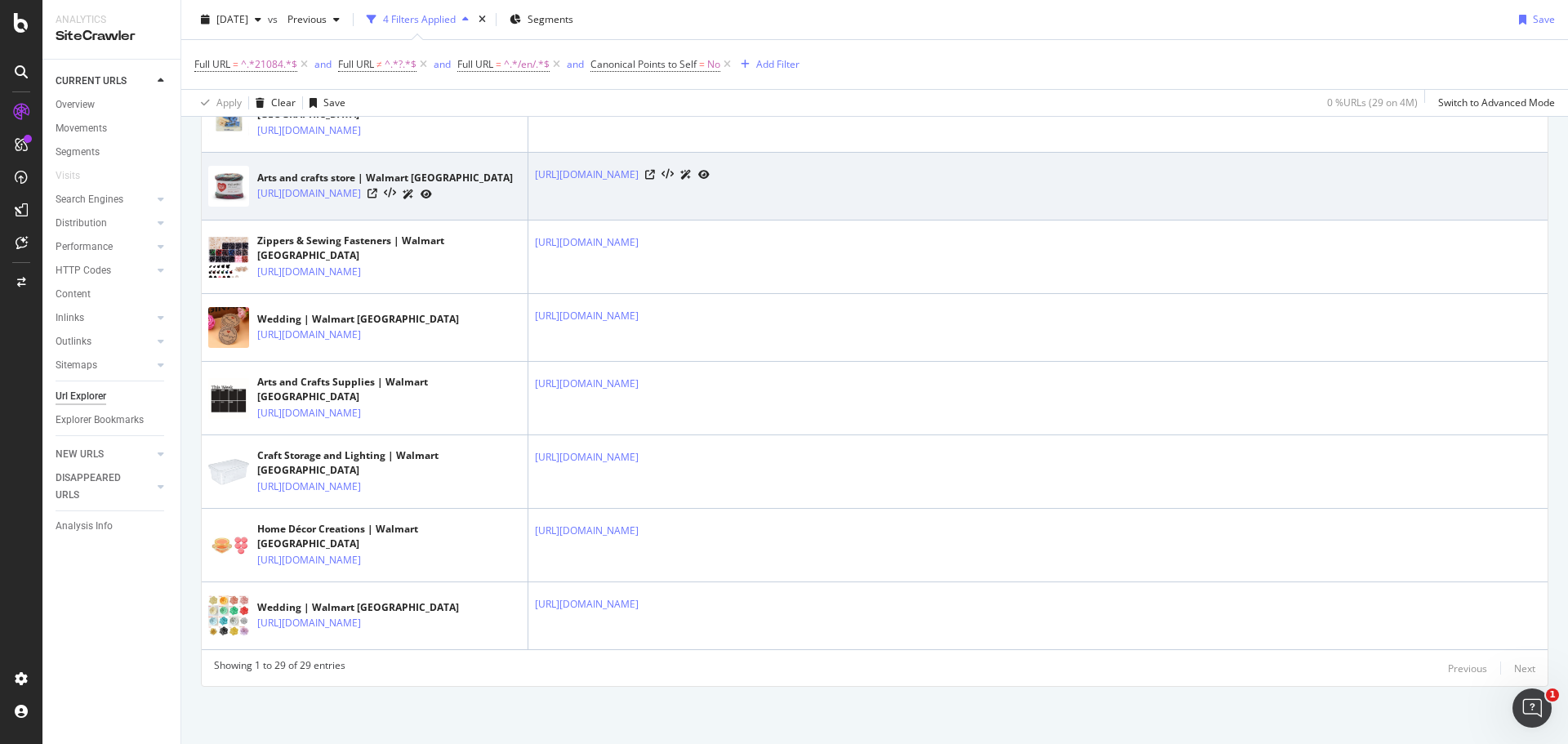
scroll to position [2450, 0]
click at [377, 194] on icon at bounding box center [372, 193] width 9 height 9
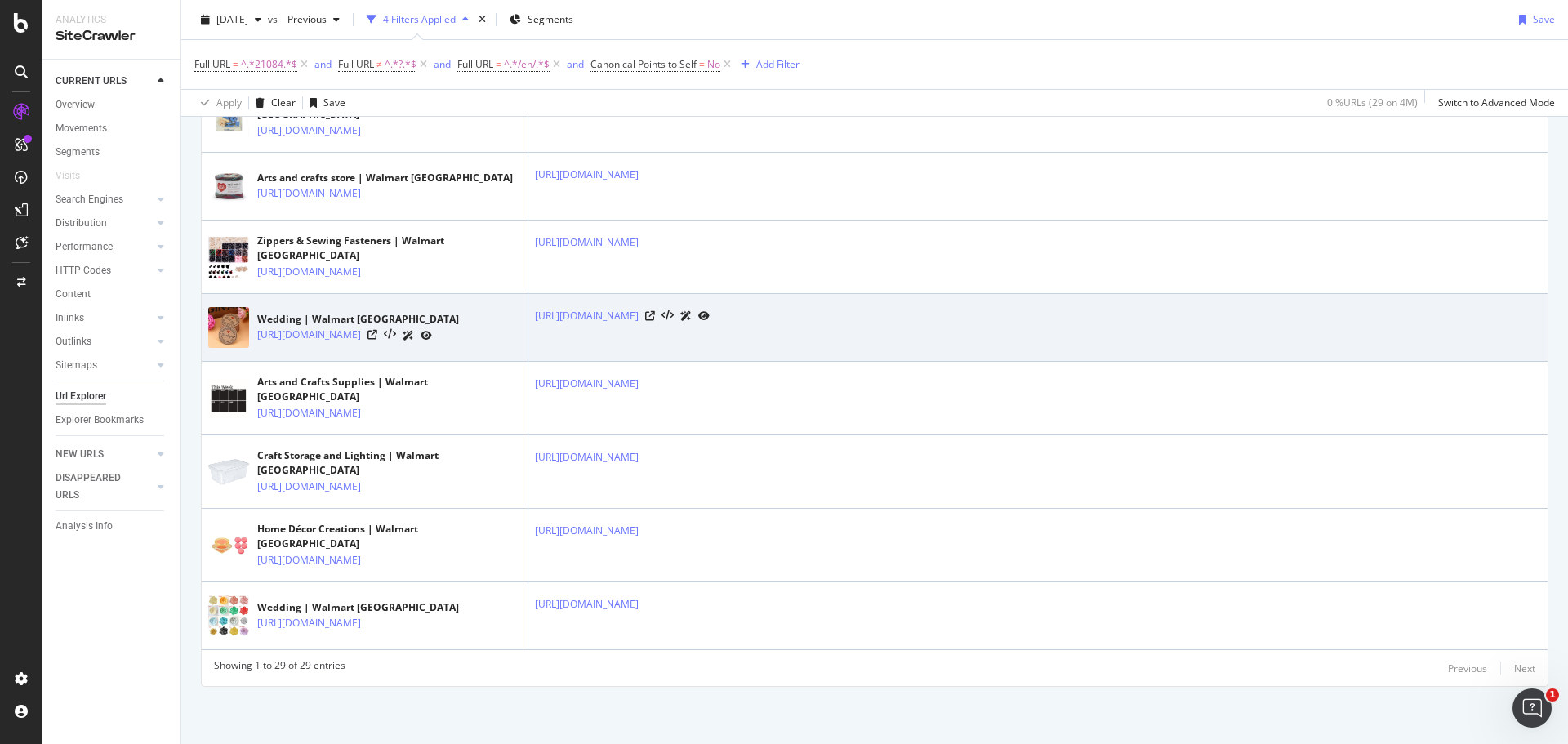
scroll to position [2532, 0]
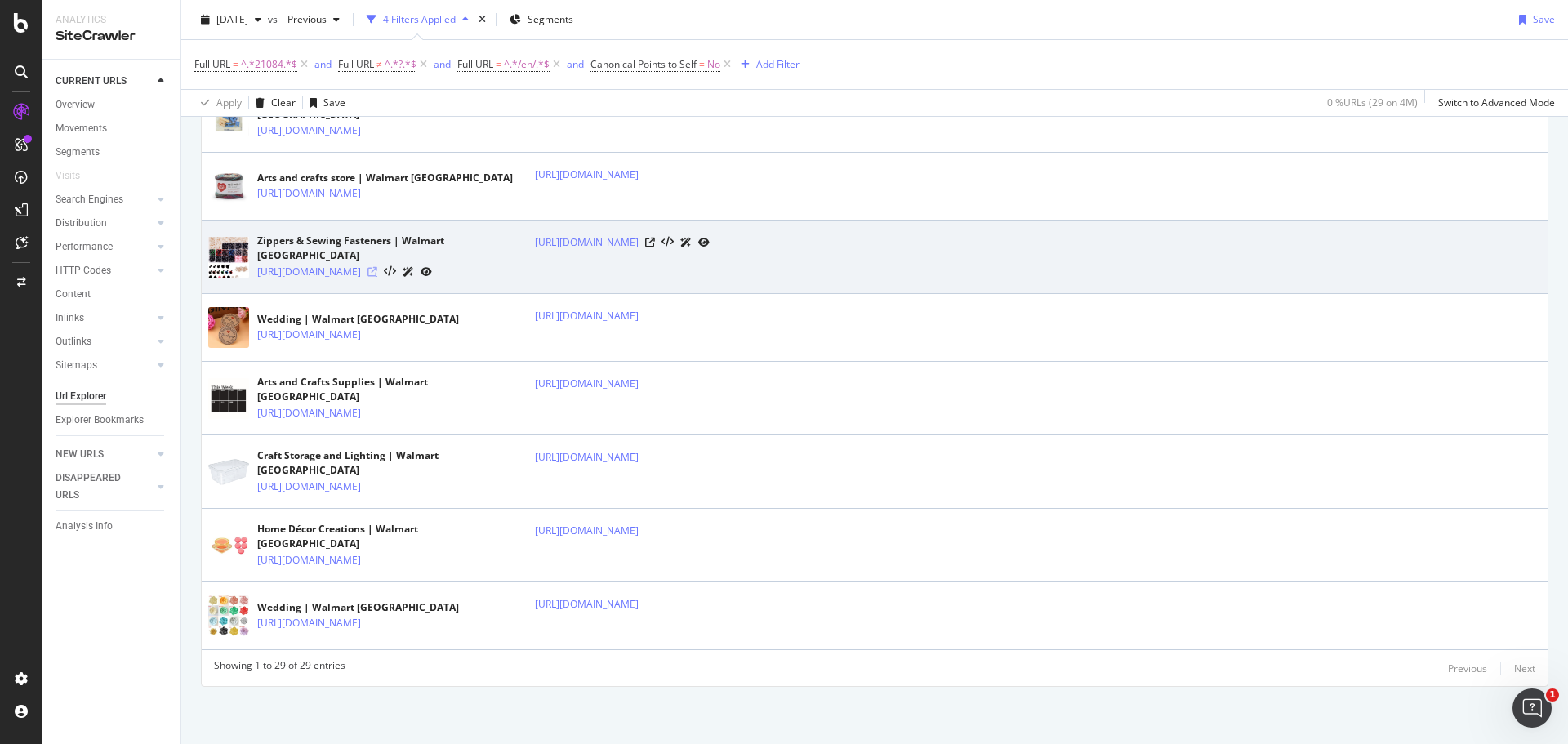
click at [377, 267] on icon at bounding box center [372, 271] width 9 height 9
click at [655, 238] on icon at bounding box center [650, 242] width 9 height 9
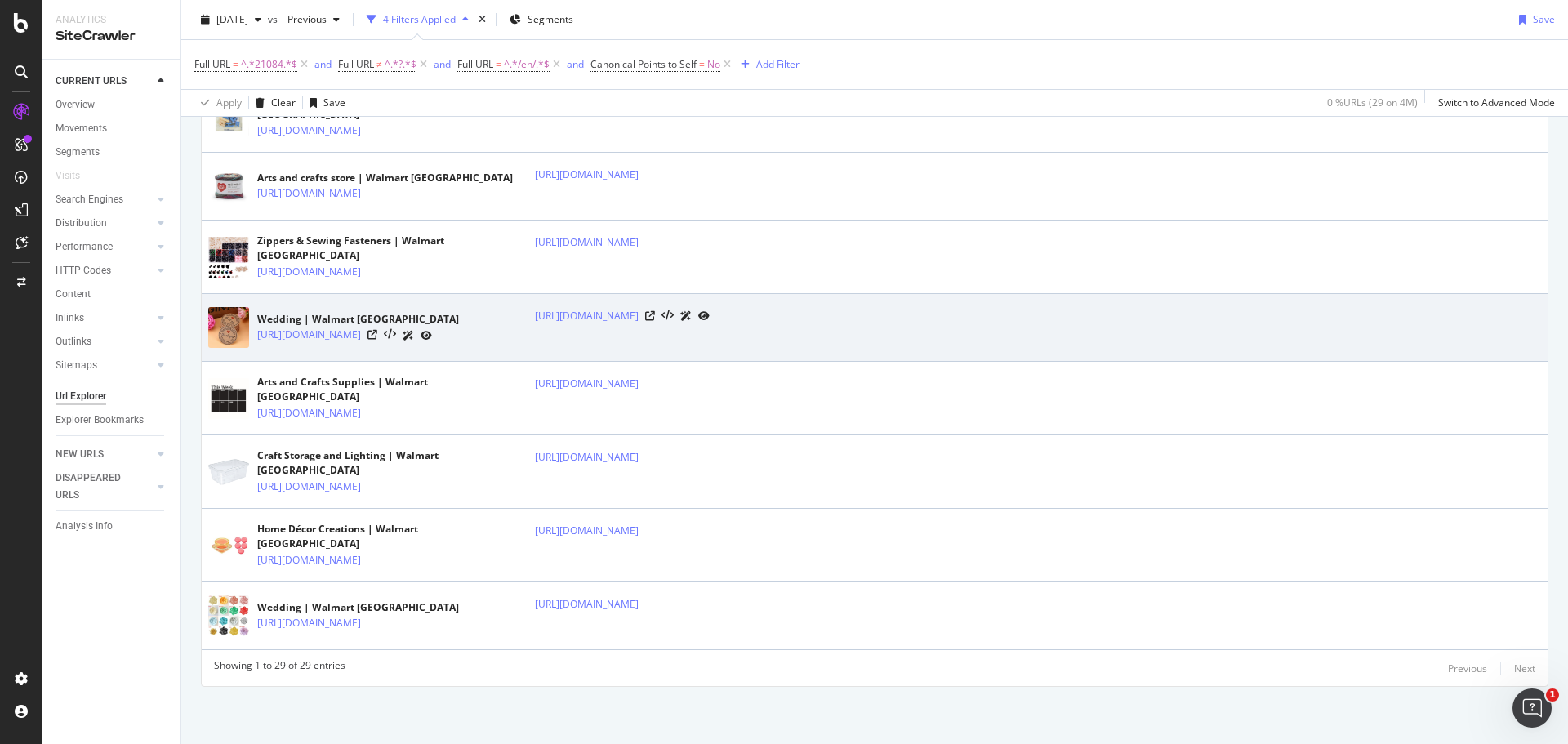
scroll to position [2597, 0]
click at [377, 330] on icon at bounding box center [372, 334] width 9 height 9
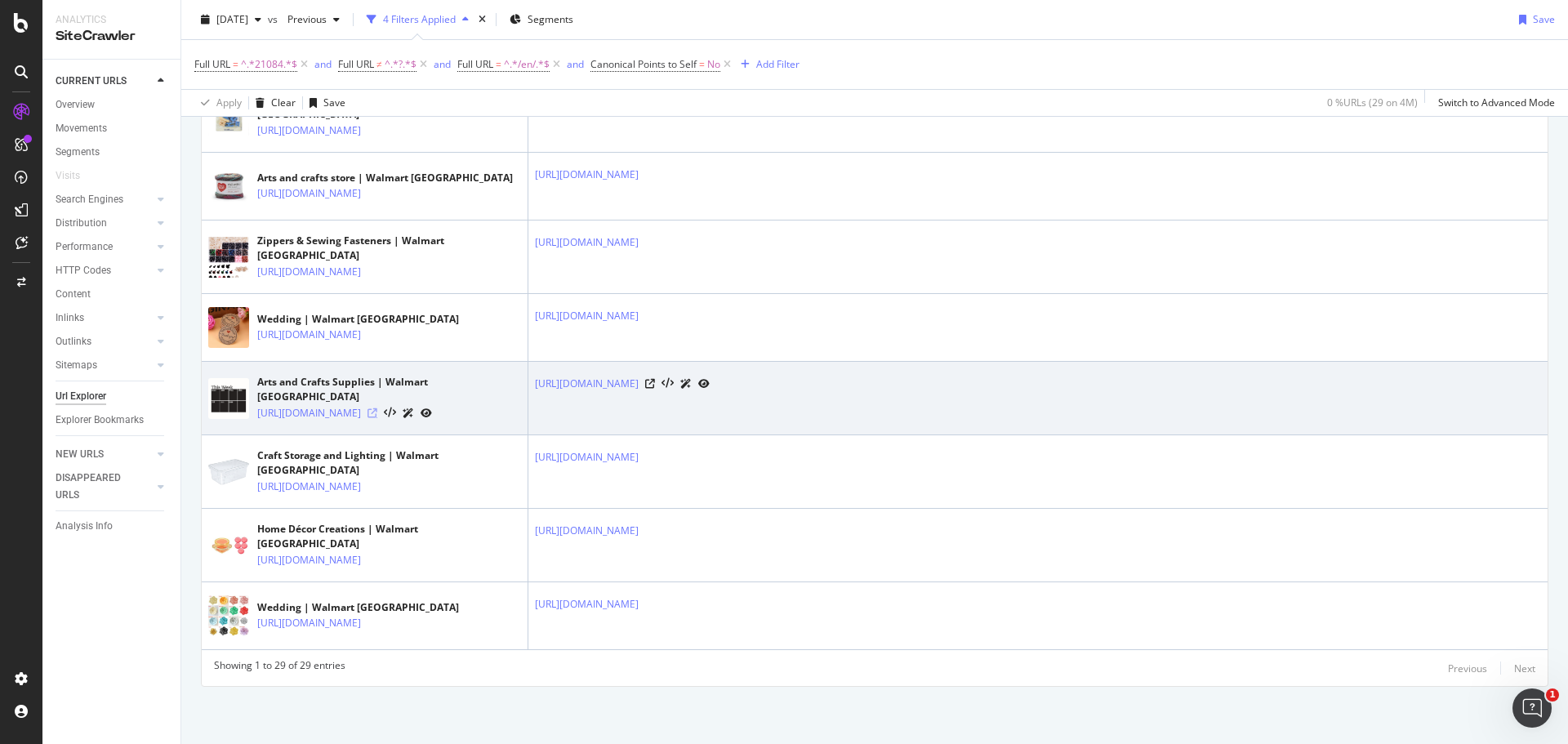
click at [377, 408] on icon at bounding box center [372, 412] width 9 height 9
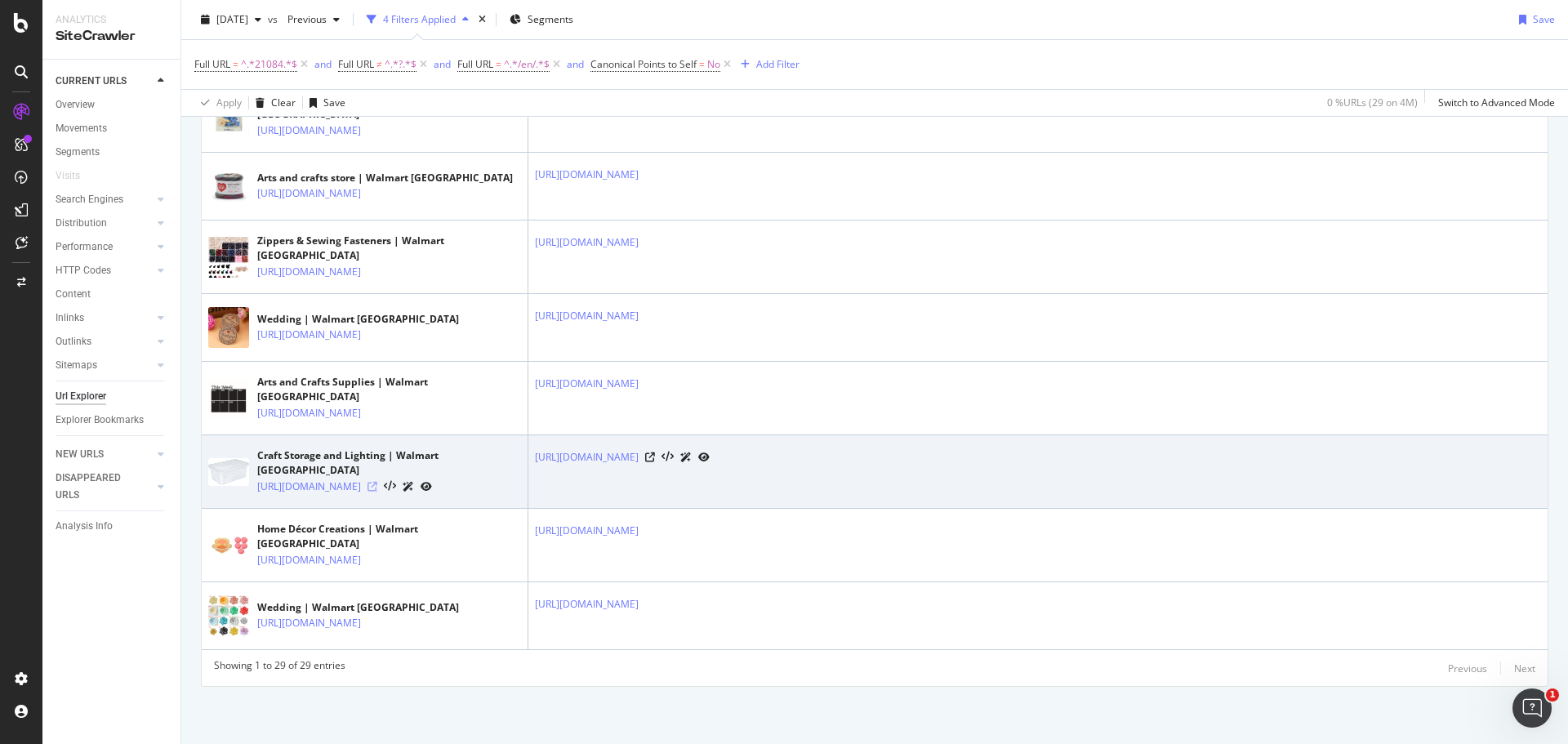
click at [377, 482] on icon at bounding box center [372, 486] width 9 height 9
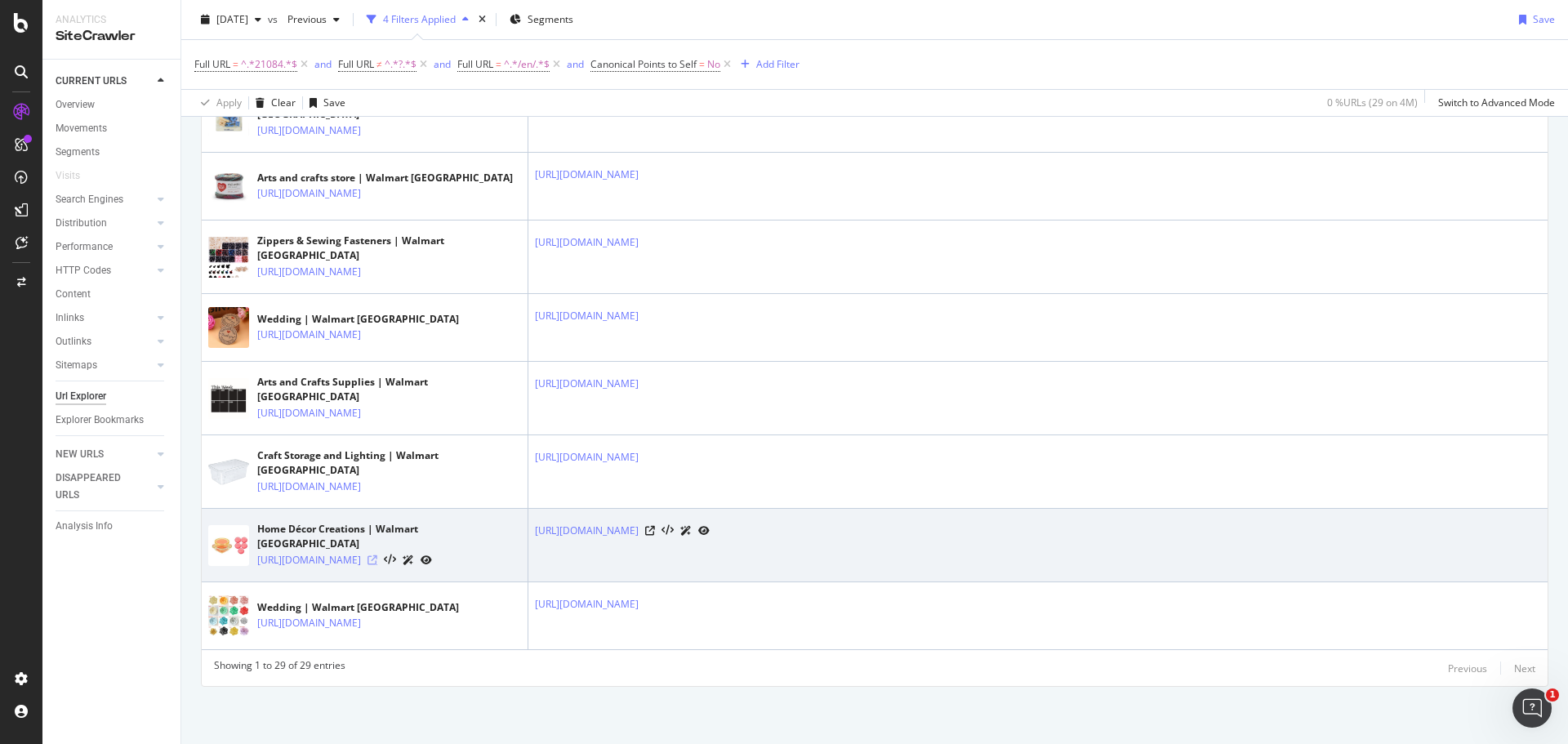
click at [377, 555] on icon at bounding box center [372, 559] width 9 height 9
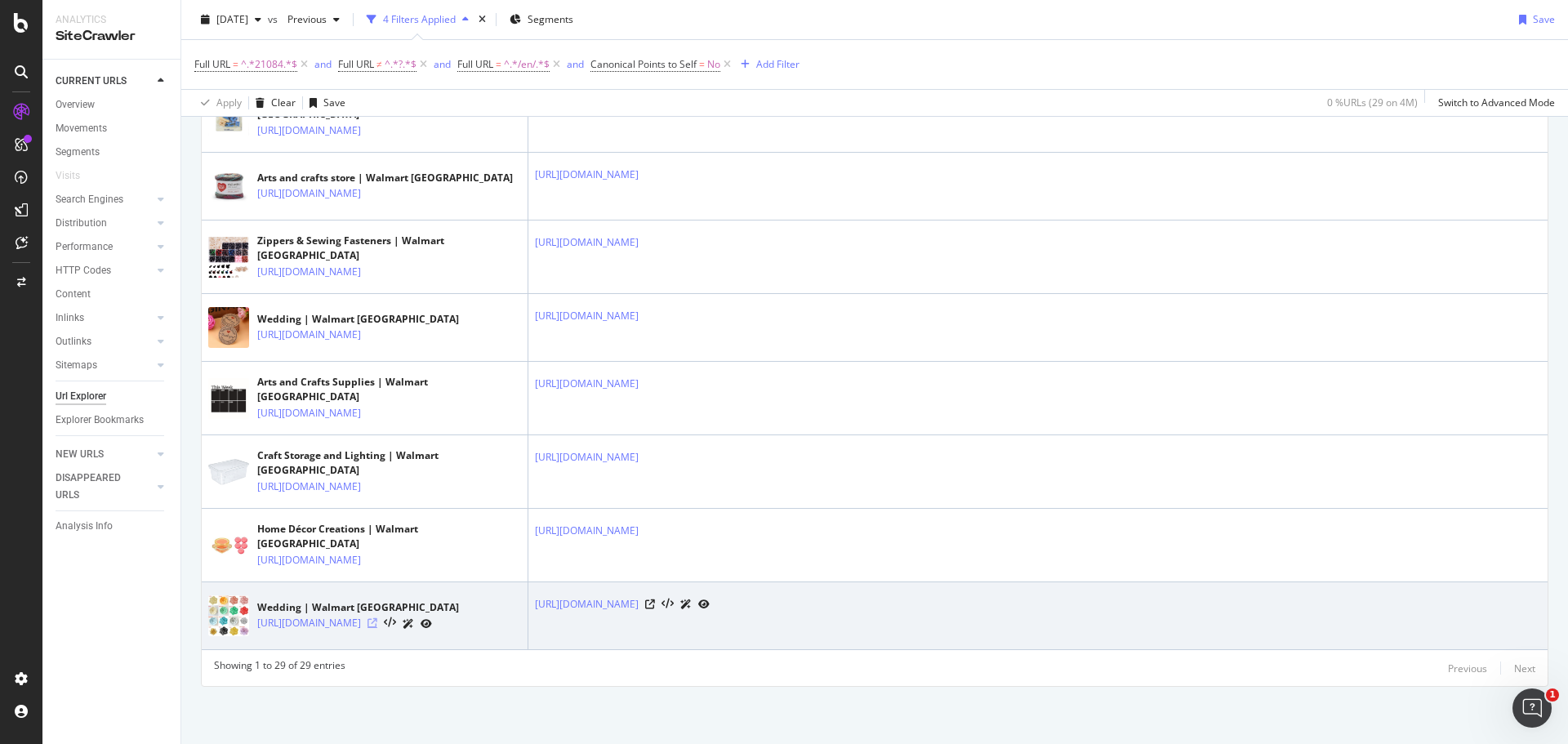
click at [377, 619] on icon at bounding box center [372, 623] width 9 height 9
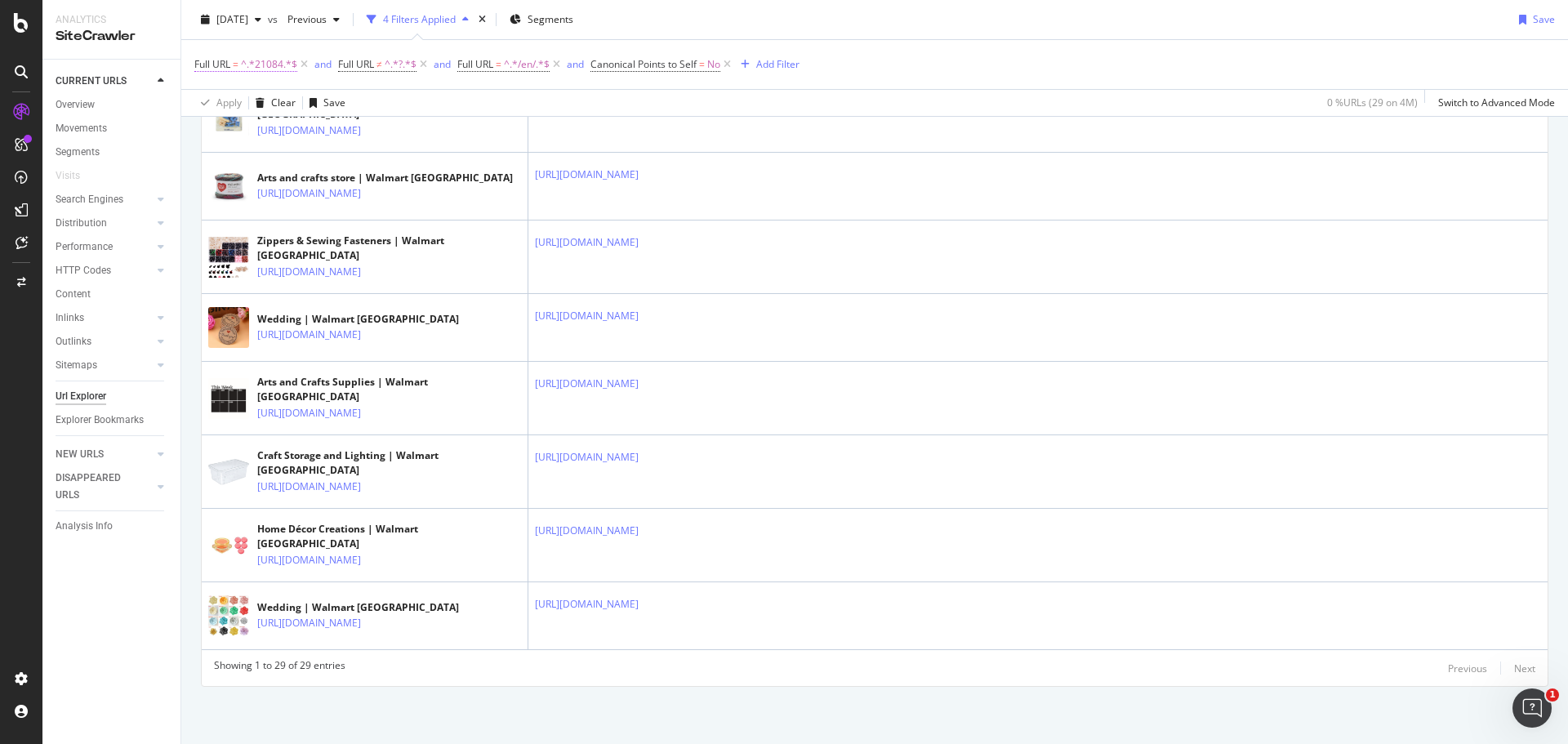
click at [253, 60] on span "^.*21084.*$" at bounding box center [269, 64] width 57 height 23
click at [272, 126] on input "21084" at bounding box center [286, 132] width 155 height 26
type input "21083"
click at [361, 170] on div "button" at bounding box center [351, 166] width 22 height 9
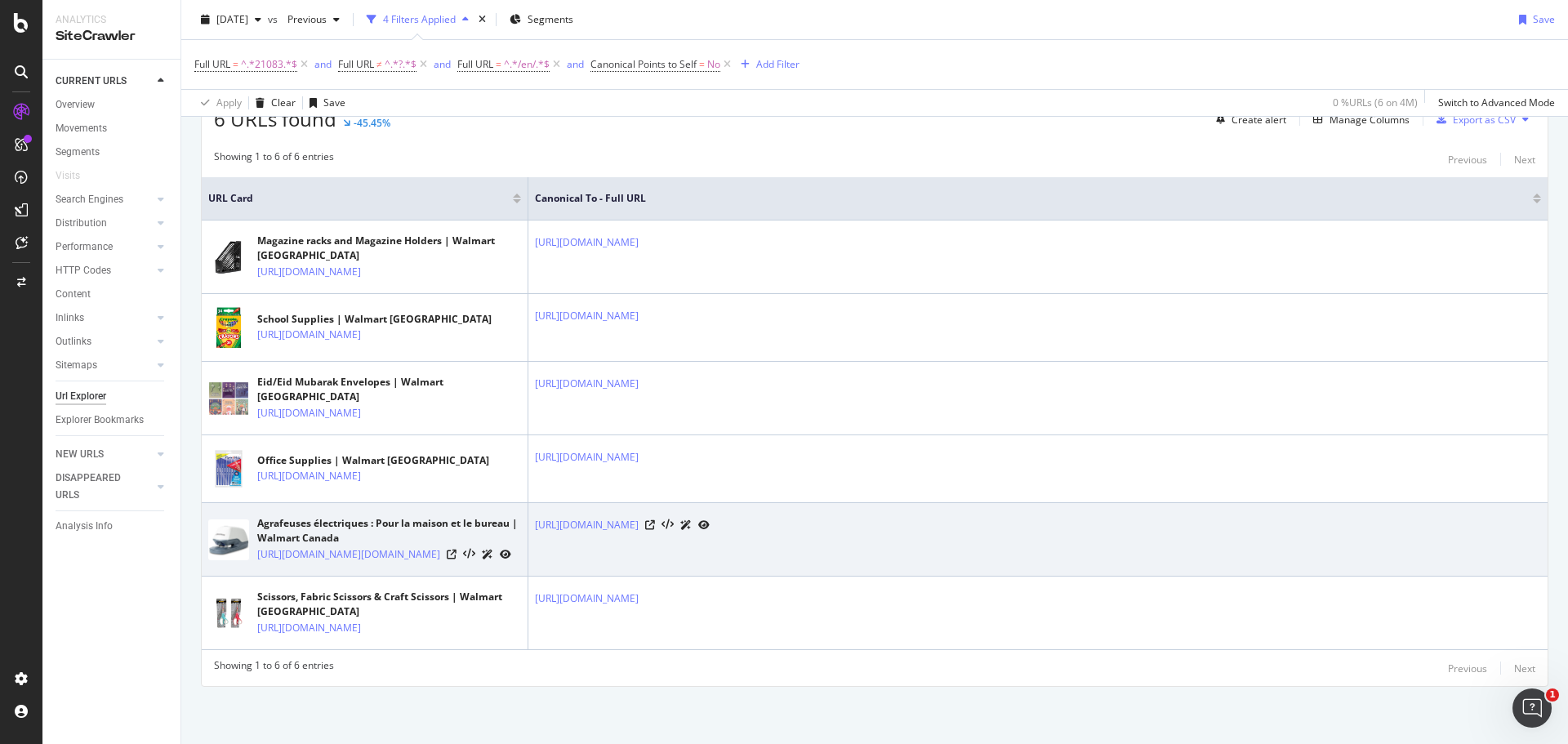
scroll to position [605, 0]
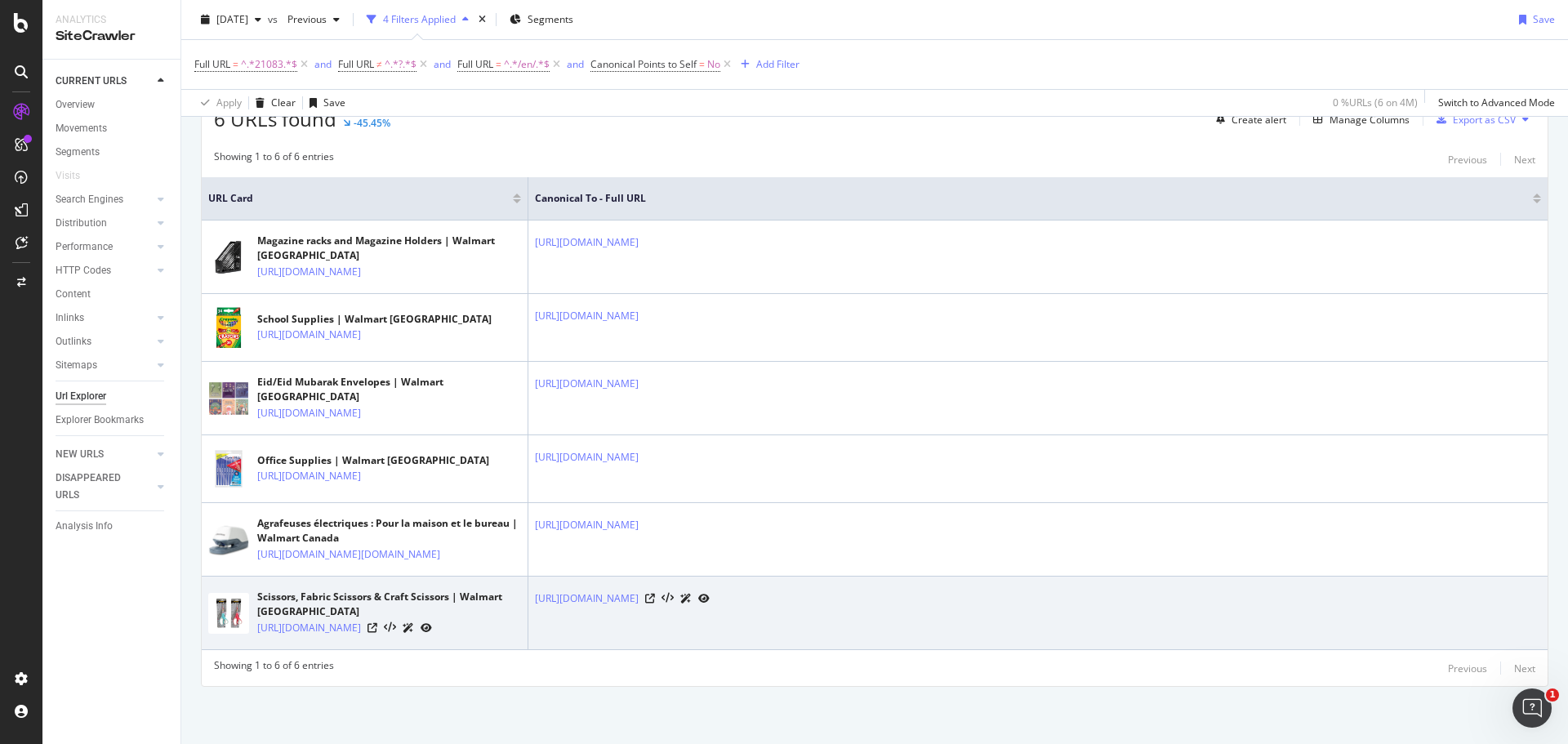
click at [456, 619] on div "[URL][DOMAIN_NAME]" at bounding box center [388, 628] width 264 height 17
click at [377, 623] on icon at bounding box center [372, 627] width 9 height 9
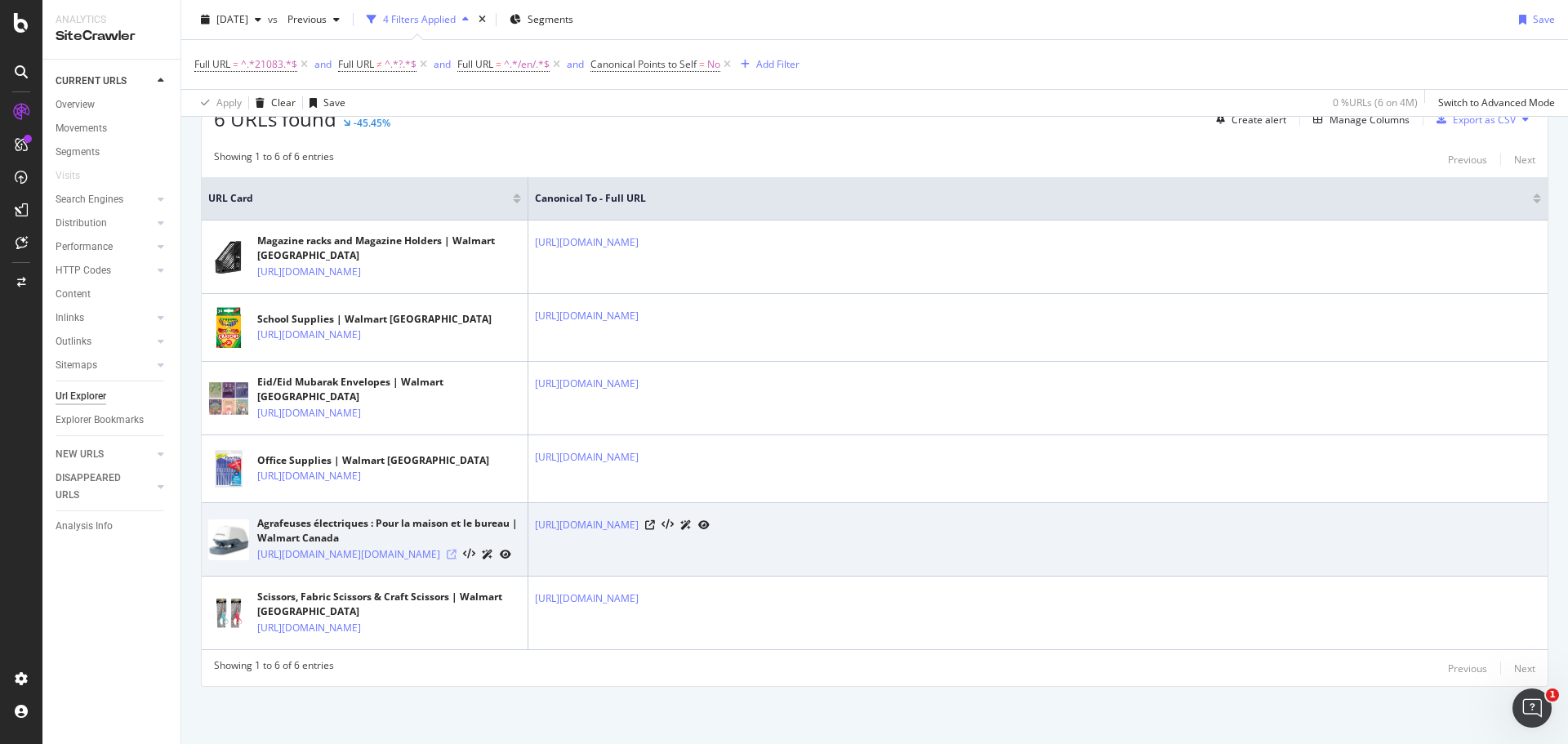
click at [456, 550] on icon at bounding box center [451, 554] width 9 height 9
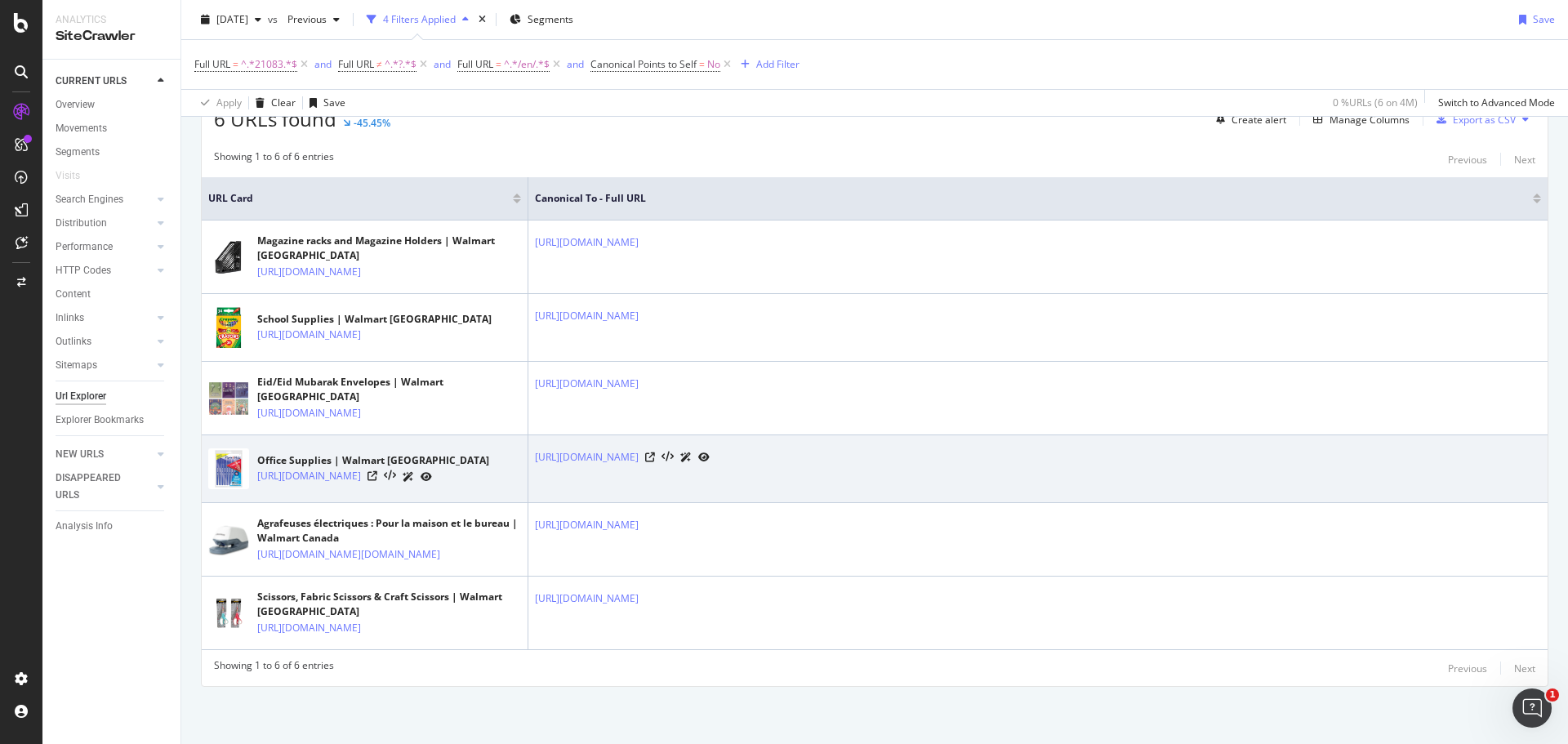
scroll to position [523, 0]
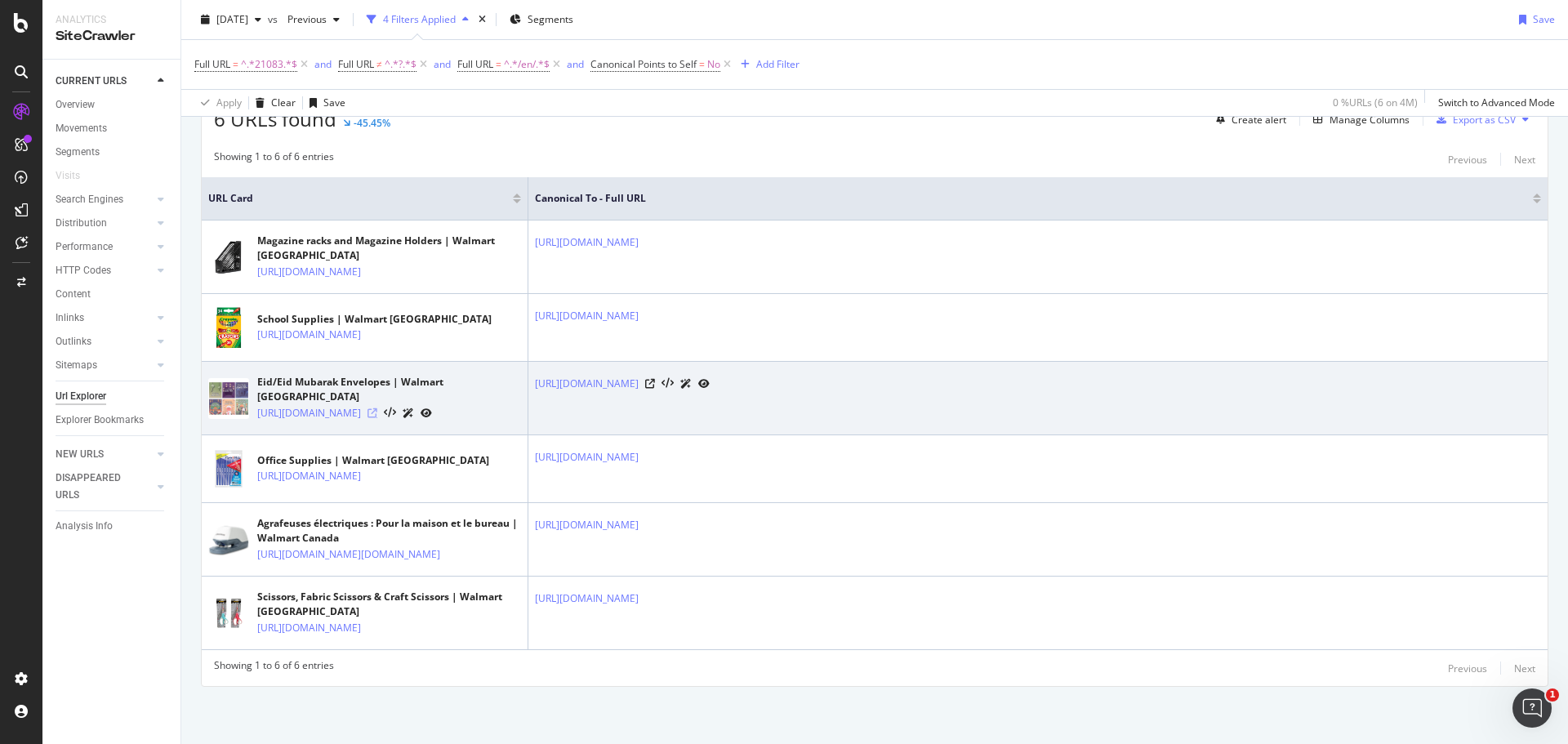
click at [377, 408] on icon at bounding box center [372, 412] width 9 height 9
click at [655, 379] on icon at bounding box center [650, 383] width 9 height 9
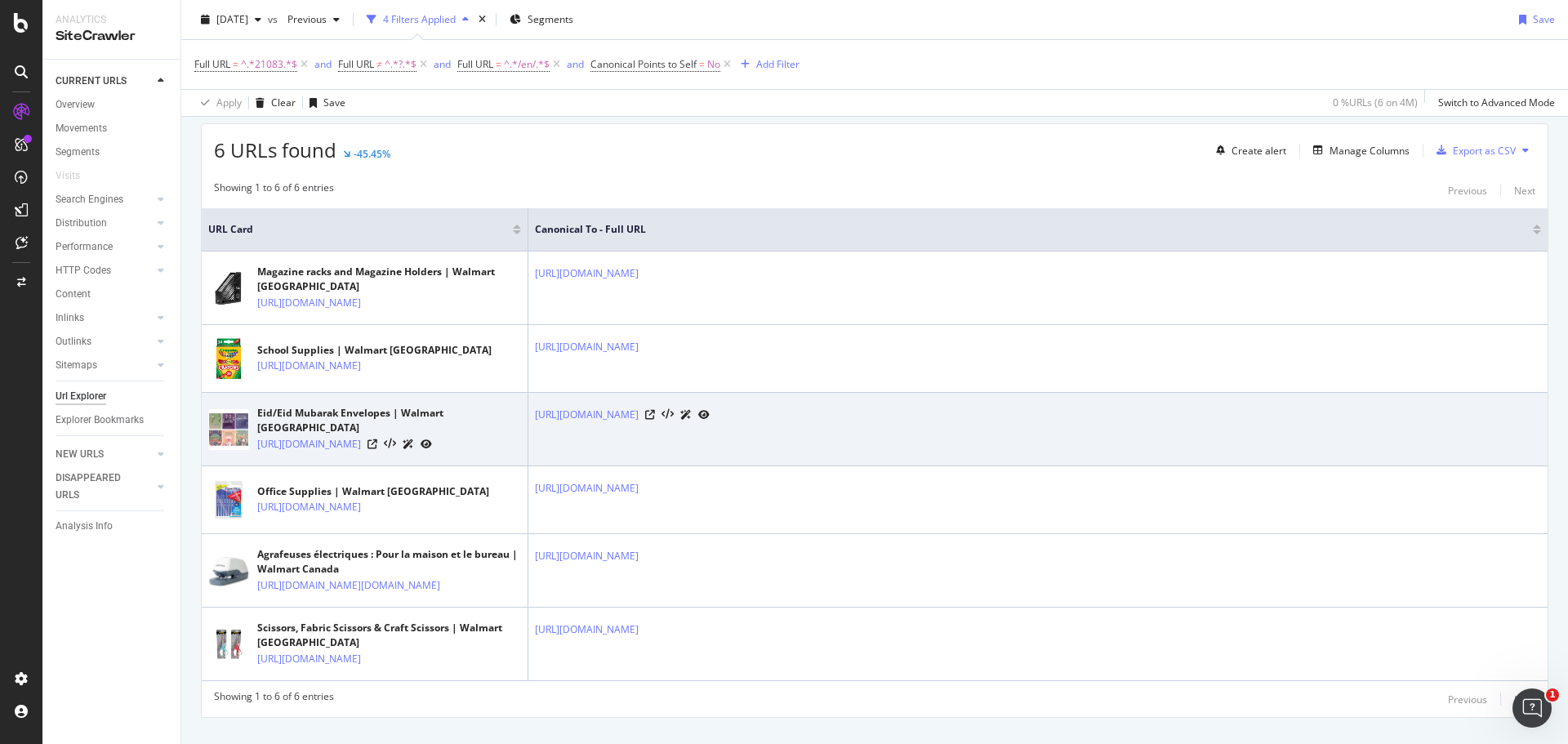
scroll to position [278, 0]
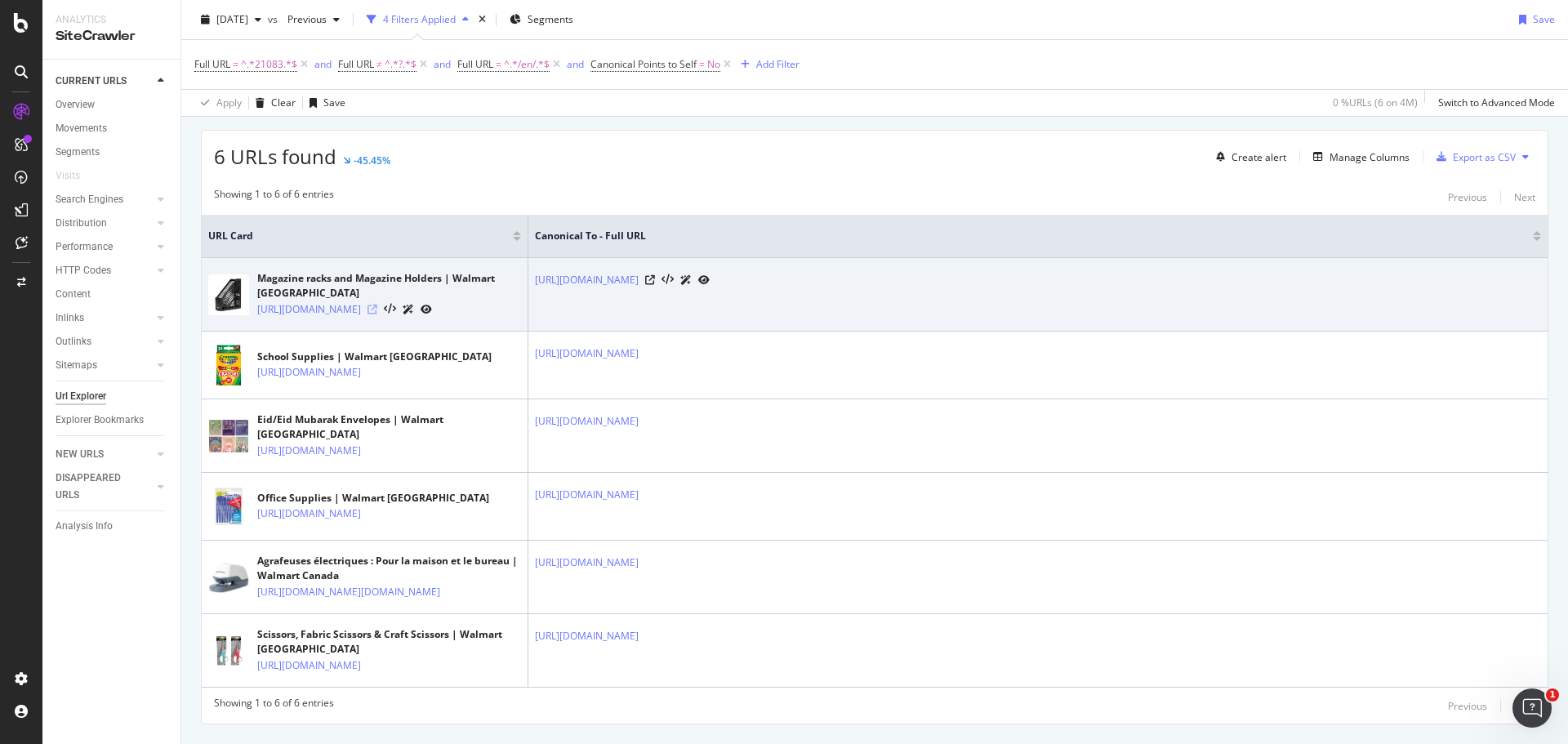
click at [377, 314] on icon at bounding box center [372, 309] width 9 height 9
click at [655, 281] on icon at bounding box center [650, 279] width 9 height 9
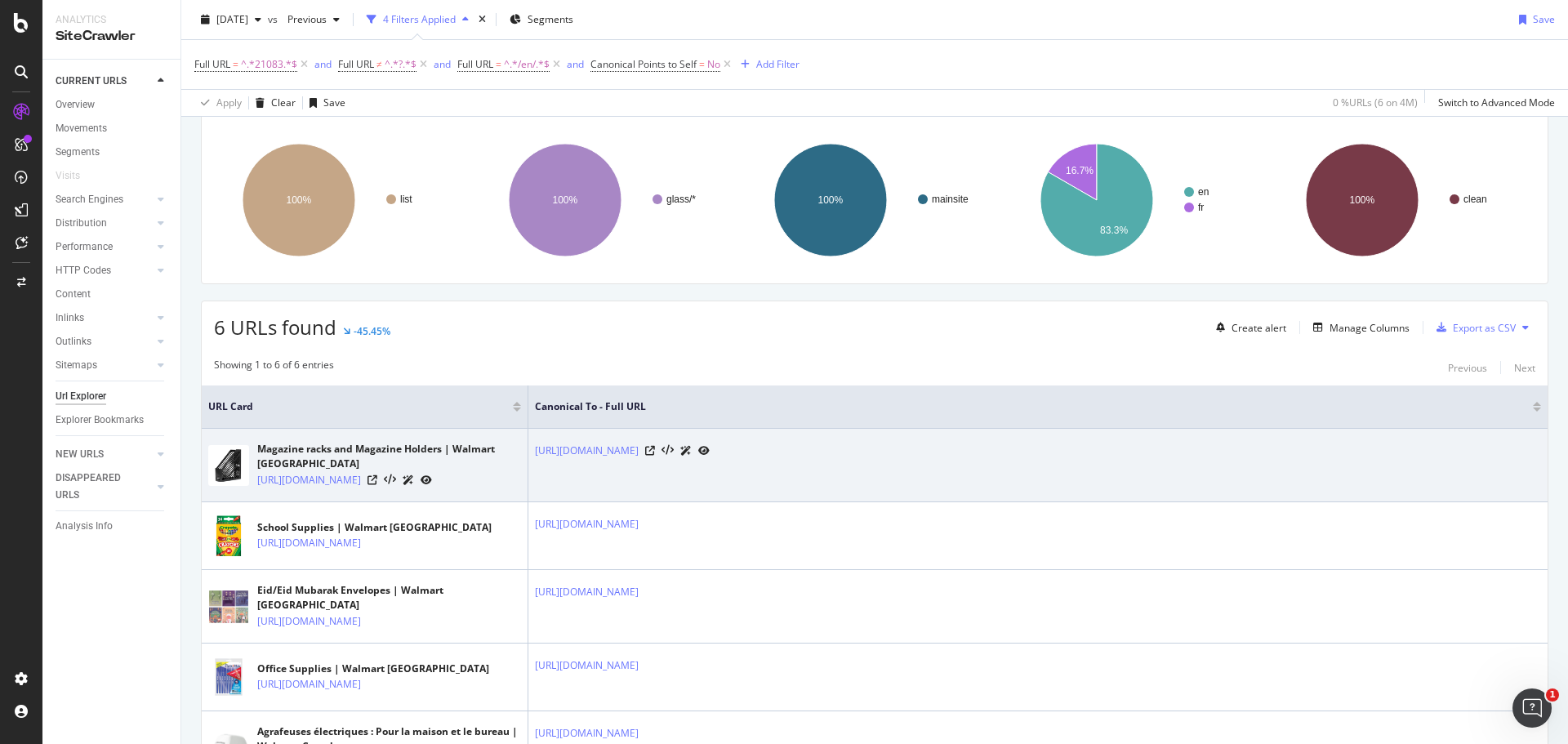
scroll to position [0, 0]
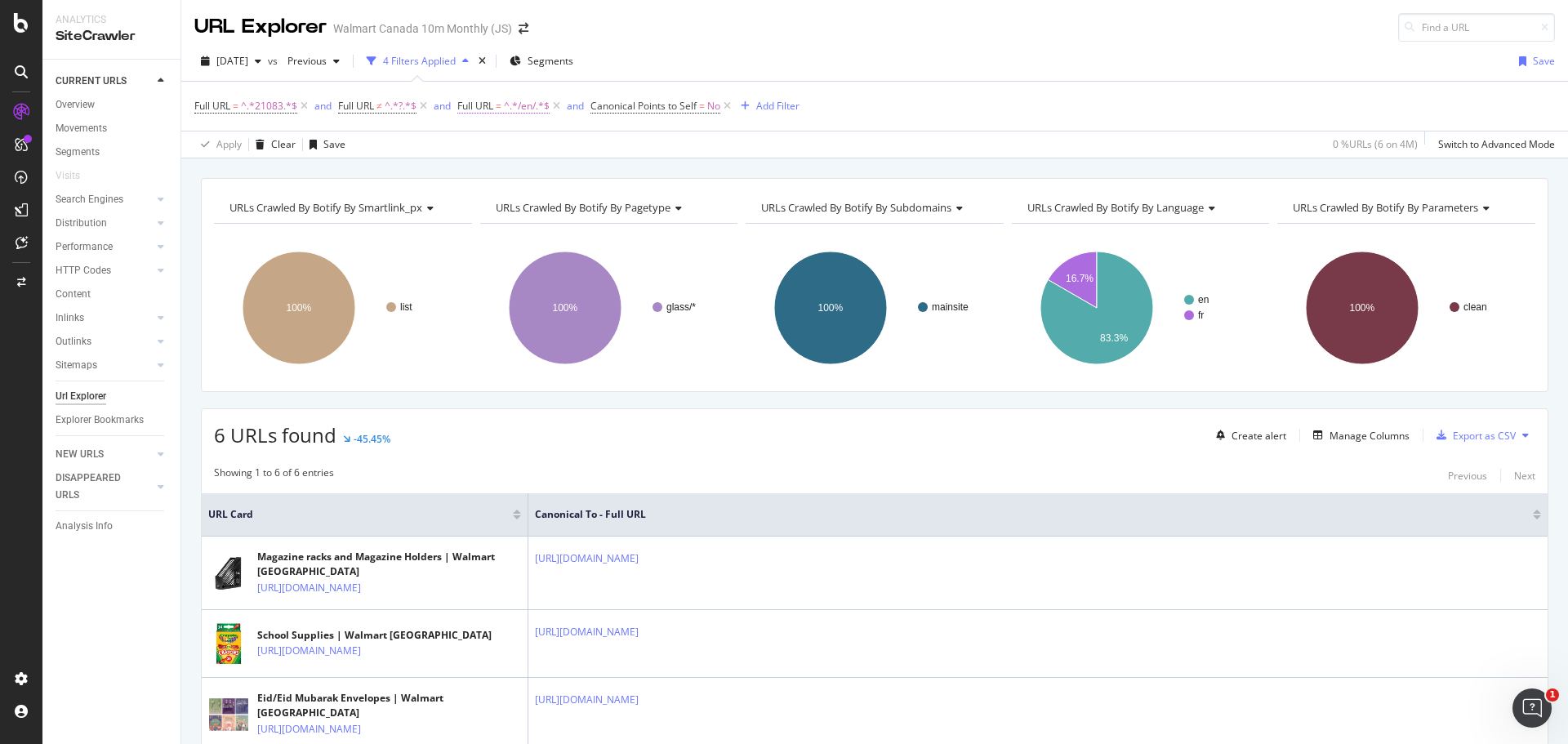
click at [522, 112] on span "^.*/en/.*$" at bounding box center [527, 106] width 46 height 23
click at [519, 174] on input "/en/" at bounding box center [550, 174] width 155 height 26
type input "/fr/"
click at [638, 209] on div "Apply" at bounding box center [638, 209] width 25 height 14
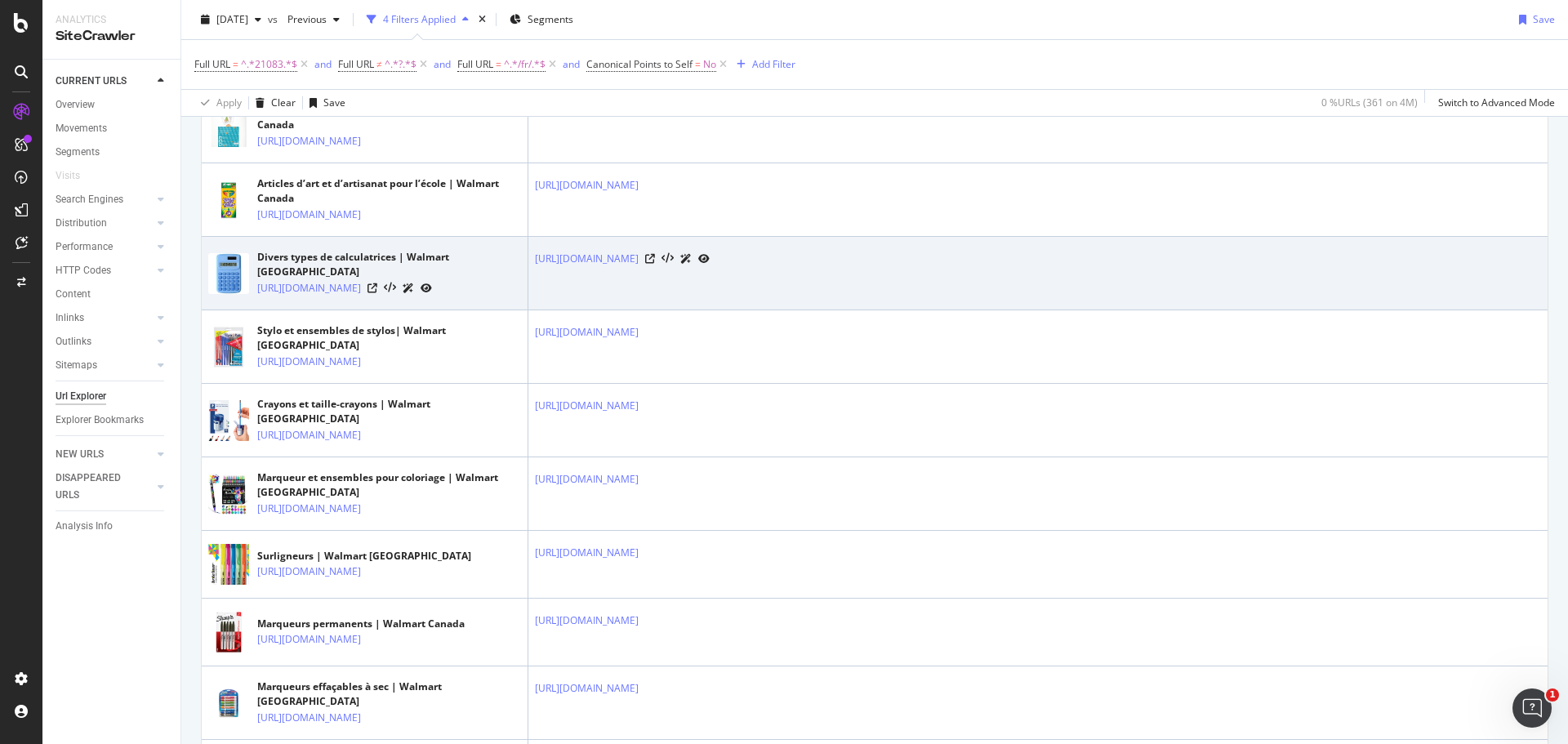
scroll to position [571, 0]
